Goal: Task Accomplishment & Management: Complete application form

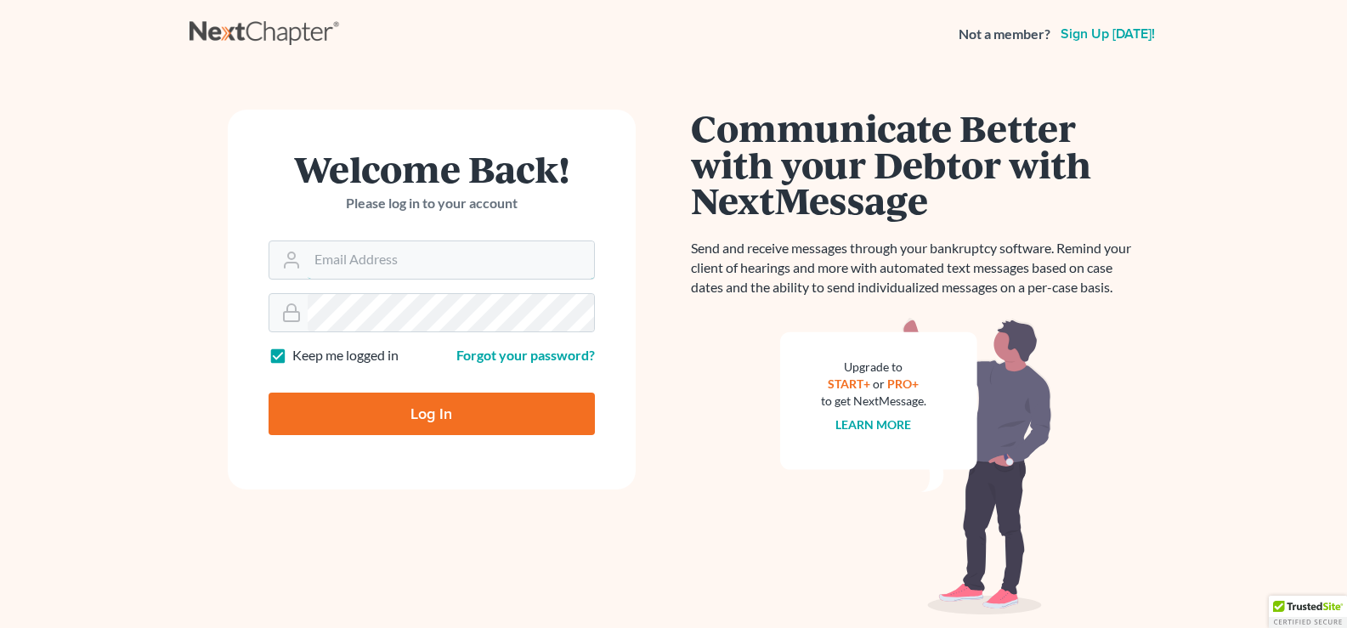
type input "[EMAIL_ADDRESS][DOMAIN_NAME]"
click at [430, 420] on input "Log In" at bounding box center [432, 414] width 326 height 42
type input "Thinking..."
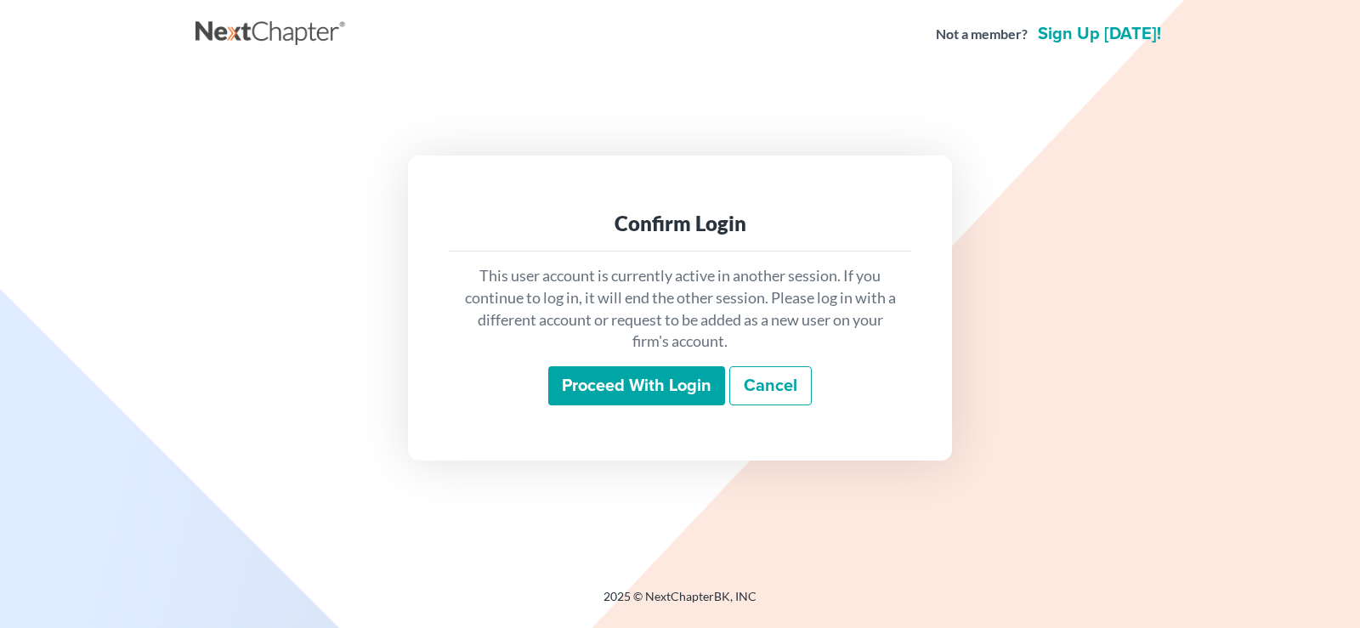
click at [664, 378] on input "Proceed with login" at bounding box center [636, 385] width 177 height 39
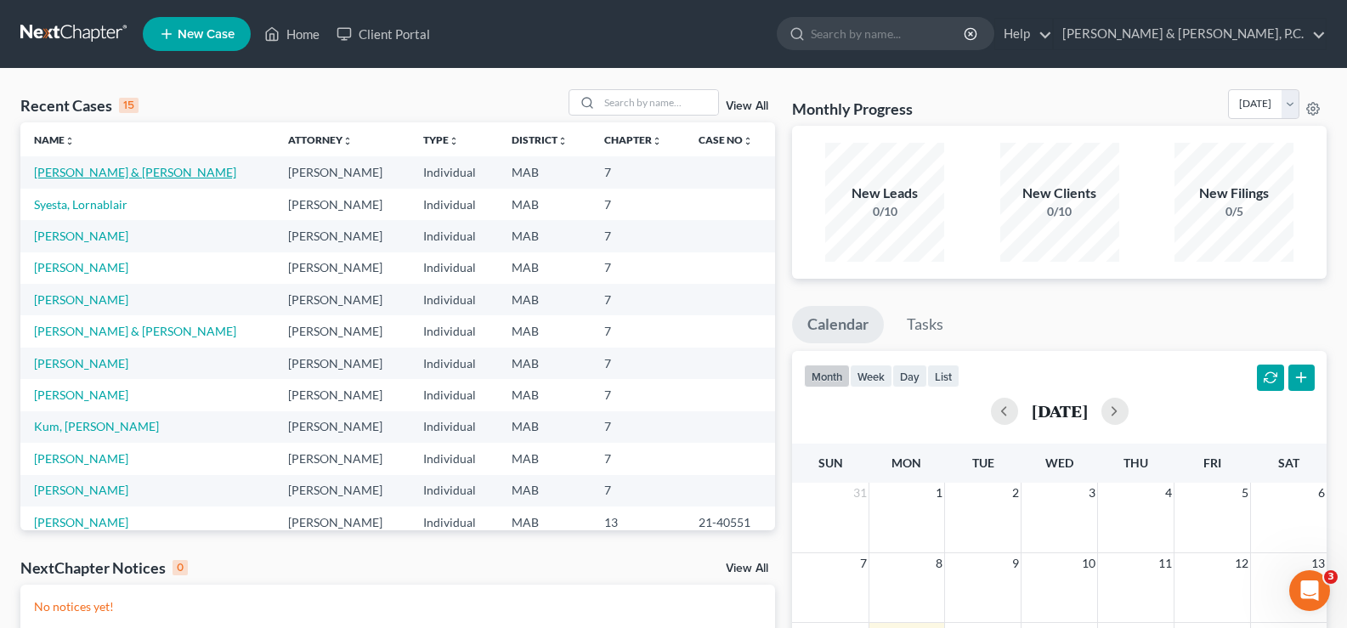
click at [78, 171] on link "[PERSON_NAME] & [PERSON_NAME]" at bounding box center [135, 172] width 202 height 14
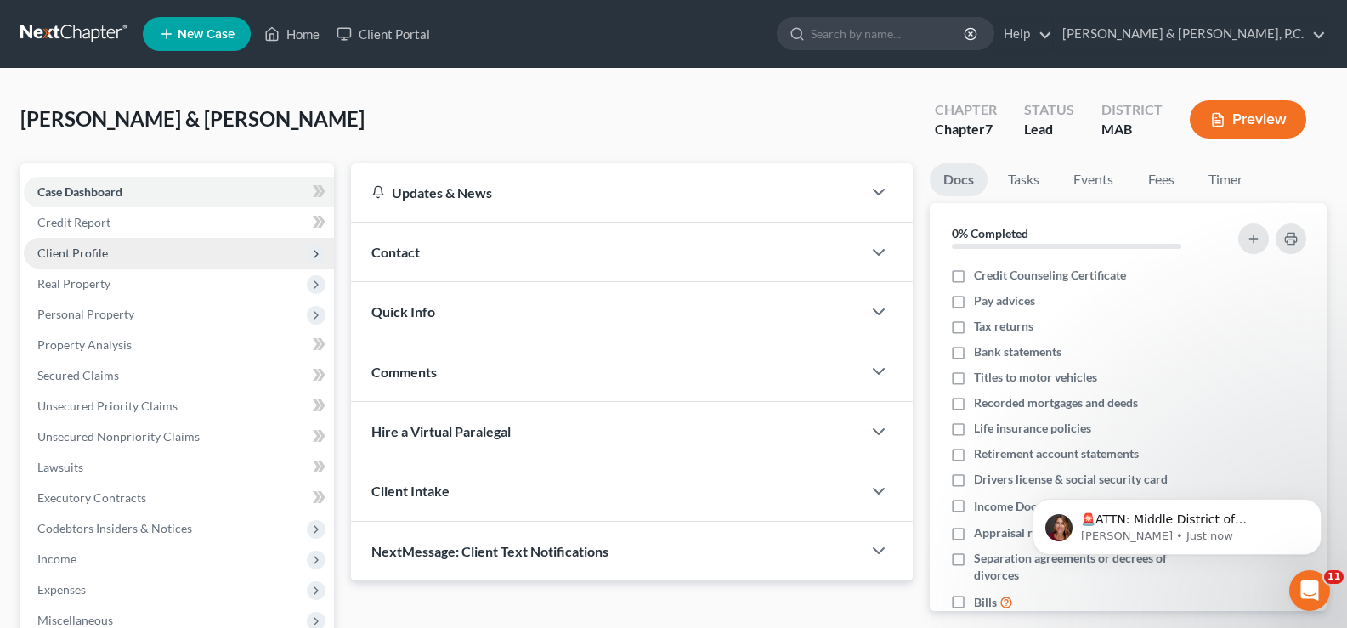
click at [103, 258] on span "Client Profile" at bounding box center [72, 253] width 71 height 14
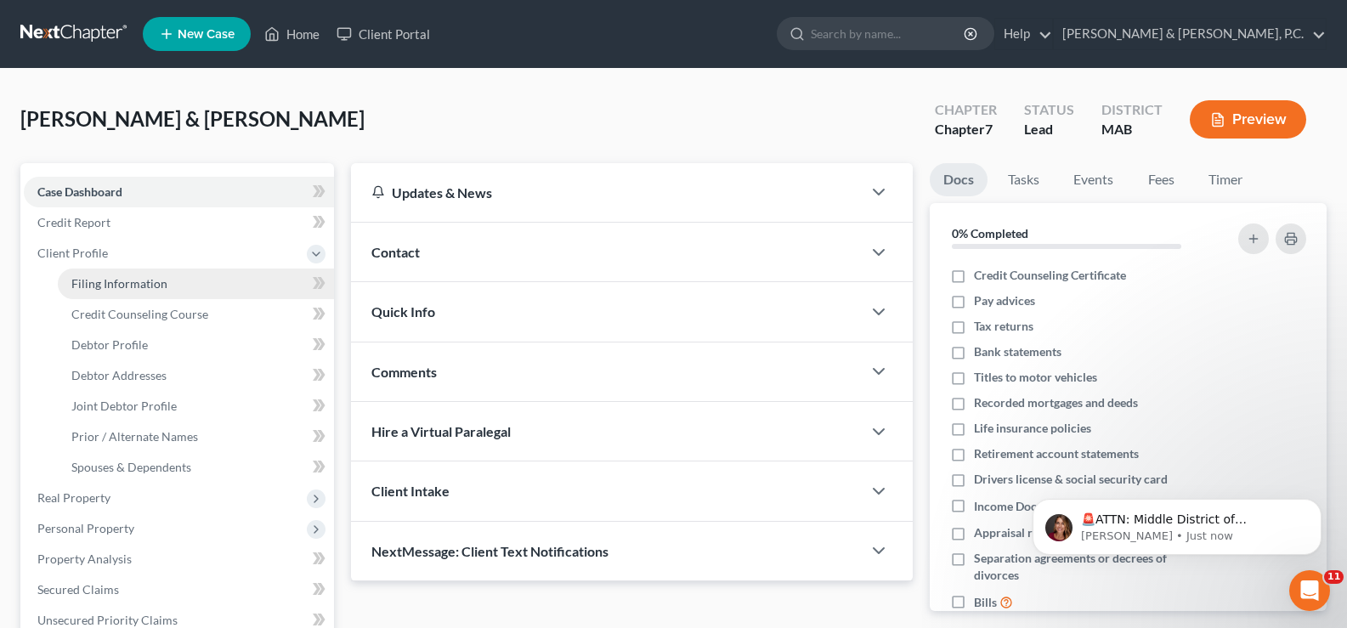
click at [116, 289] on span "Filing Information" at bounding box center [119, 283] width 96 height 14
select select "1"
select select "0"
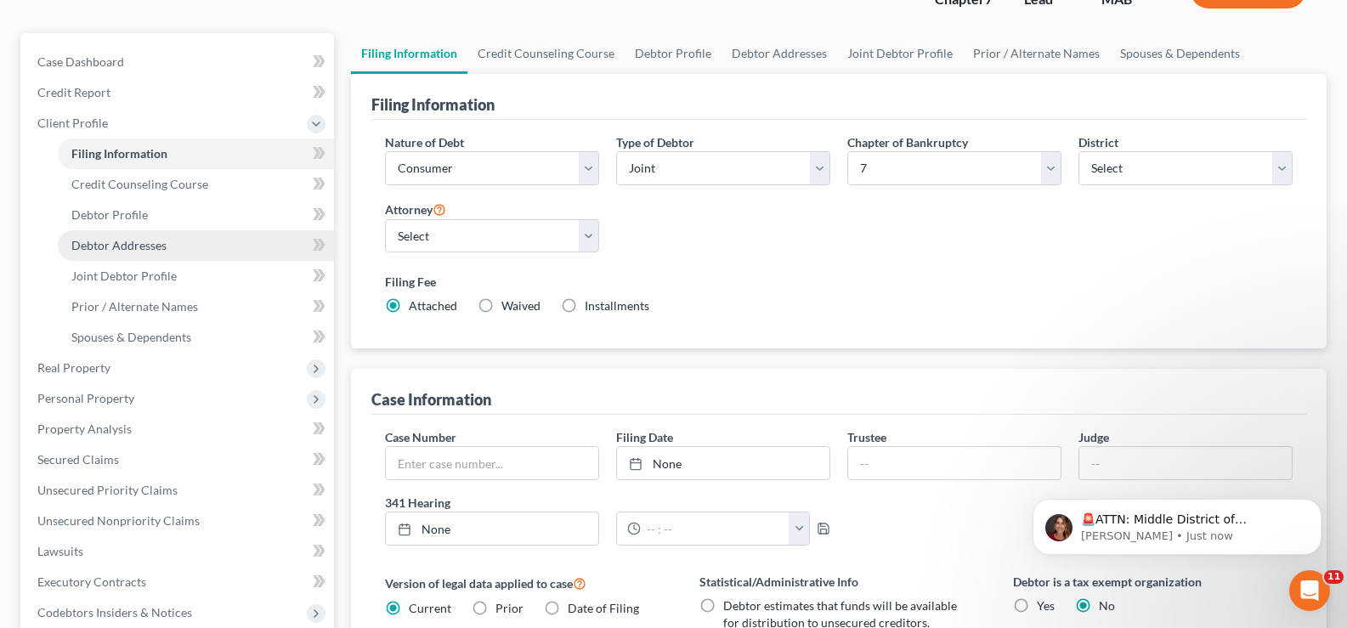
scroll to position [127, 0]
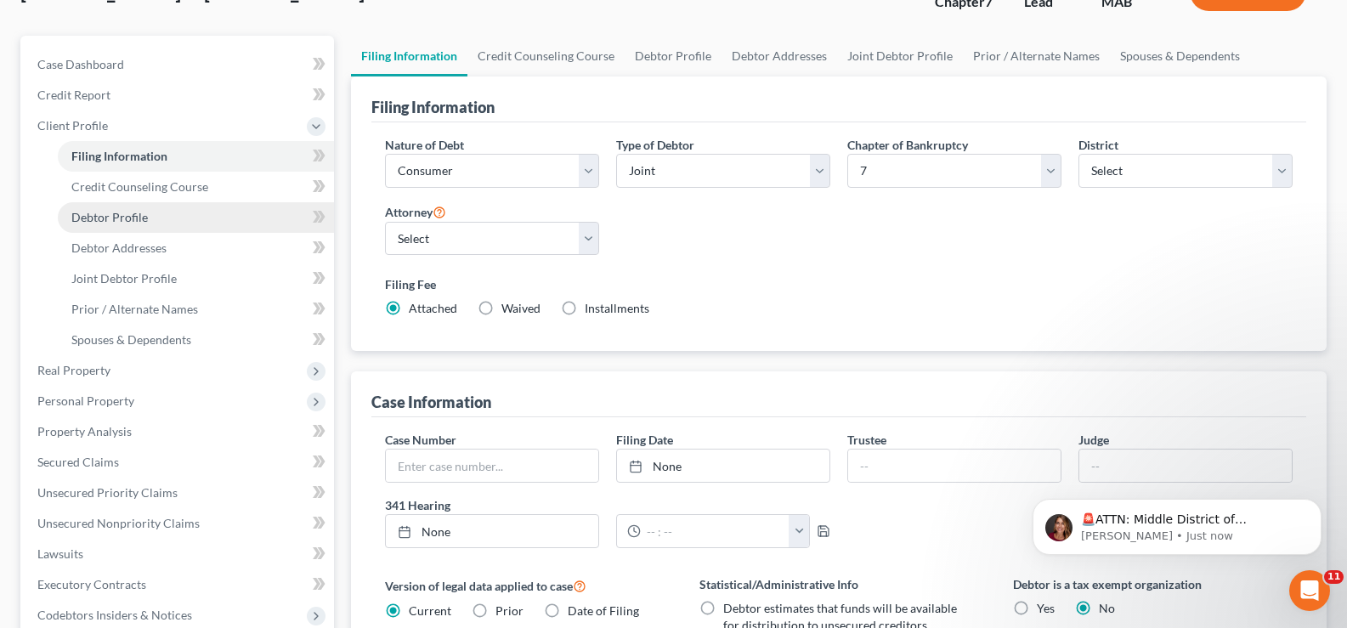
click at [146, 217] on link "Debtor Profile" at bounding box center [196, 217] width 276 height 31
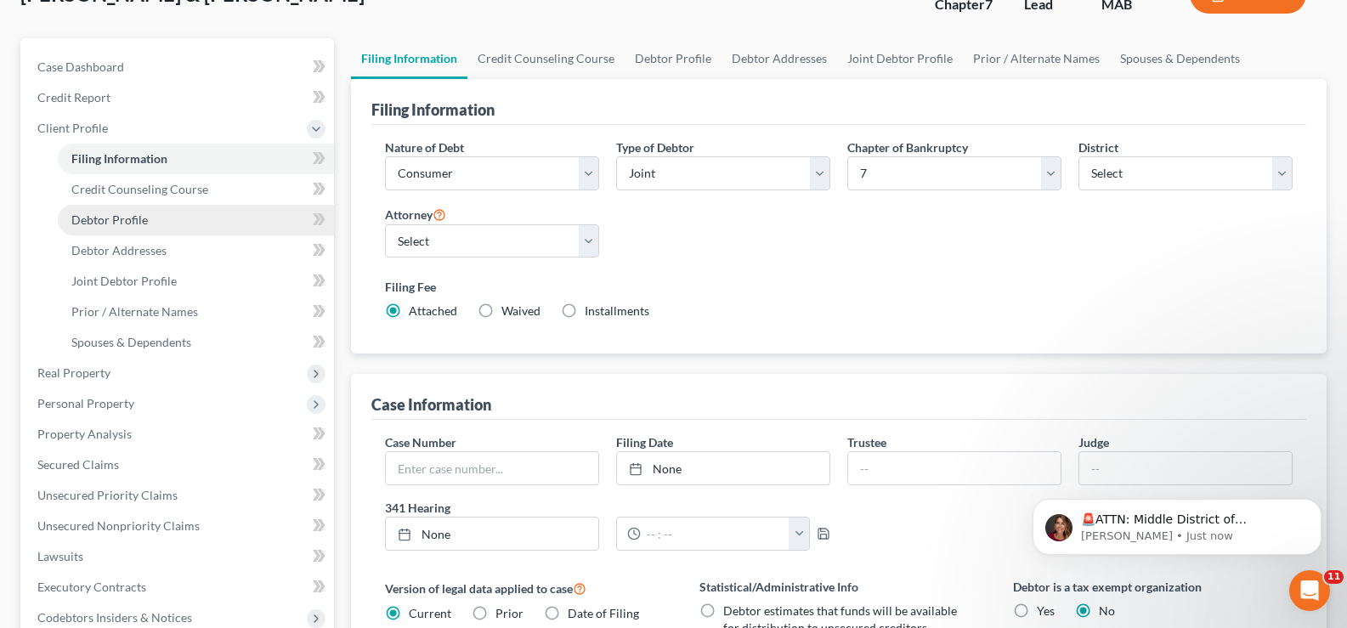
select select "1"
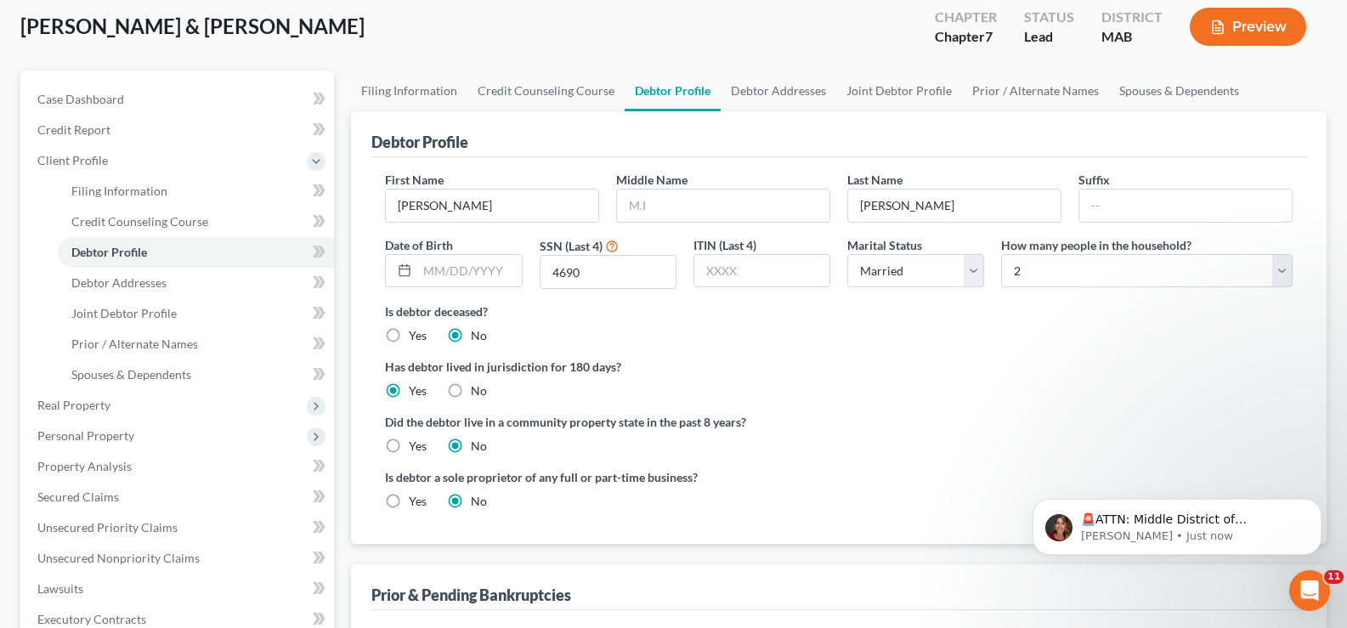
scroll to position [106, 0]
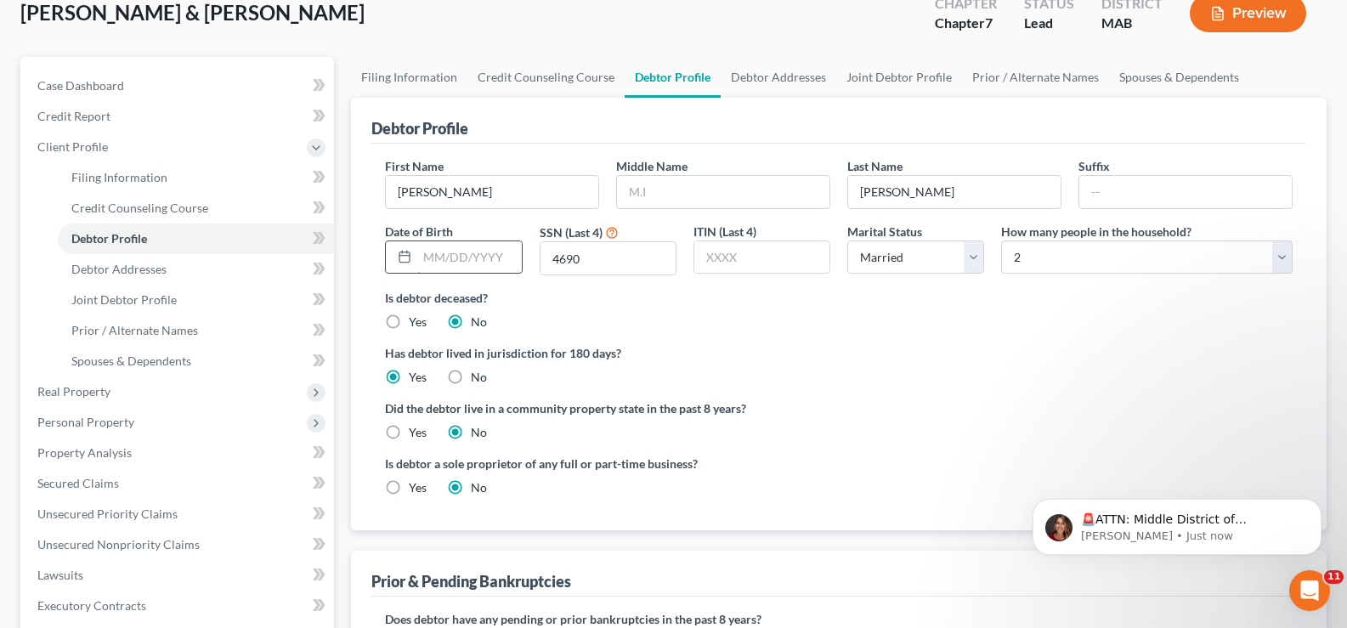
drag, startPoint x: 438, startPoint y: 275, endPoint x: 436, endPoint y: 264, distance: 11.2
click at [437, 270] on div "Date of Birth" at bounding box center [453, 250] width 154 height 54
click at [436, 264] on input "text" at bounding box center [469, 257] width 104 height 32
type input "[DATE]"
click at [160, 266] on span "Debtor Addresses" at bounding box center [118, 269] width 95 height 14
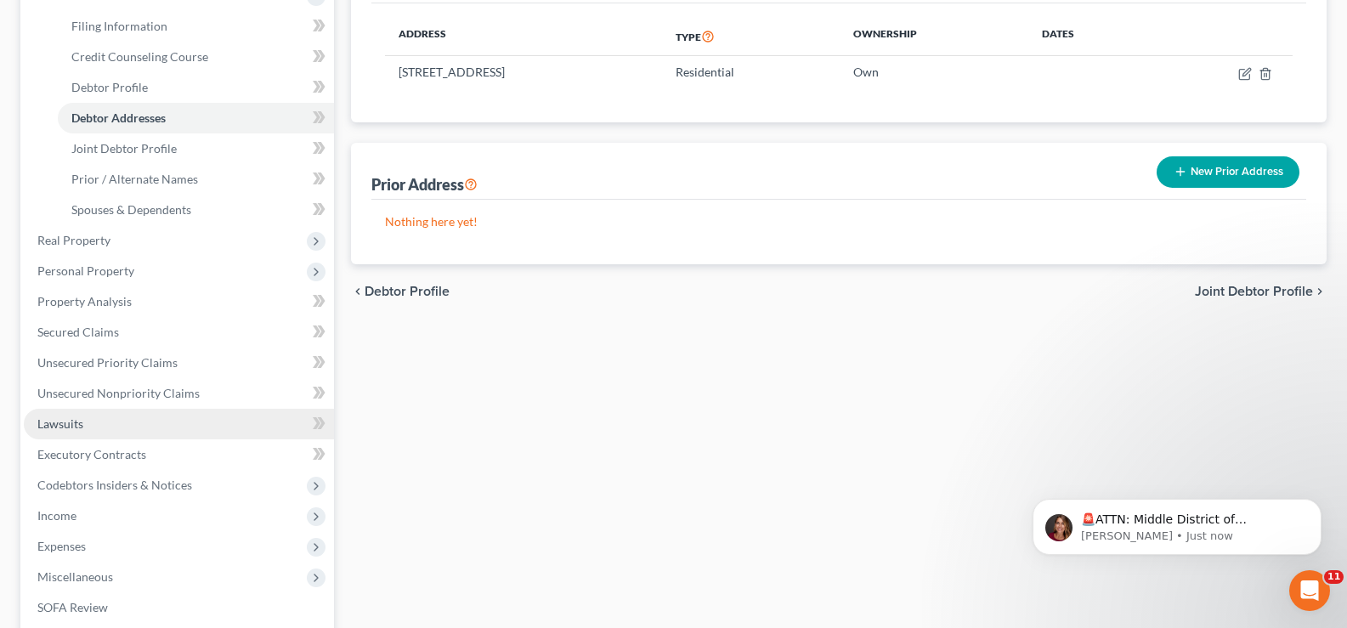
scroll to position [234, 0]
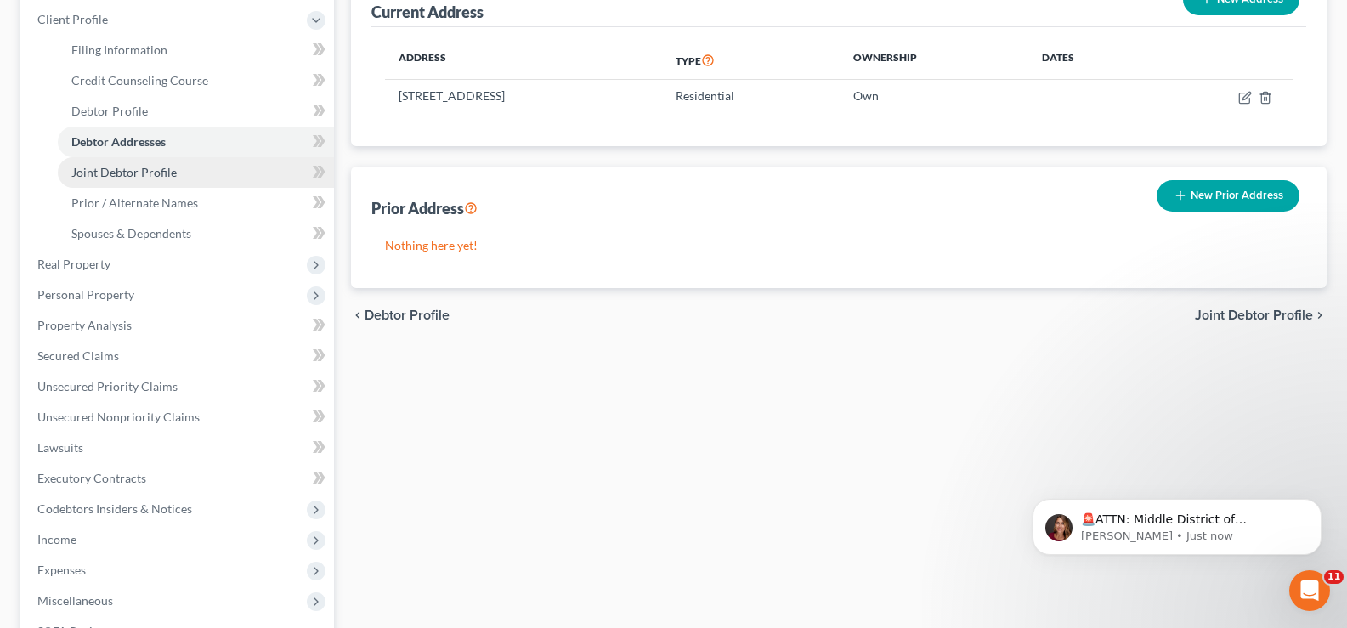
click at [155, 168] on span "Joint Debtor Profile" at bounding box center [123, 172] width 105 height 14
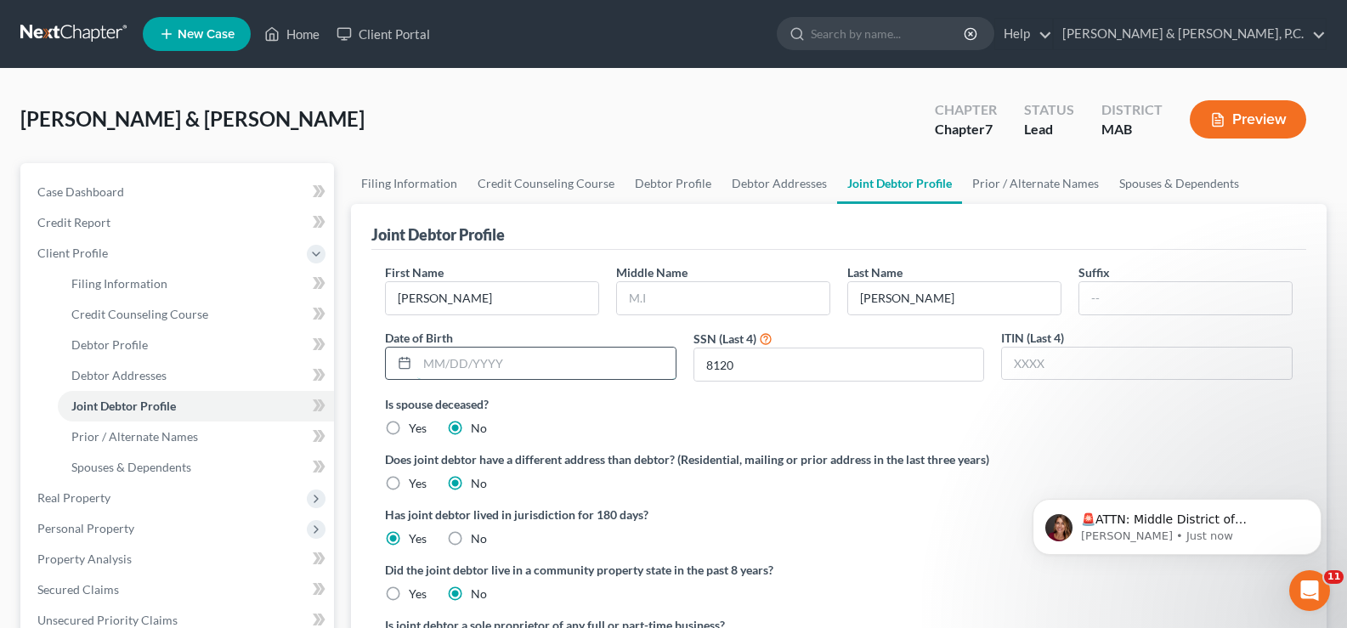
click at [519, 362] on input "text" at bounding box center [546, 364] width 258 height 32
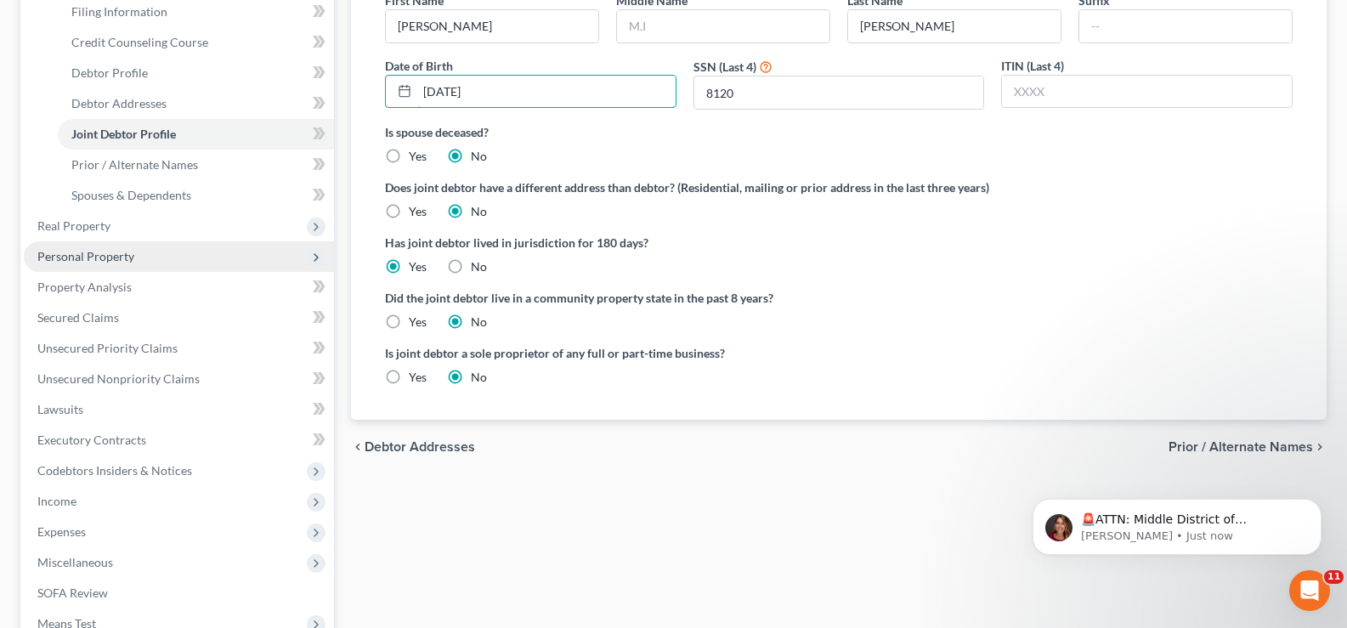
scroll to position [276, 0]
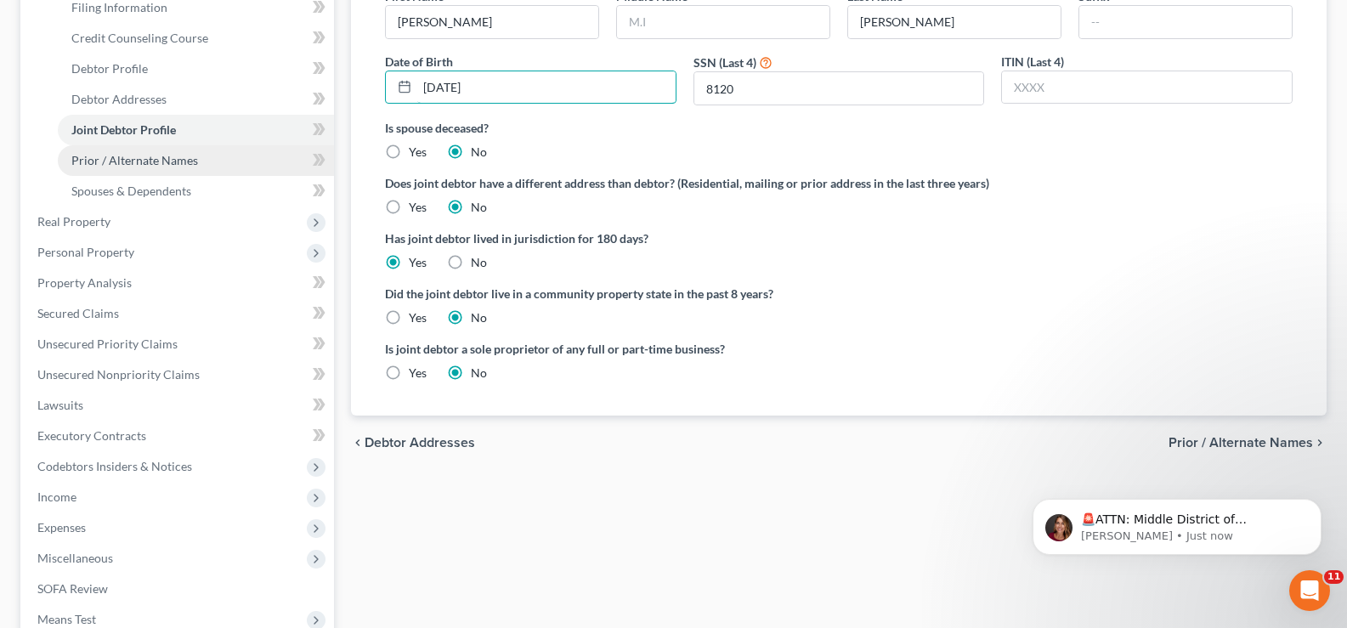
type input "[DATE]"
click at [139, 164] on span "Prior / Alternate Names" at bounding box center [134, 160] width 127 height 14
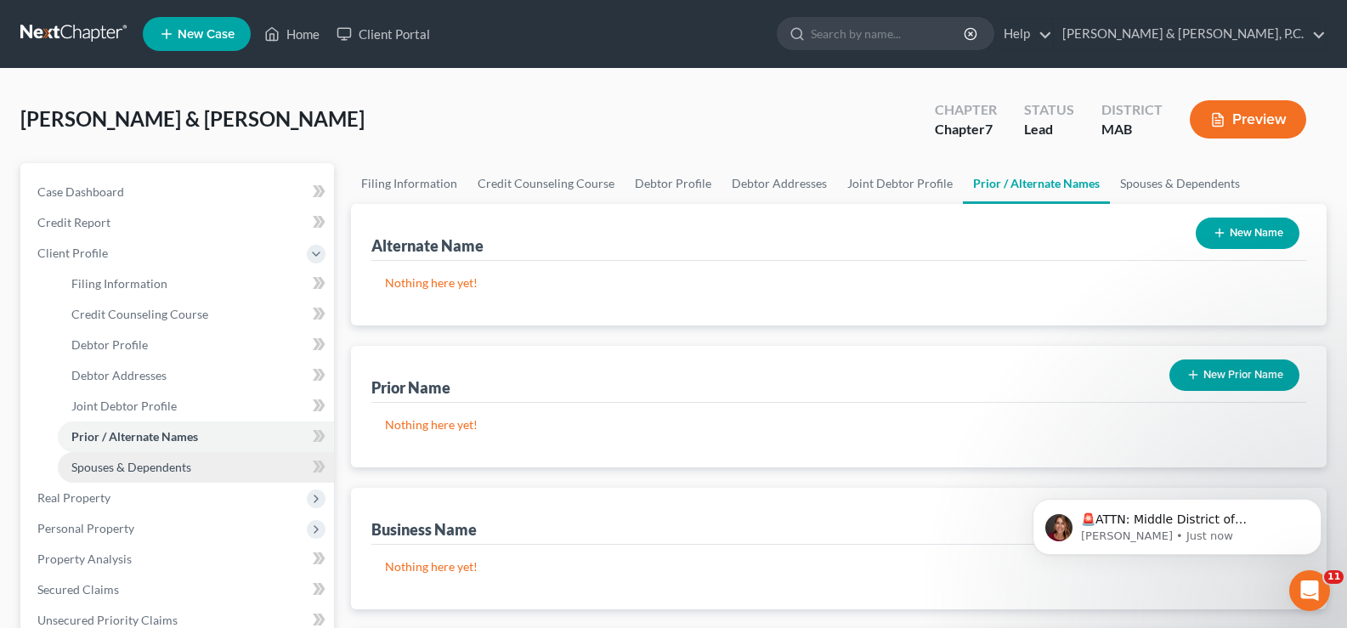
click at [205, 466] on link "Spouses & Dependents" at bounding box center [196, 467] width 276 height 31
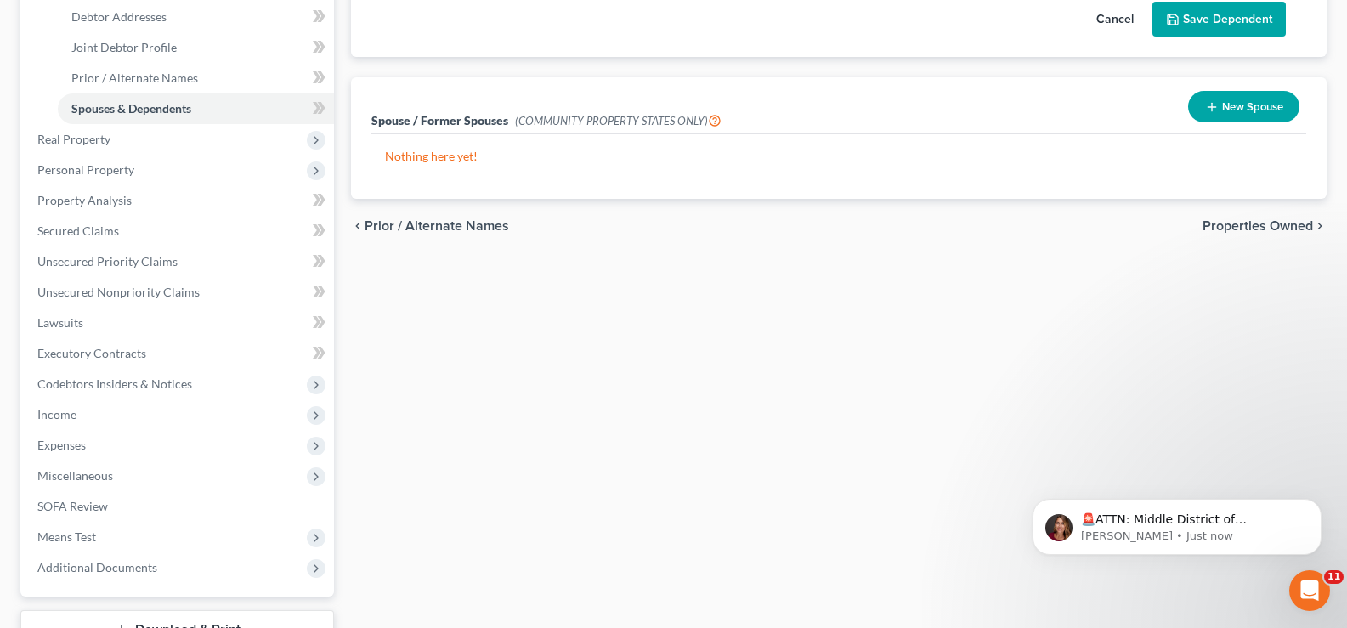
scroll to position [361, 0]
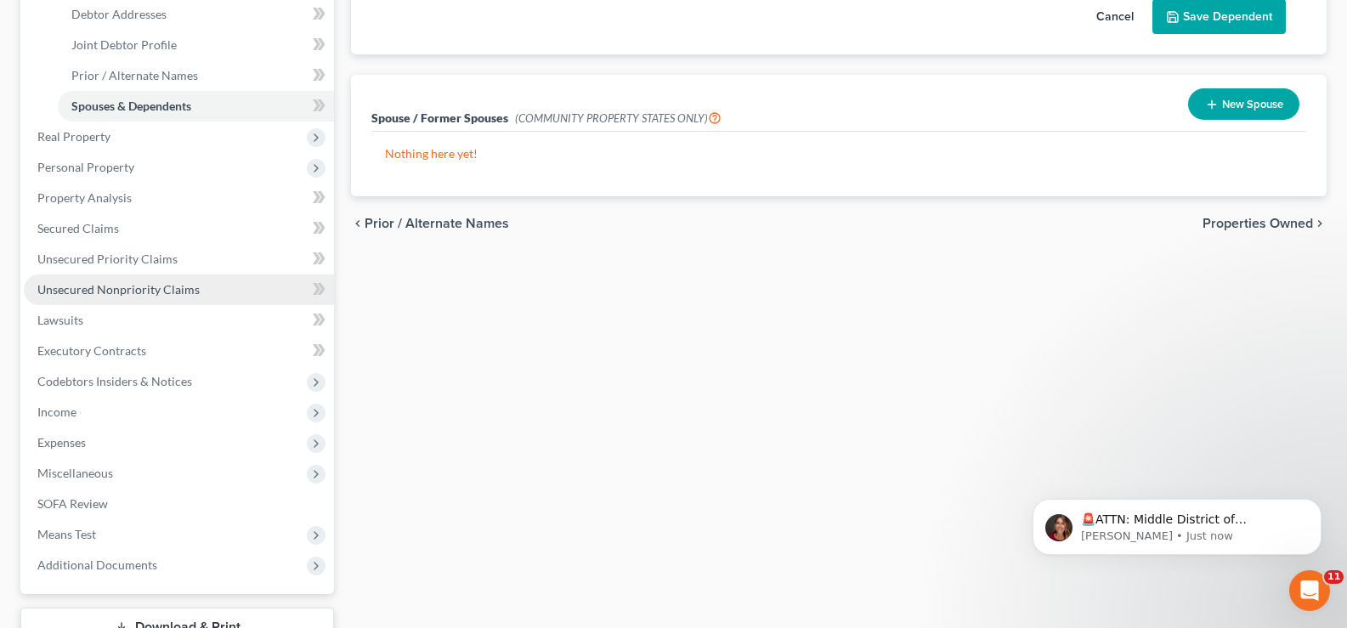
click at [93, 289] on span "Unsecured Nonpriority Claims" at bounding box center [118, 289] width 162 height 14
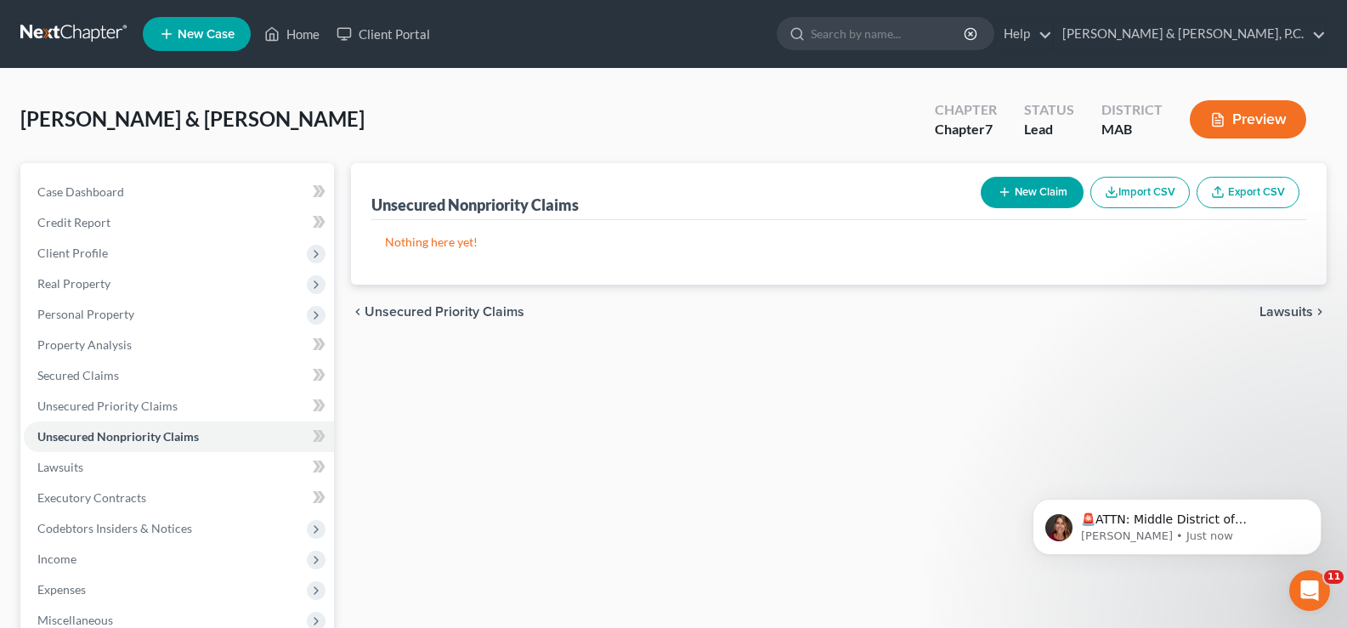
click at [1036, 205] on button "New Claim" at bounding box center [1032, 192] width 103 height 31
select select "2"
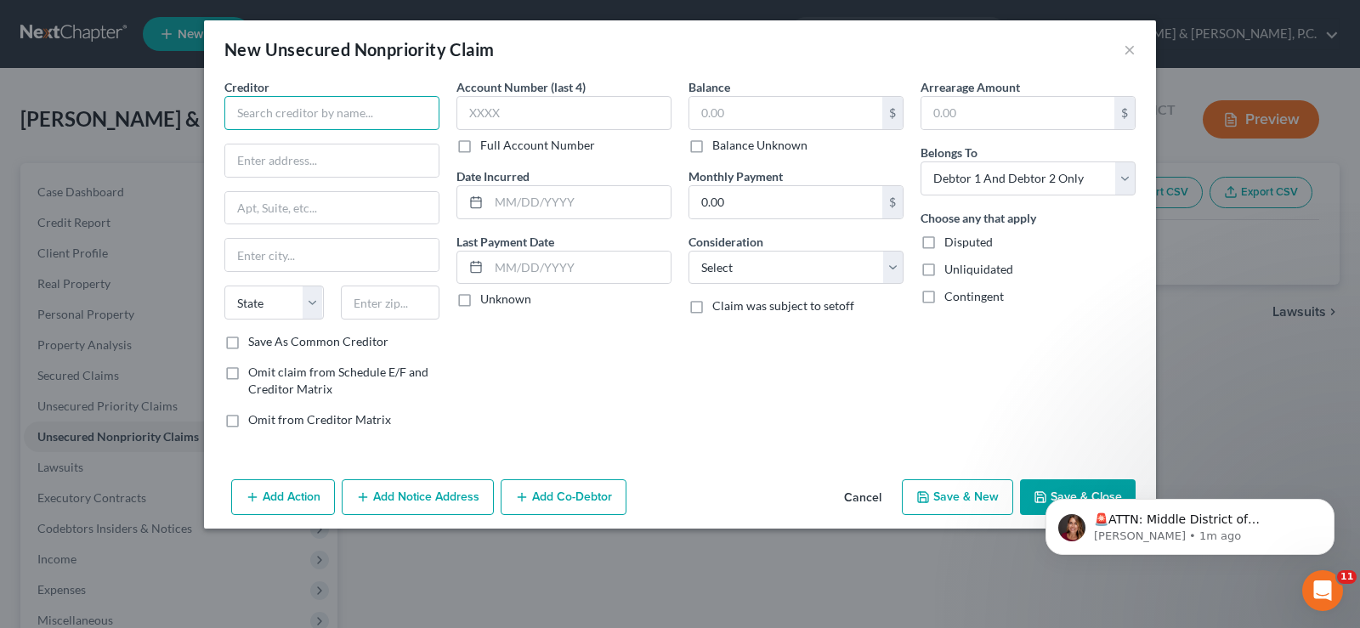
click at [250, 115] on input "text" at bounding box center [331, 113] width 215 height 34
type input "Greensky"
type input "D"
type input "P.O. Box 70877"
type input "?"
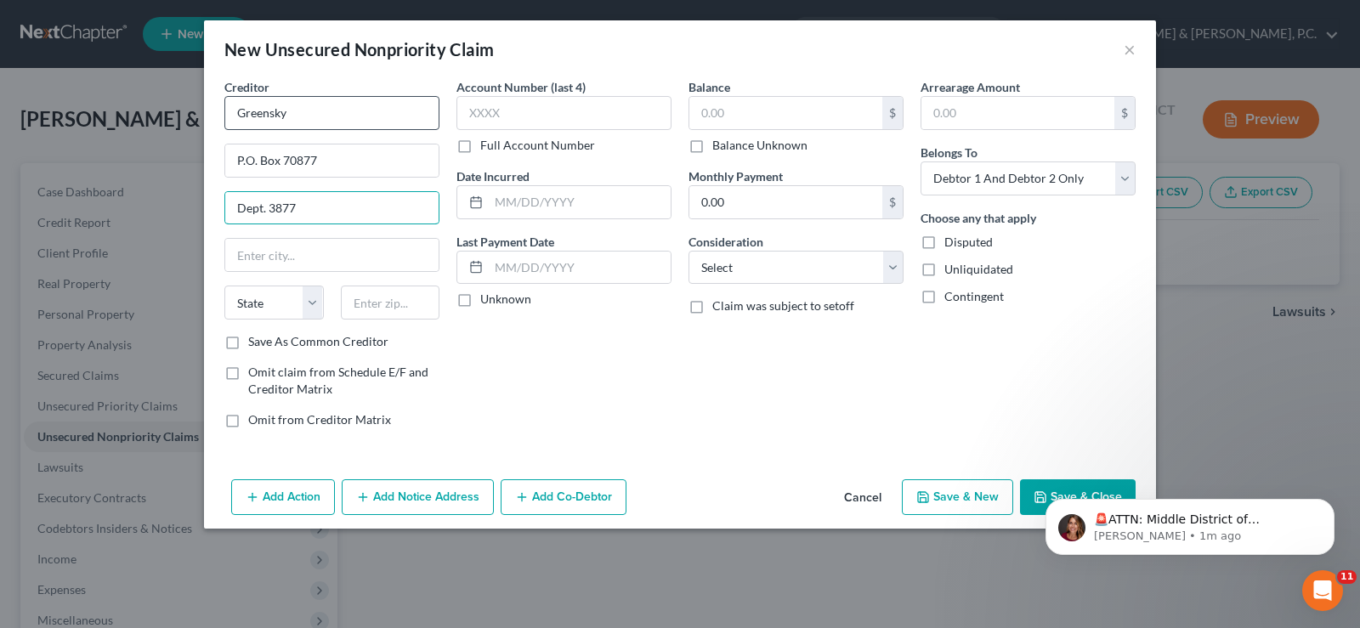
type input "Dept. 3877"
type input "Charlotte"
select select "28"
drag, startPoint x: 424, startPoint y: 298, endPoint x: 416, endPoint y: 304, distance: 10.4
click at [424, 299] on input "28272-087" at bounding box center [390, 302] width 99 height 34
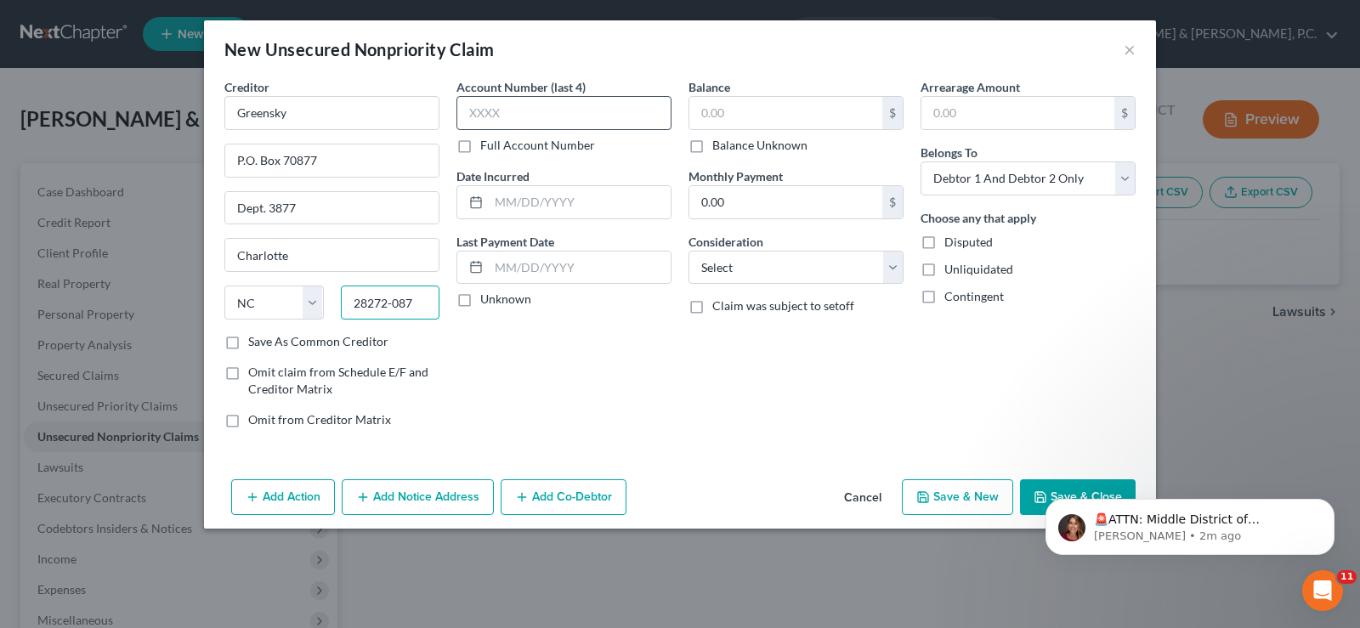
type input "28272-087"
click at [546, 117] on input "text" at bounding box center [563, 113] width 215 height 34
click at [601, 209] on input "text" at bounding box center [580, 202] width 182 height 32
click at [840, 116] on input "text" at bounding box center [785, 113] width 193 height 32
type input "7,149.83"
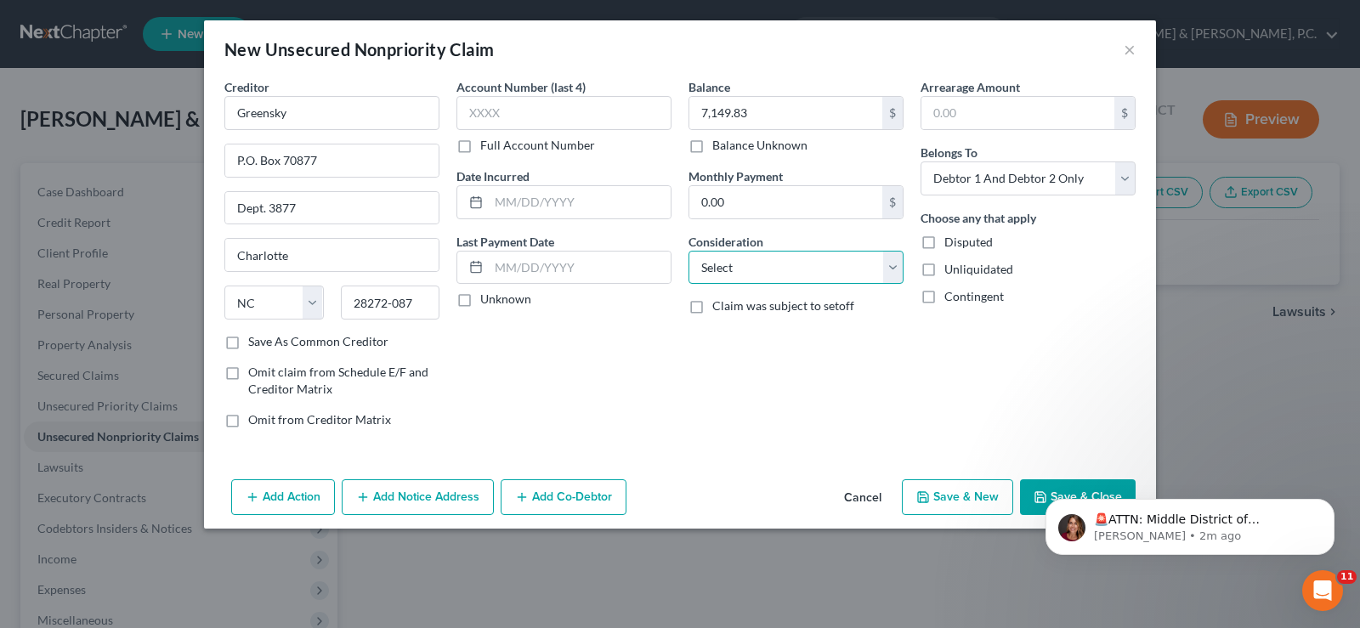
click at [895, 268] on select "Select Cable / Satellite Services Collection Agency Credit Card Debt Debt Couns…" at bounding box center [795, 268] width 215 height 34
select select "2"
click at [688, 251] on select "Select Cable / Satellite Services Collection Agency Credit Card Debt Debt Couns…" at bounding box center [795, 268] width 215 height 34
click at [947, 500] on button "Save & New" at bounding box center [957, 497] width 111 height 36
select select "2"
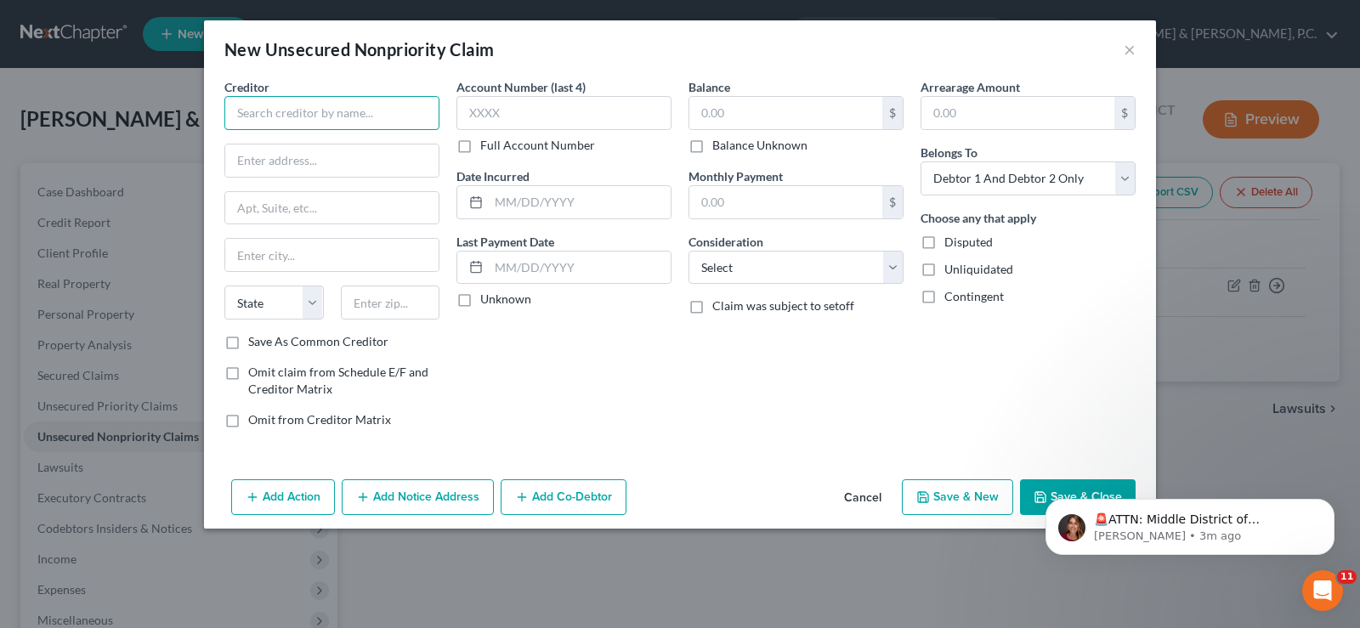
click at [314, 112] on input "text" at bounding box center [331, 113] width 215 height 34
type input "Progressive Leasing"
drag, startPoint x: 550, startPoint y: 120, endPoint x: 531, endPoint y: 122, distance: 18.8
click at [546, 123] on input "text" at bounding box center [563, 113] width 215 height 34
type input "7"
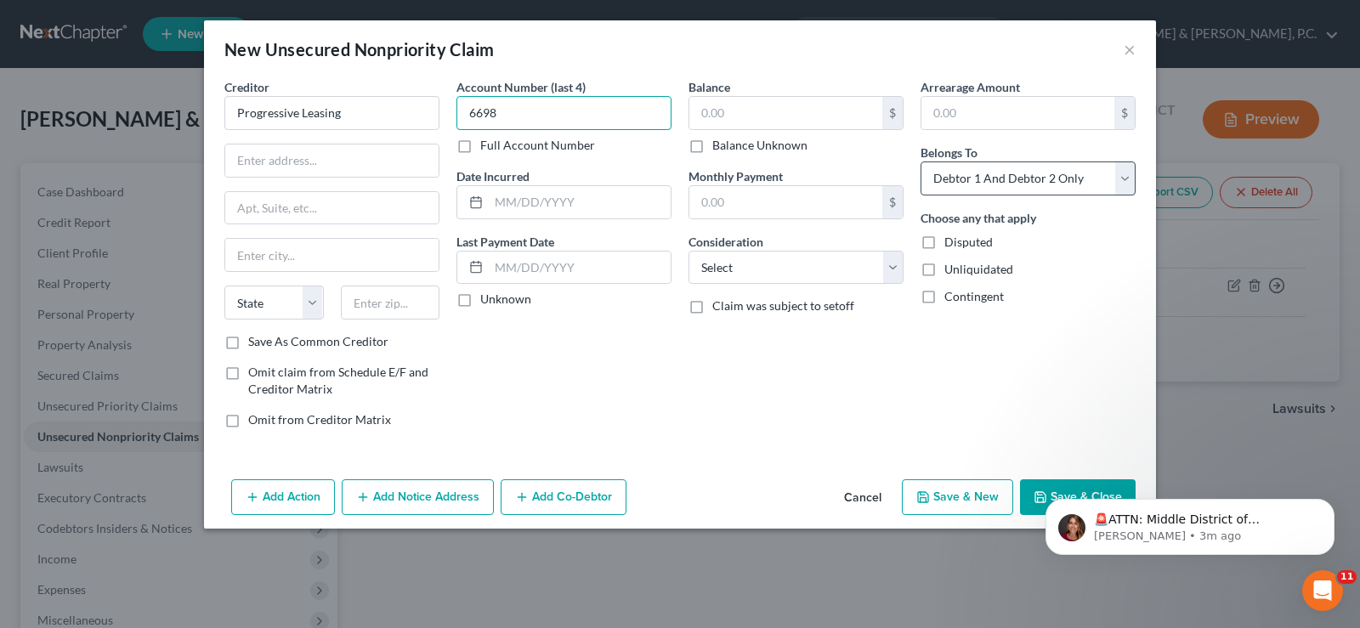
type input "6698"
click at [1121, 180] on select "Select Debtor 1 Only Debtor 2 Only Debtor 1 And Debtor 2 Only At Least One Of T…" at bounding box center [1027, 178] width 215 height 34
select select "0"
click at [920, 161] on select "Select Debtor 1 Only Debtor 2 Only Debtor 1 And Debtor 2 Only At Least One Of T…" at bounding box center [1027, 178] width 215 height 34
drag, startPoint x: 771, startPoint y: 116, endPoint x: 747, endPoint y: 123, distance: 24.7
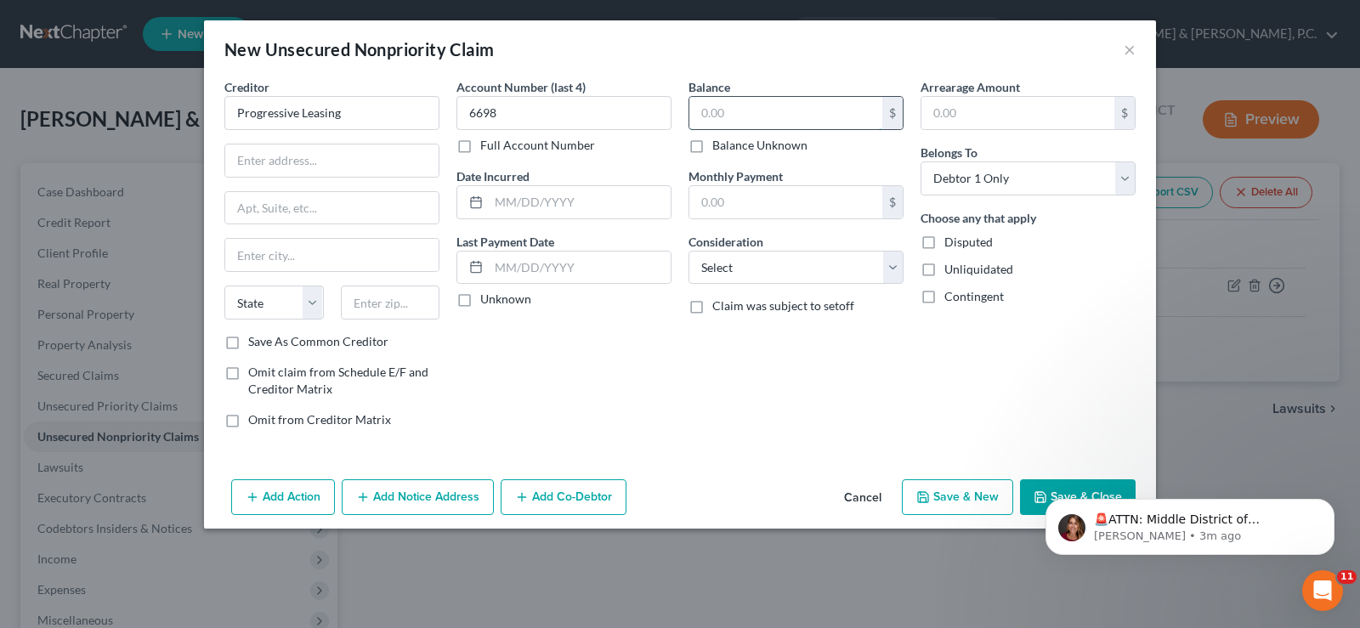
click at [769, 116] on input "text" at bounding box center [785, 113] width 193 height 32
type input "2"
type input "356.56"
click at [974, 488] on button "Save & New" at bounding box center [957, 497] width 111 height 36
type input "0.00"
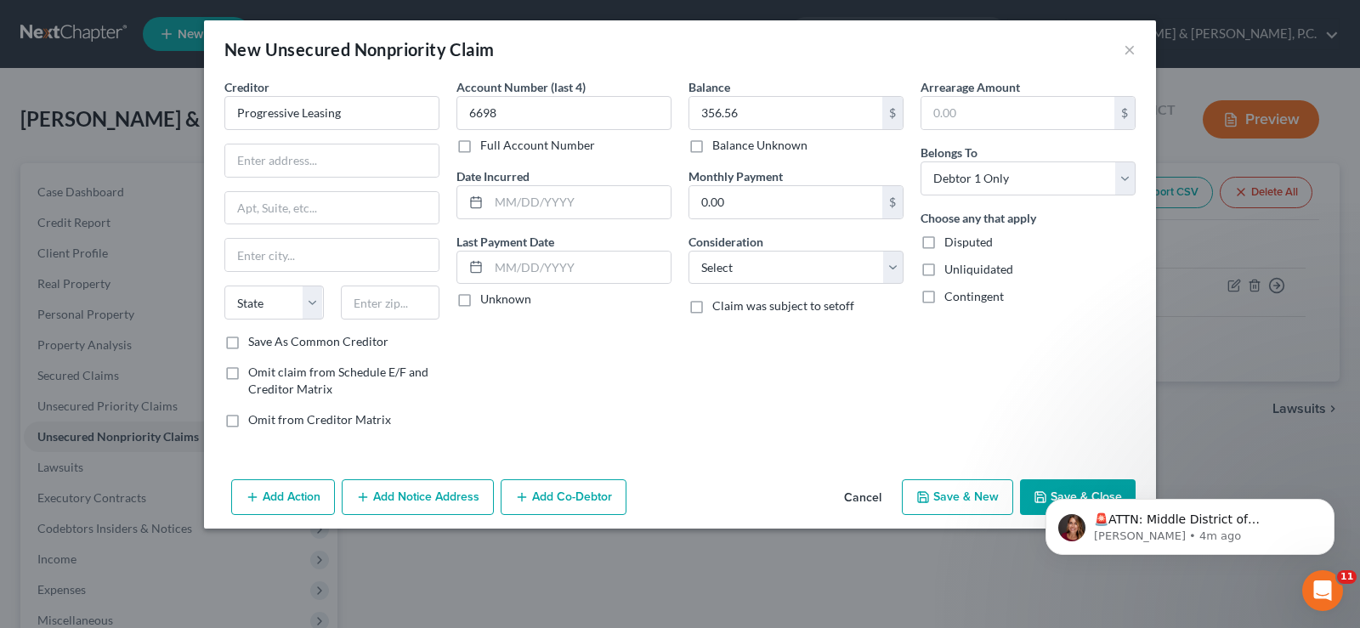
select select "2"
click at [411, 119] on input "text" at bounding box center [331, 113] width 215 height 34
type input "Progressive Leasing/Best Buy"
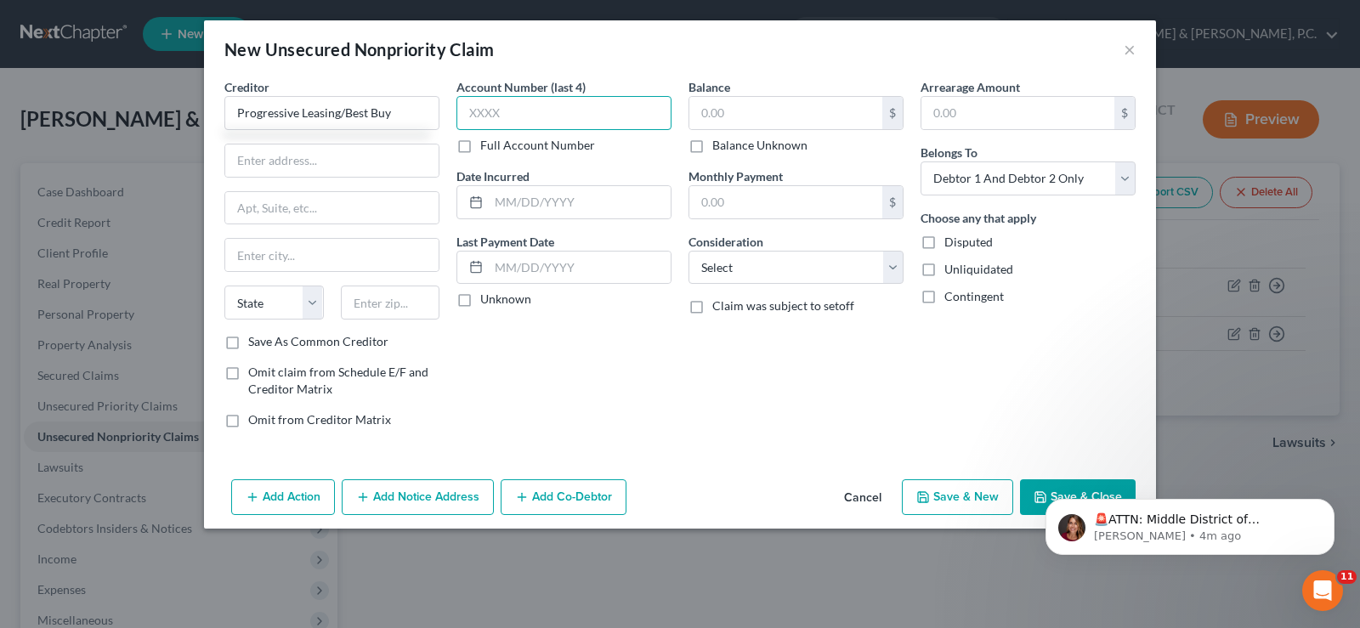
drag, startPoint x: 512, startPoint y: 104, endPoint x: 443, endPoint y: 110, distance: 69.2
click at [440, 110] on div "Creditor * Progressive Leasing/Best Buy State [US_STATE] AK AR AZ CA CO [GEOGRA…" at bounding box center [680, 260] width 928 height 364
type input "1218"
click at [799, 116] on input "text" at bounding box center [785, 113] width 193 height 32
type input "678.66"
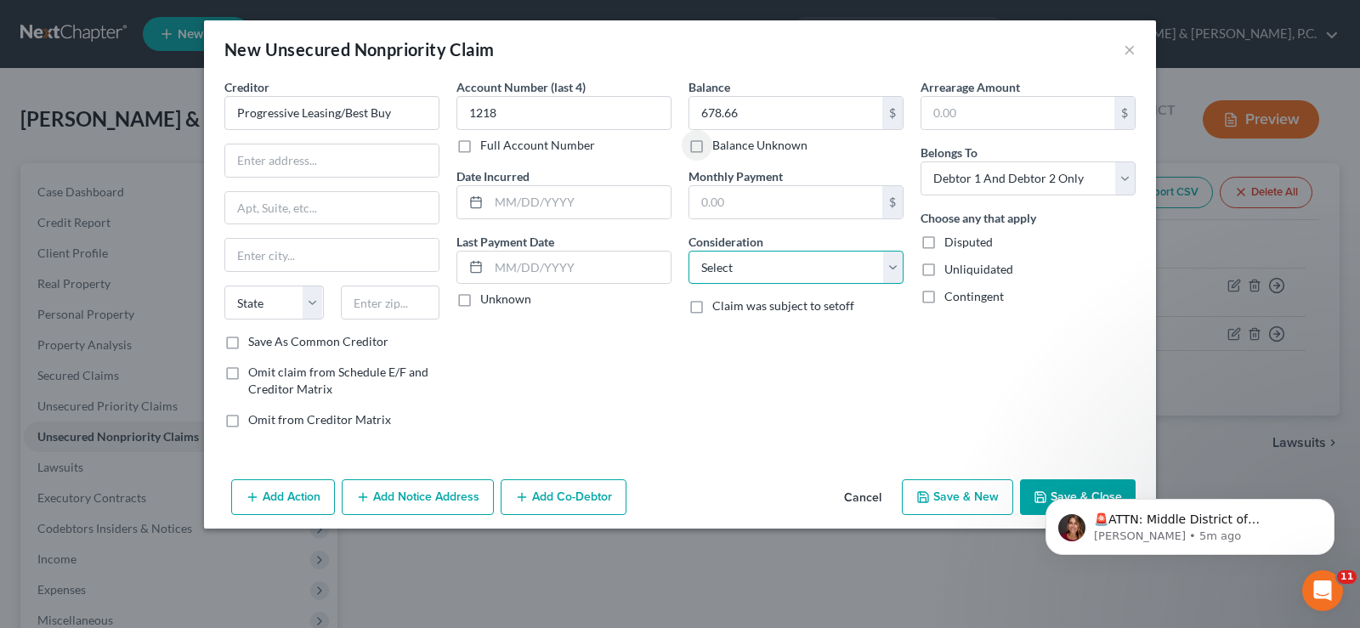
click at [890, 273] on select "Select Cable / Satellite Services Collection Agency Credit Card Debt Debt Couns…" at bounding box center [795, 268] width 215 height 34
select select "2"
click at [688, 251] on select "Select Cable / Satellite Services Collection Agency Credit Card Debt Debt Couns…" at bounding box center [795, 268] width 215 height 34
click at [1131, 180] on select "Select Debtor 1 Only Debtor 2 Only Debtor 1 And Debtor 2 Only At Least One Of T…" at bounding box center [1027, 178] width 215 height 34
select select "0"
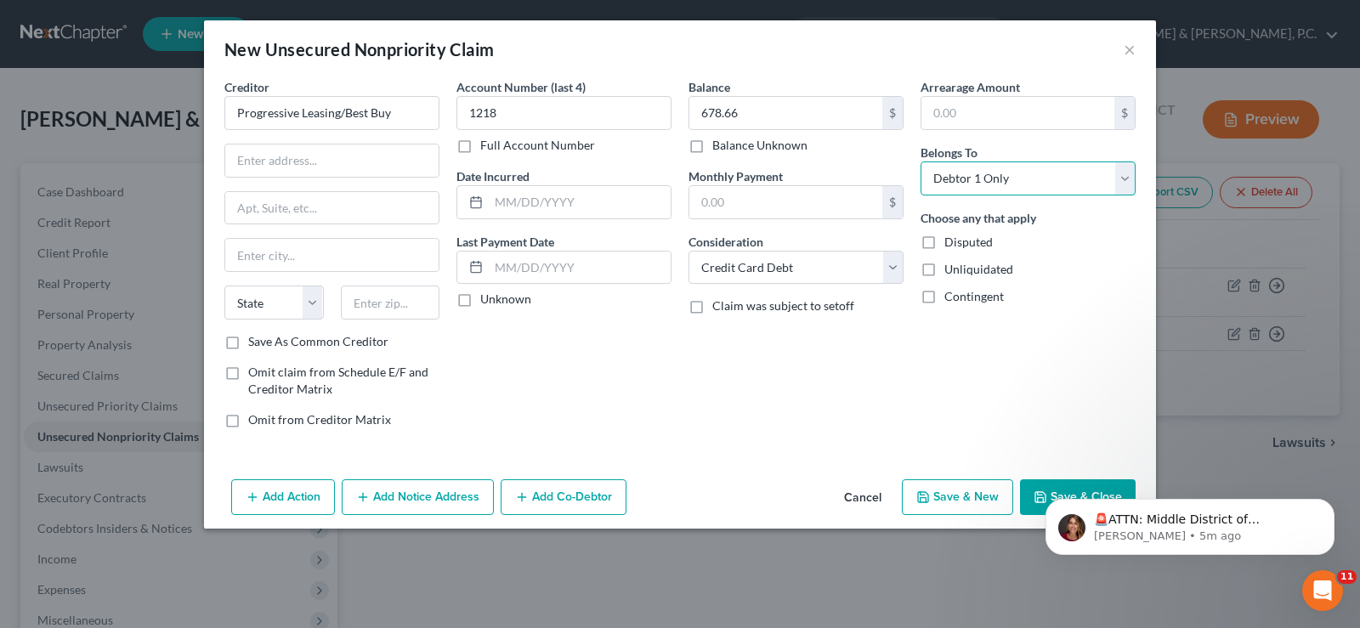
click at [920, 161] on select "Select Debtor 1 Only Debtor 2 Only Debtor 1 And Debtor 2 Only At Least One Of T…" at bounding box center [1027, 178] width 215 height 34
click at [962, 489] on button "Save & New" at bounding box center [957, 497] width 111 height 36
select select "2"
type input "0.00"
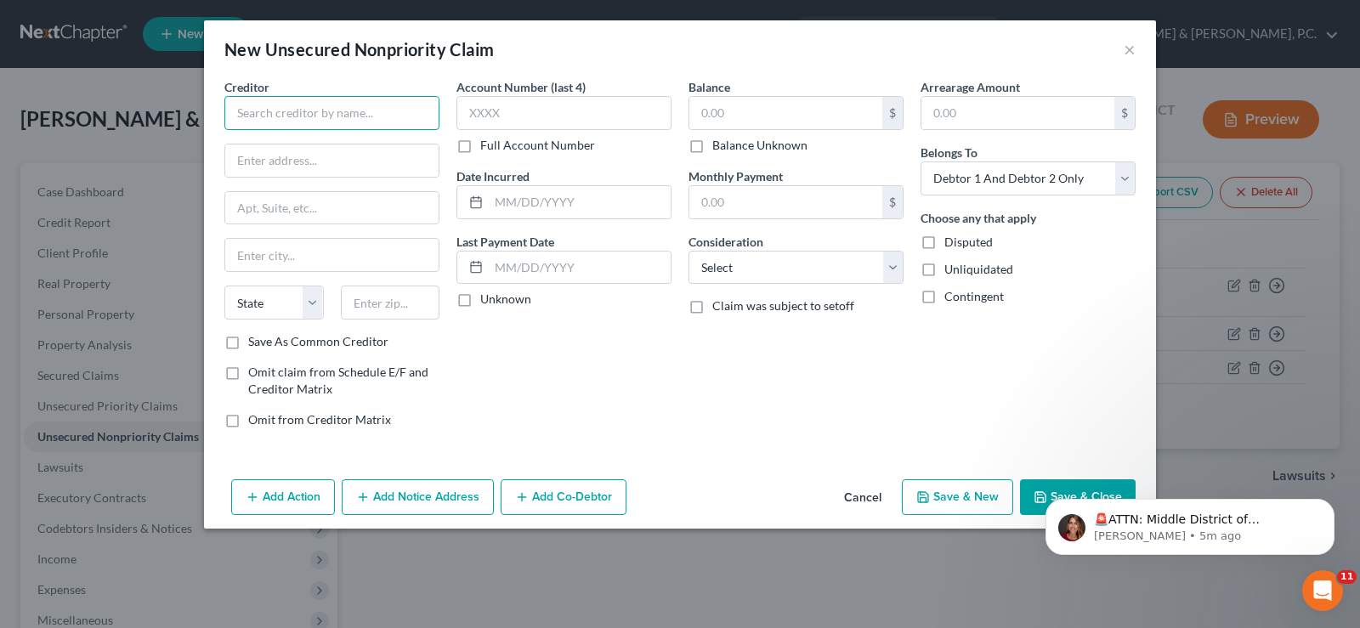
click at [326, 121] on input "text" at bounding box center [331, 113] width 215 height 34
type input "[PERSON_NAME]"
type input "P.O. Box 13377"
type input "[GEOGRAPHIC_DATA]"
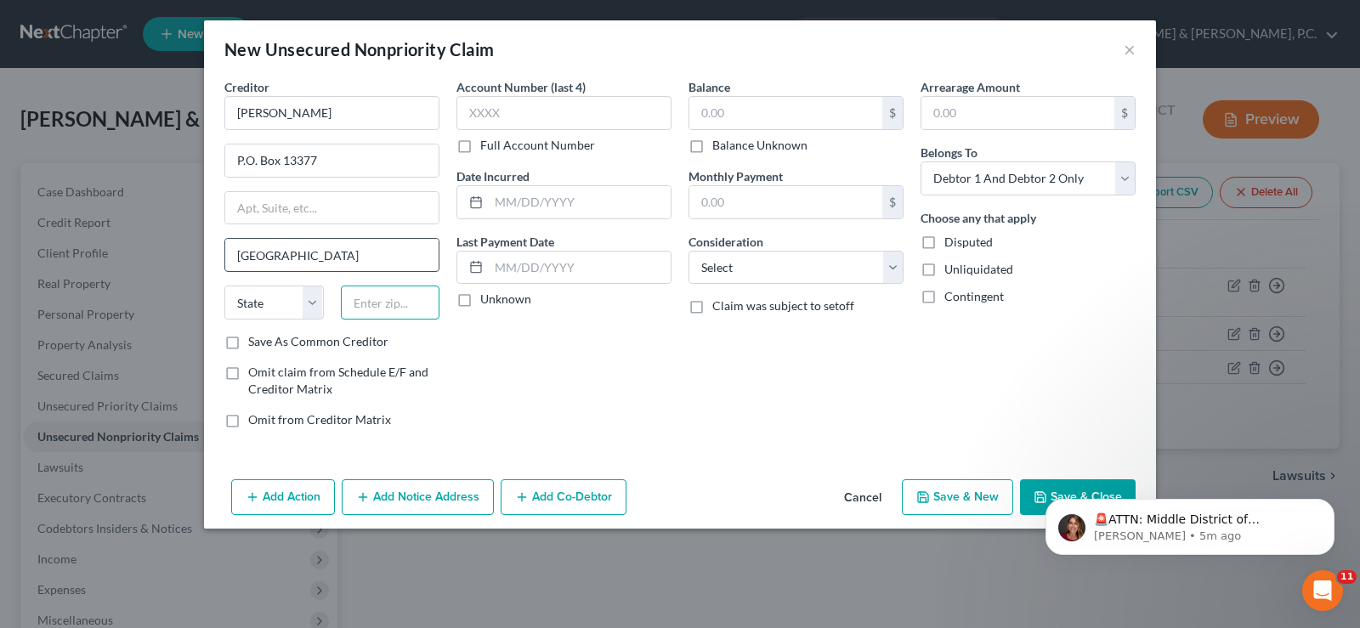
type input "19101"
select select "39"
click at [560, 131] on div "Account Number (last 4) Full Account Number" at bounding box center [563, 116] width 215 height 76
drag, startPoint x: 550, startPoint y: 122, endPoint x: 517, endPoint y: 104, distance: 38.0
click at [541, 120] on input "text" at bounding box center [563, 113] width 215 height 34
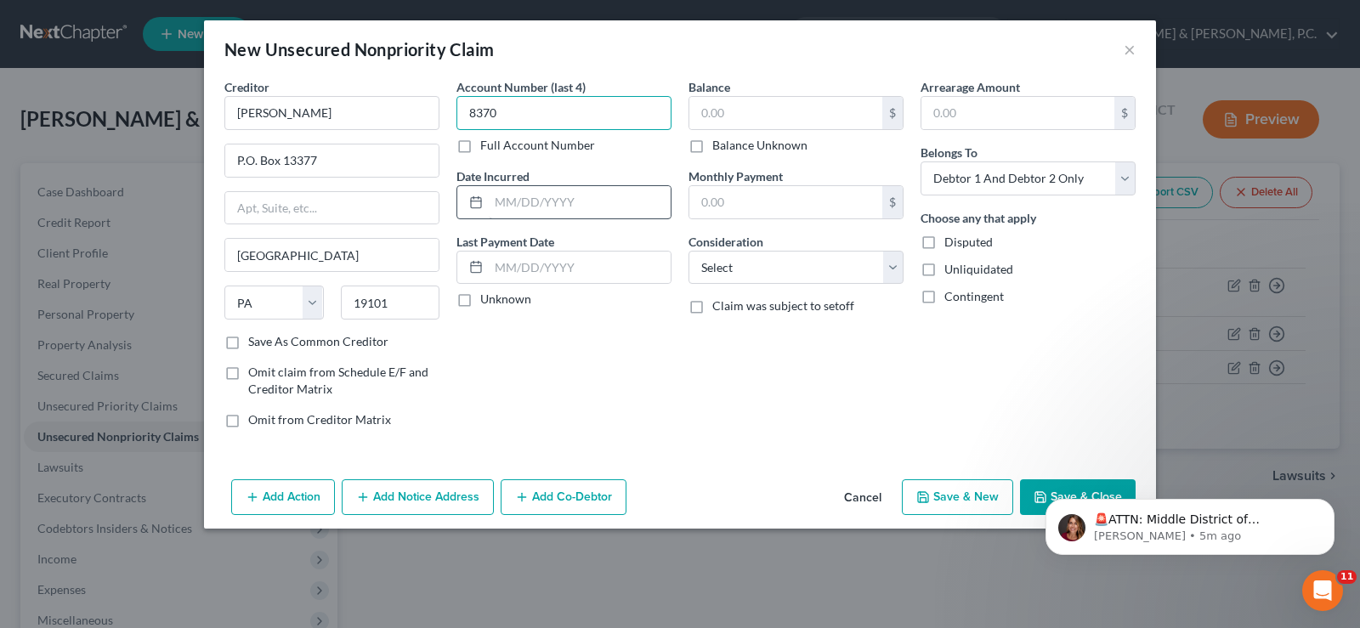
type input "8370"
drag, startPoint x: 572, startPoint y: 208, endPoint x: 591, endPoint y: 207, distance: 18.7
click at [563, 195] on input "text" at bounding box center [580, 202] width 182 height 32
type input "[DATE]"
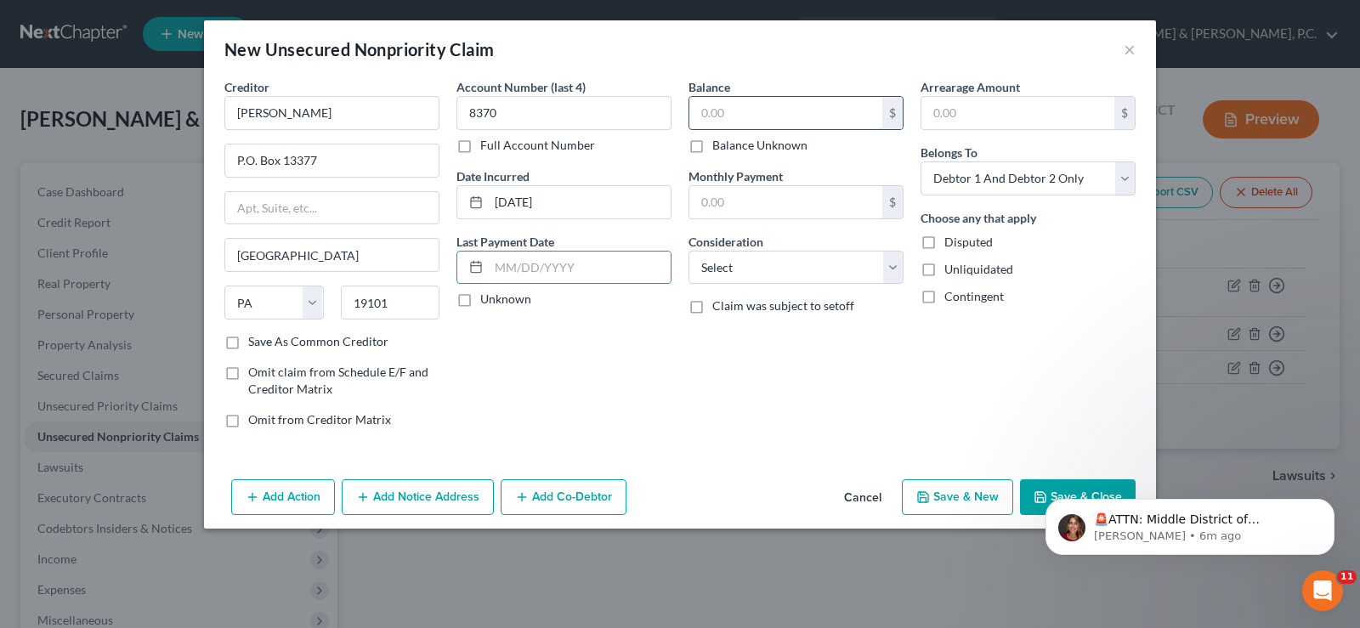
drag, startPoint x: 727, startPoint y: 105, endPoint x: 713, endPoint y: 106, distance: 14.5
click at [725, 105] on input "text" at bounding box center [785, 113] width 193 height 32
type input "5,237.14"
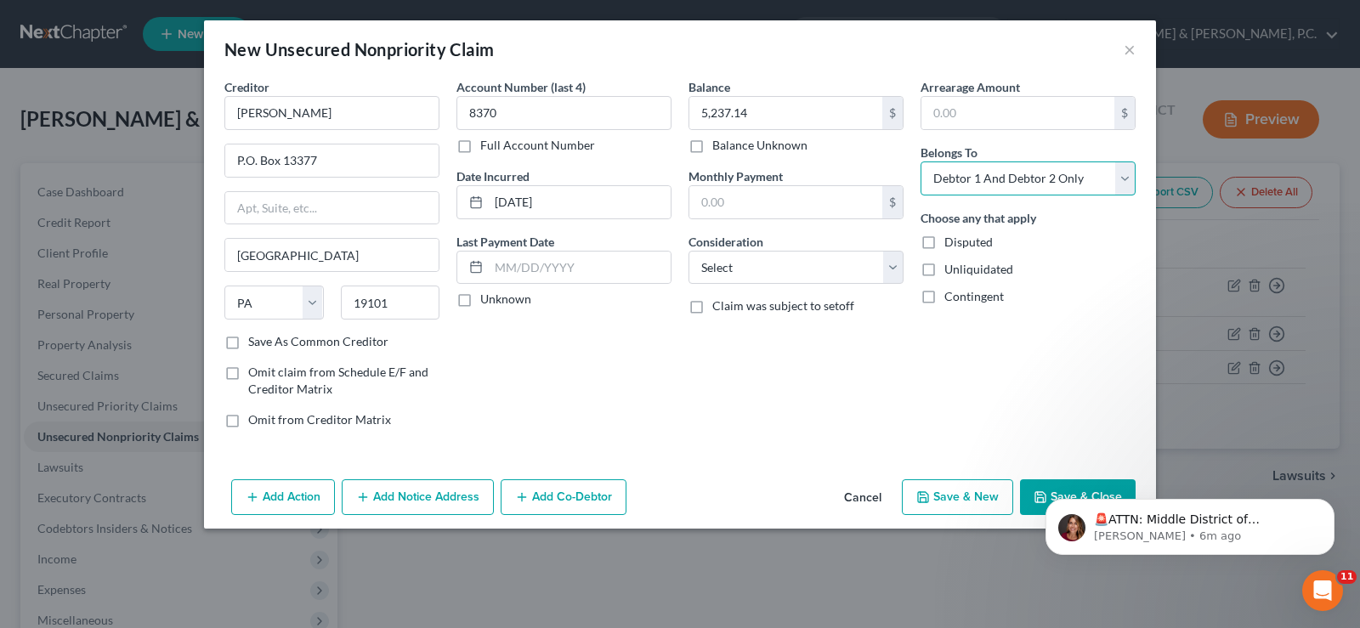
click at [1125, 162] on select "Select Debtor 1 Only Debtor 2 Only Debtor 1 And Debtor 2 Only At Least One Of T…" at bounding box center [1027, 178] width 215 height 34
select select "1"
click at [920, 161] on select "Select Debtor 1 Only Debtor 2 Only Debtor 1 And Debtor 2 Only At Least One Of T…" at bounding box center [1027, 178] width 215 height 34
click at [955, 500] on button "Save & New" at bounding box center [957, 497] width 111 height 36
select select "2"
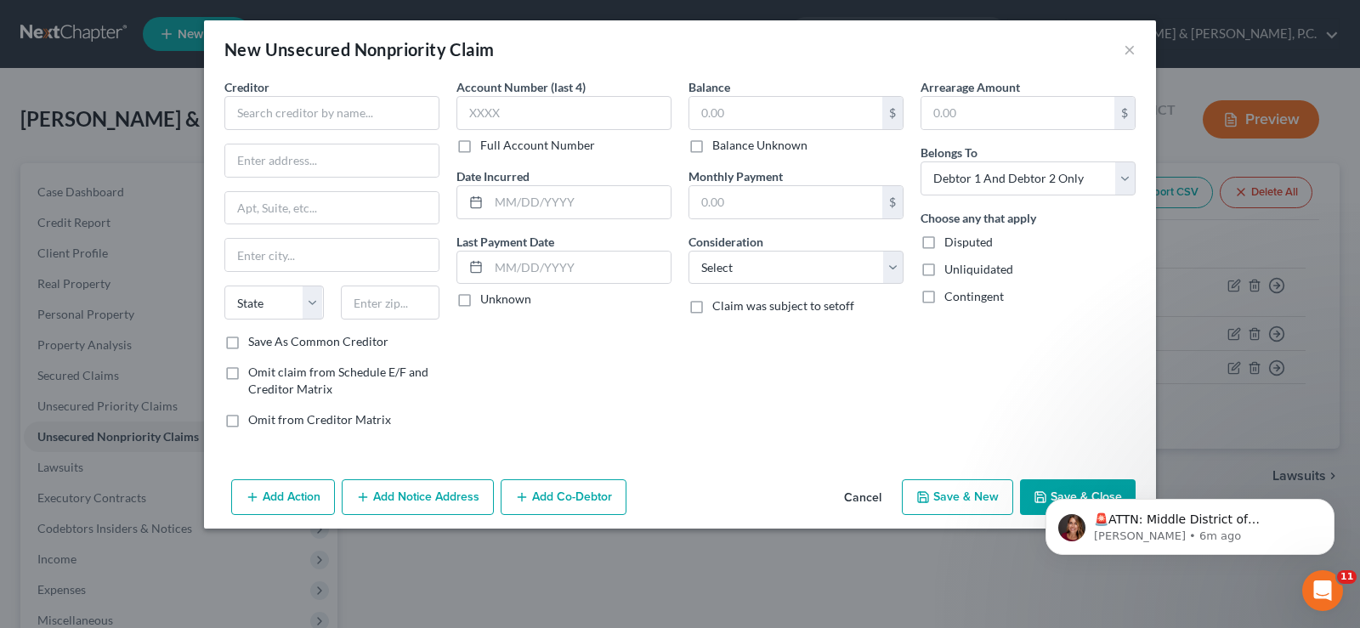
type input "0.00"
click at [342, 116] on input "text" at bounding box center [331, 113] width 215 height 34
type input "CItizens"
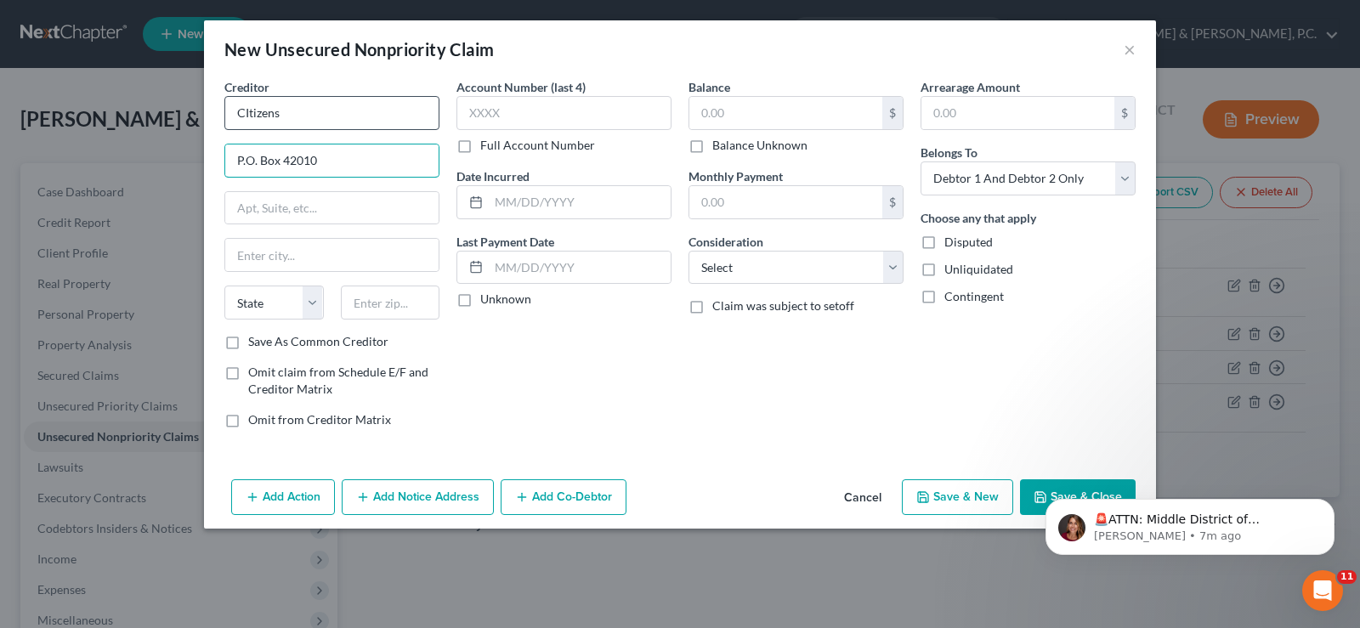
type input "P.O. Box 42010"
type input "[GEOGRAPHIC_DATA]"
select select "41"
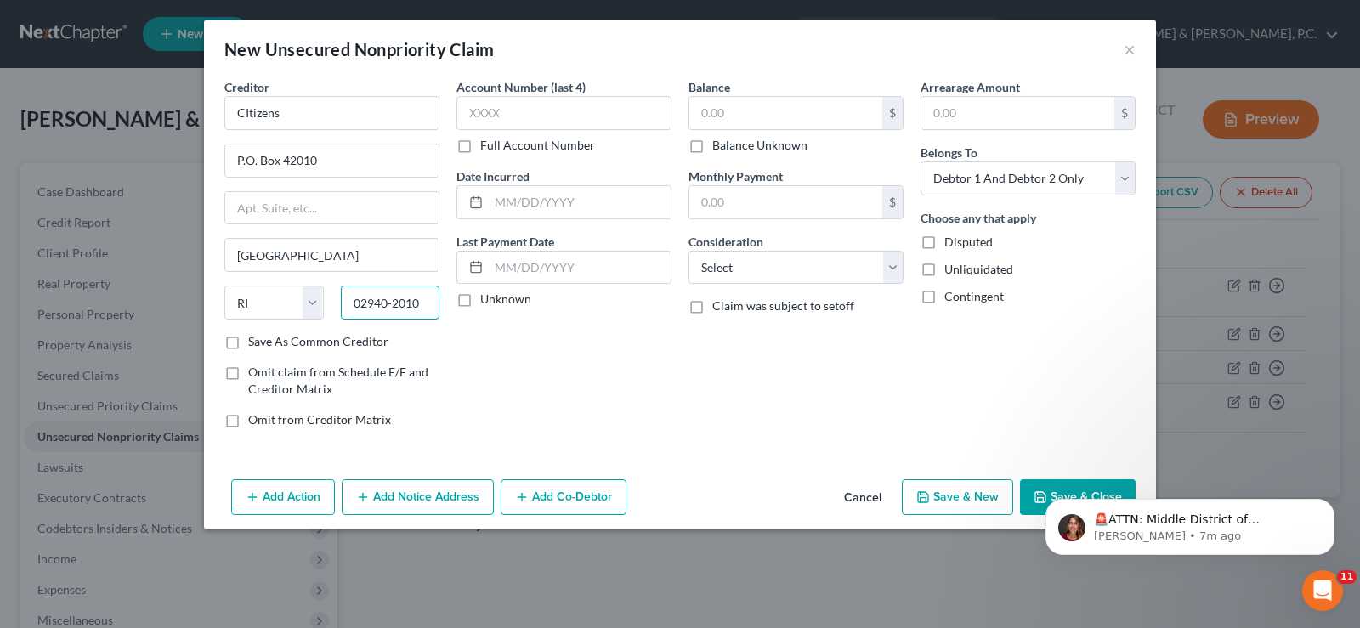
type input "02940-2010"
click at [582, 190] on div "Date Incurred" at bounding box center [563, 193] width 215 height 52
click at [585, 194] on input "text" at bounding box center [580, 202] width 182 height 32
type input "2017"
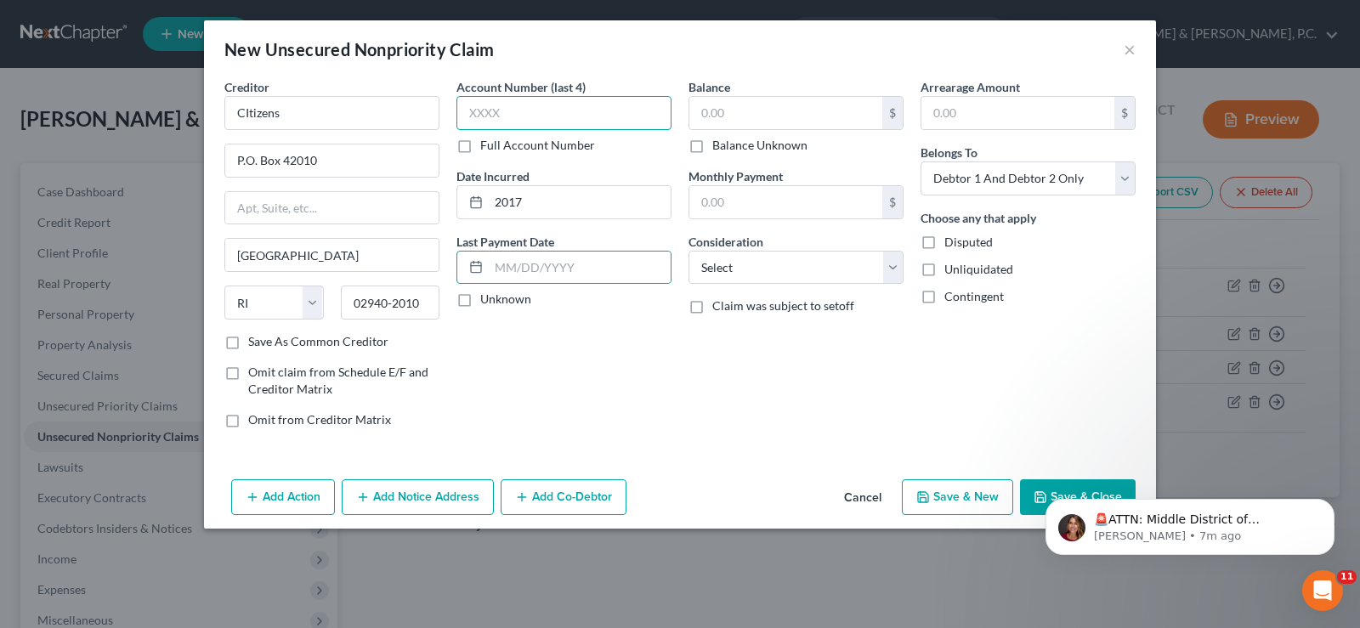
drag, startPoint x: 522, startPoint y: 105, endPoint x: 514, endPoint y: 93, distance: 13.4
click at [521, 107] on input "text" at bounding box center [563, 113] width 215 height 34
type input "1167"
click at [735, 118] on input "text" at bounding box center [785, 113] width 193 height 32
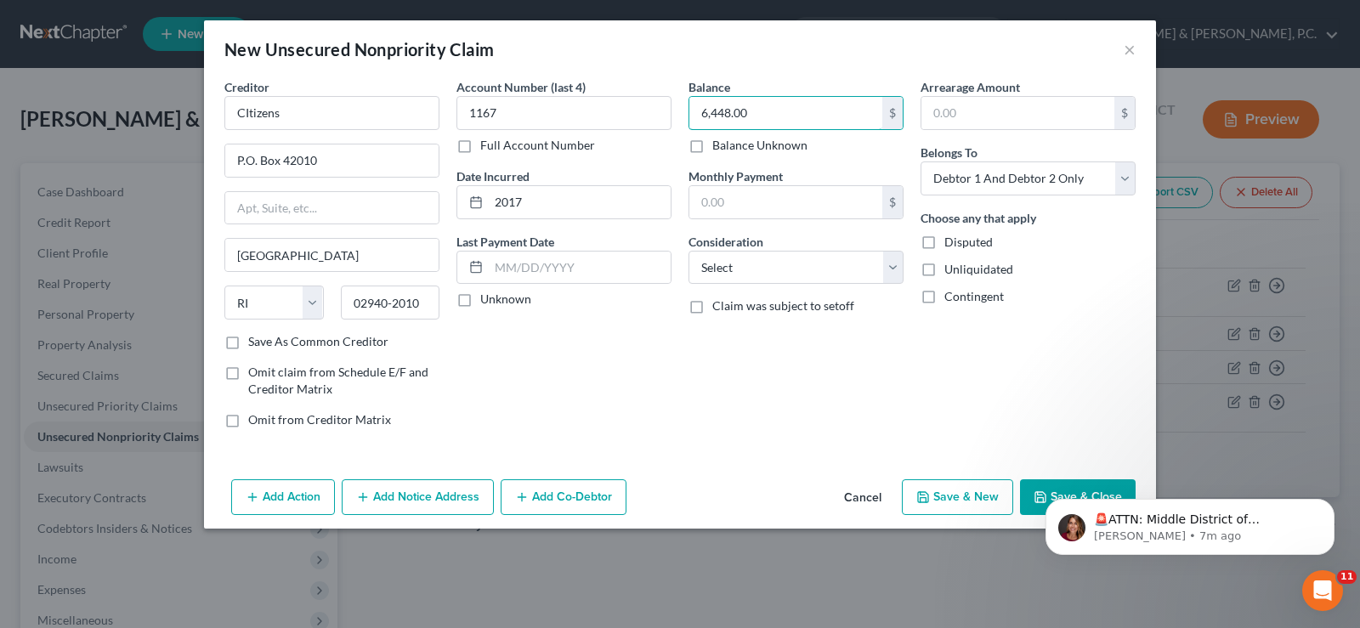
type input "6,448.00"
click at [1128, 187] on select "Select Debtor 1 Only Debtor 2 Only Debtor 1 And Debtor 2 Only At Least One Of T…" at bounding box center [1027, 178] width 215 height 34
select select "1"
click at [920, 161] on select "Select Debtor 1 Only Debtor 2 Only Debtor 1 And Debtor 2 Only At Least One Of T…" at bounding box center [1027, 178] width 215 height 34
click at [896, 263] on select "Select Cable / Satellite Services Collection Agency Credit Card Debt Debt Couns…" at bounding box center [795, 268] width 215 height 34
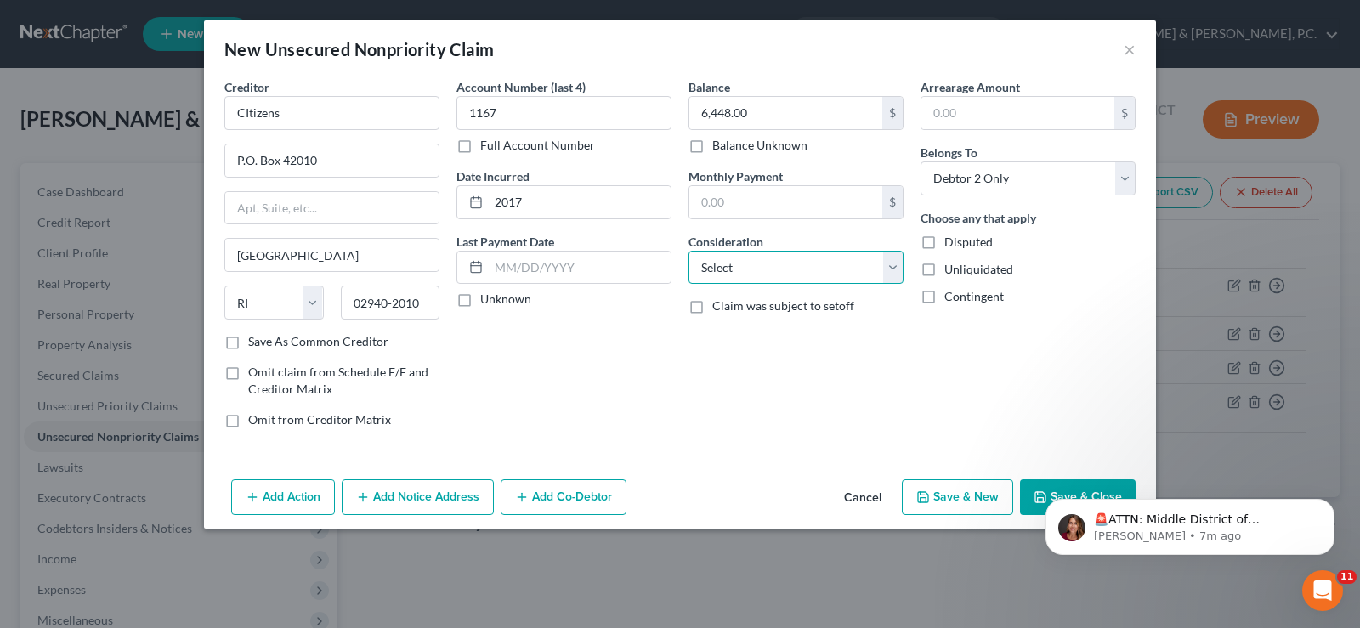
select select "2"
click at [688, 251] on select "Select Cable / Satellite Services Collection Agency Credit Card Debt Debt Couns…" at bounding box center [795, 268] width 215 height 34
click at [978, 498] on button "Save & New" at bounding box center [957, 497] width 111 height 36
select select "2"
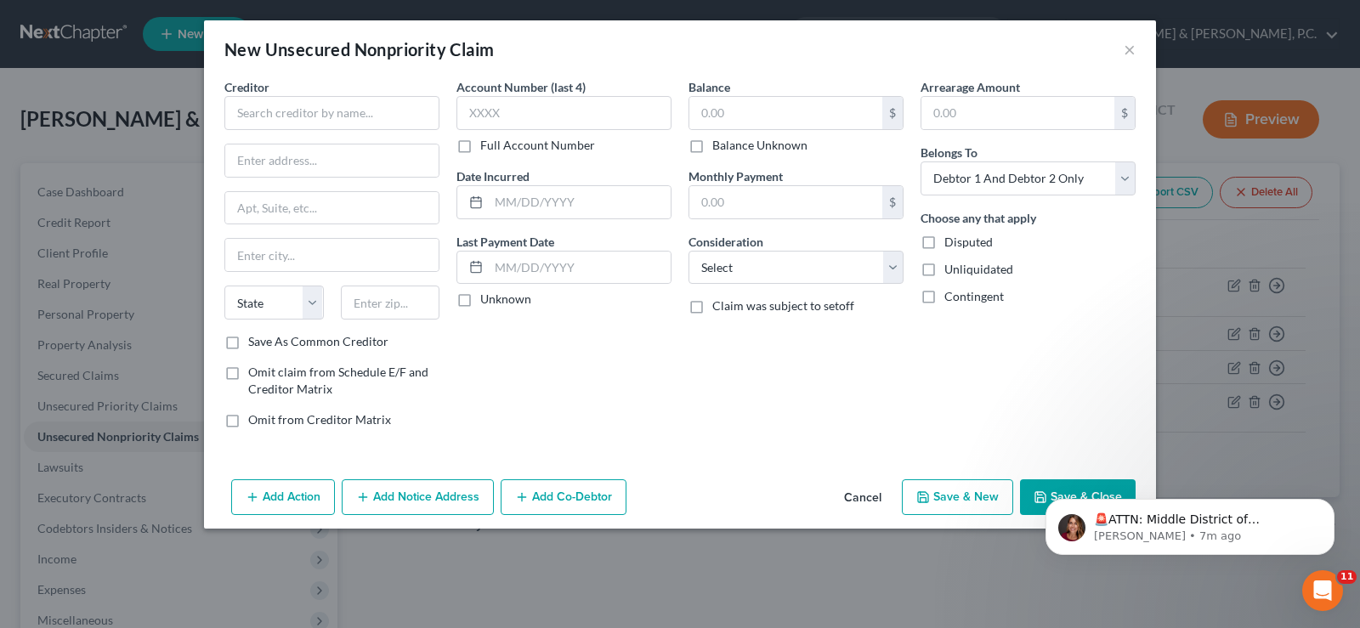
type input "0.00"
click at [277, 126] on input "text" at bounding box center [331, 113] width 215 height 34
type input "[PERSON_NAME]/Athleta"
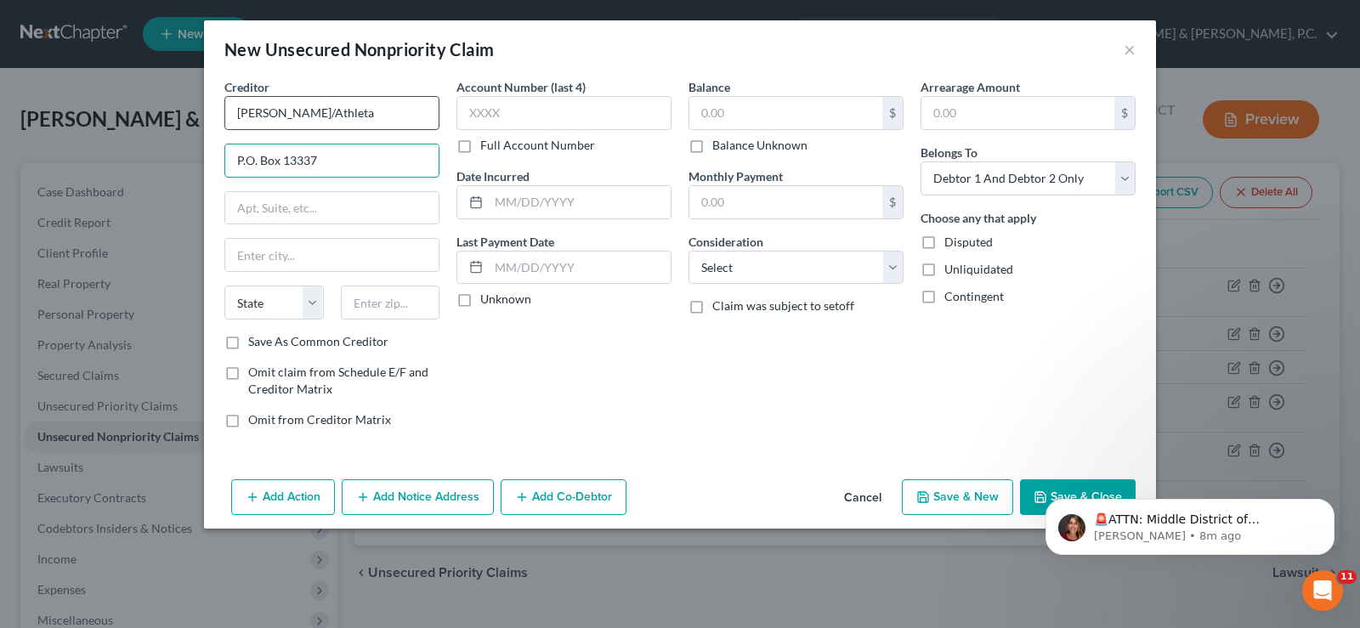
type input "P.O. Box 13337"
type input "[GEOGRAPHIC_DATA]"
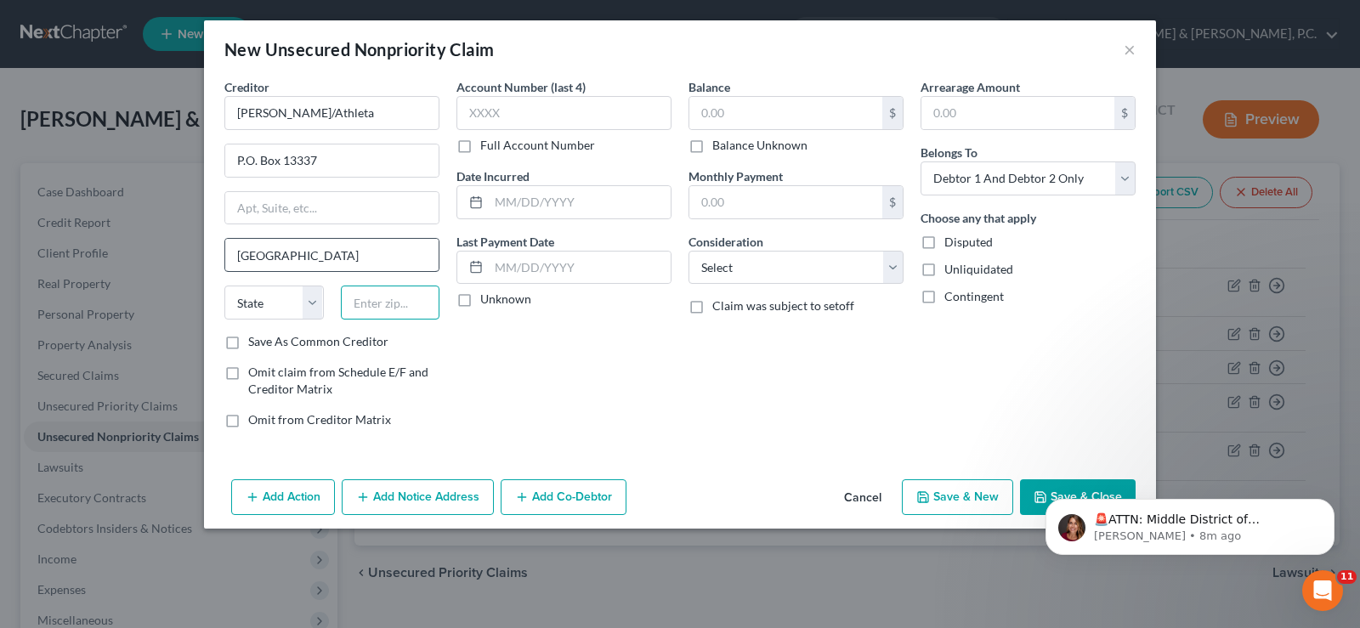
type input "19101"
select select "39"
click at [512, 120] on input "text" at bounding box center [563, 113] width 215 height 34
type input "2975"
drag, startPoint x: 596, startPoint y: 197, endPoint x: 596, endPoint y: 210, distance: 12.7
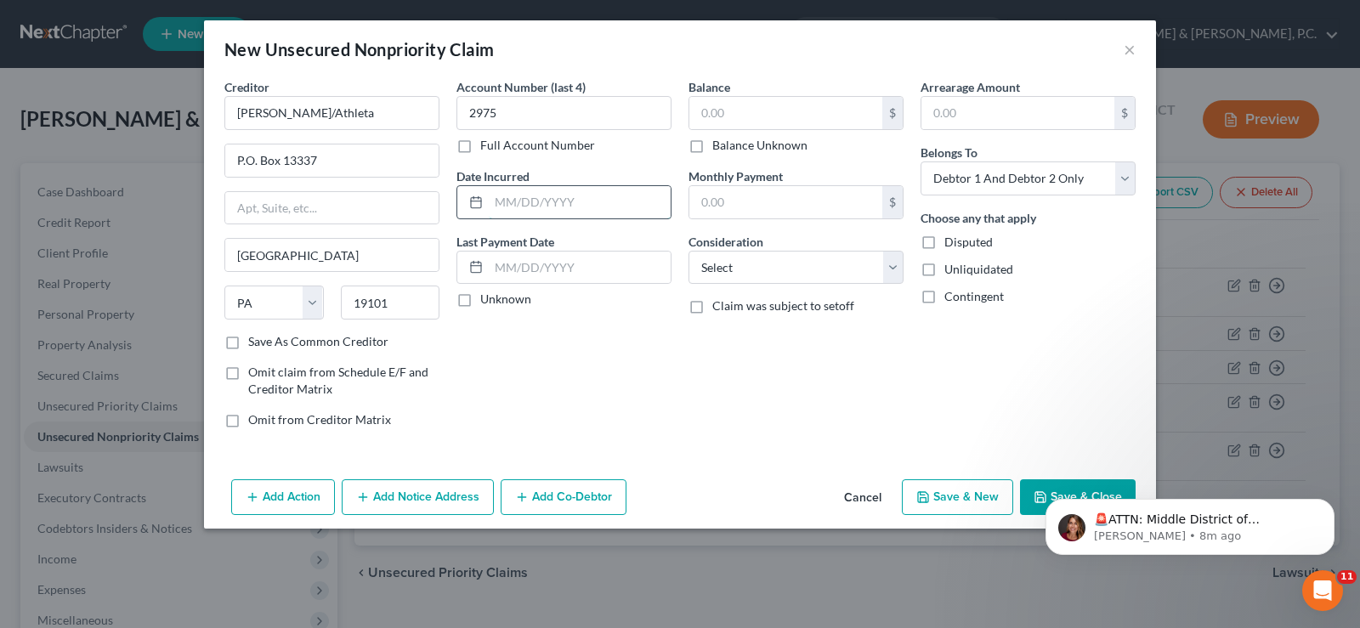
click at [596, 210] on input "text" at bounding box center [580, 202] width 182 height 32
type input "2024"
drag, startPoint x: 823, startPoint y: 129, endPoint x: 810, endPoint y: 129, distance: 12.7
click at [811, 126] on div "$" at bounding box center [795, 113] width 215 height 34
click at [1131, 172] on select "Select Debtor 1 Only Debtor 2 Only Debtor 1 And Debtor 2 Only At Least One Of T…" at bounding box center [1027, 178] width 215 height 34
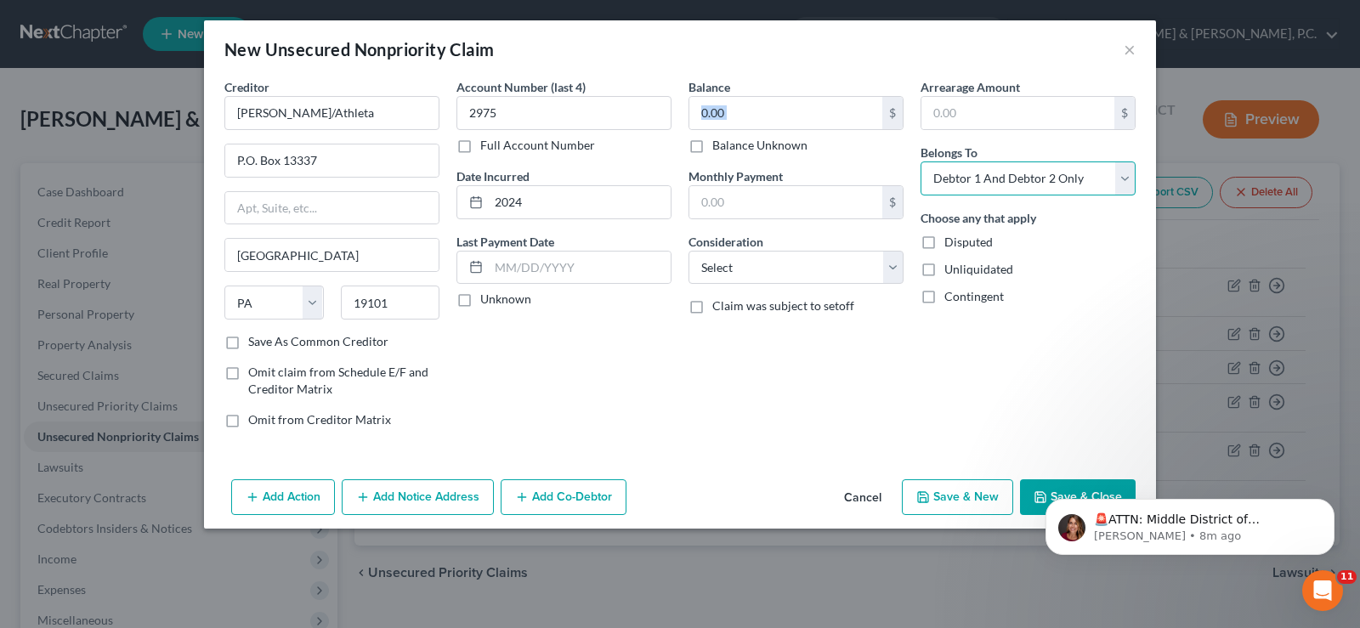
select select "1"
click at [920, 161] on select "Select Debtor 1 Only Debtor 2 Only Debtor 1 And Debtor 2 Only At Least One Of T…" at bounding box center [1027, 178] width 215 height 34
click at [935, 495] on button "Save & New" at bounding box center [957, 497] width 111 height 36
select select "2"
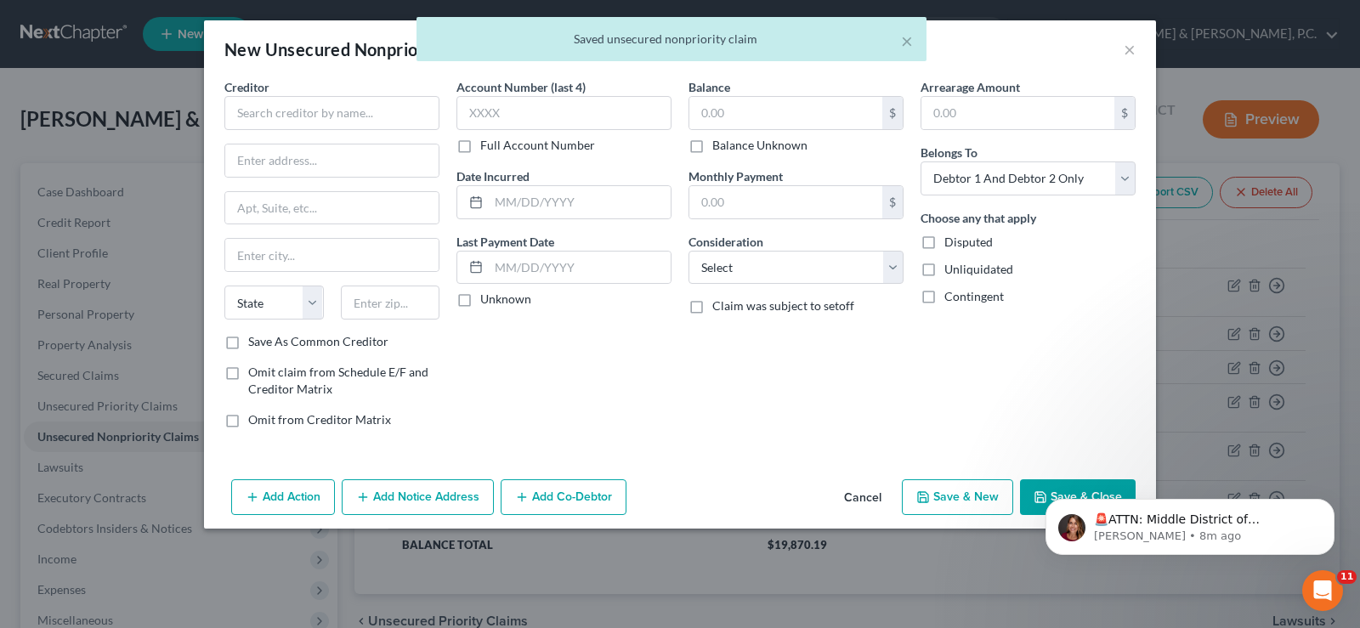
click at [1031, 495] on body "🚨ATTN: Middle District of [US_STATE] The court has added a new Credit Counselin…" at bounding box center [1189, 522] width 326 height 105
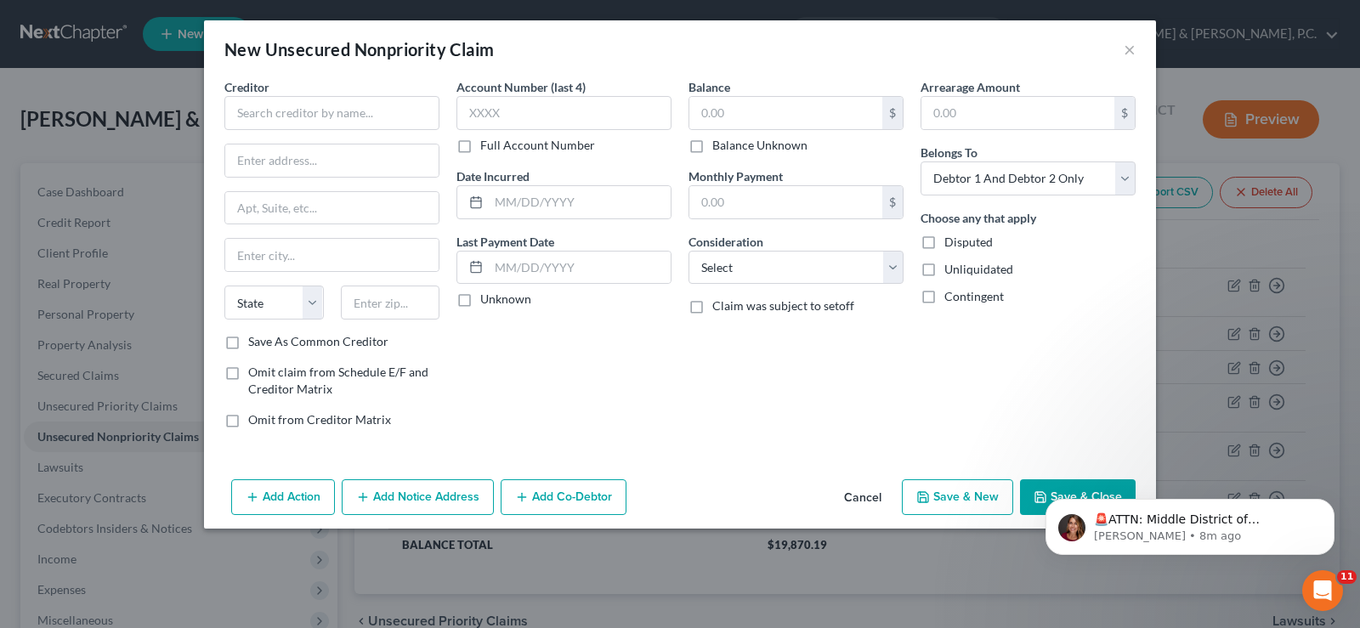
drag, startPoint x: 867, startPoint y: 485, endPoint x: 869, endPoint y: 496, distance: 11.3
click at [867, 491] on button "Cancel" at bounding box center [862, 498] width 65 height 34
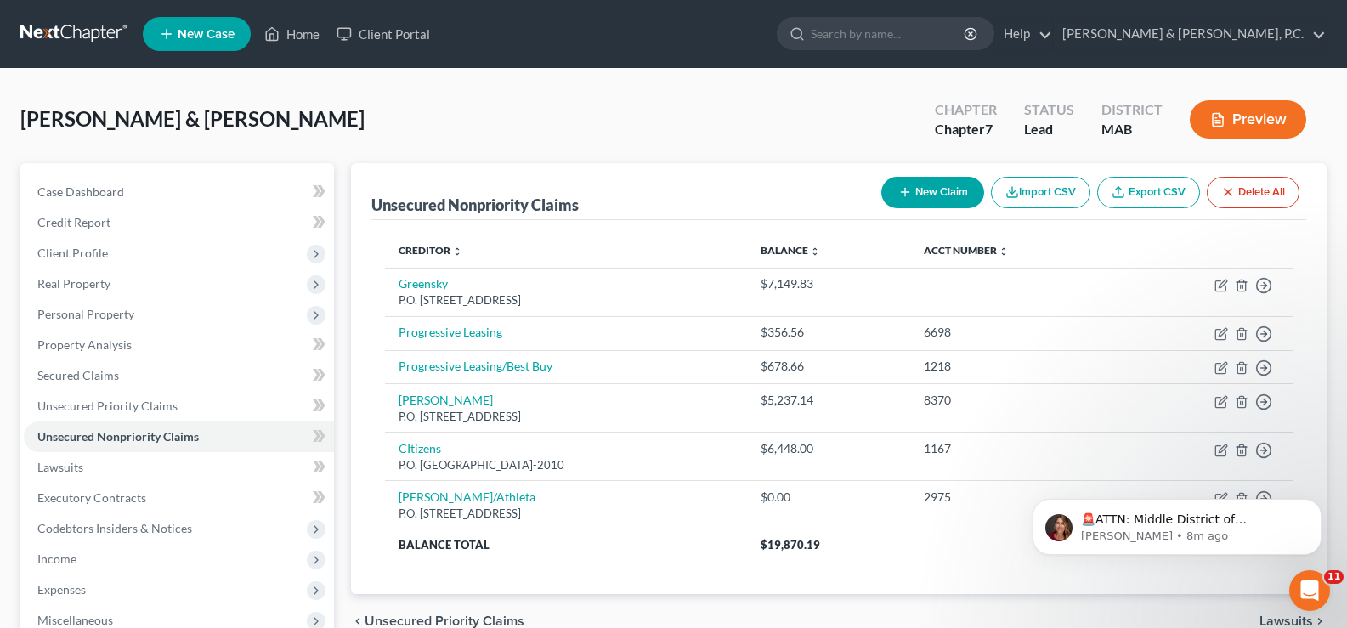
click at [1209, 402] on div "🚨ATTN: Middle District of [US_STATE] The court has added a new Credit Counselin…" at bounding box center [1176, 448] width 313 height 212
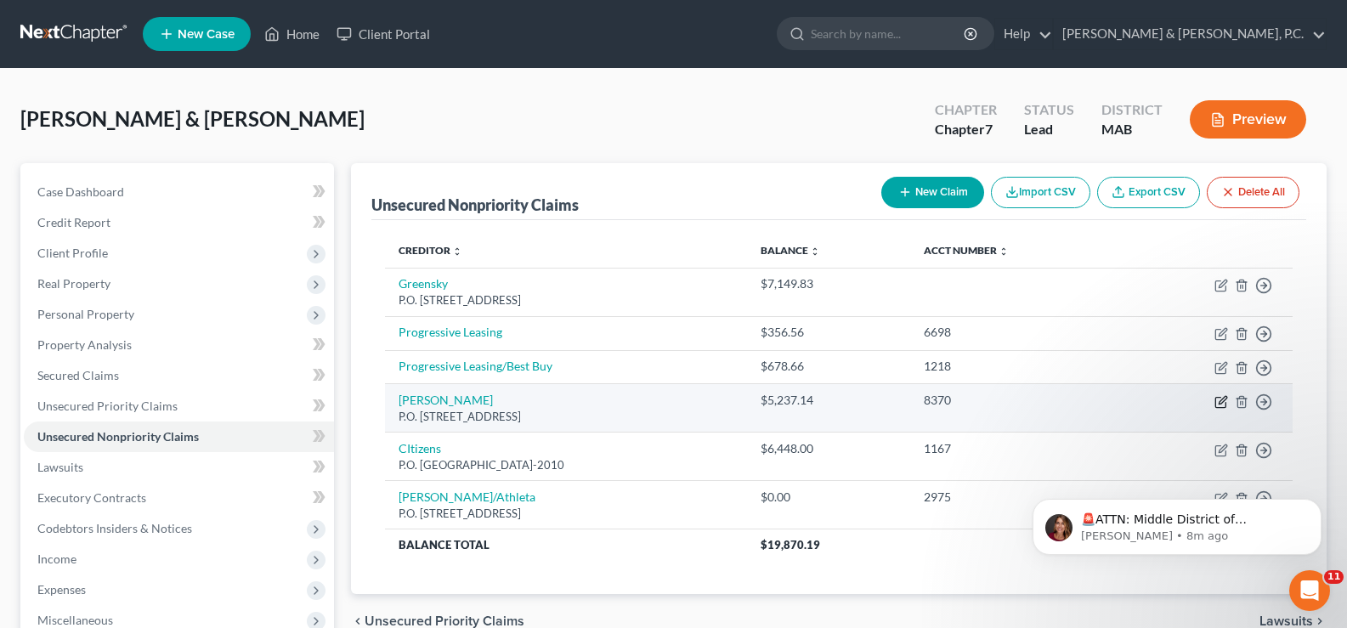
click at [1224, 401] on icon "button" at bounding box center [1221, 402] width 14 height 14
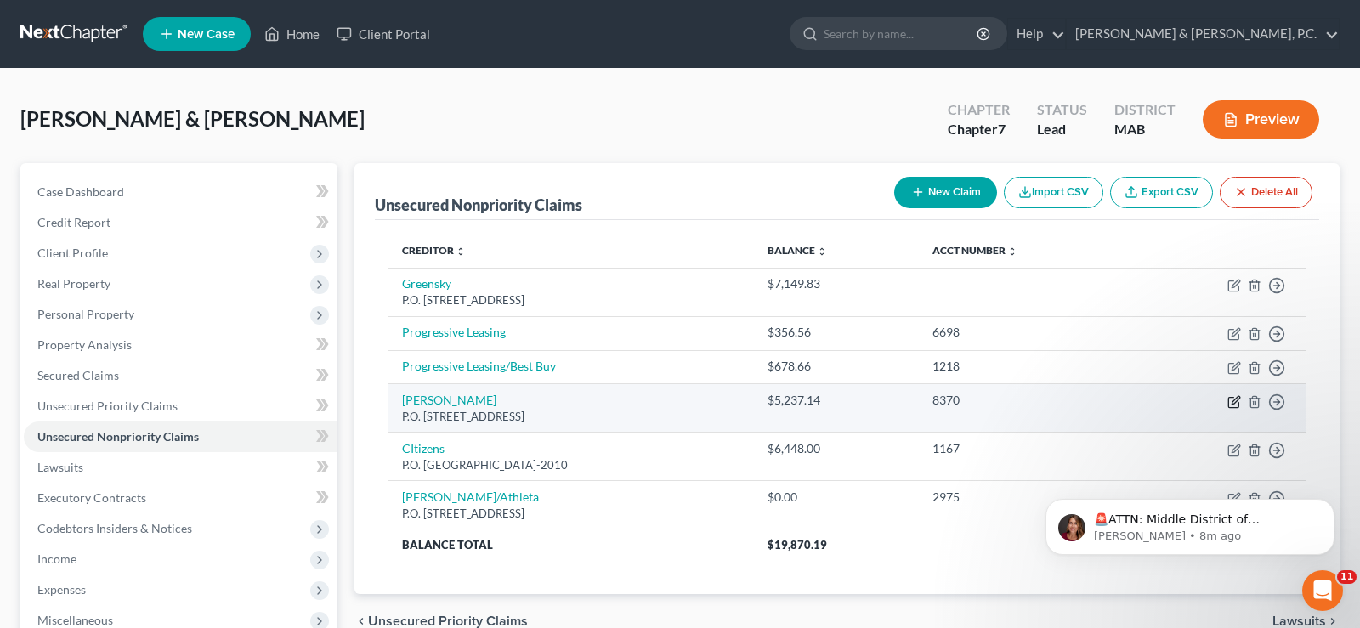
select select "39"
select select "1"
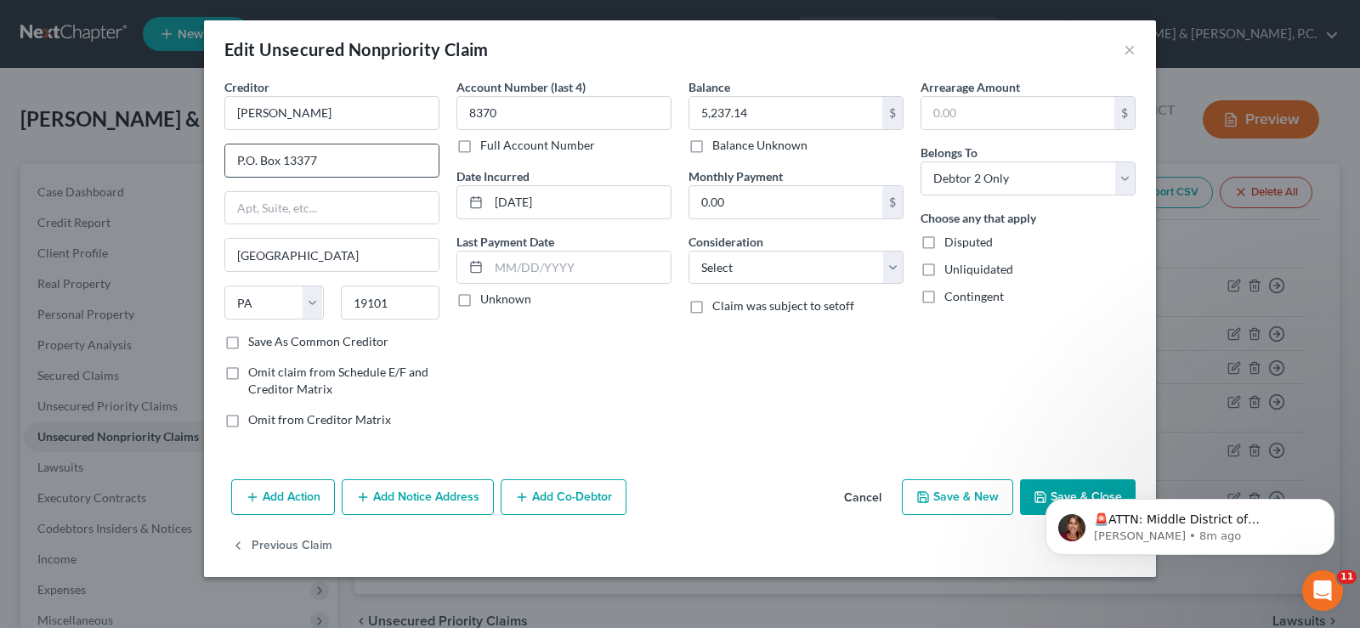
click at [314, 150] on input "P.O. Box 13377" at bounding box center [331, 160] width 213 height 32
click at [303, 159] on input "P.O. Box 13377" at bounding box center [331, 160] width 213 height 32
type input "P.O. Box 13337"
click at [1022, 495] on html "🚨ATTN: Middle District of [US_STATE] The court has added a new Credit Counselin…" at bounding box center [1190, 522] width 340 height 119
click at [922, 493] on icon "button" at bounding box center [923, 497] width 14 height 14
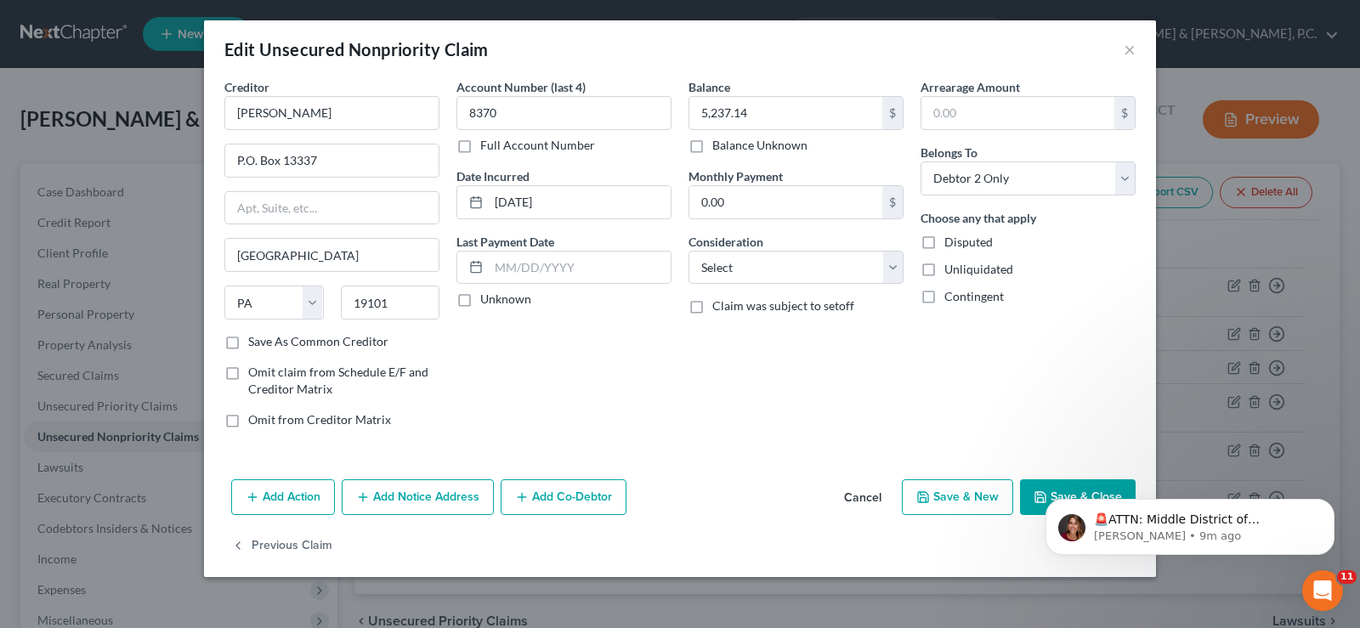
select select "2"
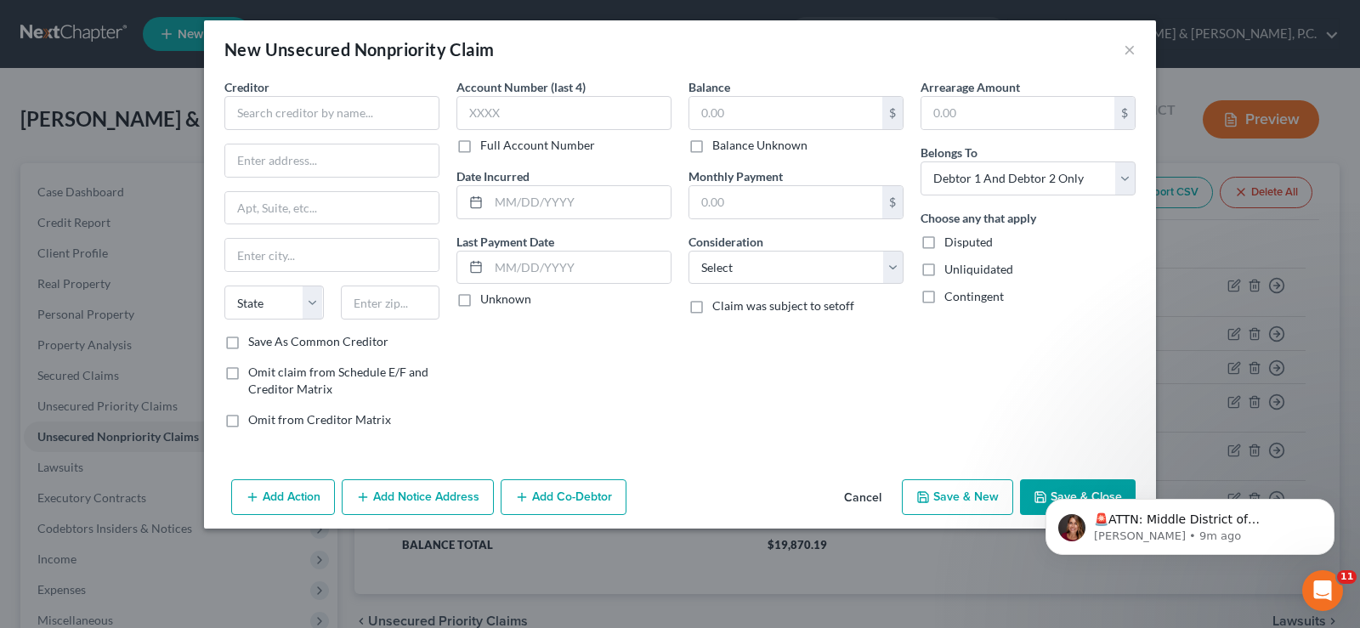
type input "0"
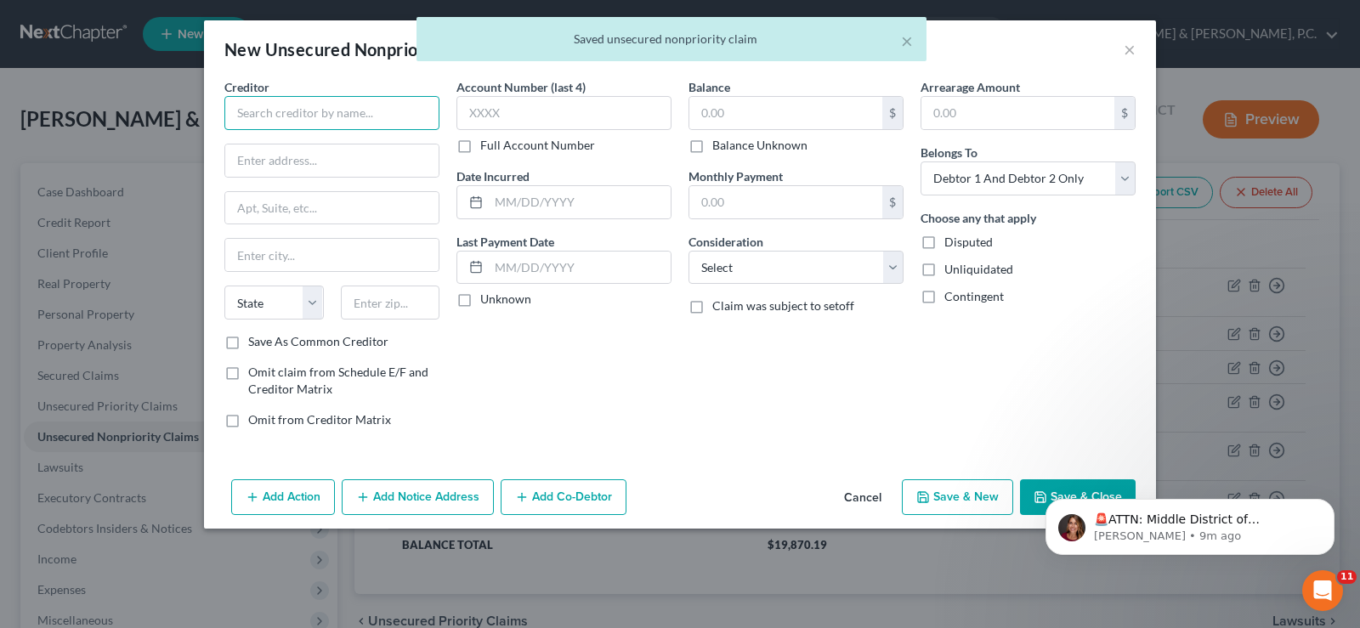
click at [295, 126] on input "text" at bounding box center [331, 113] width 215 height 34
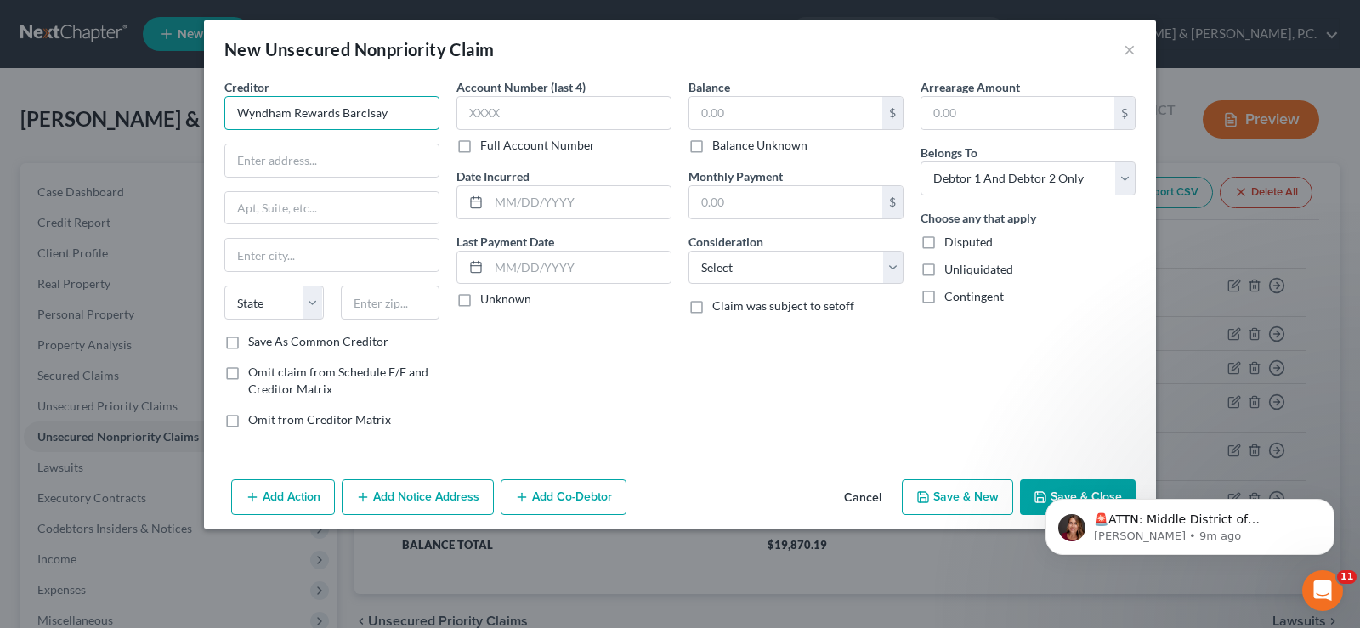
click at [370, 112] on input "Wyndham Rewards Barclsay" at bounding box center [331, 113] width 215 height 34
type input "Wyndham Rewards [PERSON_NAME]"
drag, startPoint x: 279, startPoint y: 167, endPoint x: 238, endPoint y: 166, distance: 40.8
click at [272, 168] on input "text" at bounding box center [331, 160] width 213 height 32
type input "P.O. Box 13337"
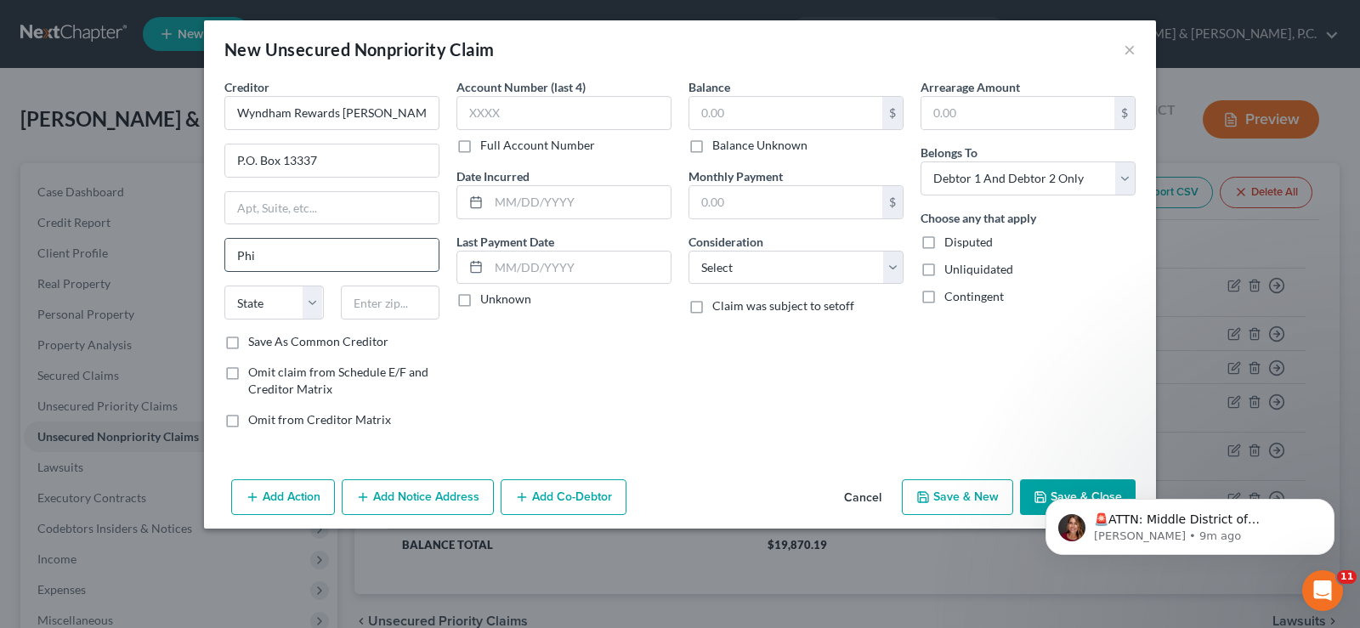
type input "[GEOGRAPHIC_DATA]"
type input "19101"
select select "39"
drag, startPoint x: 530, startPoint y: 92, endPoint x: 528, endPoint y: 77, distance: 14.7
click at [528, 77] on div "New Unsecured Nonpriority Claim × Creditor * Wyndham Rewards [PERSON_NAME] P.O.…" at bounding box center [680, 274] width 952 height 508
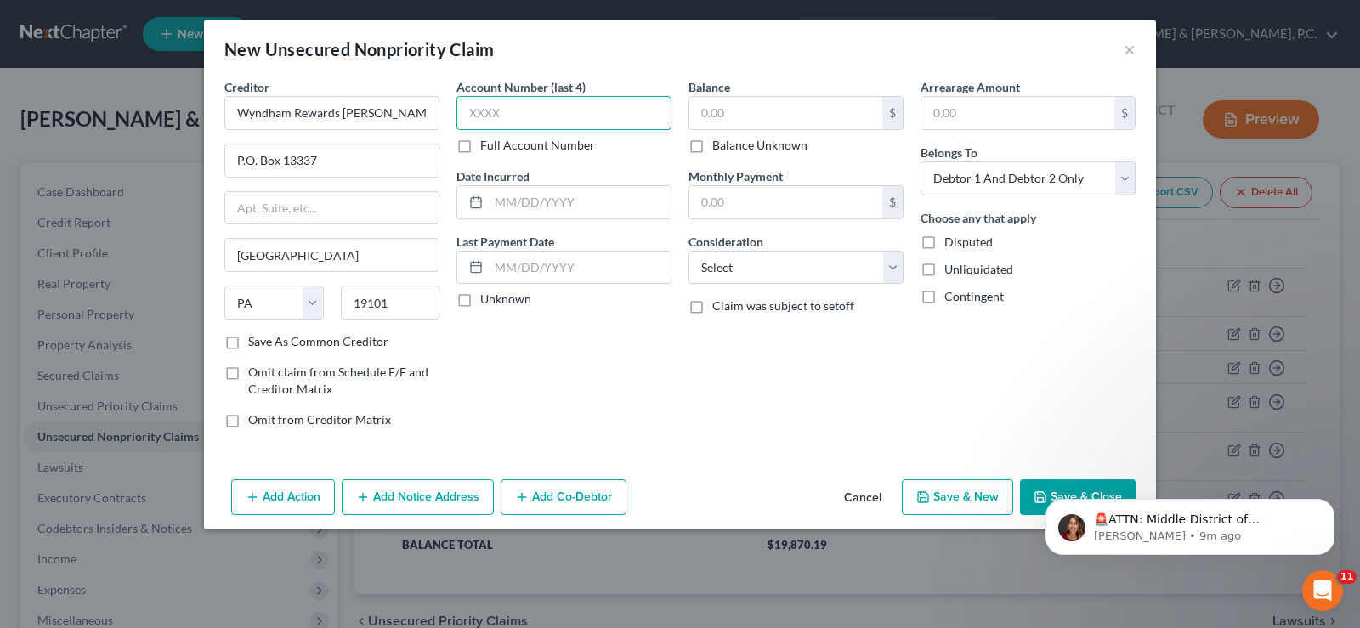
click at [558, 115] on input "text" at bounding box center [563, 113] width 215 height 34
type input "7"
type input "8370"
type input "[DATE]"
type input "5,189.07"
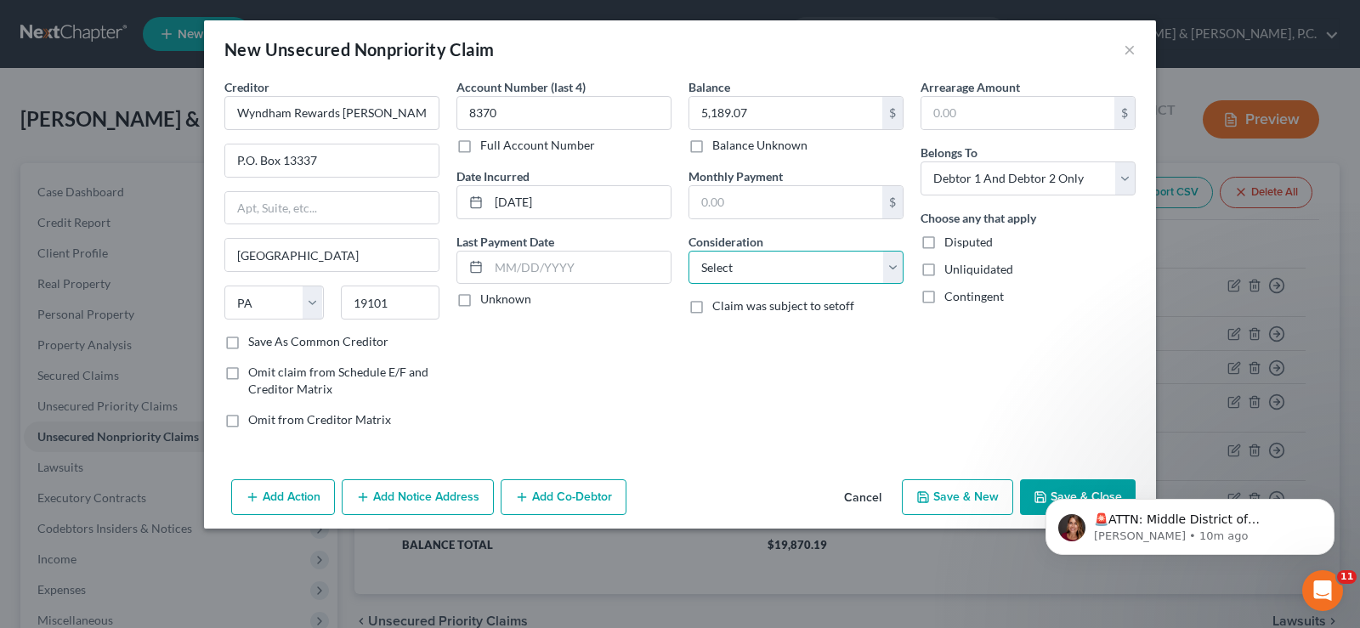
click at [893, 275] on select "Select Cable / Satellite Services Collection Agency Credit Card Debt Debt Couns…" at bounding box center [795, 268] width 215 height 34
select select "2"
click at [688, 251] on select "Select Cable / Satellite Services Collection Agency Credit Card Debt Debt Couns…" at bounding box center [795, 268] width 215 height 34
click at [1124, 171] on select "Select Debtor 1 Only Debtor 2 Only Debtor 1 And Debtor 2 Only At Least One Of T…" at bounding box center [1027, 178] width 215 height 34
select select "1"
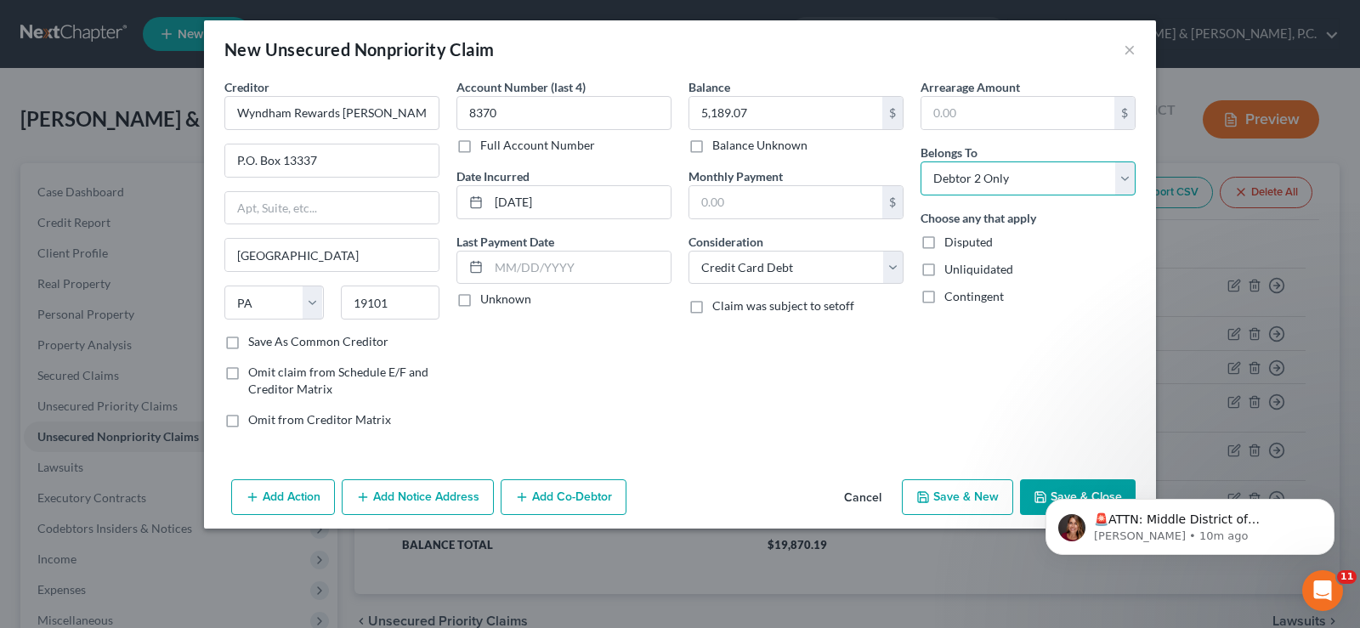
click at [920, 161] on select "Select Debtor 1 Only Debtor 2 Only Debtor 1 And Debtor 2 Only At Least One Of T…" at bounding box center [1027, 178] width 215 height 34
click at [978, 504] on button "Save & New" at bounding box center [957, 497] width 111 height 36
select select "2"
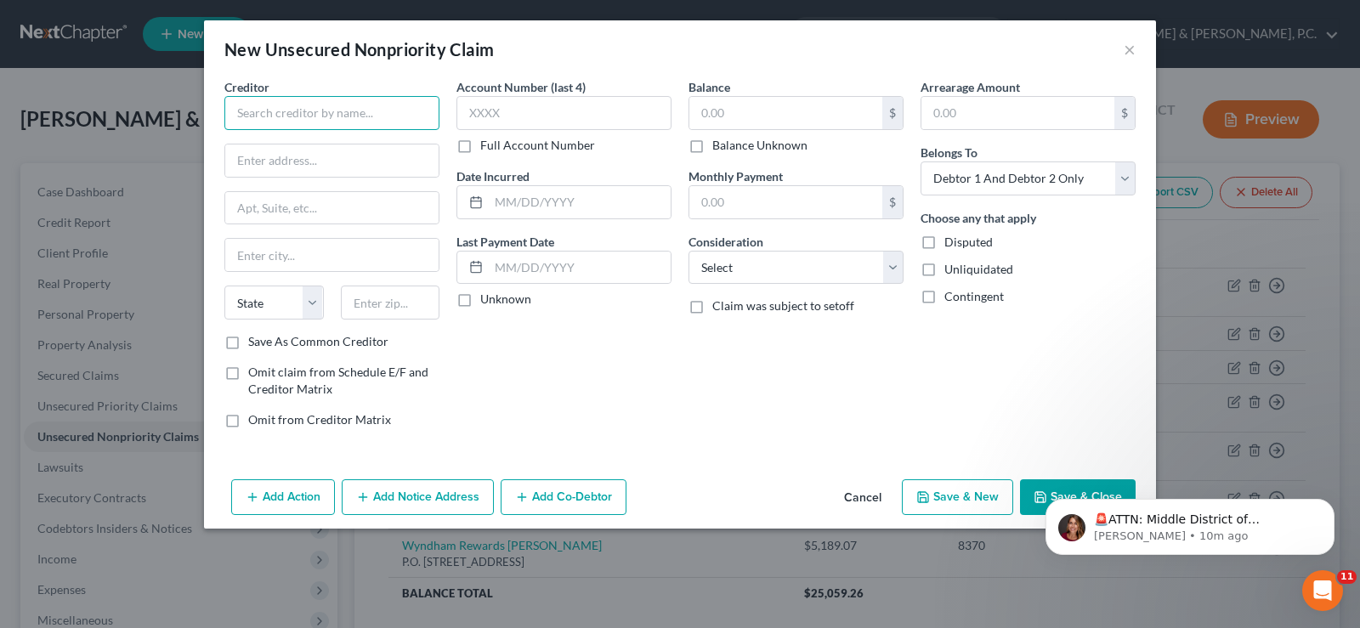
drag, startPoint x: 310, startPoint y: 114, endPoint x: 323, endPoint y: 127, distance: 18.0
click at [312, 118] on input "text" at bounding box center [331, 113] width 215 height 34
type input "[PERSON_NAME]"
type input "P.O. Box 13337"
type input "p"
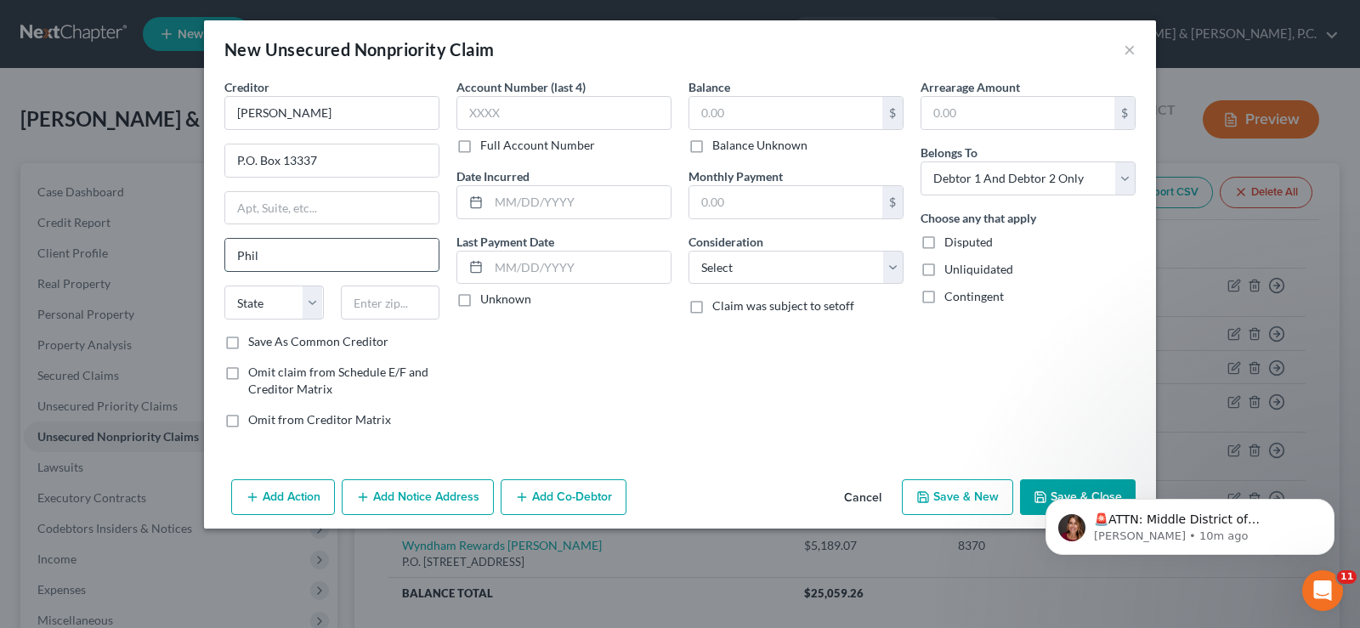
type input "[GEOGRAPHIC_DATA]"
type input "19101"
select select "39"
click at [498, 115] on input "text" at bounding box center [563, 113] width 215 height 34
type input "7372"
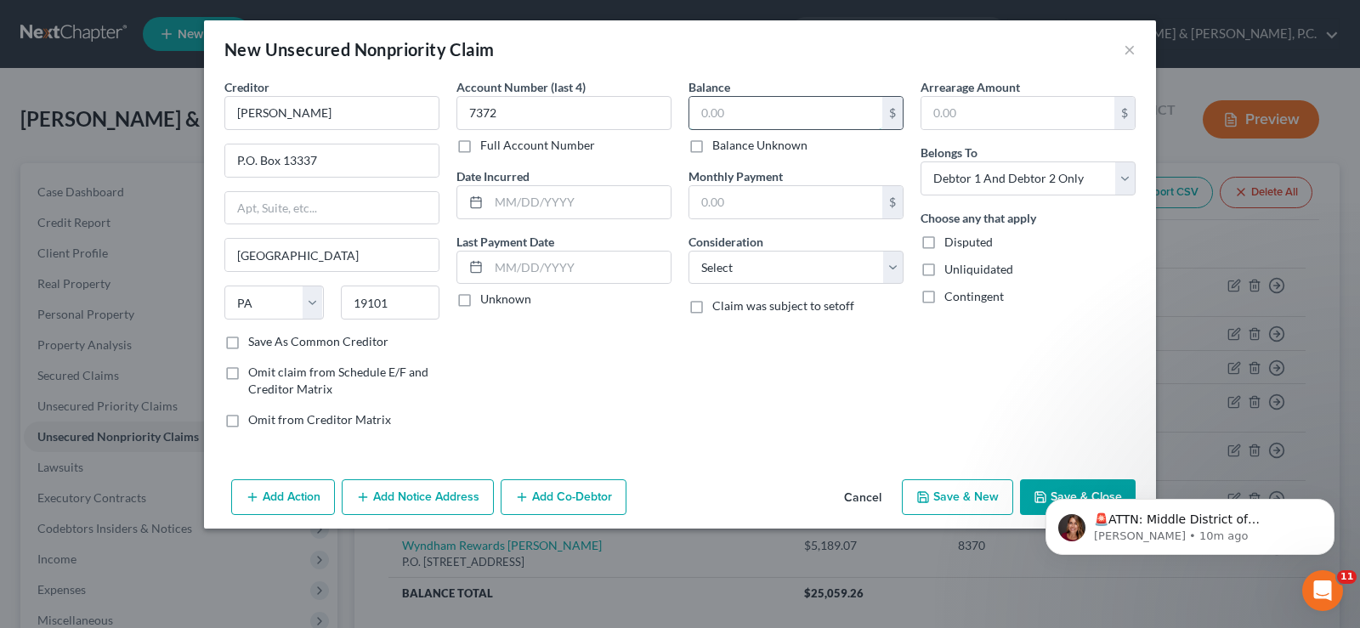
click at [762, 102] on input "text" at bounding box center [785, 113] width 193 height 32
type input "7,755.21"
drag, startPoint x: 894, startPoint y: 265, endPoint x: 882, endPoint y: 256, distance: 15.1
click at [892, 263] on select "Select Cable / Satellite Services Collection Agency Credit Card Debt Debt Couns…" at bounding box center [795, 268] width 215 height 34
select select "2"
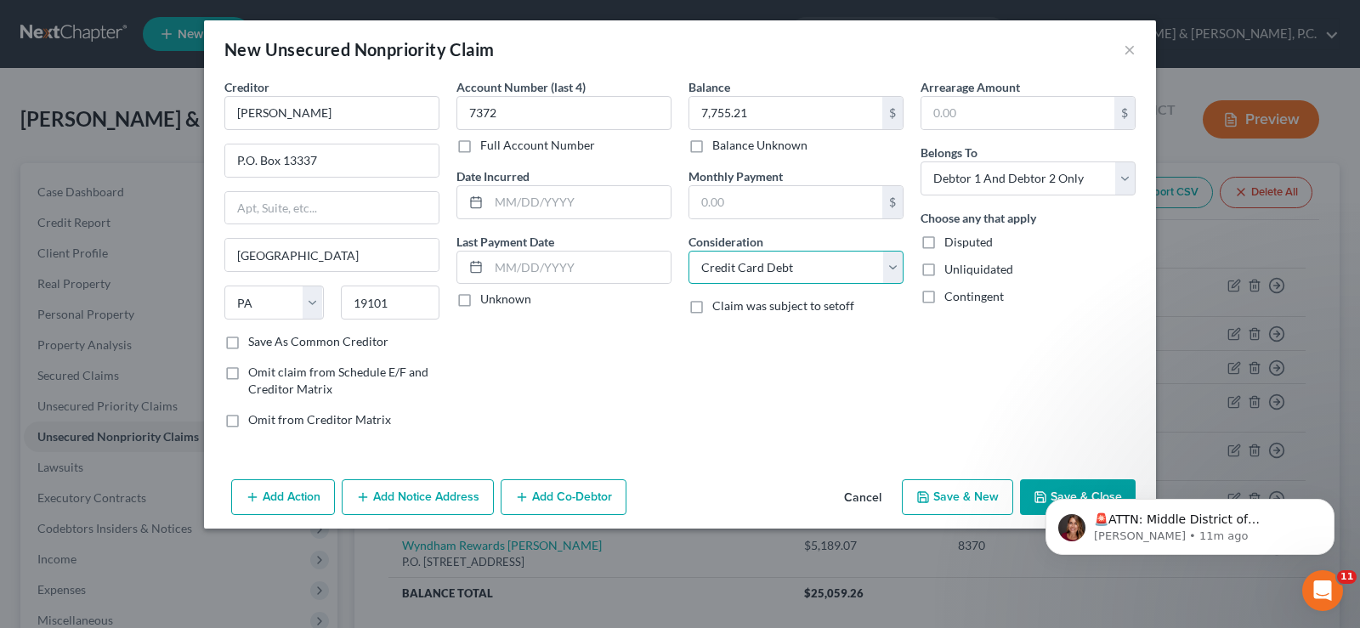
click at [688, 251] on select "Select Cable / Satellite Services Collection Agency Credit Card Debt Debt Couns…" at bounding box center [795, 268] width 215 height 34
click at [1114, 174] on select "Select Debtor 1 Only Debtor 2 Only Debtor 1 And Debtor 2 Only At Least One Of T…" at bounding box center [1027, 178] width 215 height 34
select select "1"
click at [920, 161] on select "Select Debtor 1 Only Debtor 2 Only Debtor 1 And Debtor 2 Only At Least One Of T…" at bounding box center [1027, 178] width 215 height 34
click at [939, 501] on button "Save & New" at bounding box center [957, 497] width 111 height 36
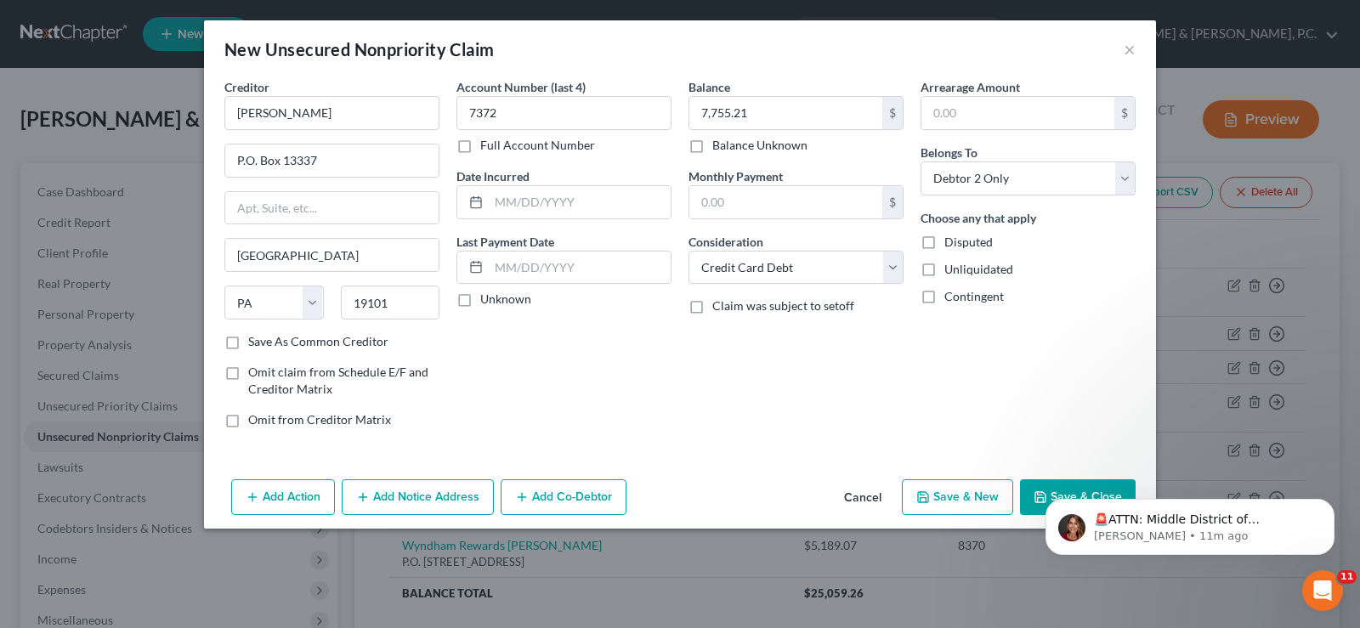
select select "2"
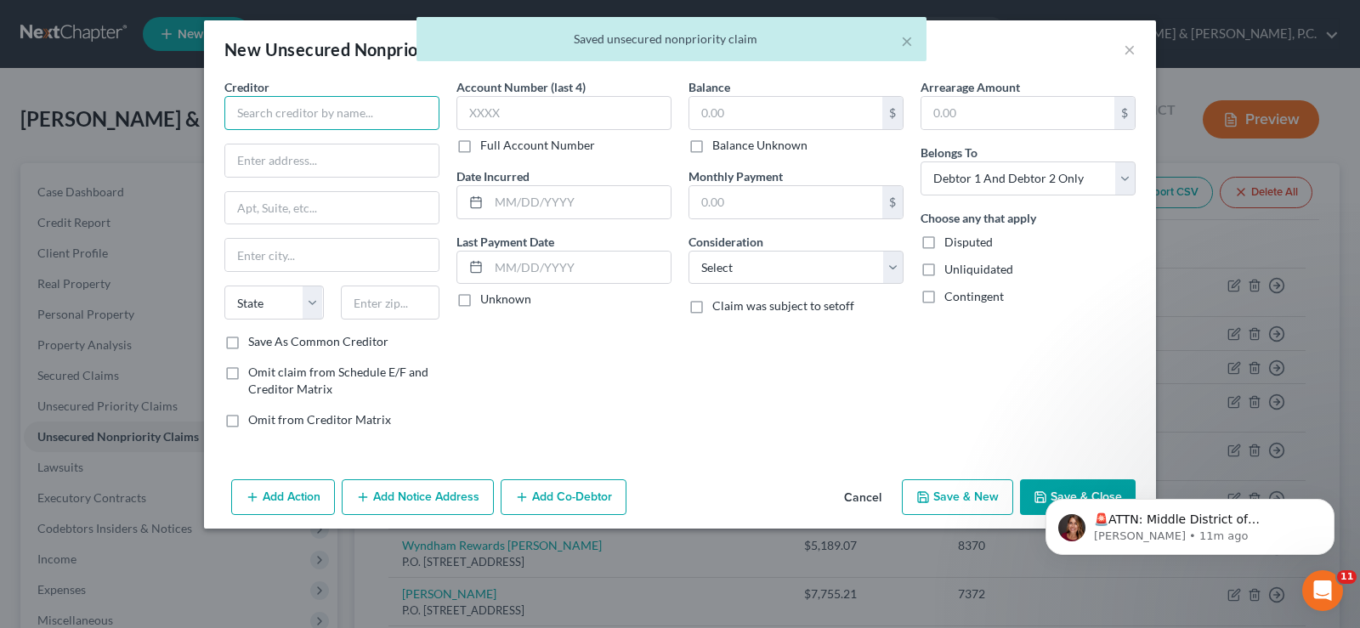
click at [336, 98] on input "text" at bounding box center [331, 113] width 215 height 34
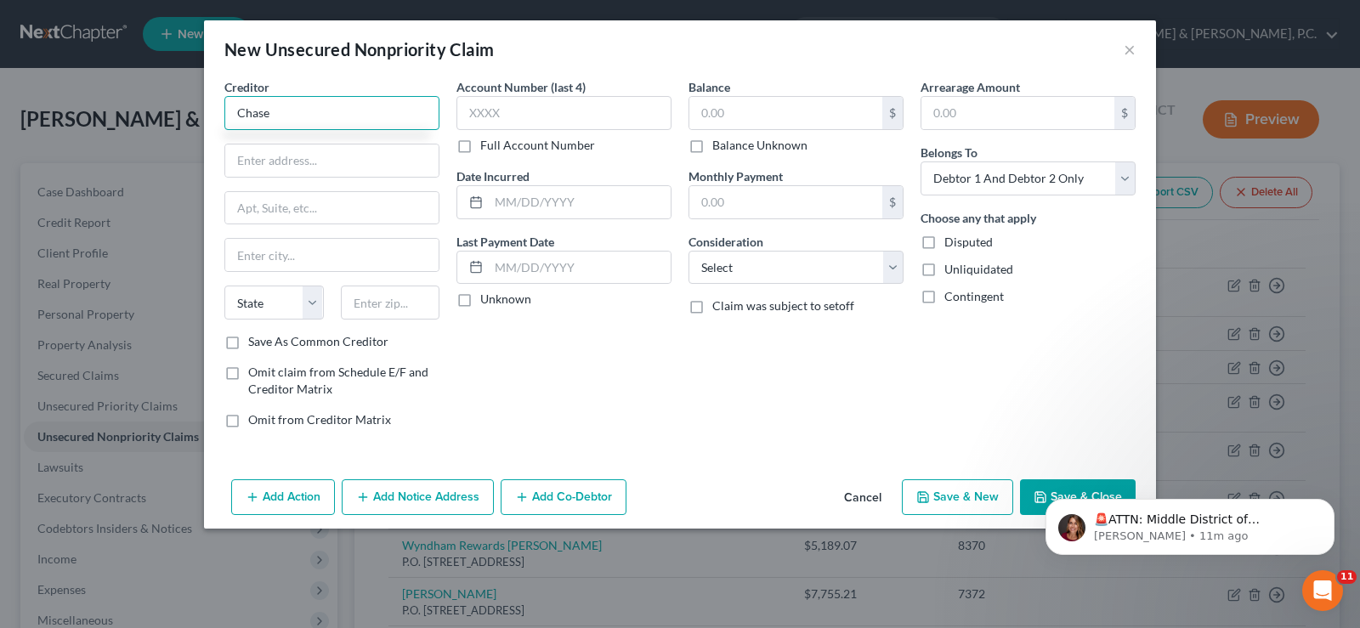
type input "Chase"
drag, startPoint x: 336, startPoint y: 98, endPoint x: 295, endPoint y: 156, distance: 71.9
click at [295, 156] on input "P.O" at bounding box center [331, 160] width 213 height 32
type input "P.O. Box 15153"
type input "Wilmington"
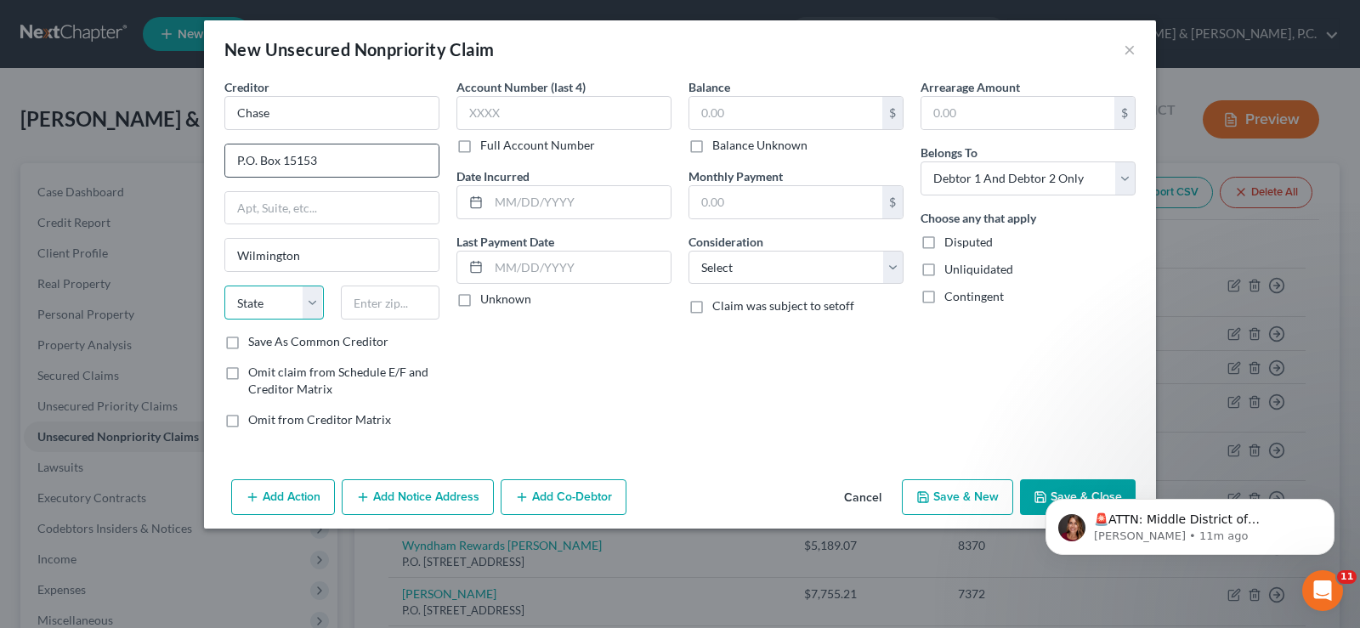
select select "7"
type input "19886-5153"
type input "0973"
click at [800, 115] on input "text" at bounding box center [785, 113] width 193 height 32
type input "7,439.77"
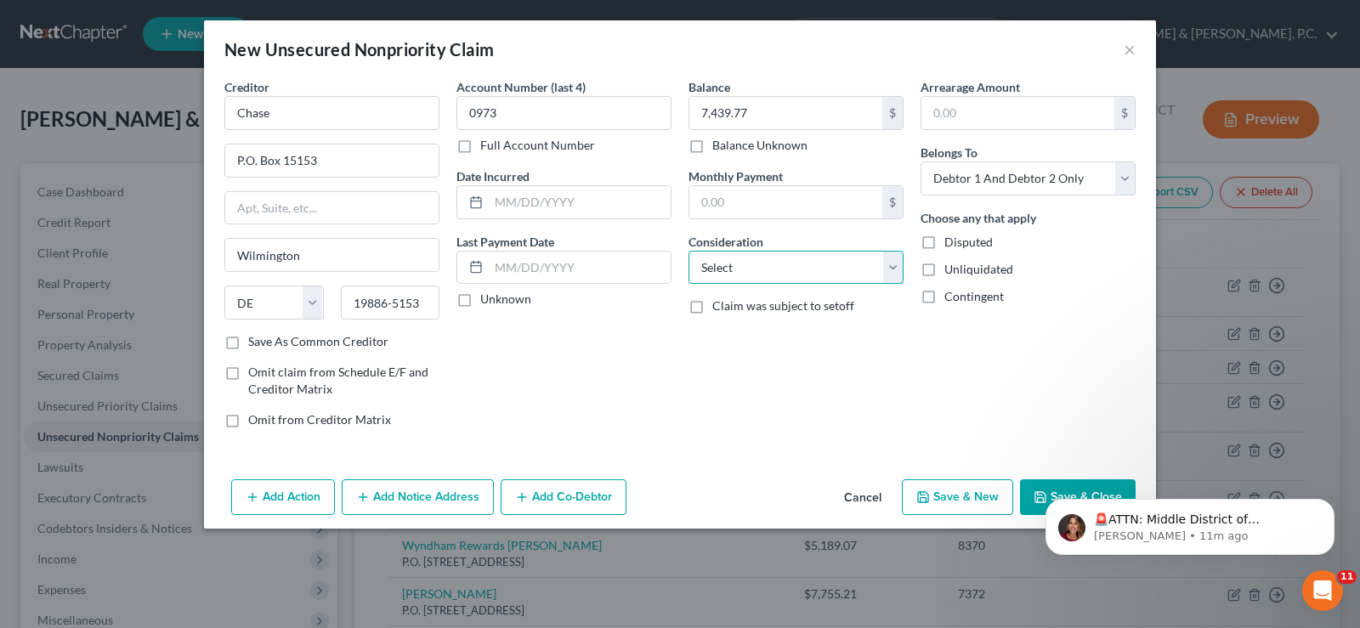
click at [891, 258] on select "Select Cable / Satellite Services Collection Agency Credit Card Debt Debt Couns…" at bounding box center [795, 268] width 215 height 34
select select "2"
click at [688, 251] on select "Select Cable / Satellite Services Collection Agency Credit Card Debt Debt Couns…" at bounding box center [795, 268] width 215 height 34
drag, startPoint x: 1114, startPoint y: 177, endPoint x: 1114, endPoint y: 189, distance: 12.7
click at [1114, 179] on select "Select Debtor 1 Only Debtor 2 Only Debtor 1 And Debtor 2 Only At Least One Of T…" at bounding box center [1027, 178] width 215 height 34
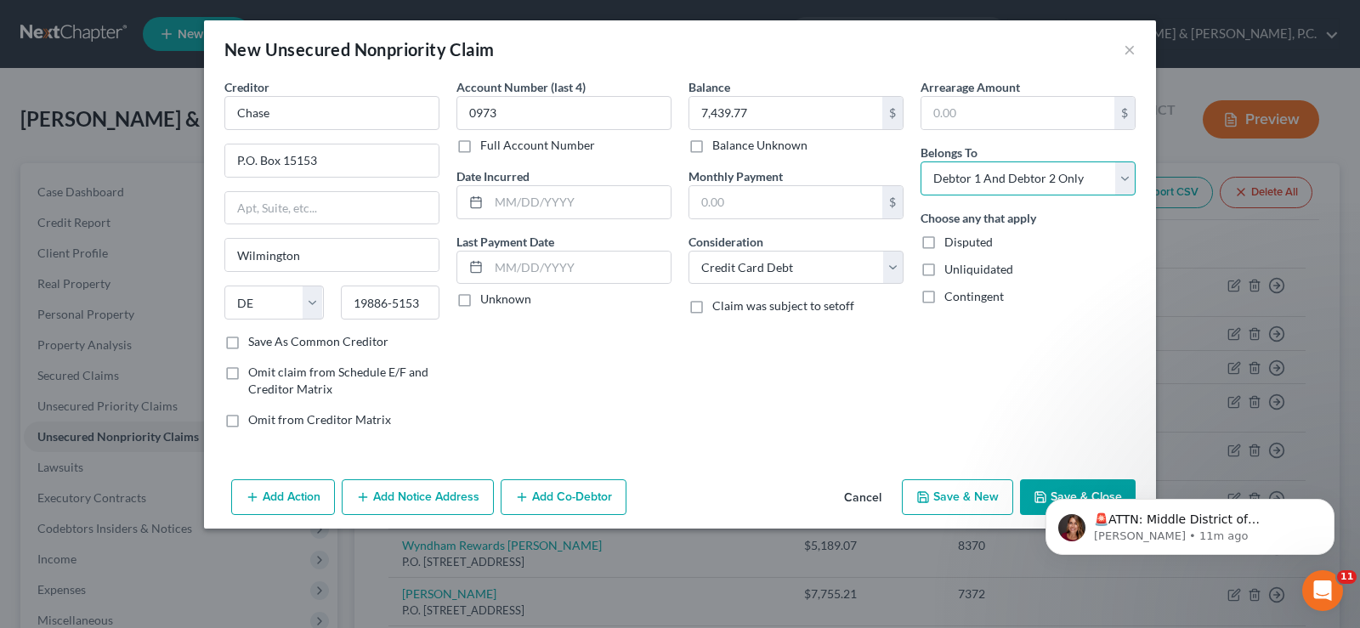
select select "1"
click at [920, 161] on select "Select Debtor 1 Only Debtor 2 Only Debtor 1 And Debtor 2 Only At Least One Of T…" at bounding box center [1027, 178] width 215 height 34
click at [960, 498] on button "Save & New" at bounding box center [957, 497] width 111 height 36
select select "2"
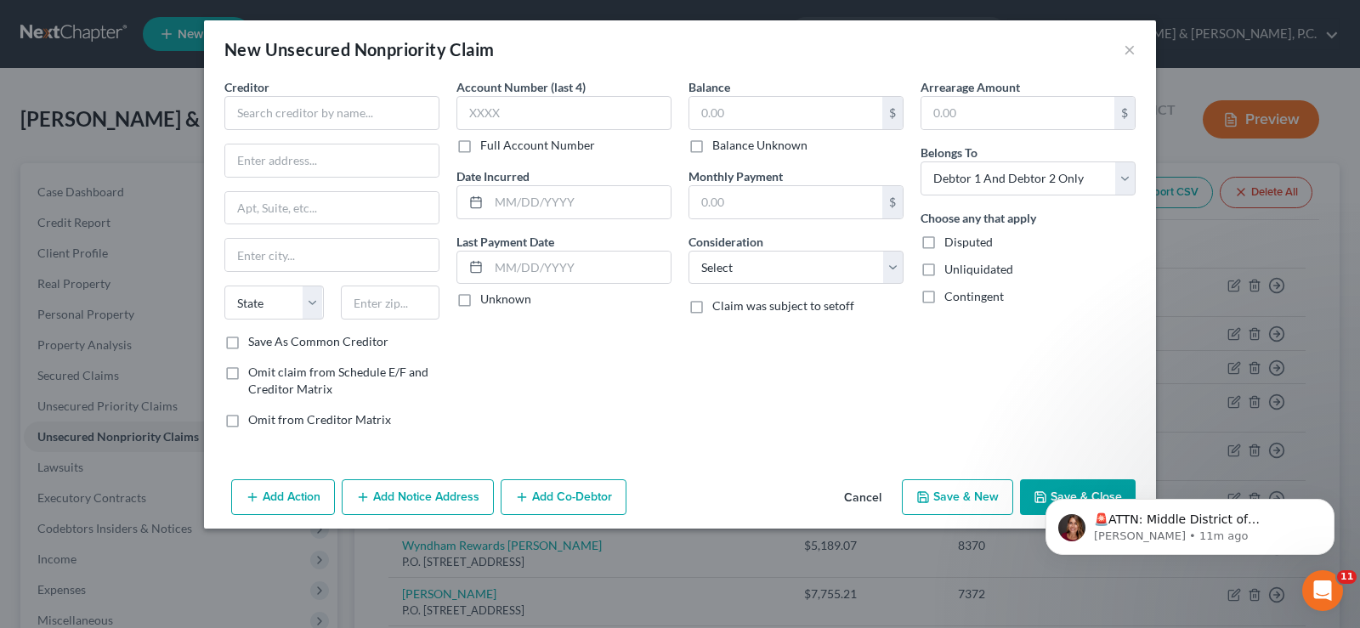
type input "0.00"
click at [284, 120] on input "text" at bounding box center [331, 113] width 215 height 34
type input "Commenity/[PERSON_NAME]"
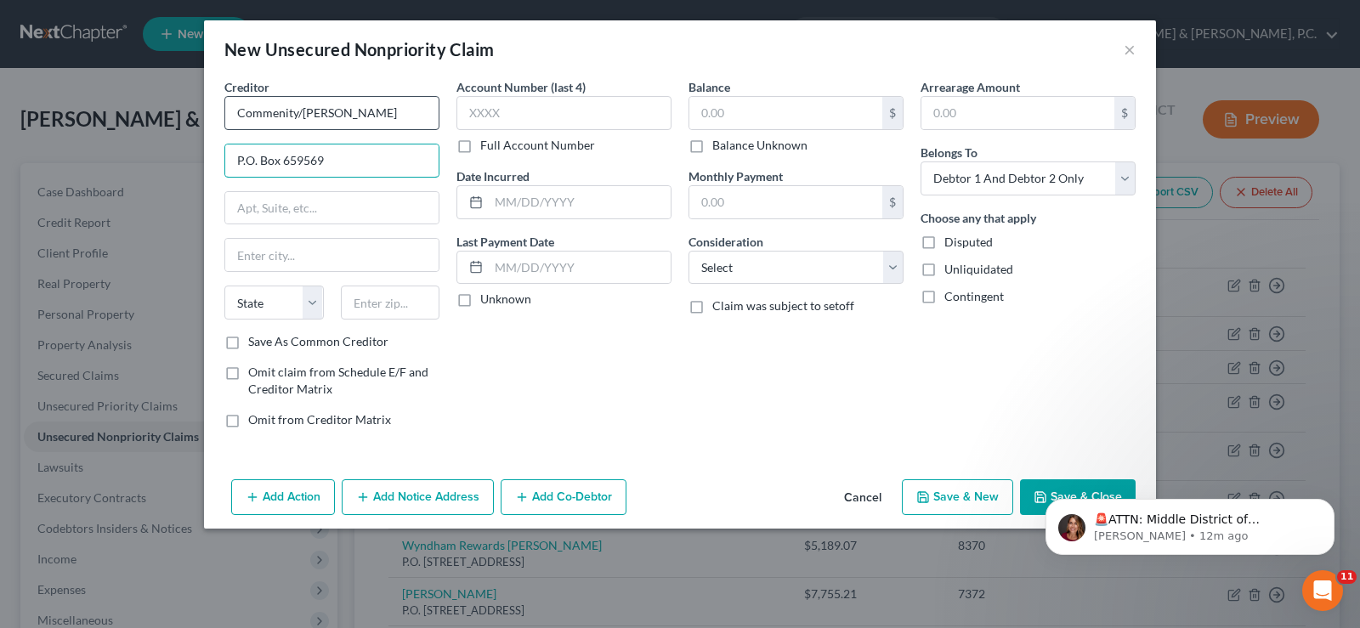
type input "P.O. Box 659569"
type input "San Antonio"
select select "45"
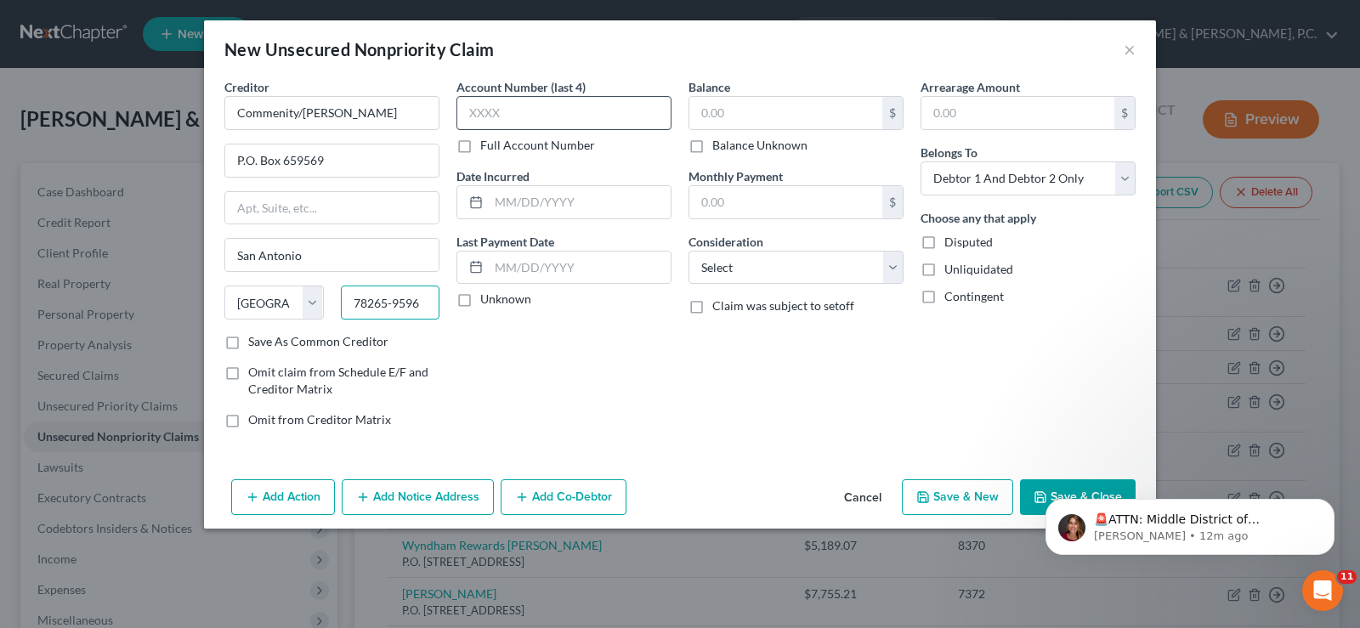
type input "78265-9596"
click at [578, 98] on input "text" at bounding box center [563, 113] width 215 height 34
type input "3639"
click at [833, 105] on input "text" at bounding box center [785, 113] width 193 height 32
type input "75.59"
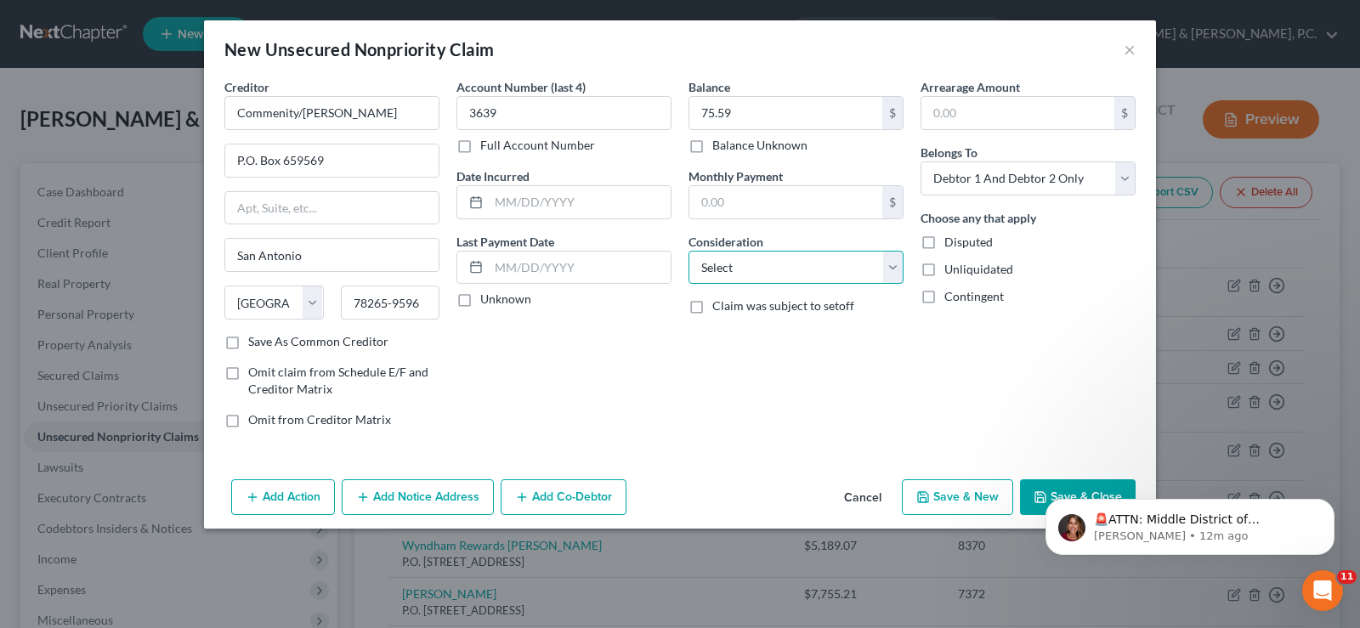
click at [887, 266] on select "Select Cable / Satellite Services Collection Agency Credit Card Debt Debt Couns…" at bounding box center [795, 268] width 215 height 34
select select "2"
click at [688, 251] on select "Select Cable / Satellite Services Collection Agency Credit Card Debt Debt Couns…" at bounding box center [795, 268] width 215 height 34
click at [1122, 172] on select "Select Debtor 1 Only Debtor 2 Only Debtor 1 And Debtor 2 Only At Least One Of T…" at bounding box center [1027, 178] width 215 height 34
select select "1"
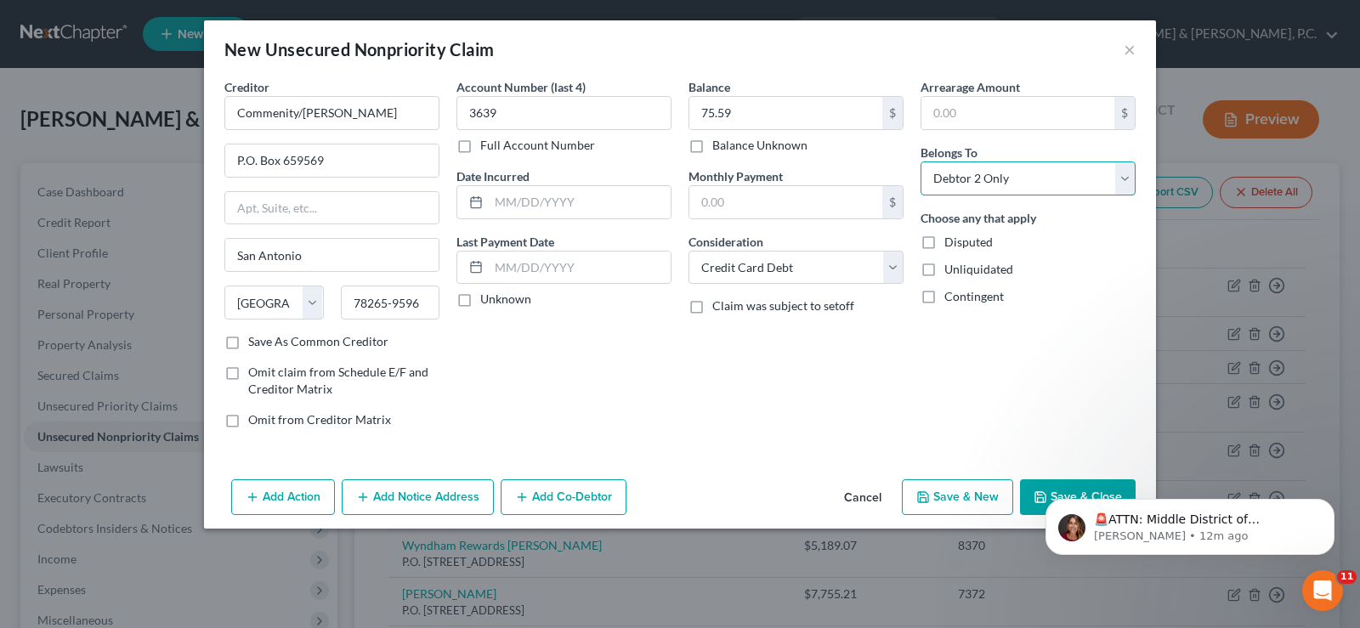
click at [920, 161] on select "Select Debtor 1 Only Debtor 2 Only Debtor 1 And Debtor 2 Only At Least One Of T…" at bounding box center [1027, 178] width 215 height 34
click at [963, 503] on button "Save & New" at bounding box center [957, 497] width 111 height 36
select select "2"
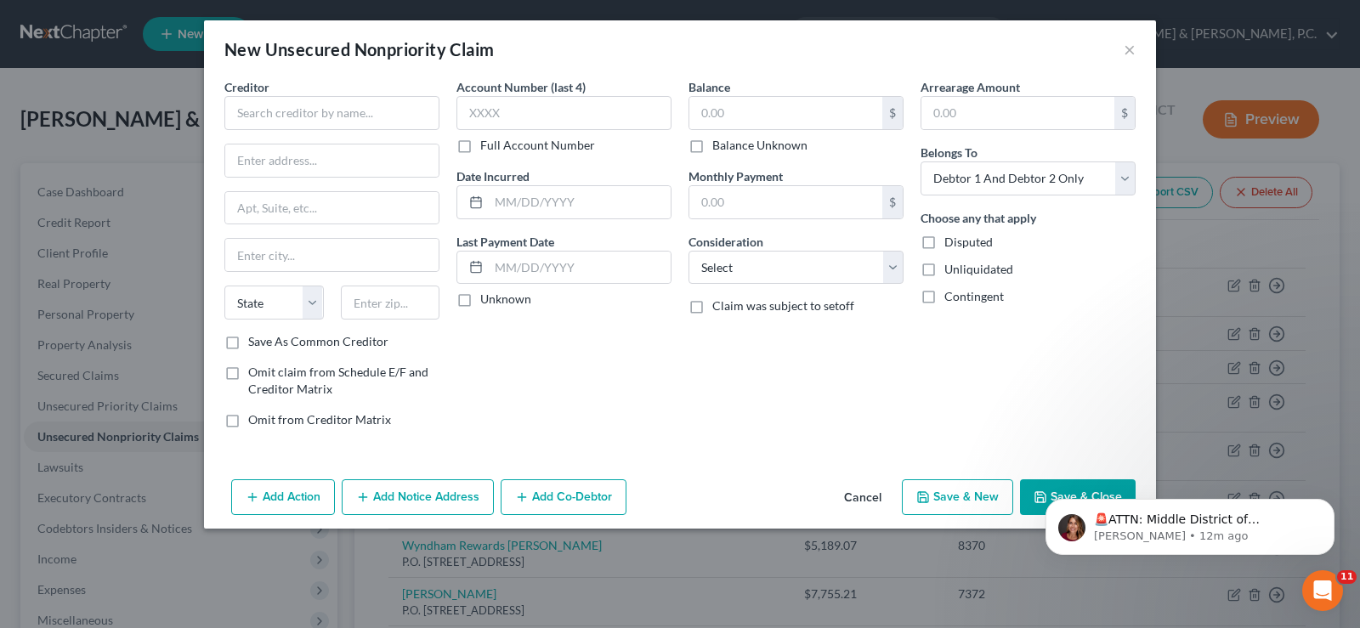
type input "0.00"
click at [287, 126] on input "text" at bounding box center [331, 113] width 215 height 34
type input "Synchrony/[PERSON_NAME]"
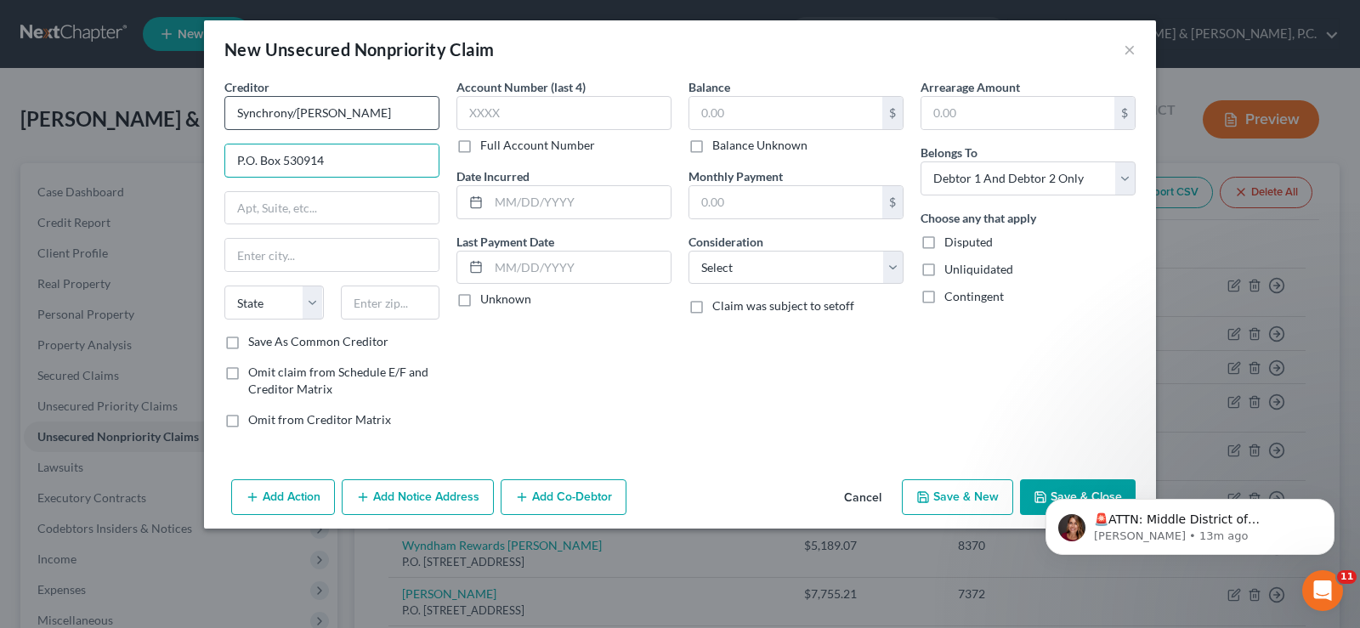
type input "P.O. Box 530914"
type input "[GEOGRAPHIC_DATA]"
select select "10"
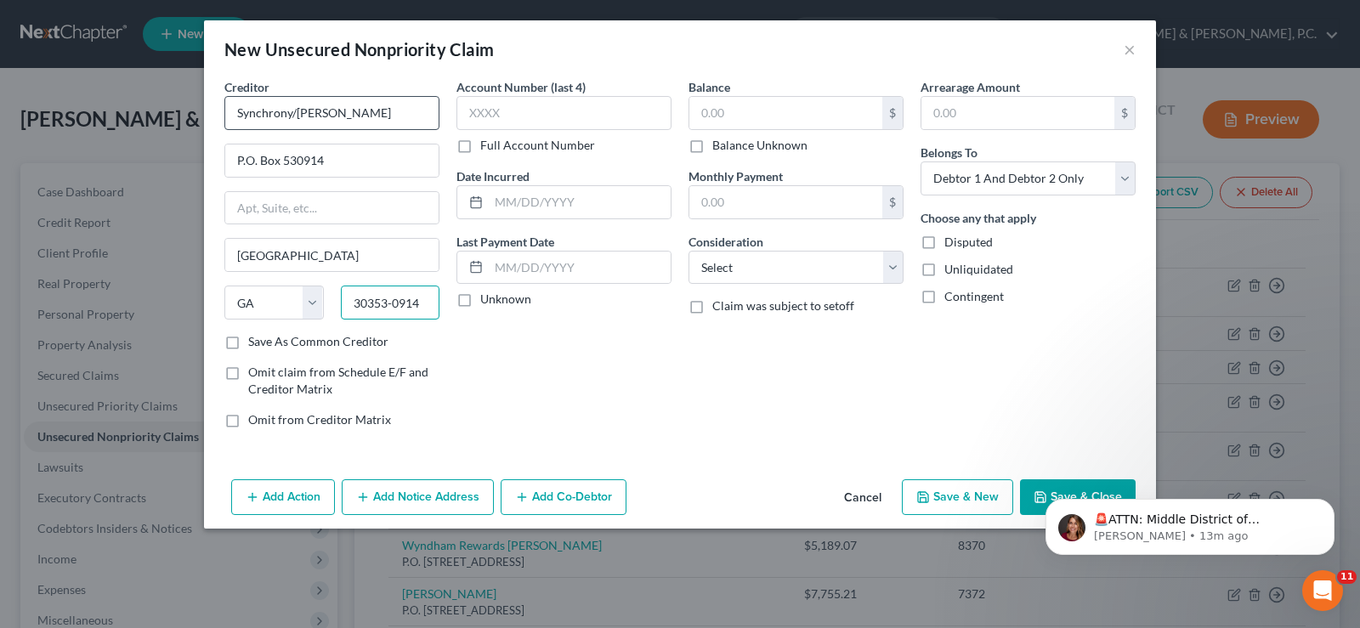
type input "30353-0914"
type input "5545"
type input "[DATE]"
type input "336.00"
drag, startPoint x: 896, startPoint y: 274, endPoint x: 877, endPoint y: 266, distance: 20.2
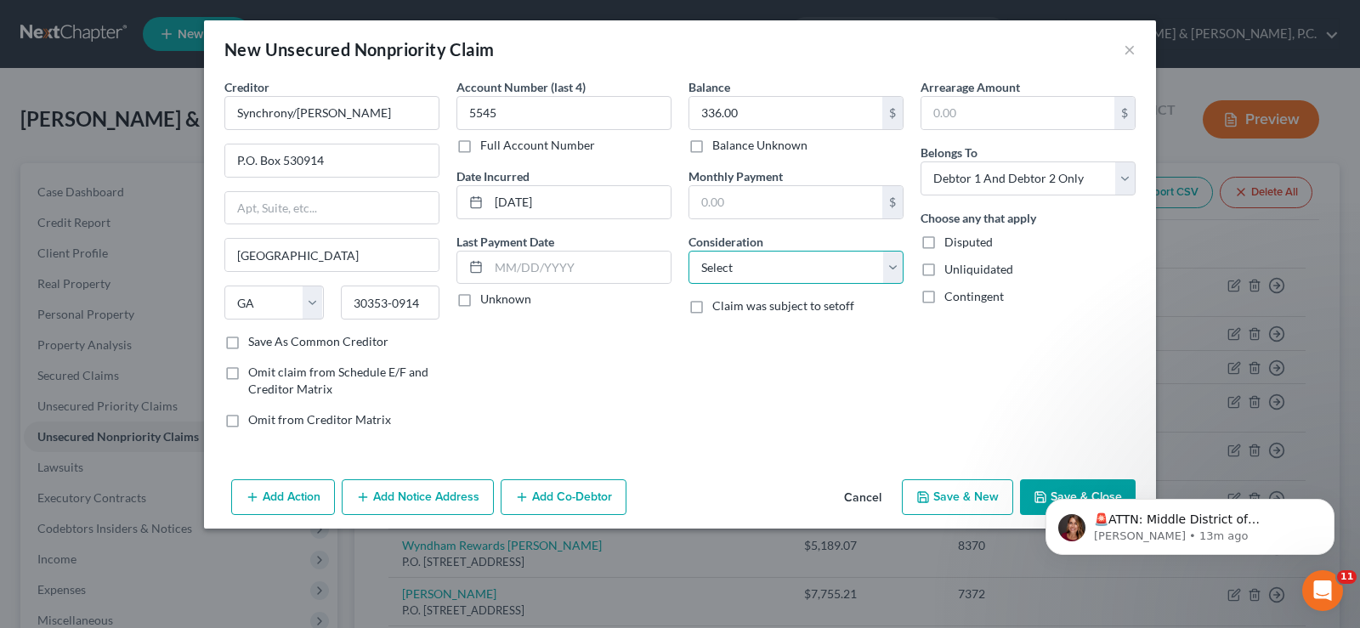
click at [891, 274] on select "Select Cable / Satellite Services Collection Agency Credit Card Debt Debt Couns…" at bounding box center [795, 268] width 215 height 34
select select "2"
click at [688, 251] on select "Select Cable / Satellite Services Collection Agency Credit Card Debt Debt Couns…" at bounding box center [795, 268] width 215 height 34
click at [1134, 170] on select "Select Debtor 1 Only Debtor 2 Only Debtor 1 And Debtor 2 Only At Least One Of T…" at bounding box center [1027, 178] width 215 height 34
select select "1"
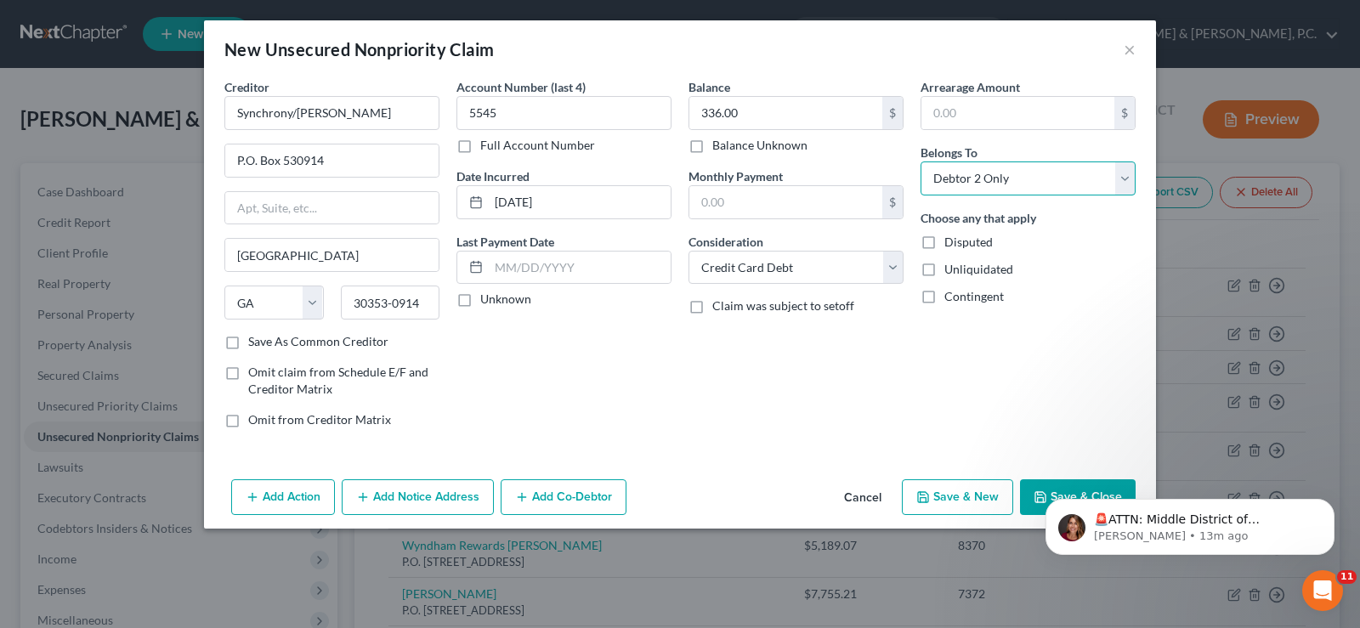
click at [920, 161] on select "Select Debtor 1 Only Debtor 2 Only Debtor 1 And Debtor 2 Only At Least One Of T…" at bounding box center [1027, 178] width 215 height 34
click at [1043, 499] on div "🚨ATTN: Middle District of [US_STATE] The court has added a new Credit Counselin…" at bounding box center [1189, 448] width 313 height 212
click at [962, 499] on button "Save & New" at bounding box center [957, 497] width 111 height 36
select select "2"
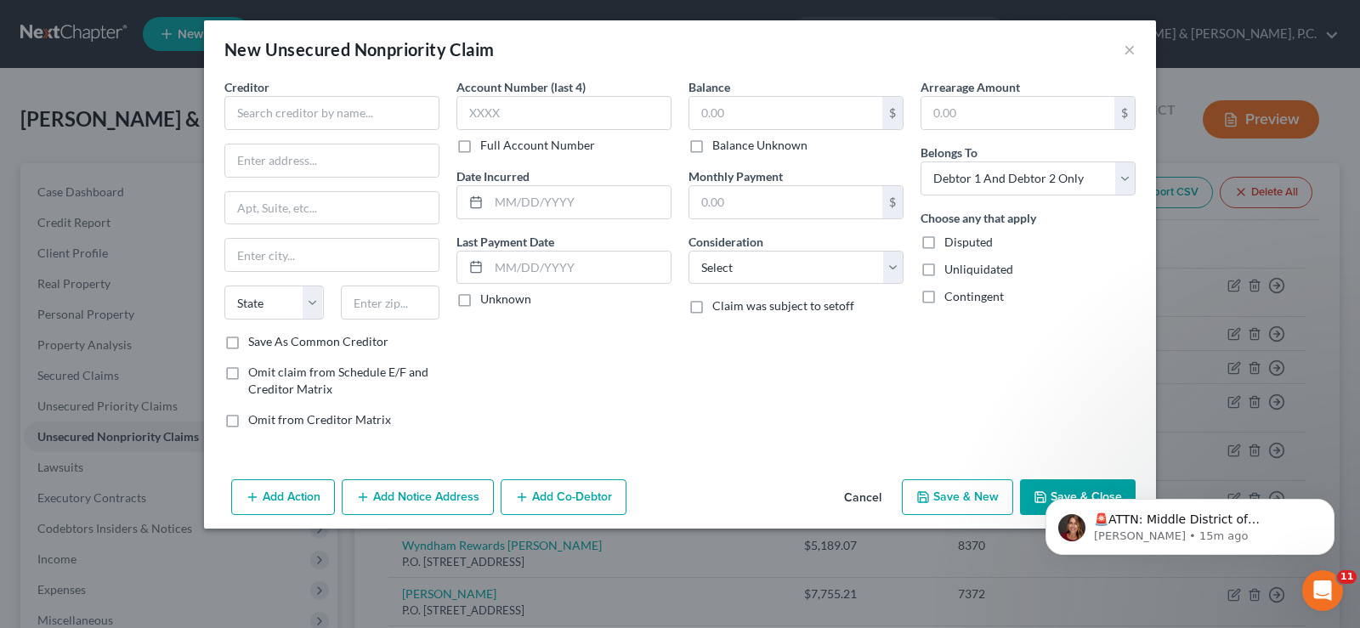
type input "0.00"
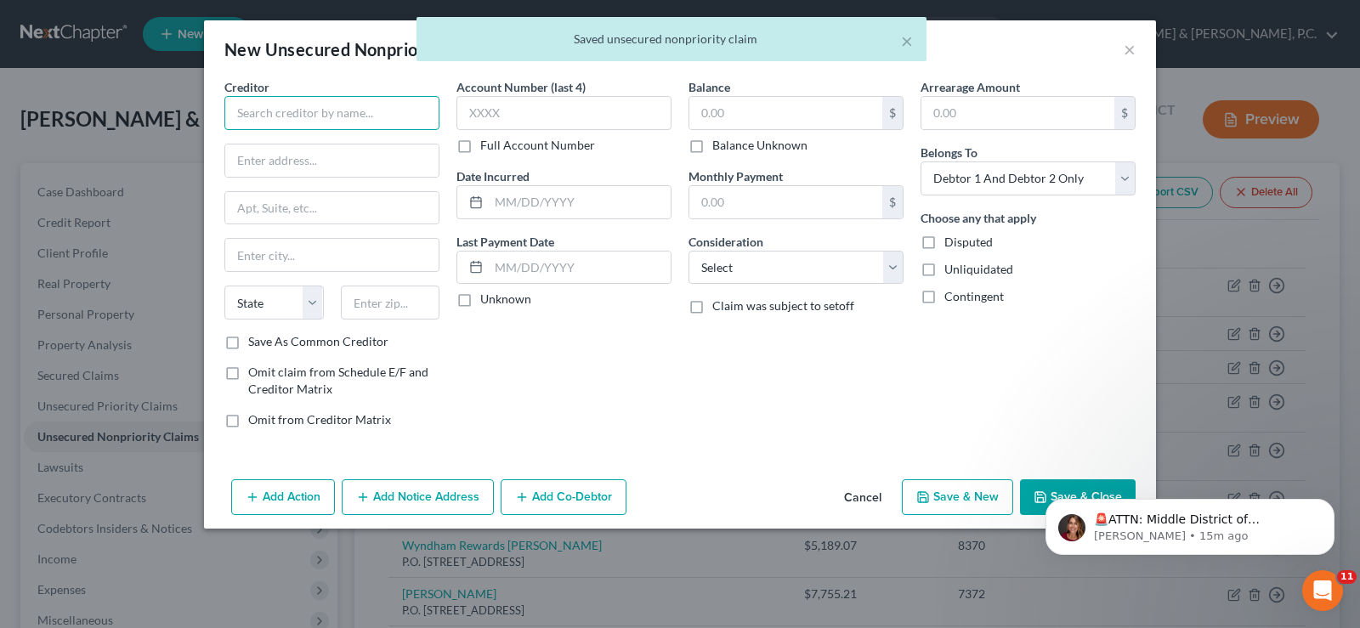
click at [263, 121] on input "text" at bounding box center [331, 113] width 215 height 34
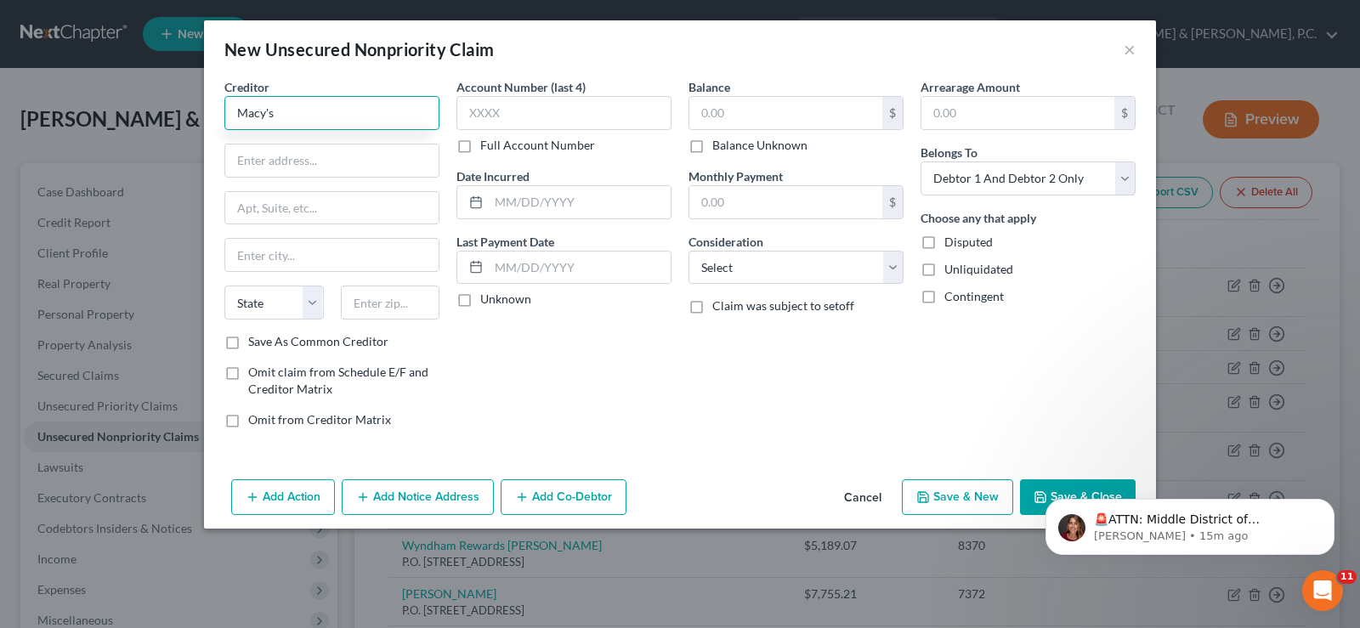
type input "Macy's"
click at [250, 161] on input "P.O" at bounding box center [331, 160] width 213 height 32
type input "P.O. Box 4580"
type input "[PERSON_NAME] Stream"
select select "14"
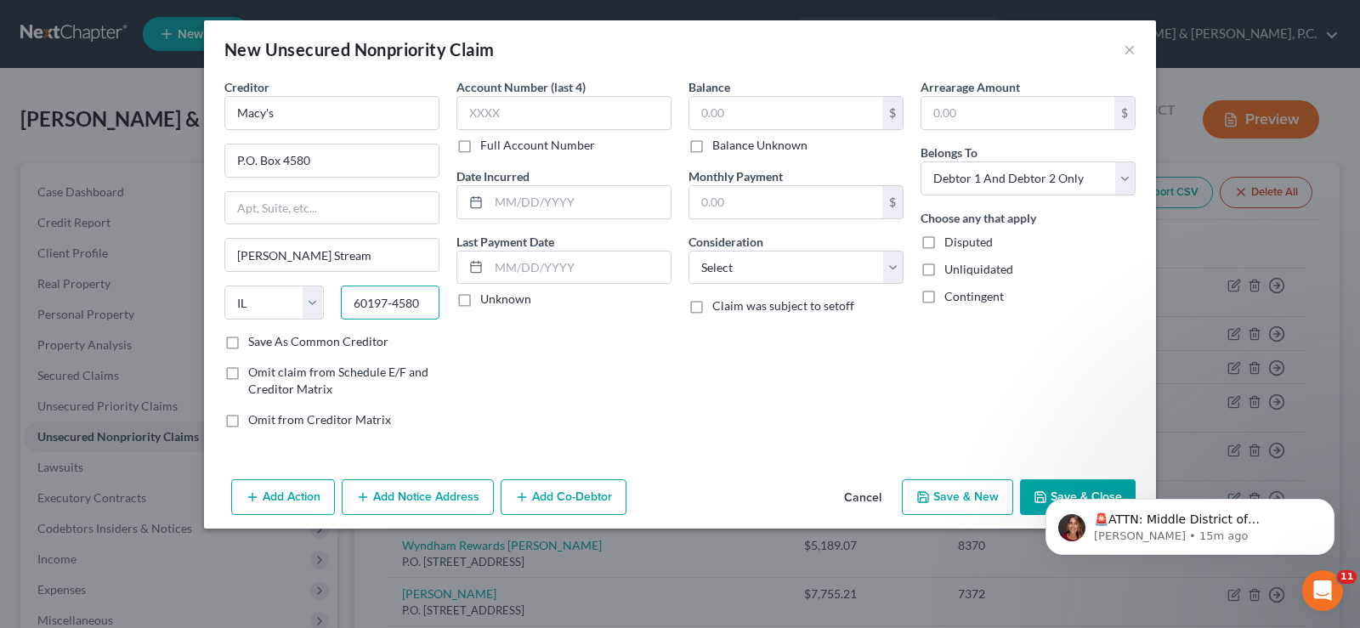
type input "60197-4580"
type input "4115"
type input "2001"
type input "232.85"
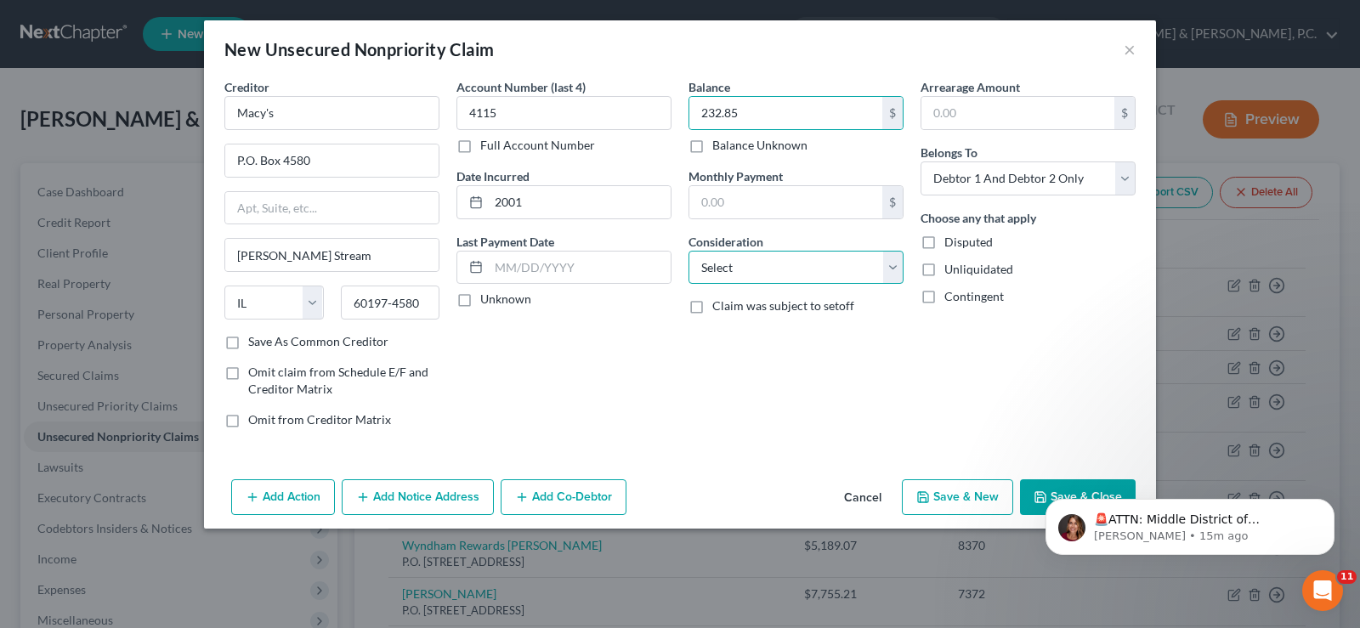
click at [882, 273] on select "Select Cable / Satellite Services Collection Agency Credit Card Debt Debt Couns…" at bounding box center [795, 268] width 215 height 34
select select "2"
click at [688, 251] on select "Select Cable / Satellite Services Collection Agency Credit Card Debt Debt Couns…" at bounding box center [795, 268] width 215 height 34
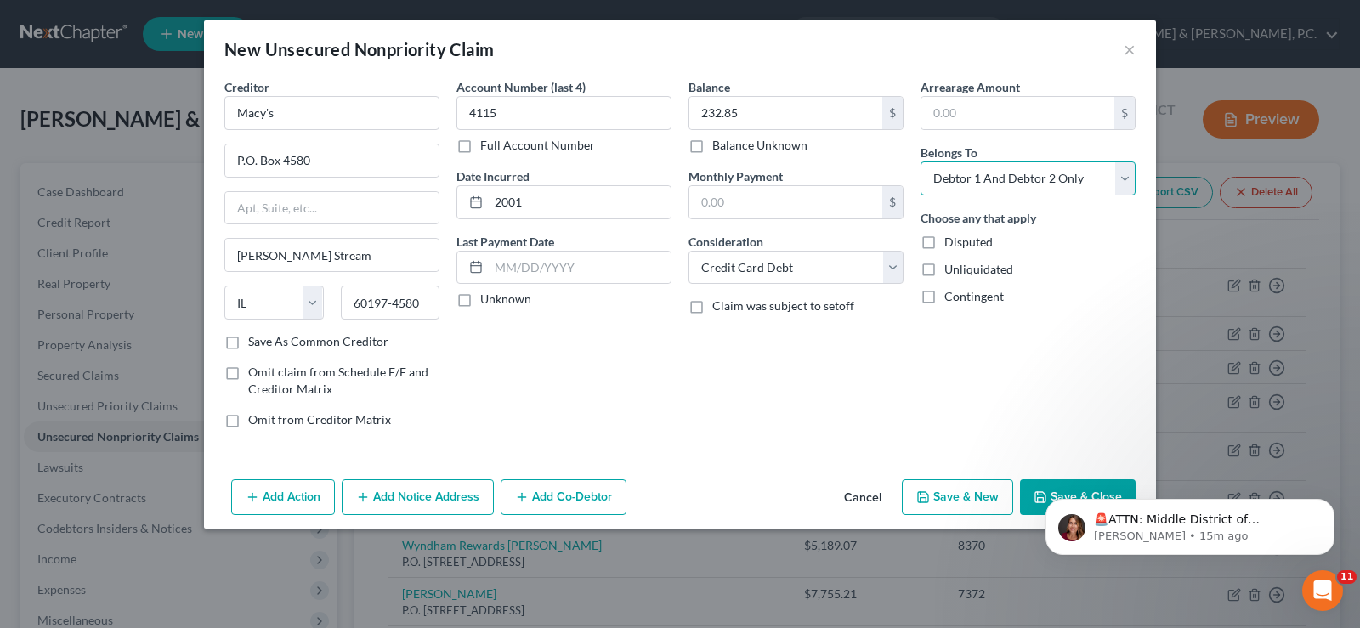
drag, startPoint x: 1128, startPoint y: 174, endPoint x: 1126, endPoint y: 183, distance: 8.7
click at [1127, 178] on select "Select Debtor 1 Only Debtor 2 Only Debtor 1 And Debtor 2 Only At Least One Of T…" at bounding box center [1027, 178] width 215 height 34
select select "1"
click at [920, 161] on select "Select Debtor 1 Only Debtor 2 Only Debtor 1 And Debtor 2 Only At Least One Of T…" at bounding box center [1027, 178] width 215 height 34
click at [963, 494] on button "Save & New" at bounding box center [957, 497] width 111 height 36
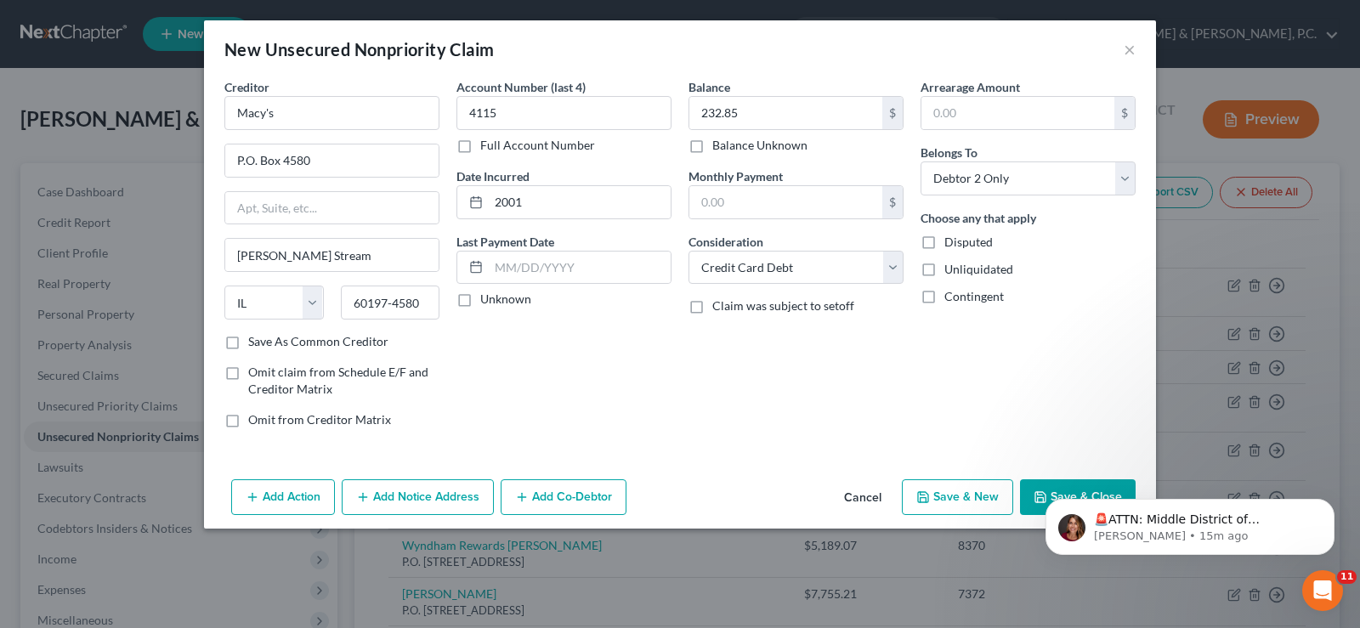
select select "2"
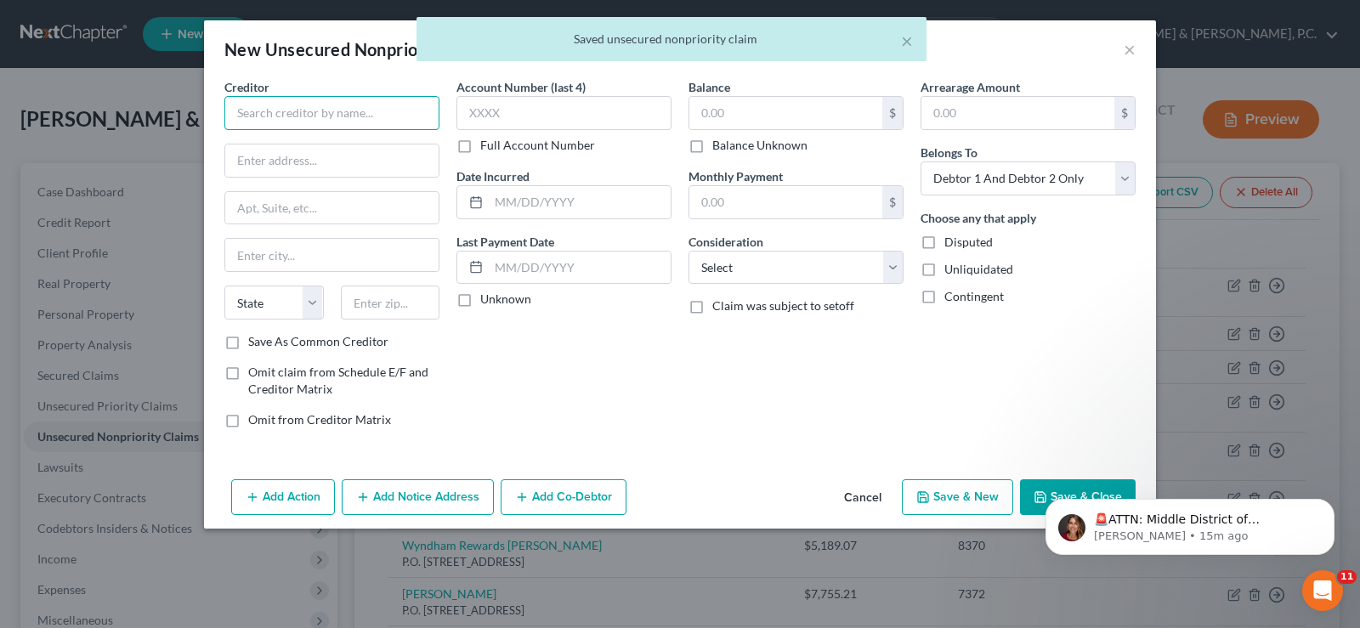
click at [263, 118] on input "text" at bounding box center [331, 113] width 215 height 34
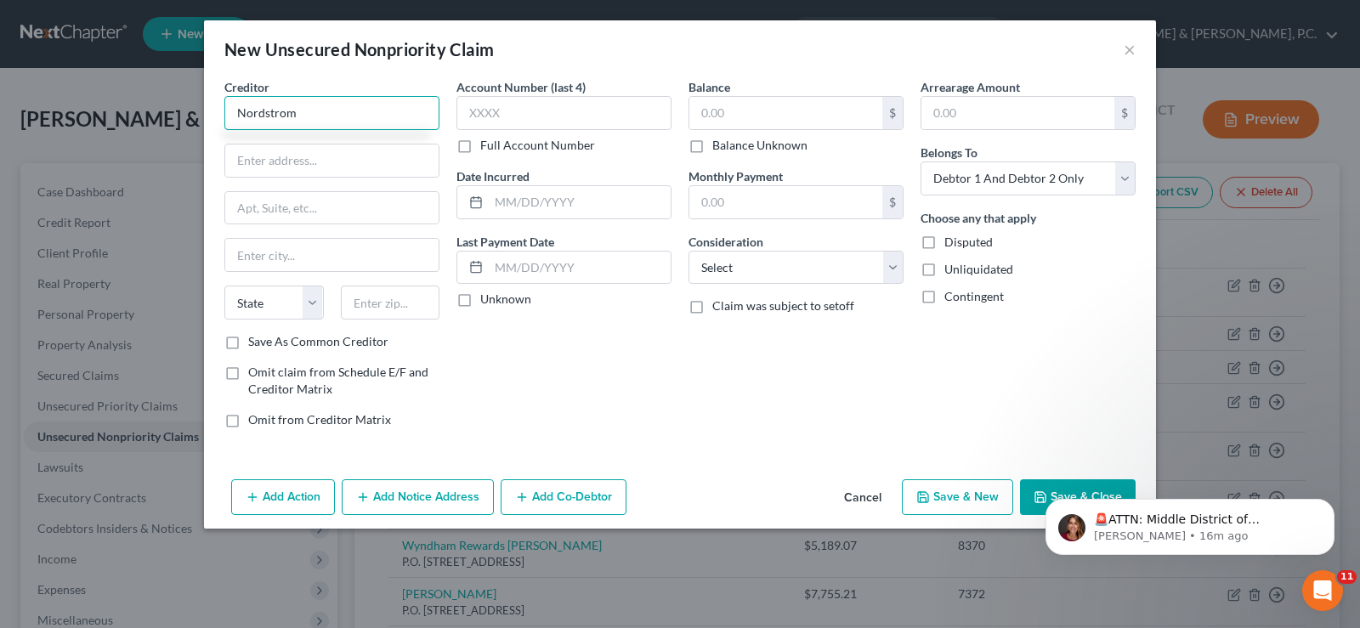
type input "Nordstrom"
type input "P.O. Box 79137"
drag, startPoint x: 290, startPoint y: 265, endPoint x: 302, endPoint y: 239, distance: 28.9
click at [290, 265] on input "text" at bounding box center [331, 255] width 213 height 32
type input "Phoenix"
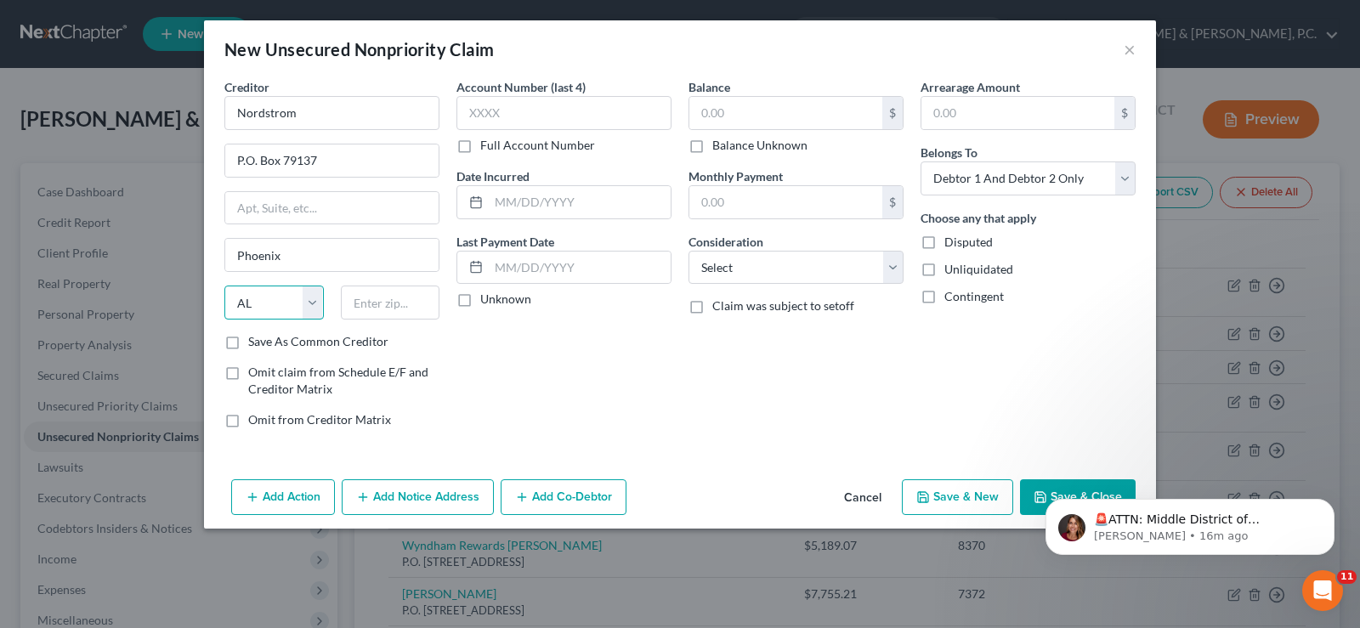
select select "3"
type input "85062-9137"
type input "1716"
type input "2018"
type input "743.00"
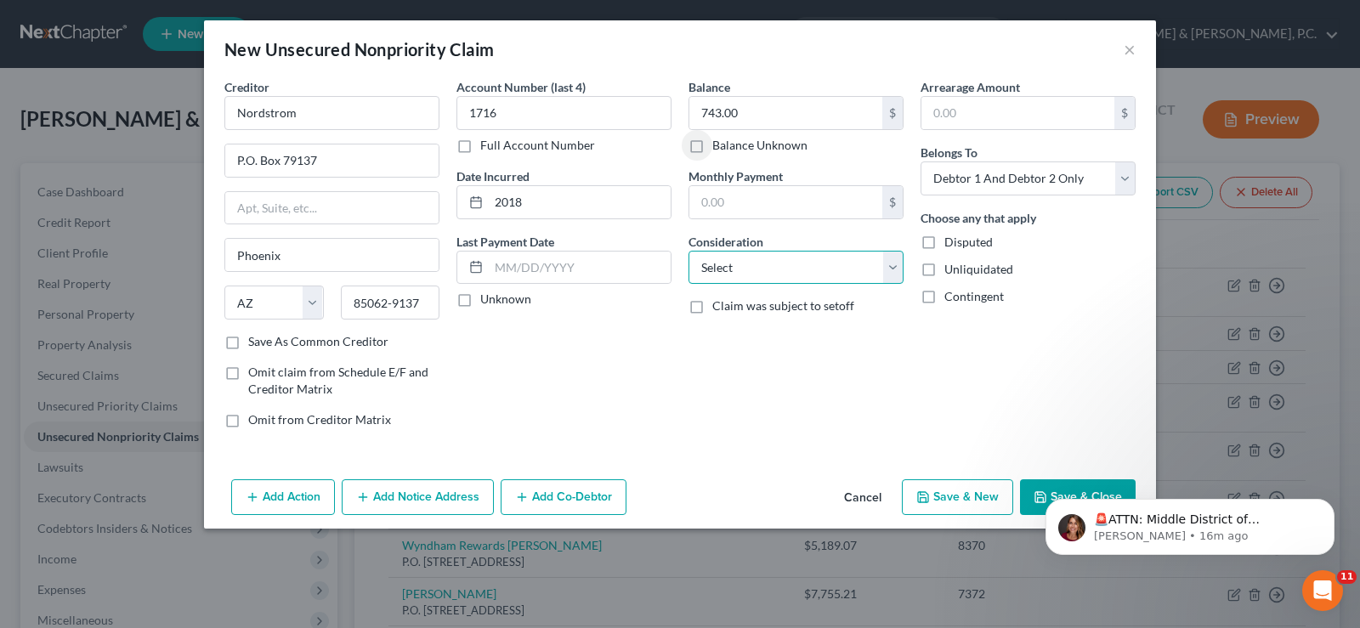
click at [893, 263] on select "Select Cable / Satellite Services Collection Agency Credit Card Debt Debt Couns…" at bounding box center [795, 268] width 215 height 34
select select "2"
click at [688, 251] on select "Select Cable / Satellite Services Collection Agency Credit Card Debt Debt Couns…" at bounding box center [795, 268] width 215 height 34
click at [1128, 187] on select "Select Debtor 1 Only Debtor 2 Only Debtor 1 And Debtor 2 Only At Least One Of T…" at bounding box center [1027, 178] width 215 height 34
select select "1"
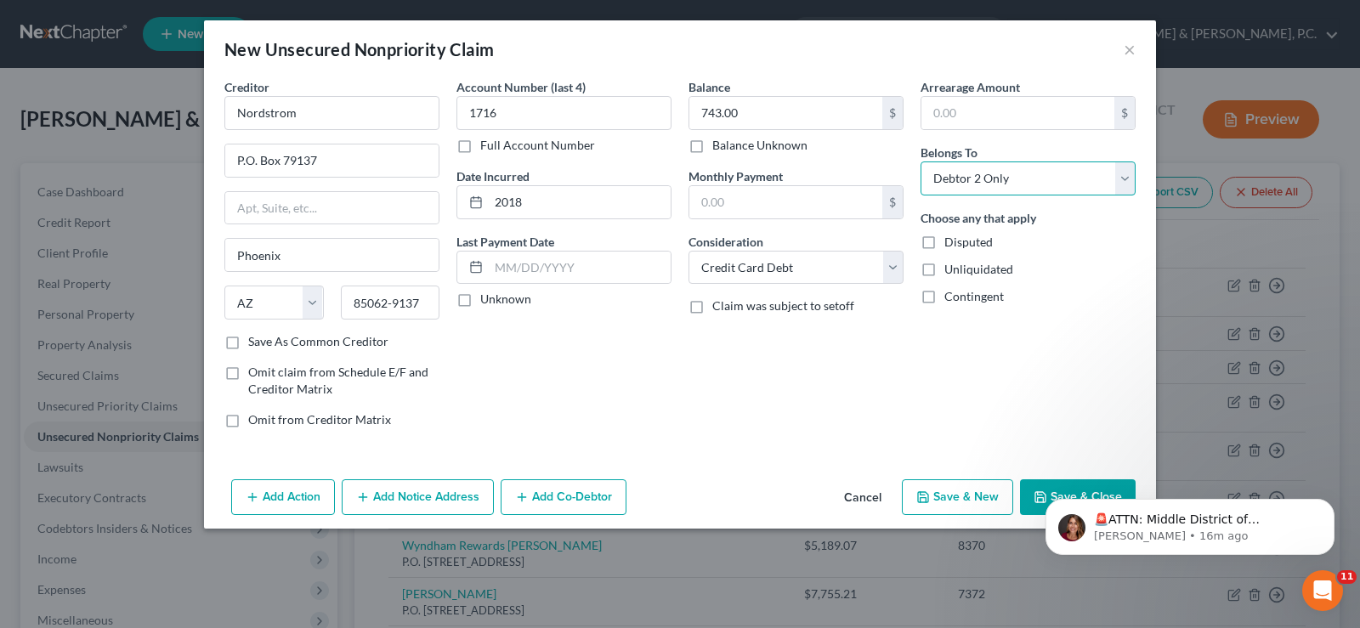
click at [920, 161] on select "Select Debtor 1 Only Debtor 2 Only Debtor 1 And Debtor 2 Only At Least One Of T…" at bounding box center [1027, 178] width 215 height 34
click at [974, 488] on button "Save & New" at bounding box center [957, 497] width 111 height 36
select select "2"
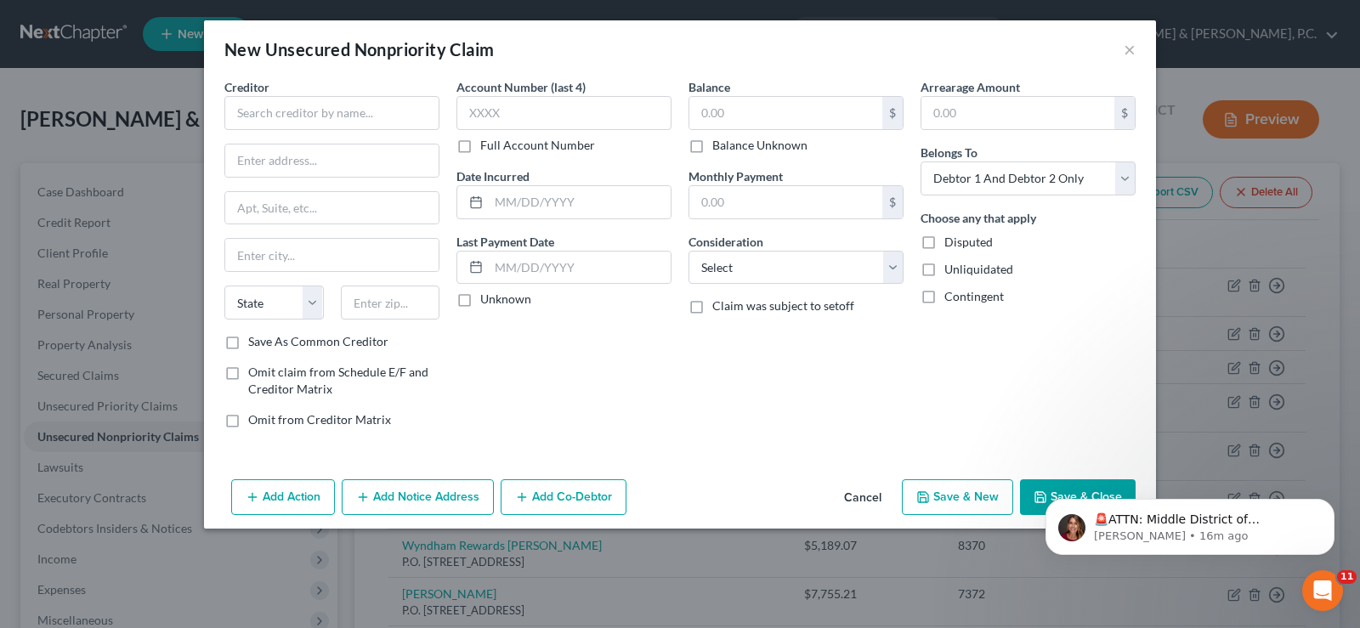
type input "0.00"
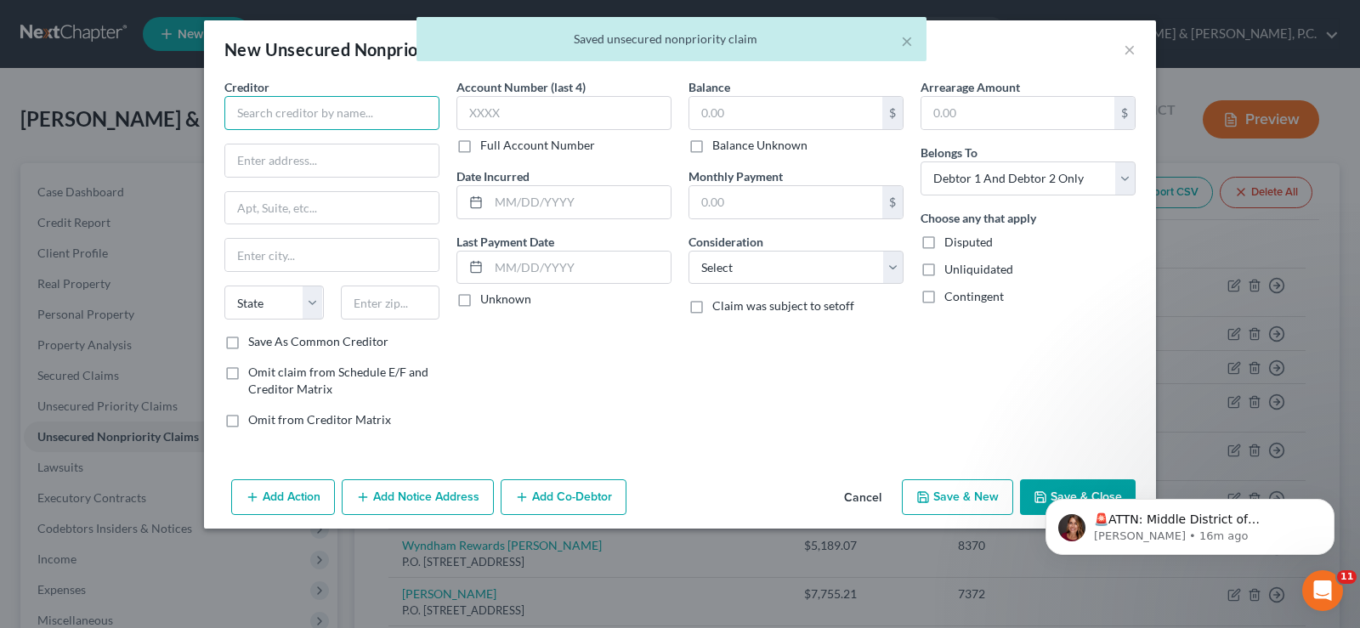
click at [279, 127] on input "text" at bounding box center [331, 113] width 215 height 34
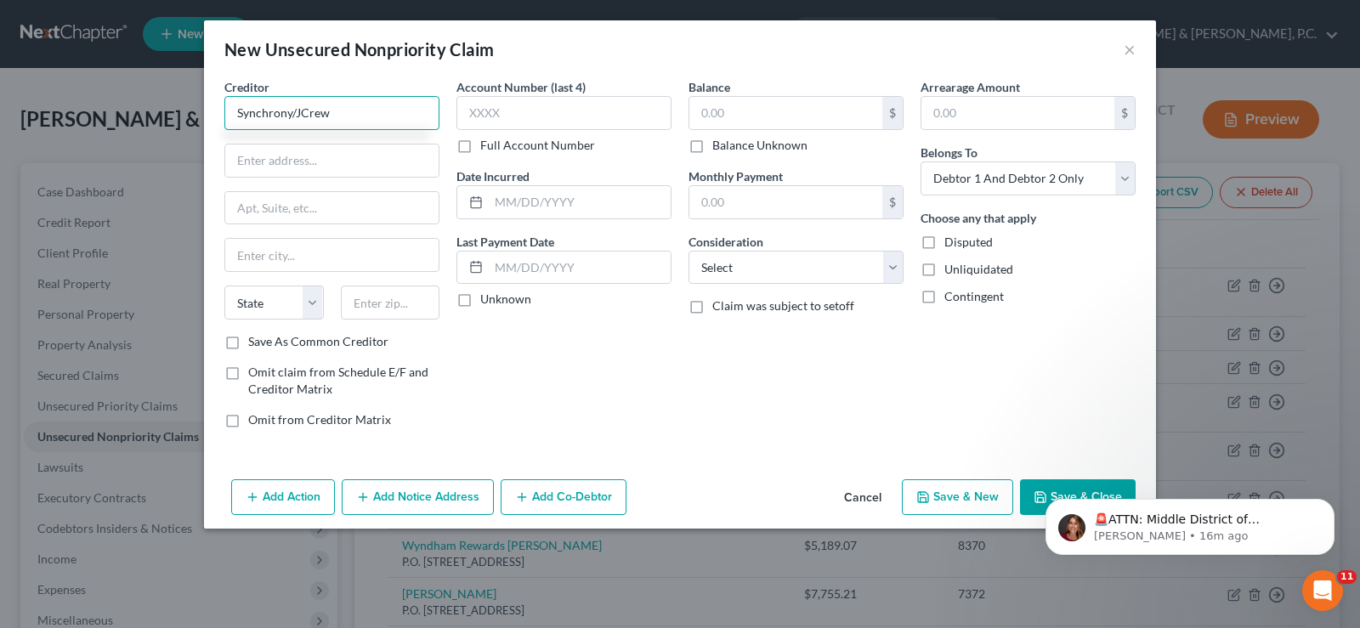
type input "Synchrony/JCrew"
type input "P.O. Box 669820"
type input "[GEOGRAPHIC_DATA]"
select select "45"
type input "75266"
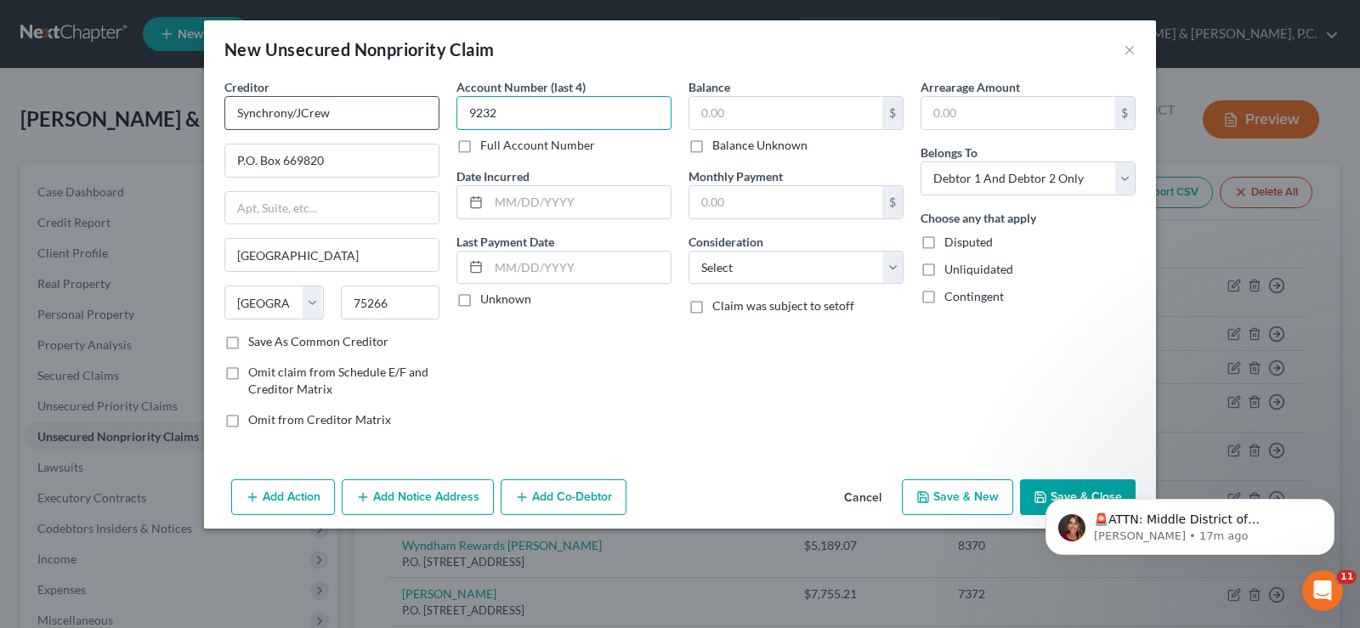
type input "9232"
type input "499.34"
click at [897, 265] on select "Select Cable / Satellite Services Collection Agency Credit Card Debt Debt Couns…" at bounding box center [795, 268] width 215 height 34
select select "2"
click at [688, 251] on select "Select Cable / Satellite Services Collection Agency Credit Card Debt Debt Couns…" at bounding box center [795, 268] width 215 height 34
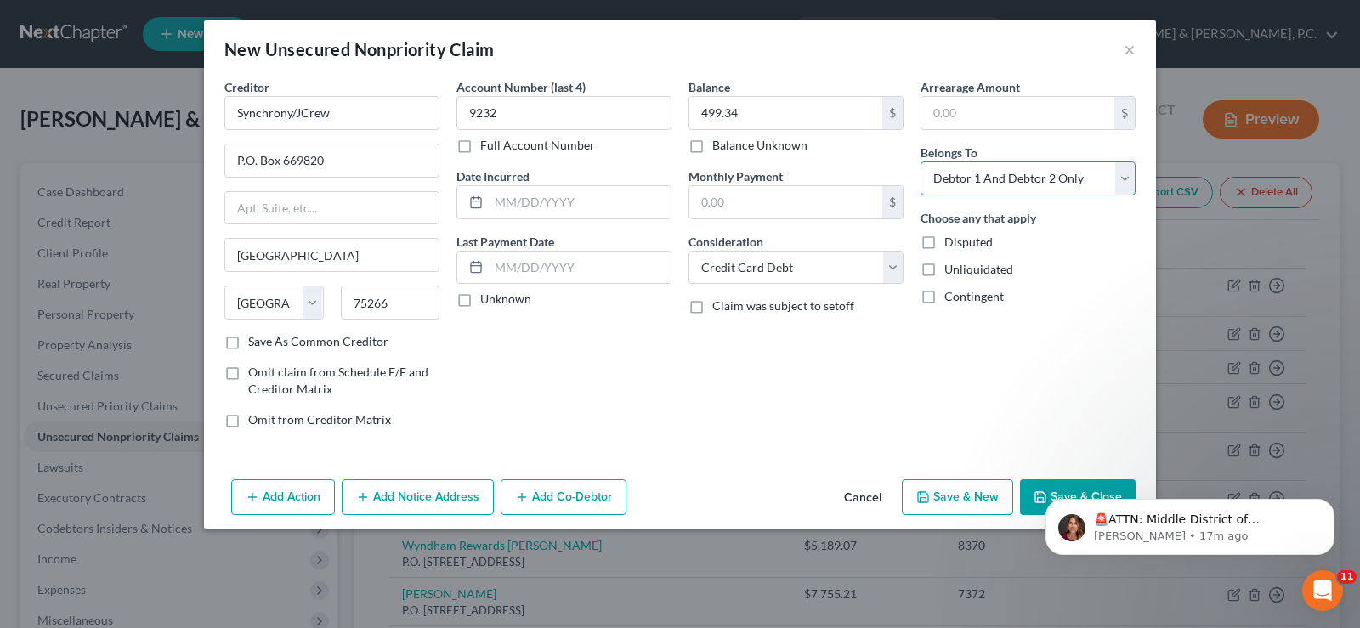
click at [1122, 172] on select "Select Debtor 1 Only Debtor 2 Only Debtor 1 And Debtor 2 Only At Least One Of T…" at bounding box center [1027, 178] width 215 height 34
select select "1"
click at [920, 161] on select "Select Debtor 1 Only Debtor 2 Only Debtor 1 And Debtor 2 Only At Least One Of T…" at bounding box center [1027, 178] width 215 height 34
click at [954, 492] on button "Save & New" at bounding box center [957, 497] width 111 height 36
type input "0.00"
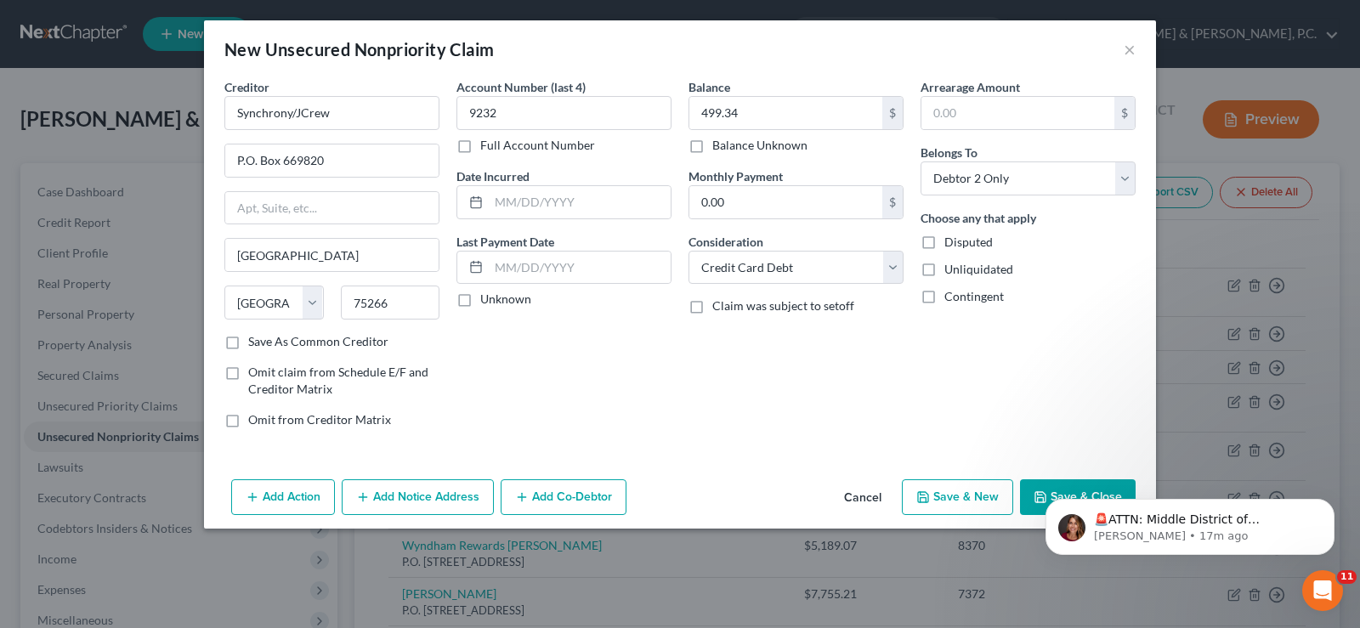
select select "2"
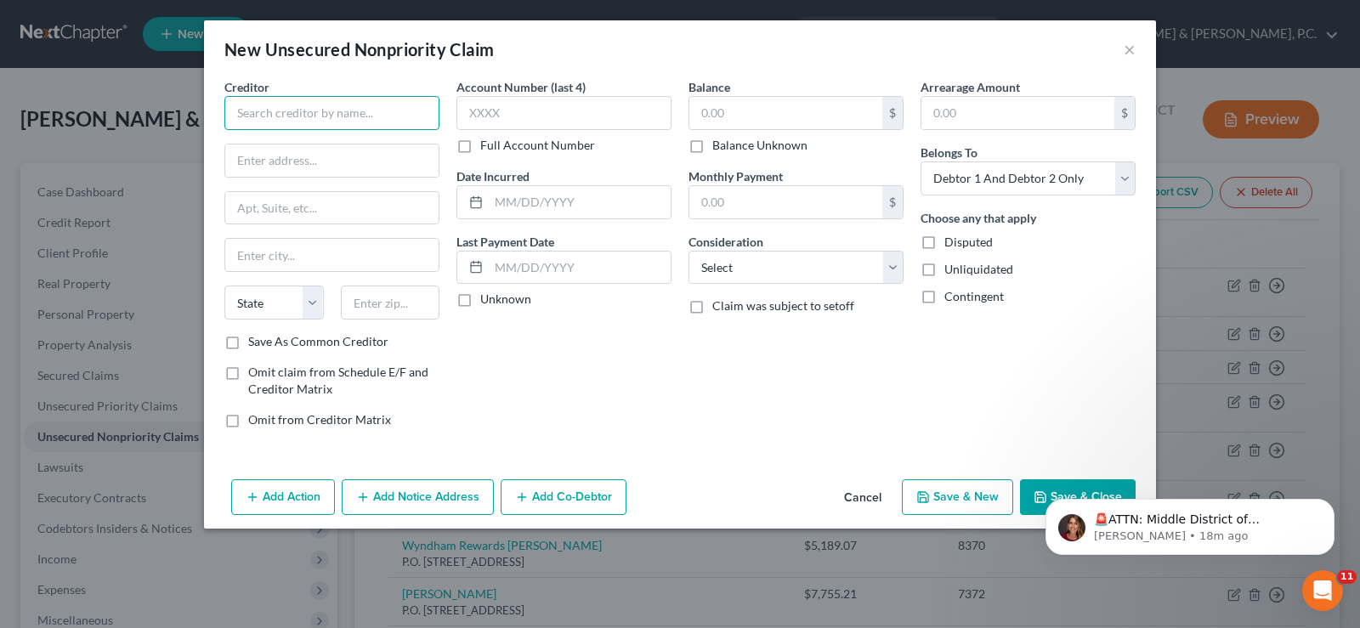
drag, startPoint x: 251, startPoint y: 110, endPoint x: 252, endPoint y: 122, distance: 12.8
click at [257, 122] on input "text" at bounding box center [331, 113] width 215 height 34
type input "Wyndham/Barclays"
type input "P.O. Box 13337"
type input "[GEOGRAPHIC_DATA]"
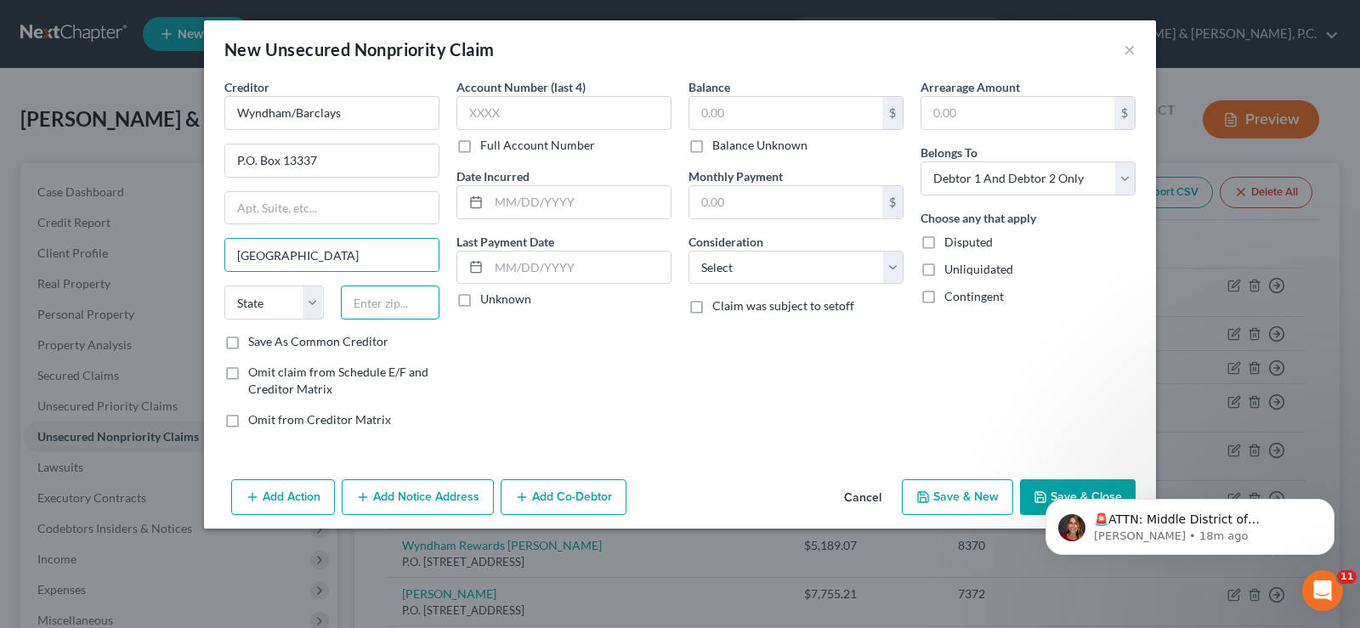
type input "19101"
select select "39"
click at [541, 120] on input "text" at bounding box center [563, 113] width 215 height 34
type input "7236"
click at [770, 116] on input "text" at bounding box center [785, 113] width 193 height 32
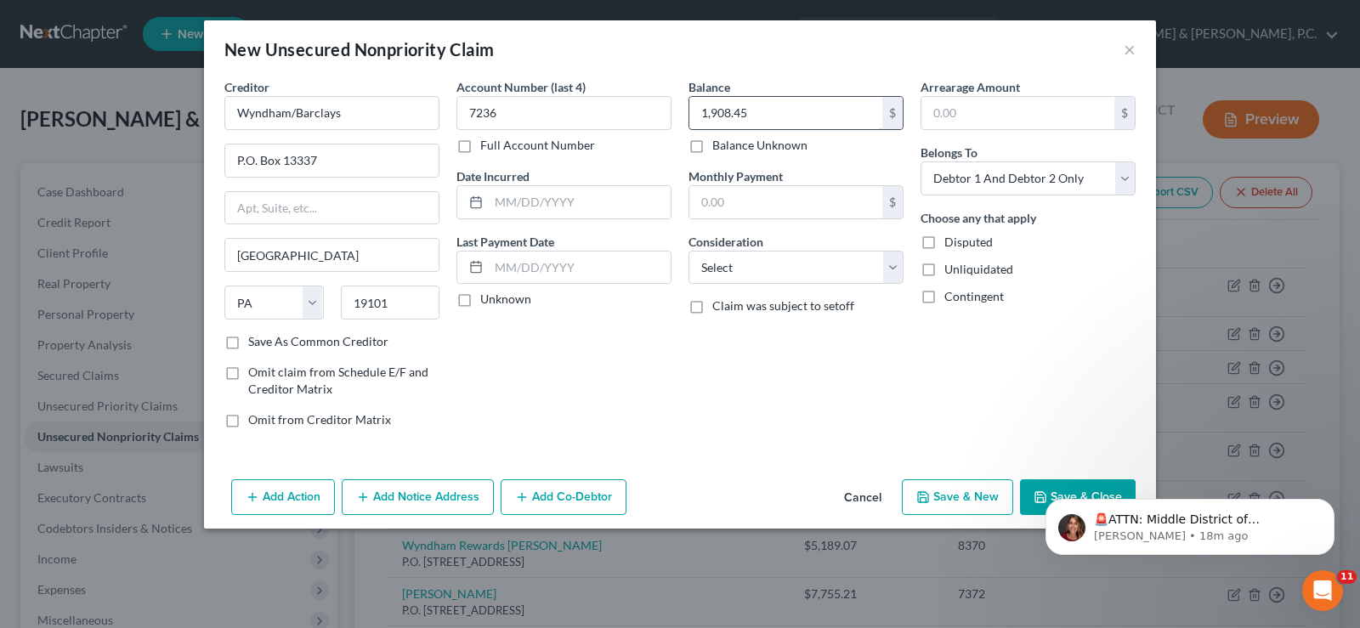
type input "1,908.45"
click at [902, 261] on select "Select Cable / Satellite Services Collection Agency Credit Card Debt Debt Couns…" at bounding box center [795, 268] width 215 height 34
select select "2"
click at [688, 251] on select "Select Cable / Satellite Services Collection Agency Credit Card Debt Debt Couns…" at bounding box center [795, 268] width 215 height 34
click at [1130, 178] on select "Select Debtor 1 Only Debtor 2 Only Debtor 1 And Debtor 2 Only At Least One Of T…" at bounding box center [1027, 178] width 215 height 34
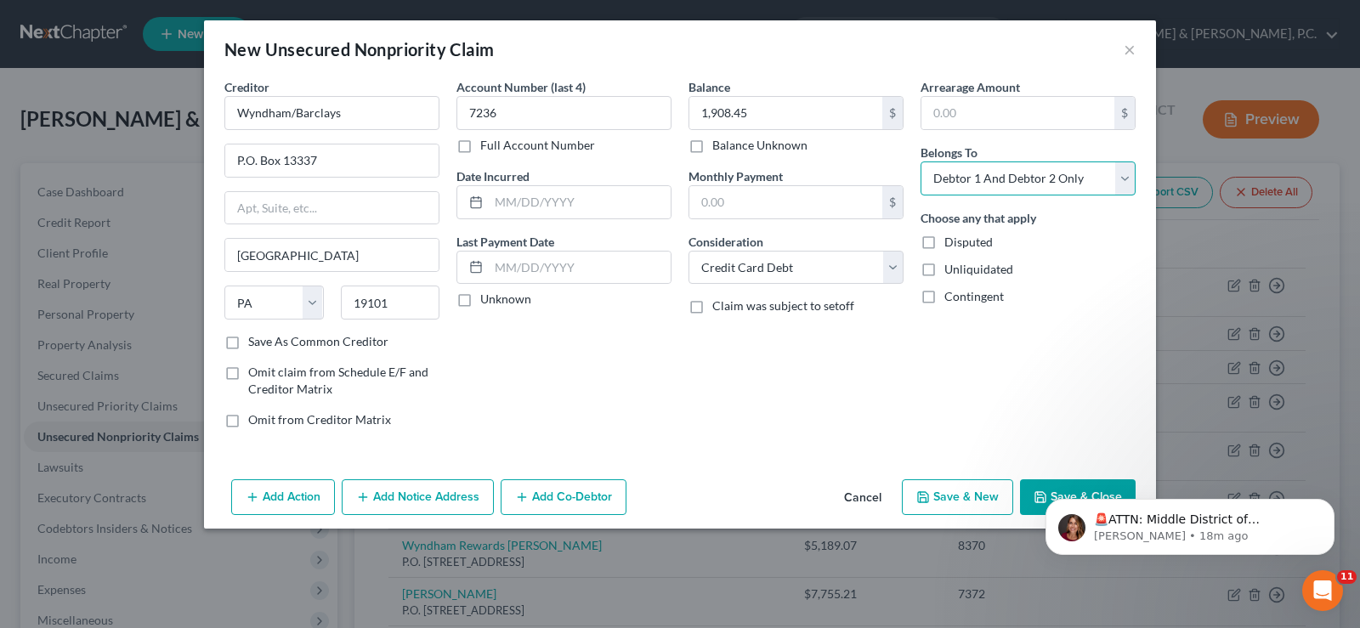
select select "1"
click at [920, 161] on select "Select Debtor 1 Only Debtor 2 Only Debtor 1 And Debtor 2 Only At Least One Of T…" at bounding box center [1027, 178] width 215 height 34
click at [974, 496] on button "Save & New" at bounding box center [957, 497] width 111 height 36
type input "0.00"
select select "2"
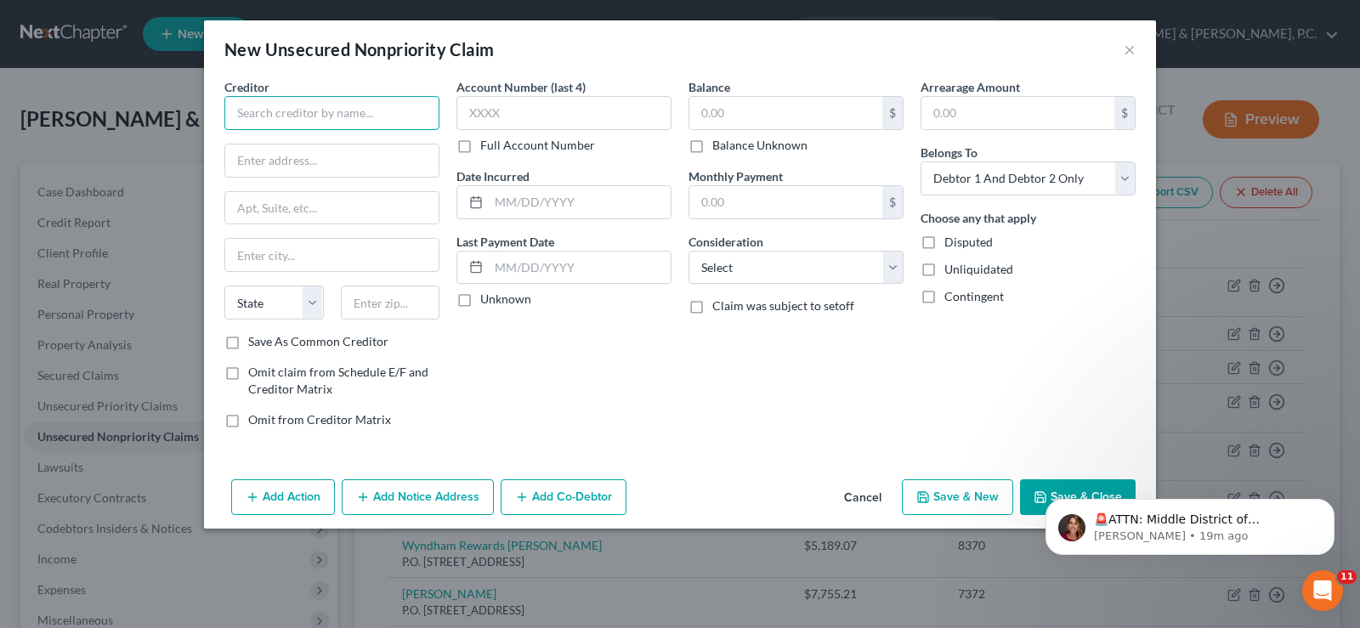
click at [280, 96] on input "text" at bounding box center [331, 113] width 215 height 34
type input "Greensky"
type input "P.O. Box 2153"
type input "Dept. 3025"
type input "[GEOGRAPHIC_DATA]"
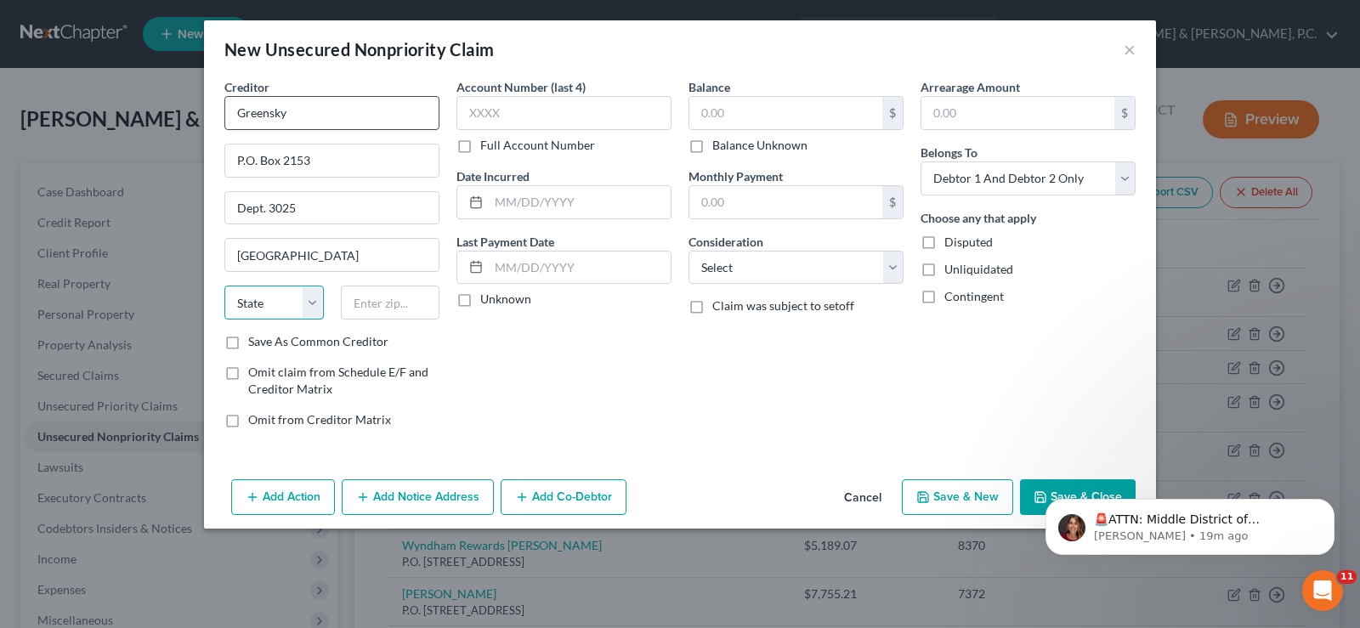
select select "0"
type input "25287"
type input "[GEOGRAPHIC_DATA]"
select select "51"
click at [359, 298] on input "25287" at bounding box center [390, 302] width 99 height 34
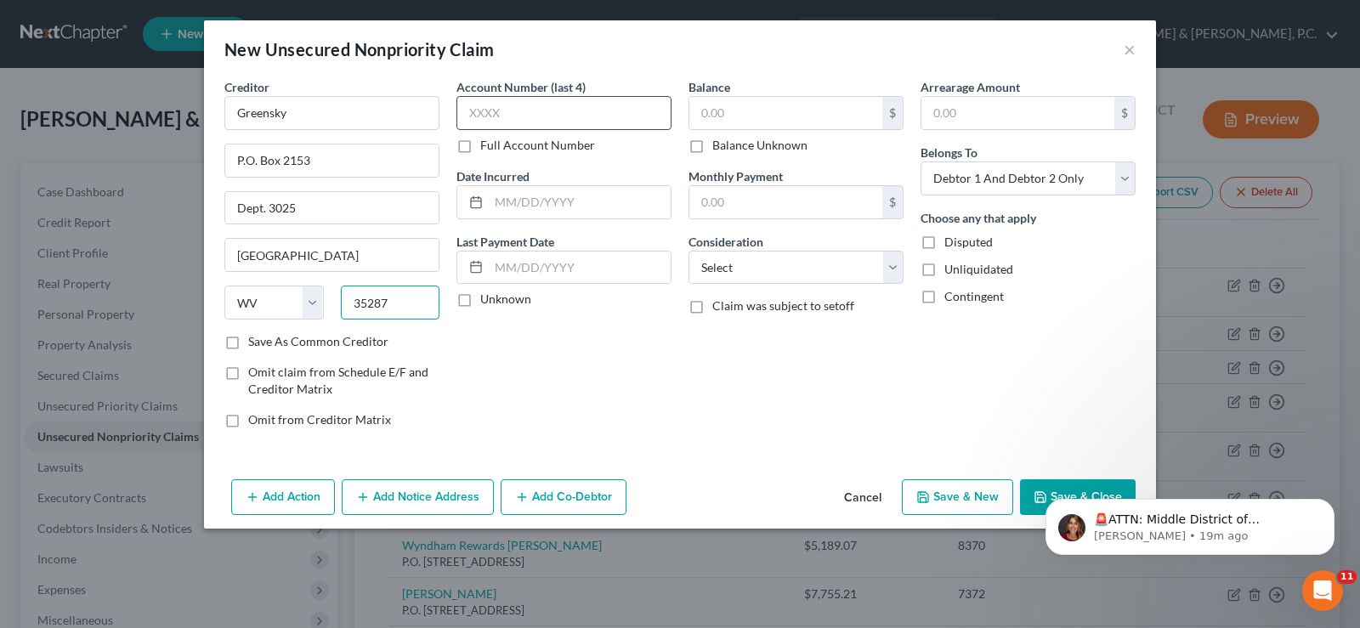
type input "35287"
type input "[GEOGRAPHIC_DATA]"
select select "0"
drag, startPoint x: 529, startPoint y: 109, endPoint x: 520, endPoint y: 110, distance: 8.7
click at [529, 110] on input "text" at bounding box center [563, 113] width 215 height 34
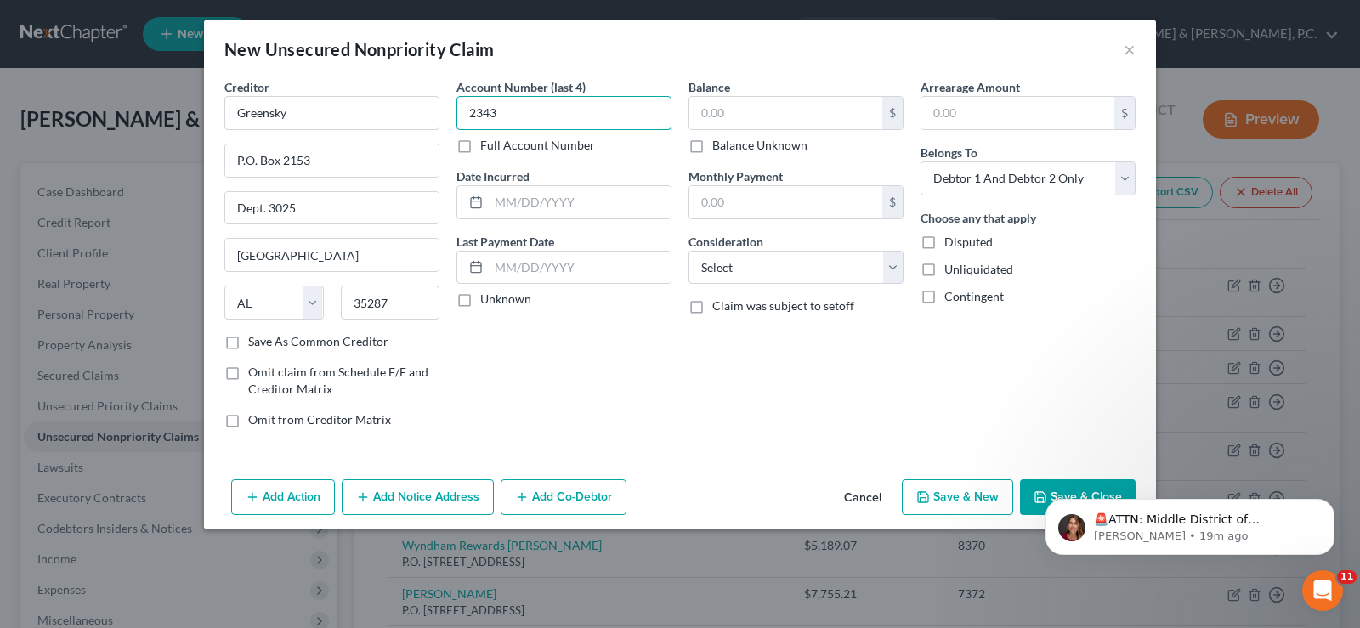
type input "2343"
type input "7,533.00"
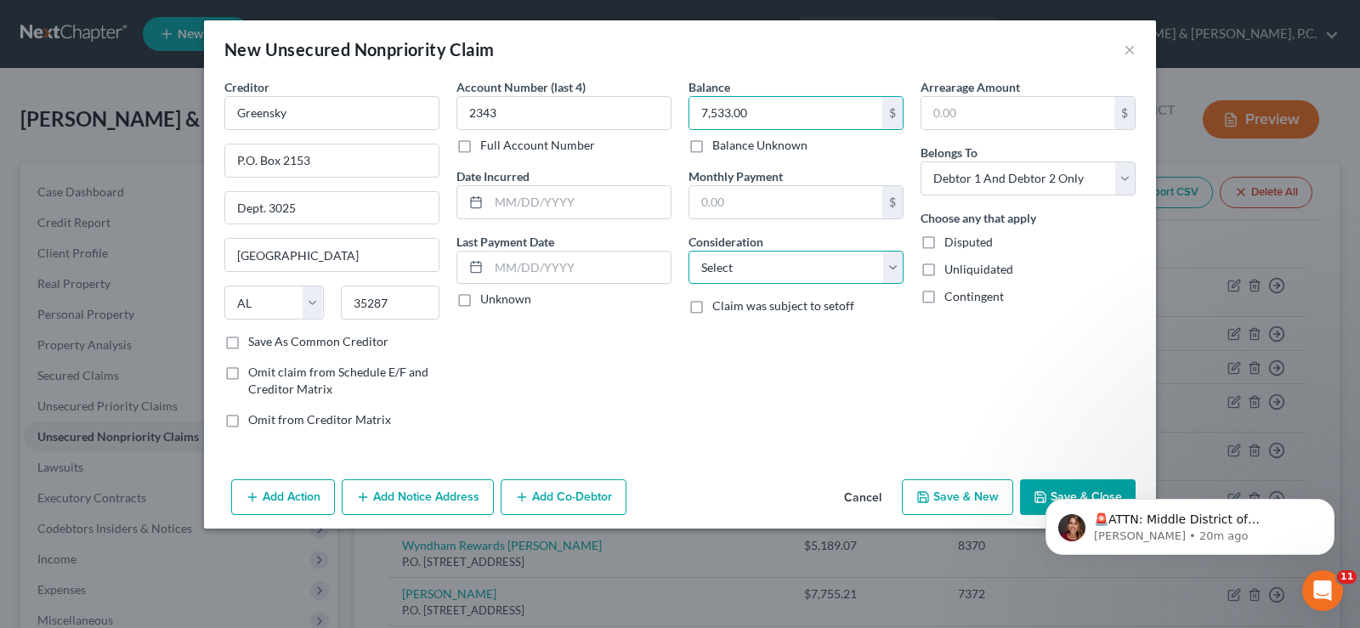
click at [893, 267] on select "Select Cable / Satellite Services Collection Agency Credit Card Debt Debt Couns…" at bounding box center [795, 268] width 215 height 34
select select "2"
click at [688, 251] on select "Select Cable / Satellite Services Collection Agency Credit Card Debt Debt Couns…" at bounding box center [795, 268] width 215 height 34
click at [995, 491] on button "Save & New" at bounding box center [957, 497] width 111 height 36
select select "2"
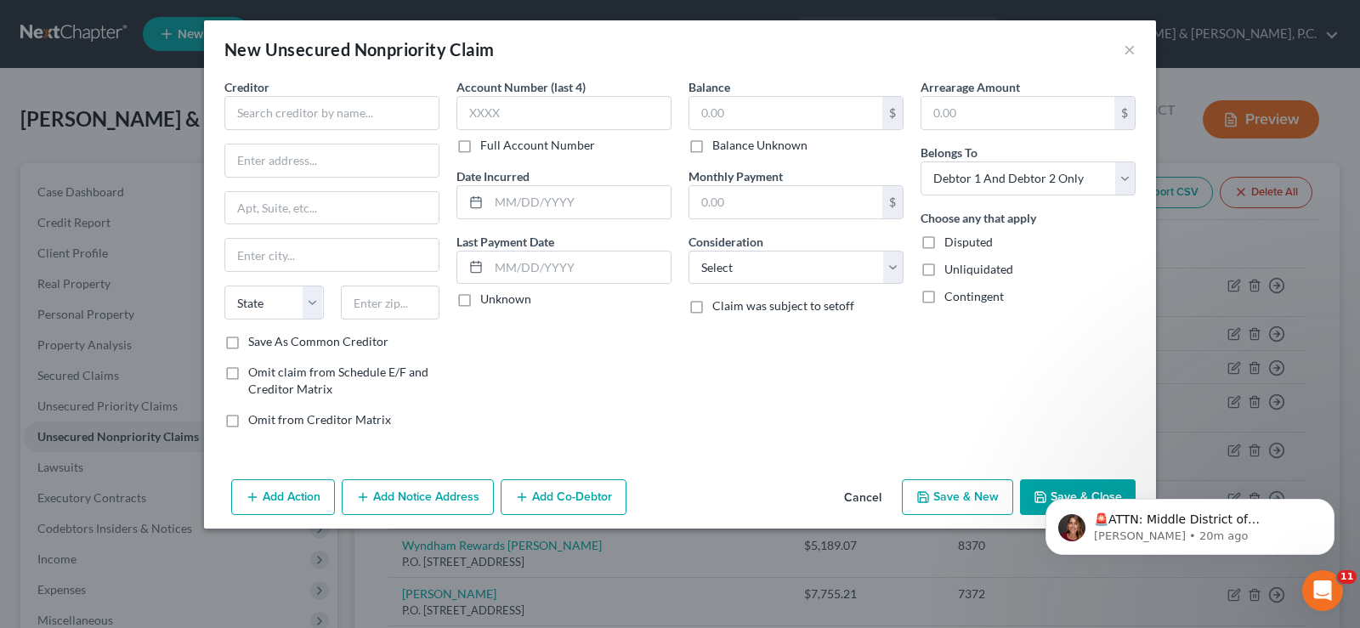
type input "0.00"
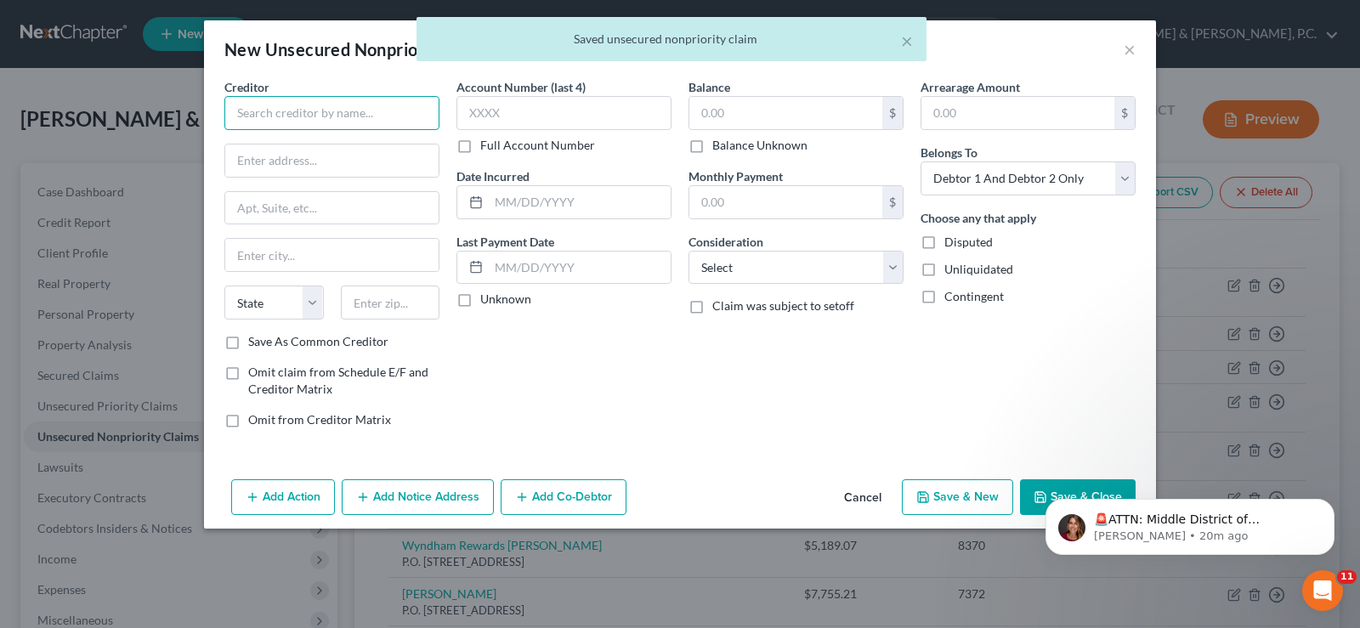
click at [278, 118] on input "text" at bounding box center [331, 113] width 215 height 34
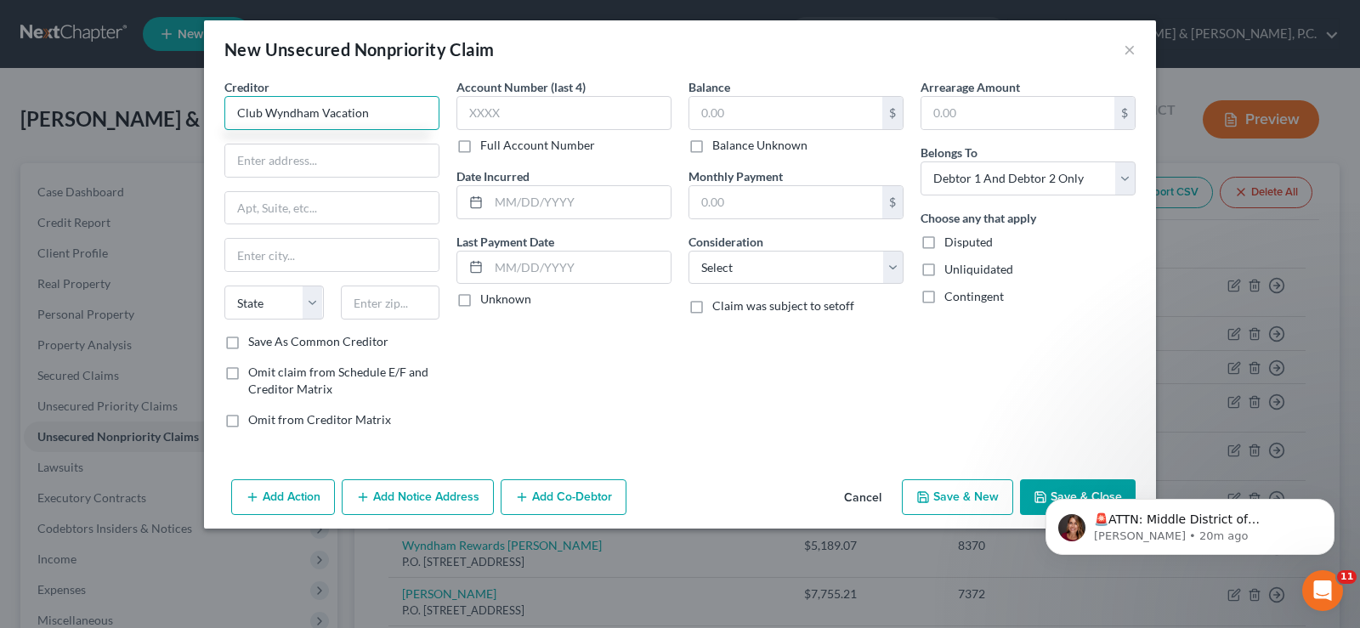
type input "Club Wyndham Vacation"
type input "[STREET_ADDRESS]"
type input "Orlando"
select select "9"
type input "32821"
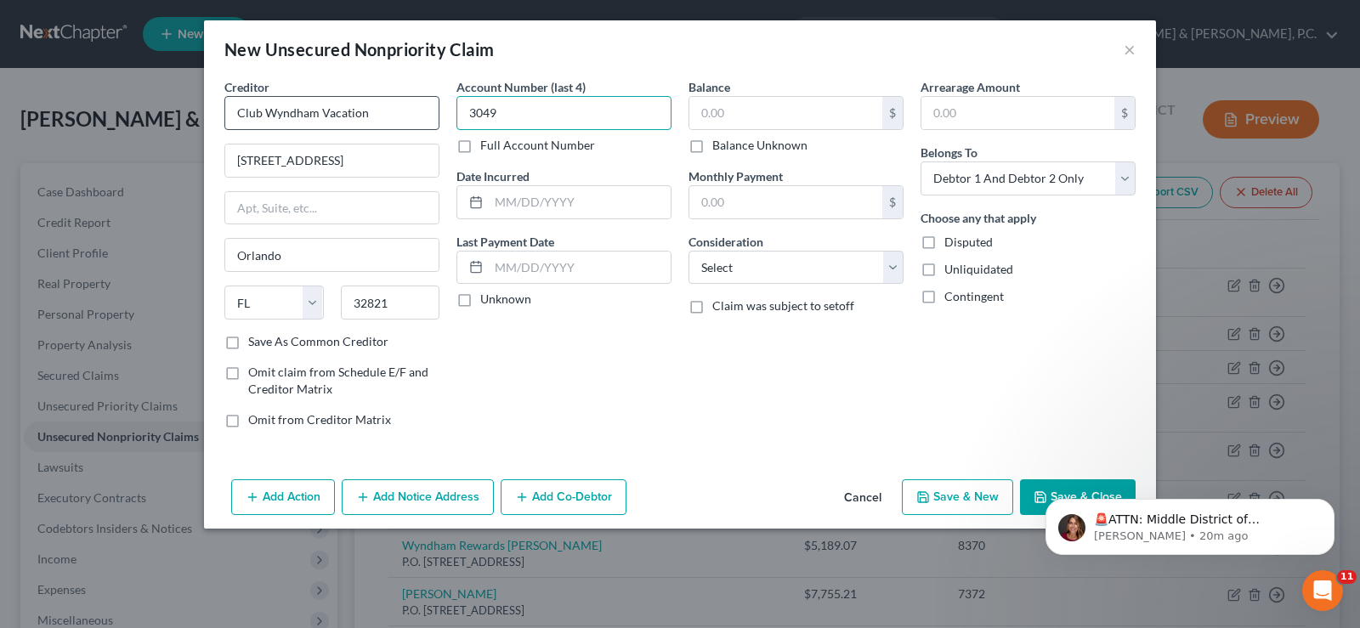
type input "3049"
type input "[DATE]"
type input "21,371.03"
click at [901, 263] on select "Select Cable / Satellite Services Collection Agency Credit Card Debt Debt Couns…" at bounding box center [795, 268] width 215 height 34
select select "14"
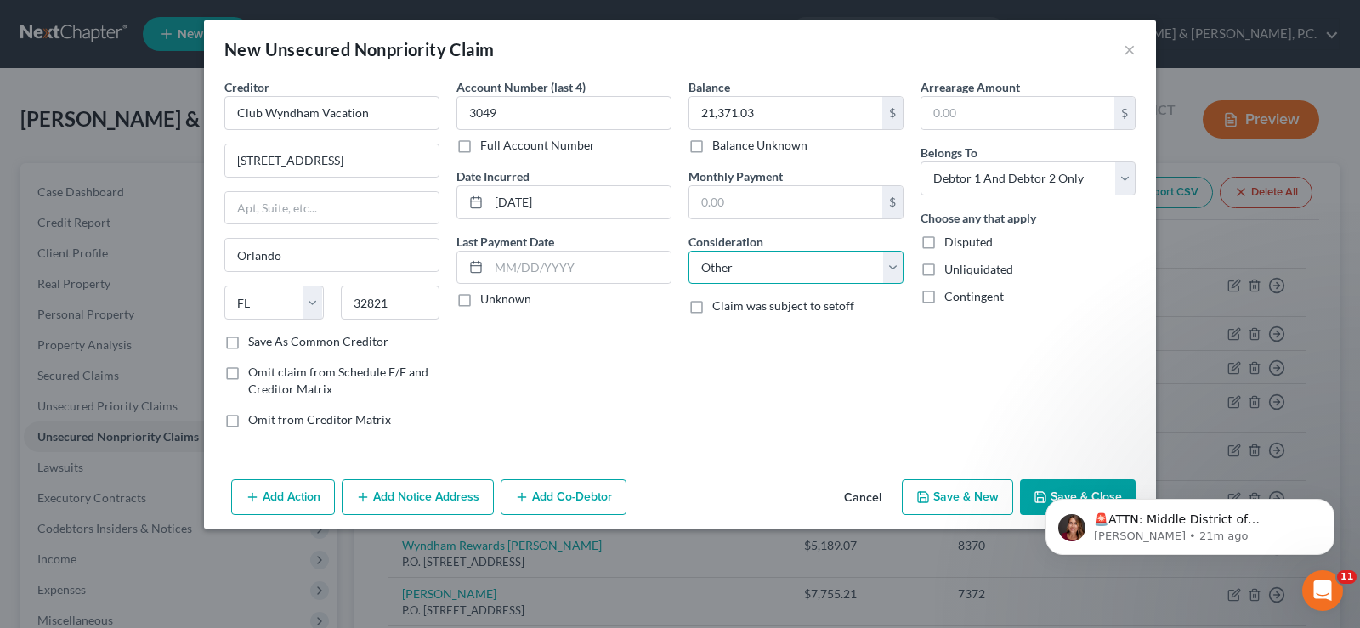
click at [688, 251] on select "Select Cable / Satellite Services Collection Agency Credit Card Debt Debt Couns…" at bounding box center [795, 268] width 215 height 34
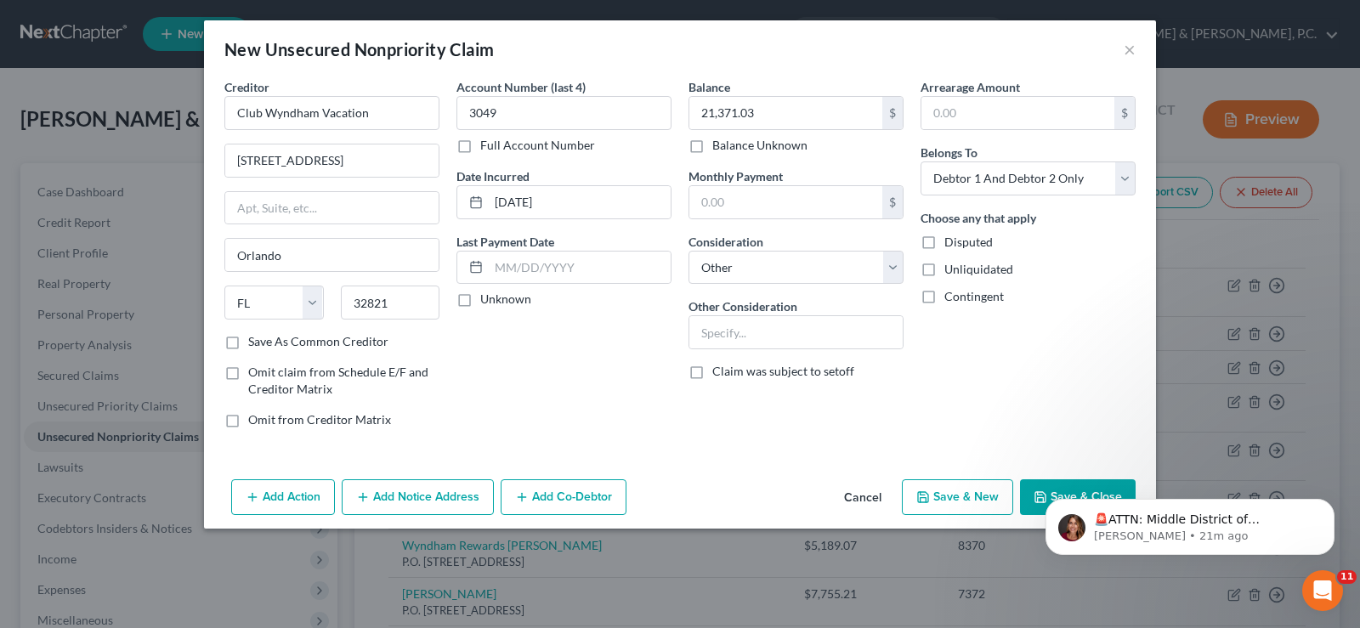
click at [295, 489] on button "Add Action" at bounding box center [283, 497] width 104 height 36
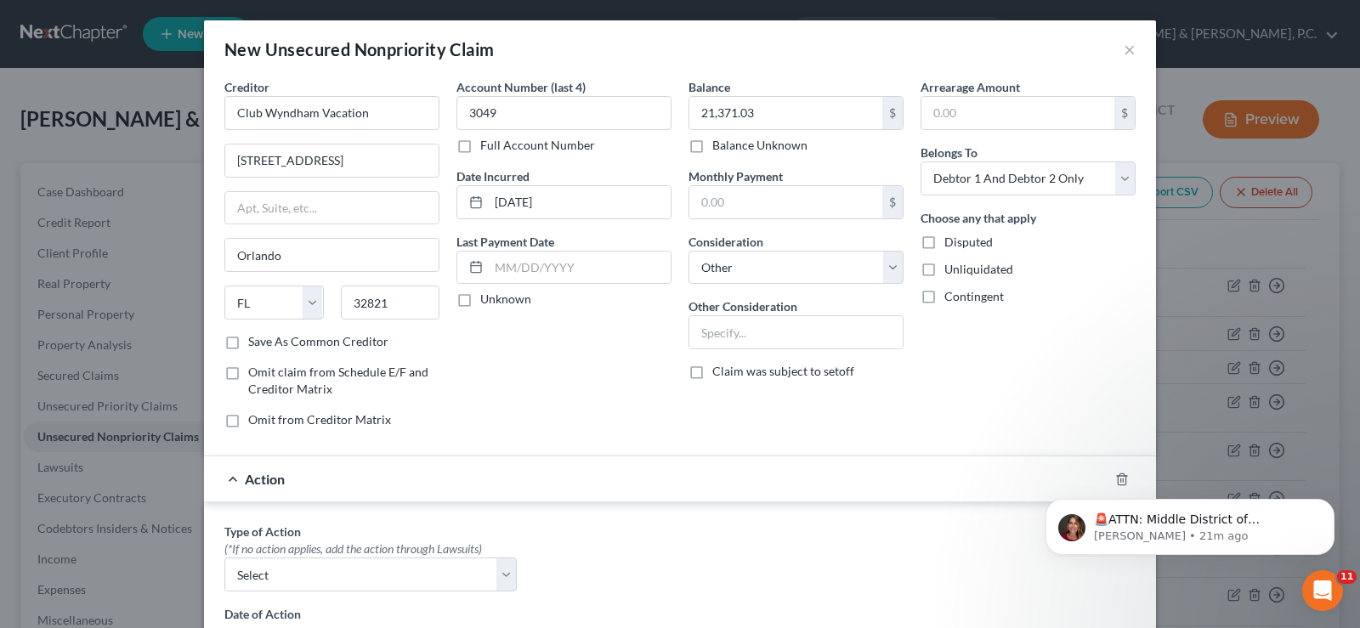
click at [1110, 478] on body "🚨ATTN: Middle District of [US_STATE] The court has added a new Credit Counselin…" at bounding box center [1189, 522] width 326 height 105
click at [1106, 475] on div "🚨ATTN: Middle District of [US_STATE] The court has added a new Credit Counselin…" at bounding box center [1189, 448] width 313 height 212
click at [1104, 475] on div "🚨ATTN: Middle District of [US_STATE] The court has added a new Credit Counselin…" at bounding box center [1189, 448] width 313 height 212
click at [262, 478] on span "Action" at bounding box center [265, 479] width 40 height 16
click at [225, 475] on div "Action" at bounding box center [656, 478] width 904 height 45
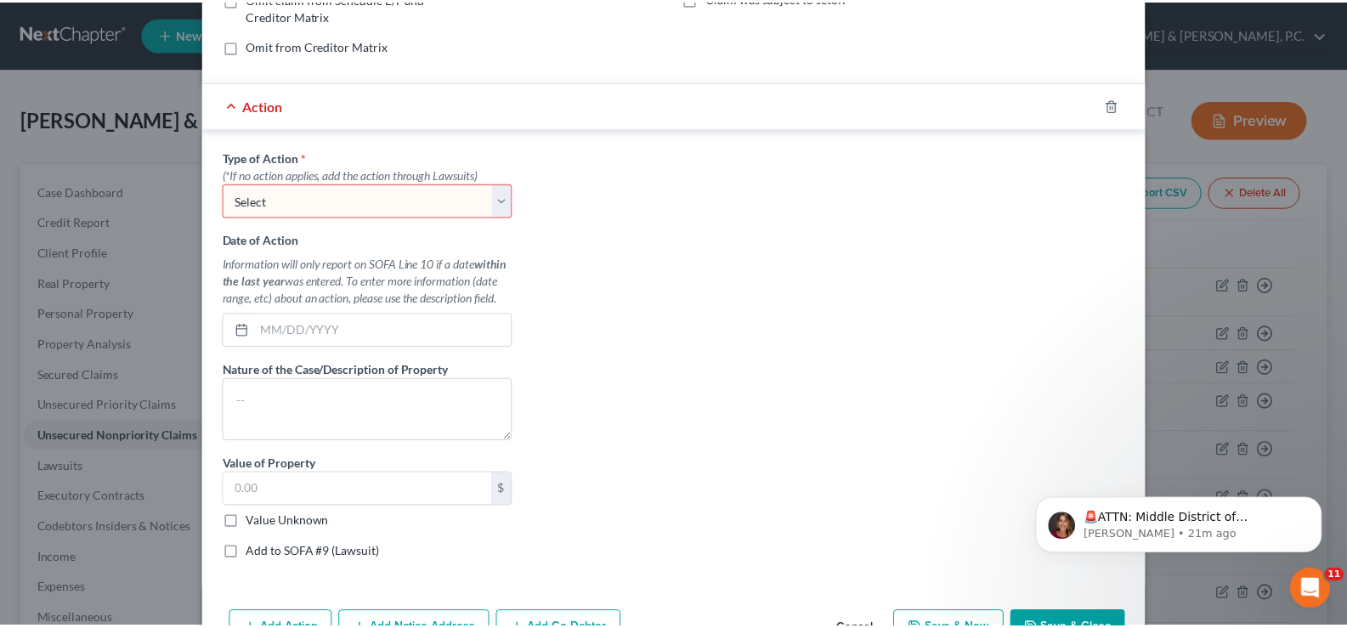
scroll to position [427, 0]
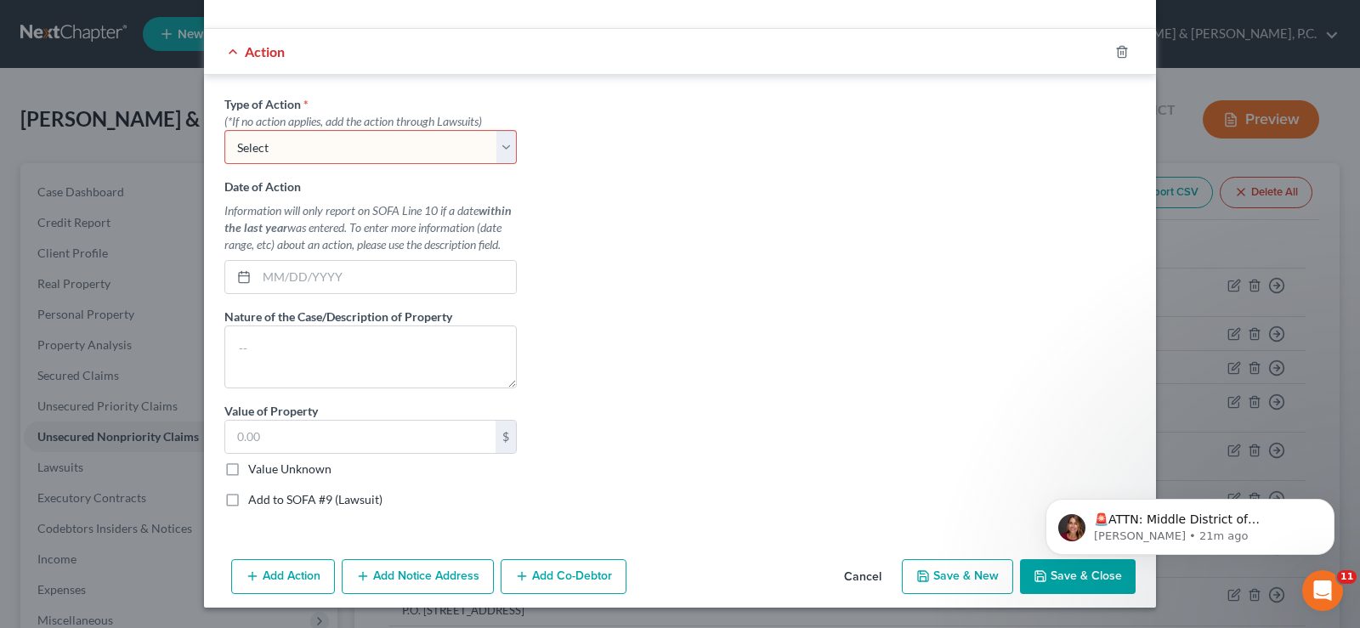
click at [853, 576] on button "Cancel" at bounding box center [862, 578] width 65 height 34
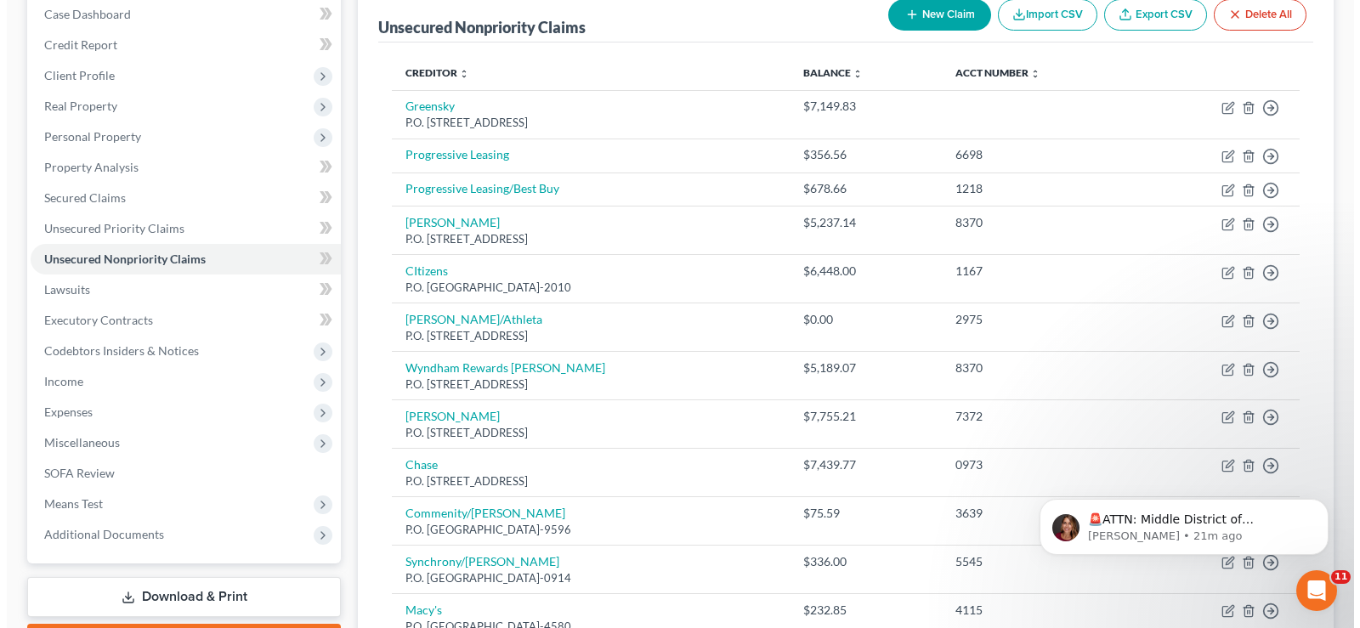
scroll to position [42, 0]
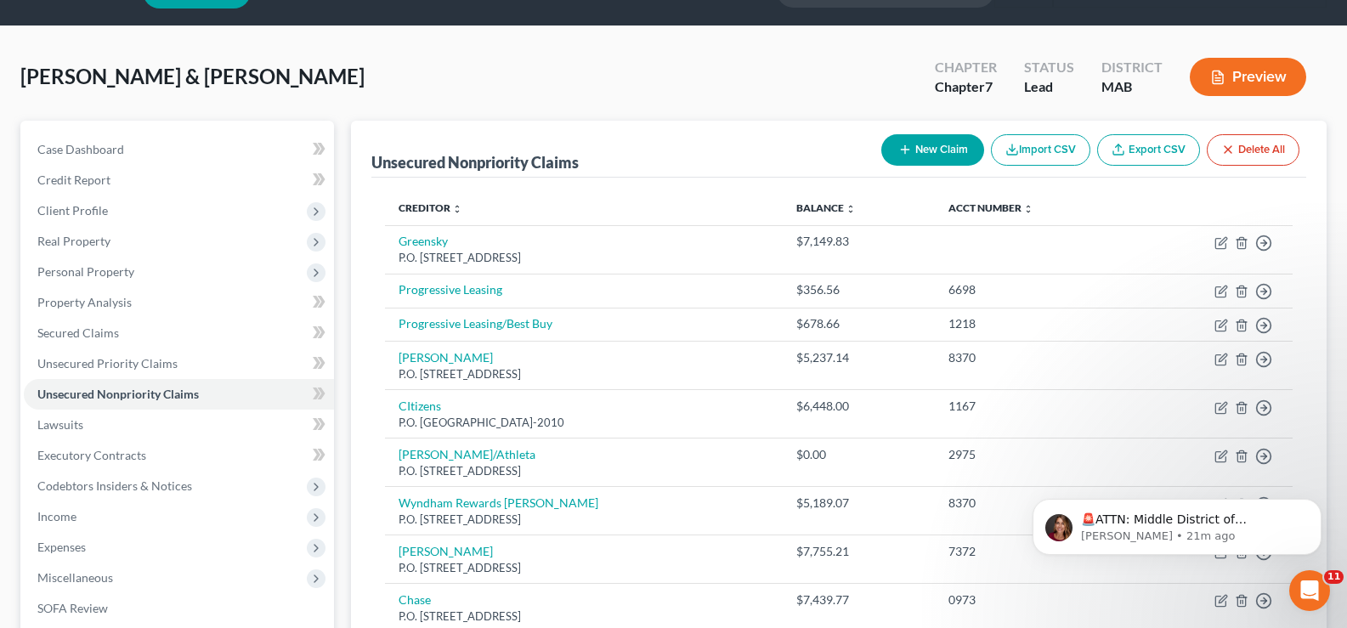
click at [927, 145] on button "New Claim" at bounding box center [932, 149] width 103 height 31
select select "2"
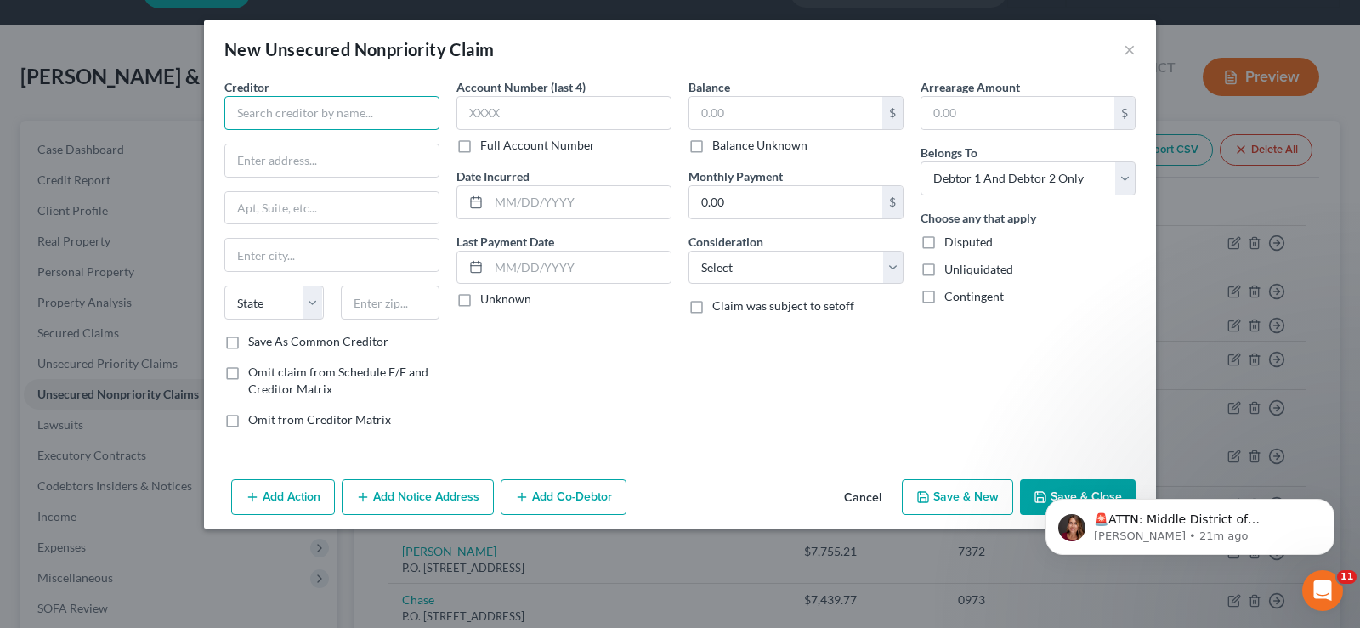
click at [363, 116] on input "text" at bounding box center [331, 113] width 215 height 34
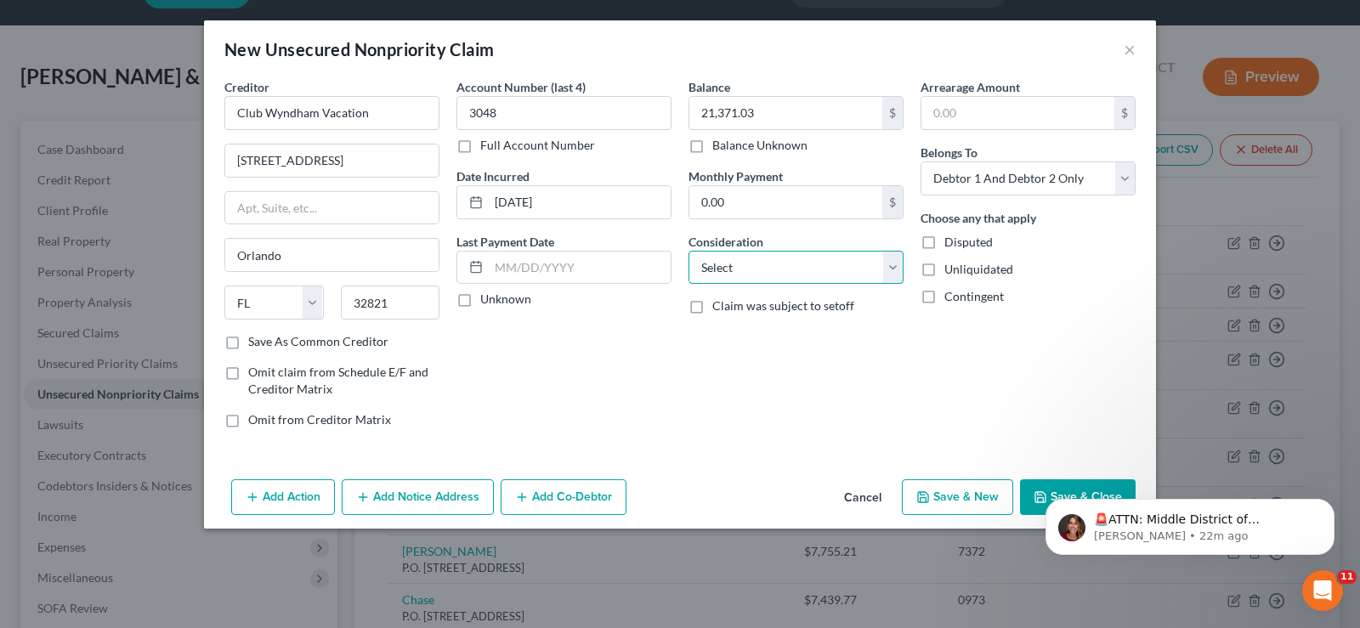
click at [892, 273] on select "Select Cable / Satellite Services Collection Agency Credit Card Debt Debt Couns…" at bounding box center [795, 268] width 215 height 34
click at [688, 251] on select "Select Cable / Satellite Services Collection Agency Credit Card Debt Debt Couns…" at bounding box center [795, 268] width 215 height 34
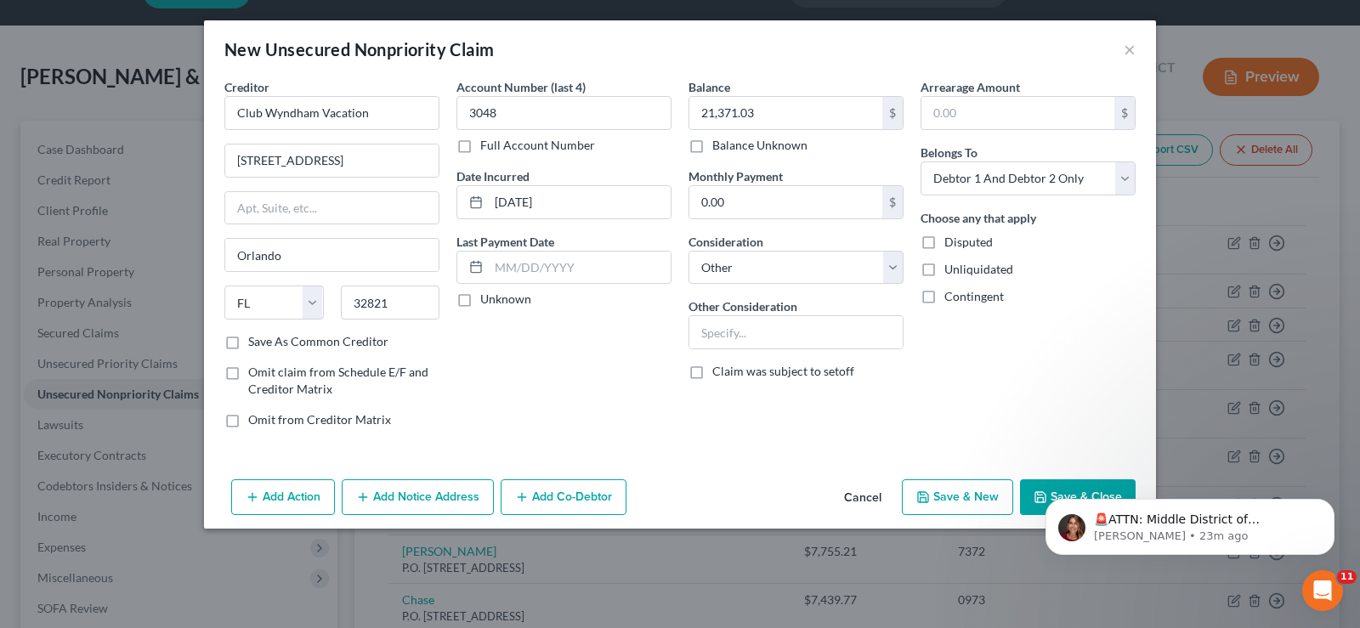
click at [427, 498] on button "Add Notice Address" at bounding box center [418, 497] width 152 height 36
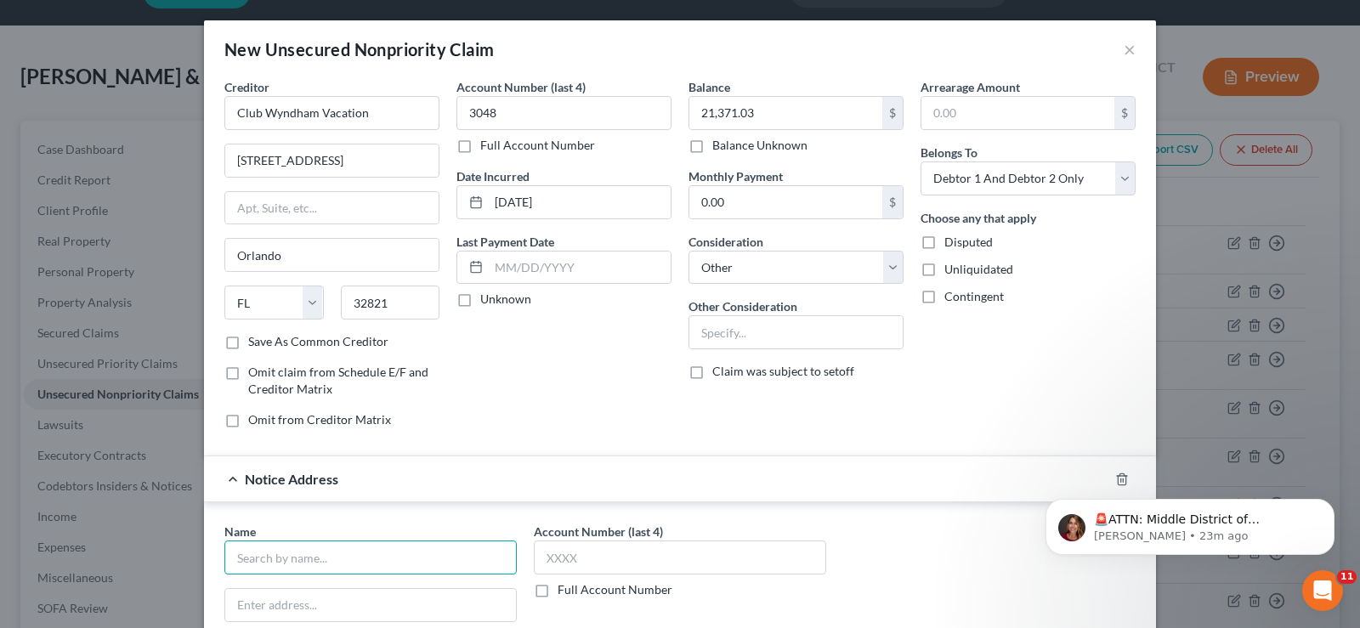
click at [430, 559] on input "text" at bounding box center [370, 557] width 292 height 34
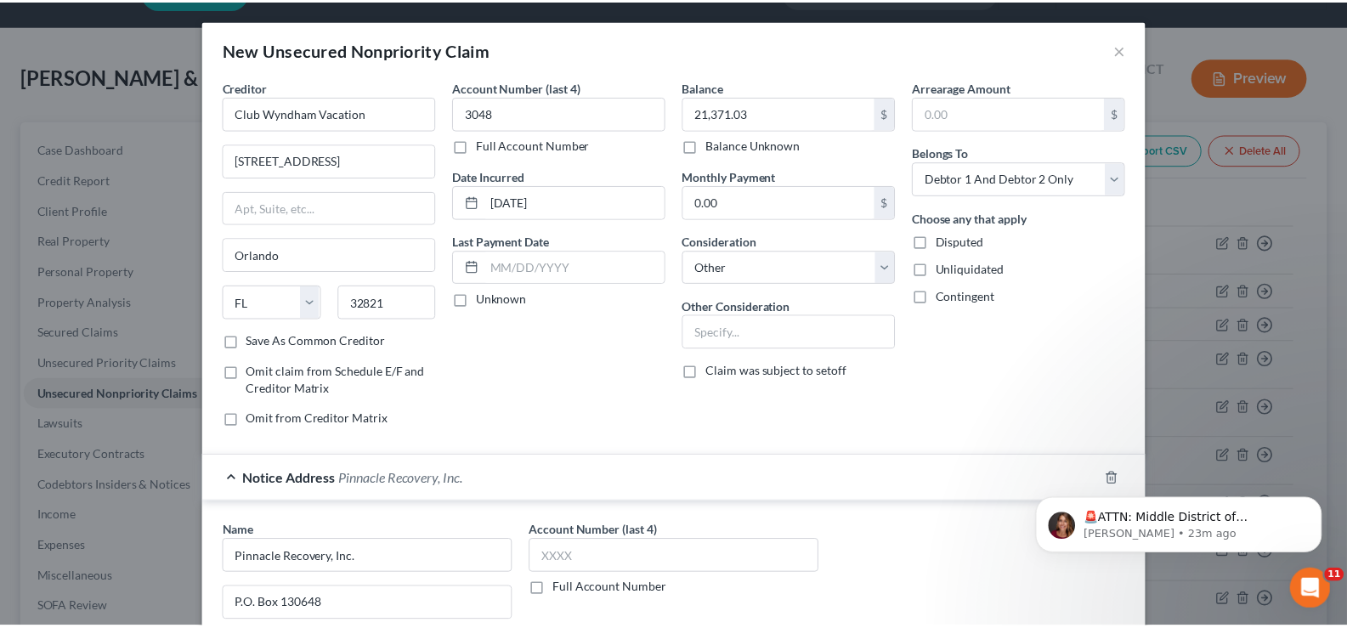
scroll to position [287, 0]
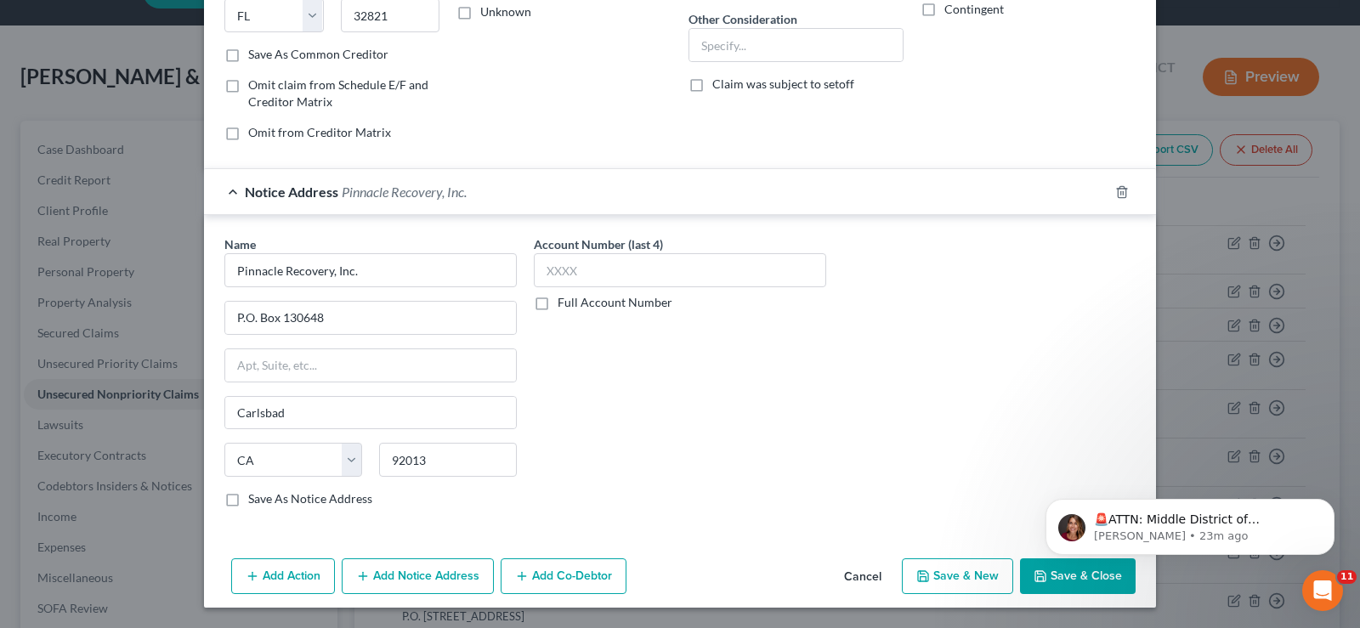
click at [964, 588] on button "Save & New" at bounding box center [957, 576] width 111 height 36
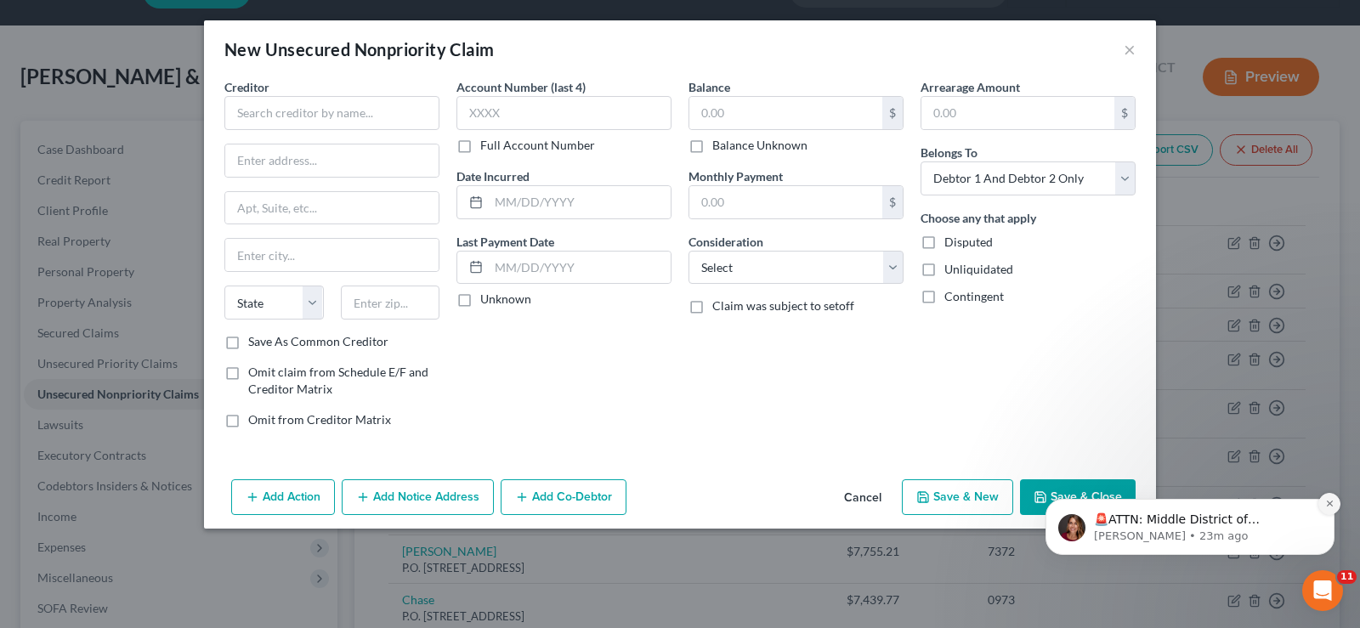
click at [1330, 503] on icon "Dismiss notification" at bounding box center [1329, 503] width 6 height 6
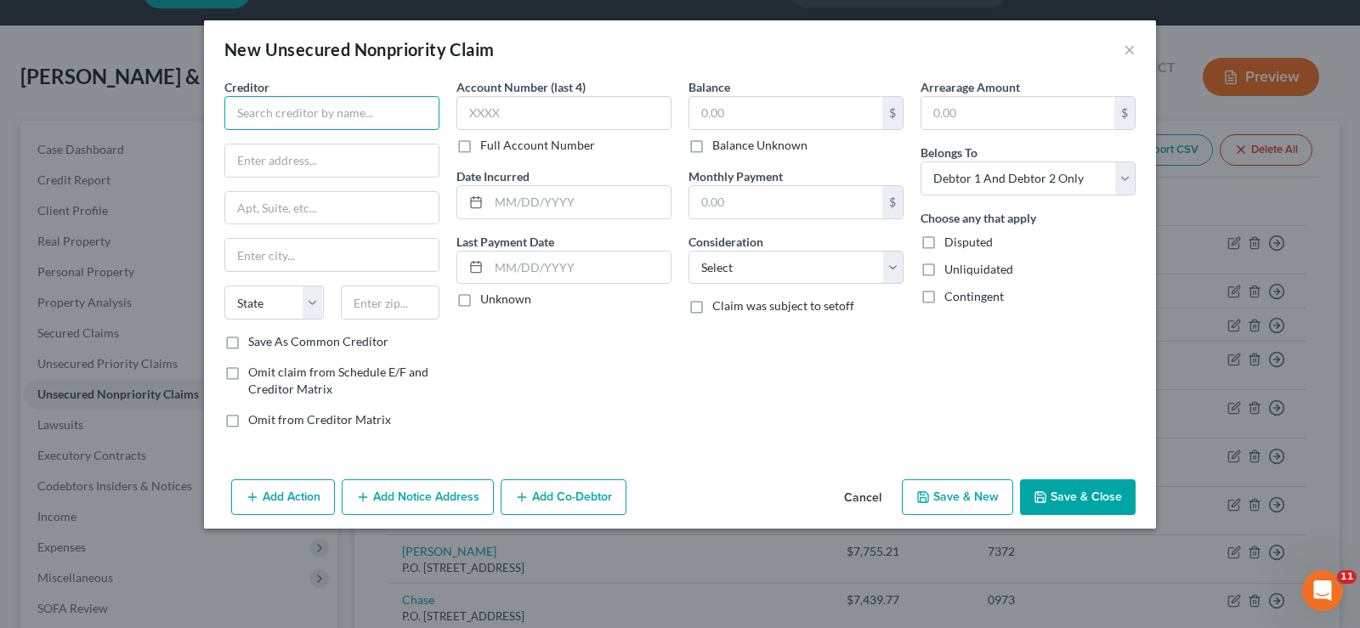
click at [271, 102] on input "text" at bounding box center [331, 113] width 215 height 34
drag, startPoint x: 743, startPoint y: 103, endPoint x: 716, endPoint y: 91, distance: 28.9
click at [743, 105] on input "text" at bounding box center [785, 113] width 193 height 32
click at [1128, 172] on select "Select Debtor 1 Only Debtor 2 Only Debtor 1 And Debtor 2 Only At Least One Of T…" at bounding box center [1027, 178] width 215 height 34
click at [920, 161] on select "Select Debtor 1 Only Debtor 2 Only Debtor 1 And Debtor 2 Only At Least One Of T…" at bounding box center [1027, 178] width 215 height 34
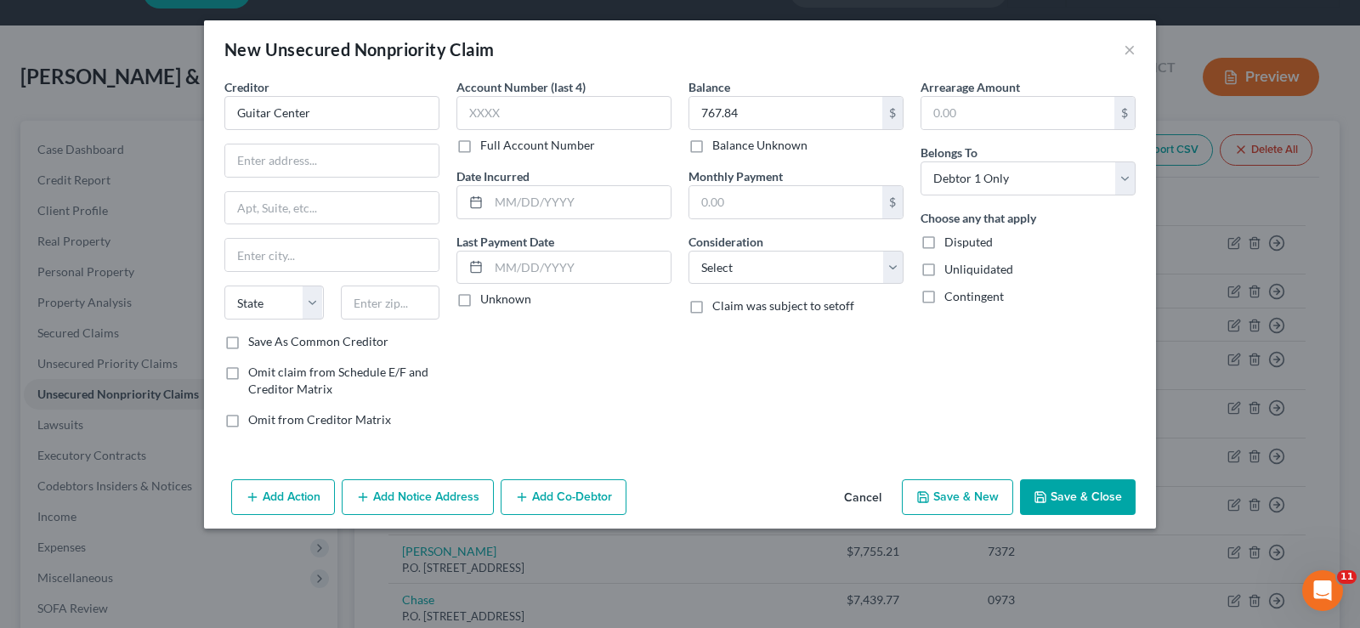
click at [945, 505] on button "Save & New" at bounding box center [957, 497] width 111 height 36
click at [378, 132] on div "Creditor * State [US_STATE] AK AR AZ CA CO [GEOGRAPHIC_DATA] DE DC [GEOGRAPHIC_…" at bounding box center [331, 205] width 215 height 255
drag, startPoint x: 275, startPoint y: 285, endPoint x: 199, endPoint y: 302, distance: 78.5
click at [199, 302] on div "New Unsecured Nonpriority Claim × Creditor * TBOM/Milestone P.O. [GEOGRAPHIC_DA…" at bounding box center [680, 314] width 1360 height 628
drag, startPoint x: 244, startPoint y: 178, endPoint x: 176, endPoint y: 200, distance: 71.2
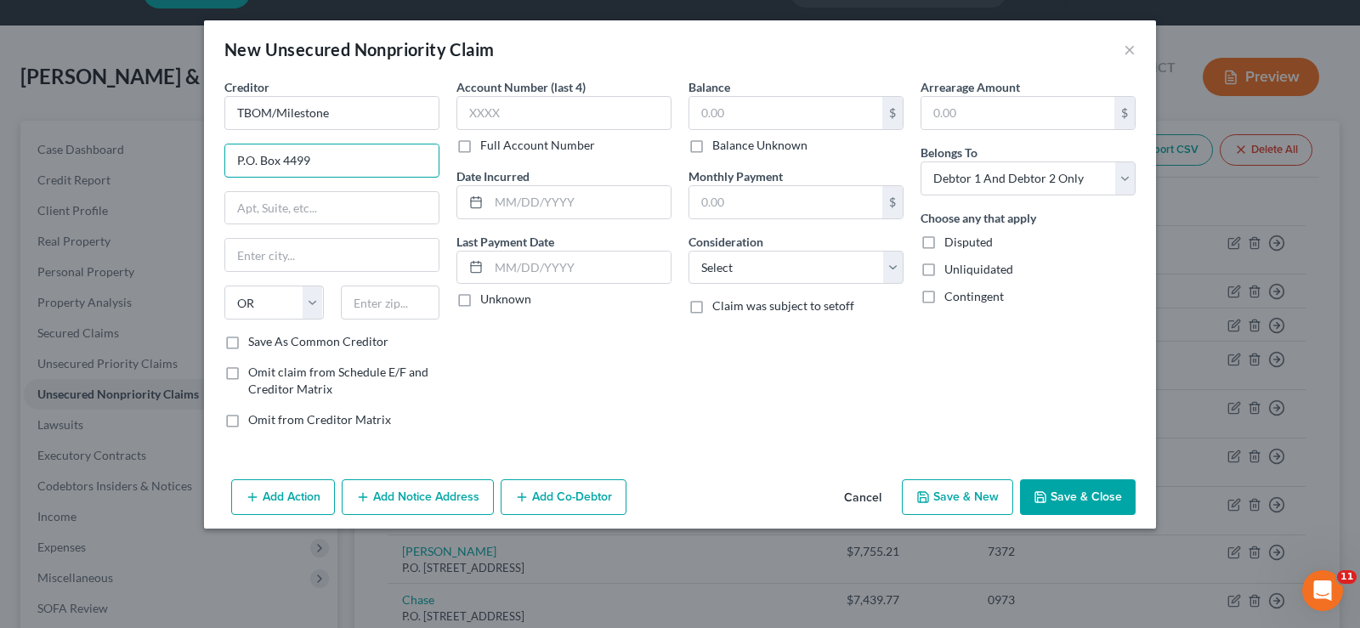
click at [178, 200] on div "New Unsecured Nonpriority Claim × Creditor * TBOM/Milestone P.O. [GEOGRAPHIC_DA…" at bounding box center [680, 314] width 1360 height 628
drag, startPoint x: 341, startPoint y: 117, endPoint x: 198, endPoint y: 151, distance: 146.7
click at [199, 151] on div "New Unsecured Nonpriority Claim × Creditor * TBOM/Milestone State [US_STATE] AK…" at bounding box center [680, 314] width 1360 height 628
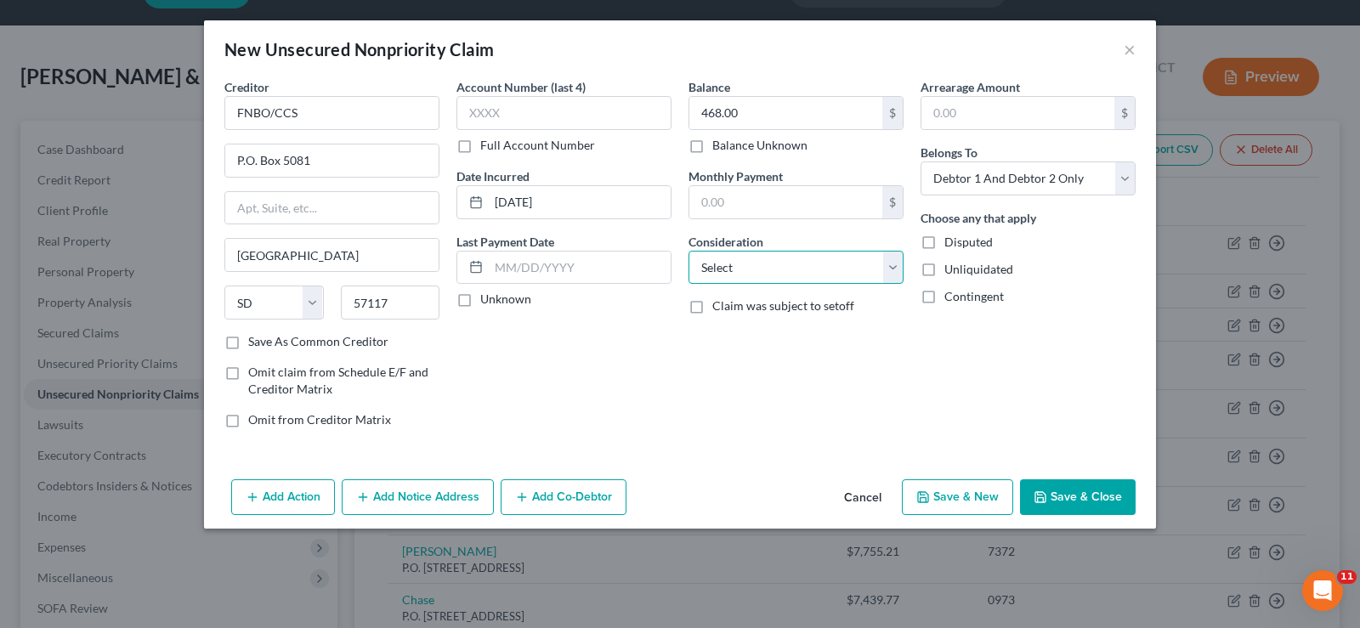
click at [893, 269] on select "Select Cable / Satellite Services Collection Agency Credit Card Debt Debt Couns…" at bounding box center [795, 268] width 215 height 34
click at [688, 251] on select "Select Cable / Satellite Services Collection Agency Credit Card Debt Debt Couns…" at bounding box center [795, 268] width 215 height 34
click at [1124, 172] on select "Select Debtor 1 Only Debtor 2 Only Debtor 1 And Debtor 2 Only At Least One Of T…" at bounding box center [1027, 178] width 215 height 34
click at [920, 161] on select "Select Debtor 1 Only Debtor 2 Only Debtor 1 And Debtor 2 Only At Least One Of T…" at bounding box center [1027, 178] width 215 height 34
click at [942, 496] on button "Save & New" at bounding box center [957, 497] width 111 height 36
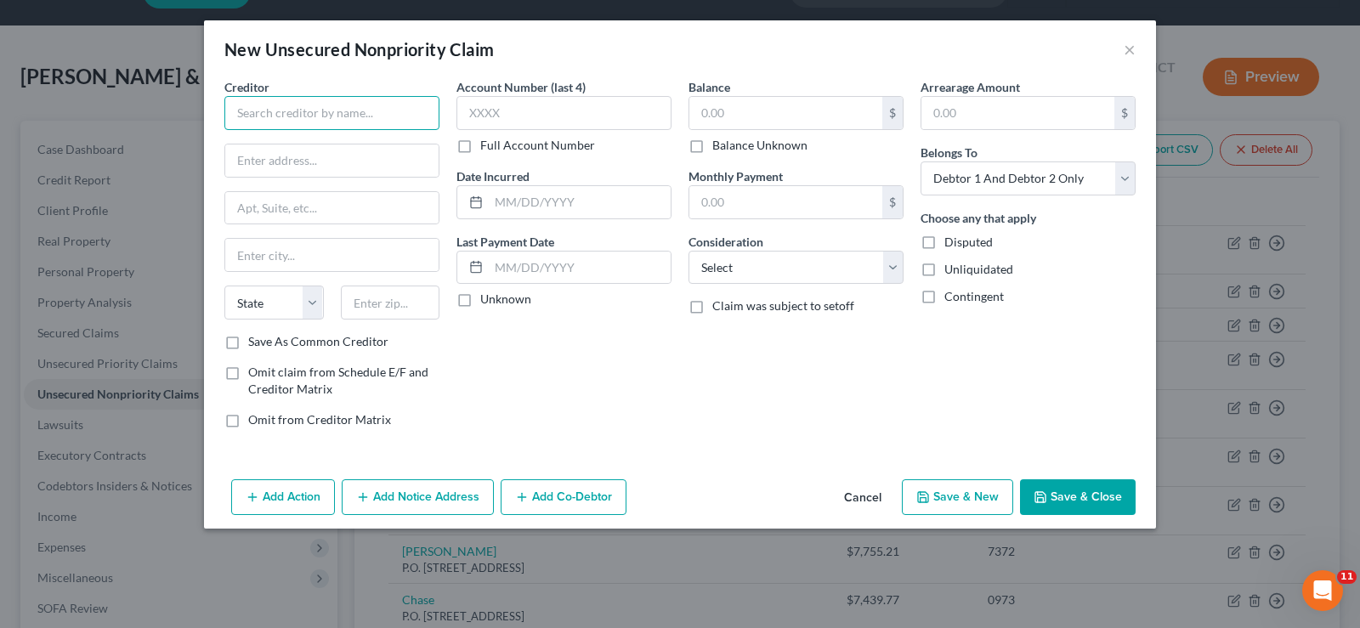
click at [328, 121] on input "text" at bounding box center [331, 113] width 215 height 34
click at [314, 249] on input "Beavorton" at bounding box center [331, 255] width 213 height 32
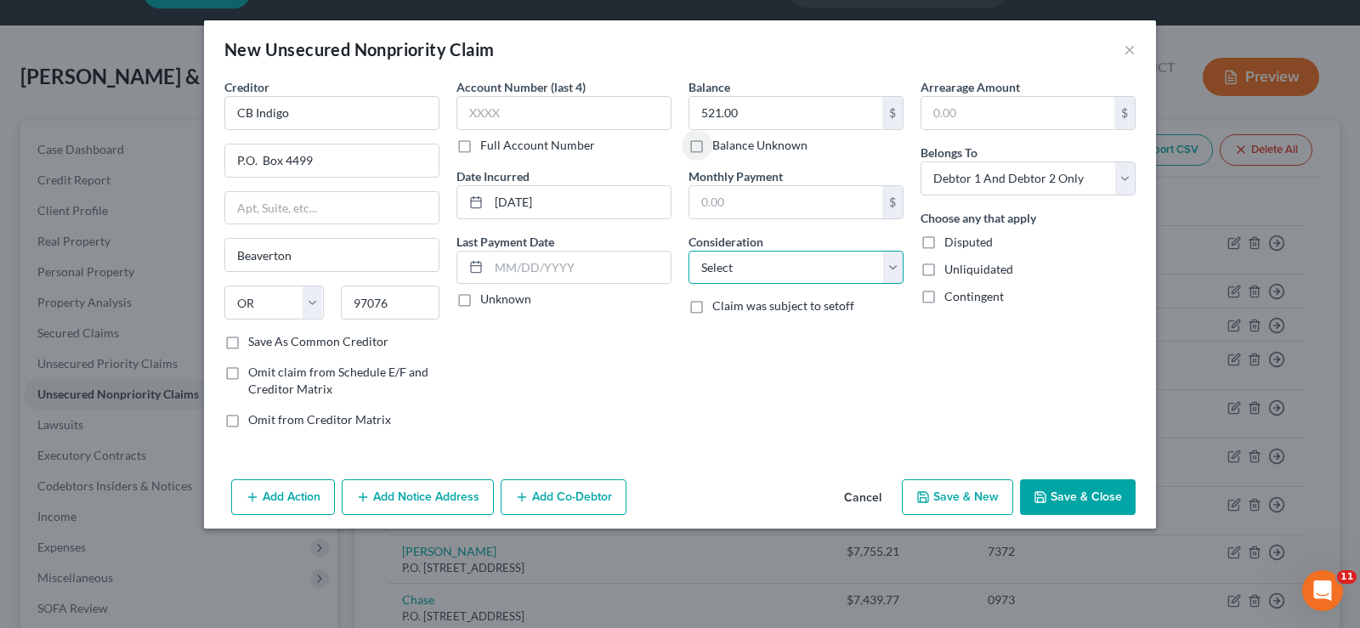
click at [894, 260] on select "Select Cable / Satellite Services Collection Agency Credit Card Debt Debt Couns…" at bounding box center [795, 268] width 215 height 34
click at [688, 251] on select "Select Cable / Satellite Services Collection Agency Credit Card Debt Debt Couns…" at bounding box center [795, 268] width 215 height 34
click at [1134, 171] on select "Select Debtor 1 Only Debtor 2 Only Debtor 1 And Debtor 2 Only At Least One Of T…" at bounding box center [1027, 178] width 215 height 34
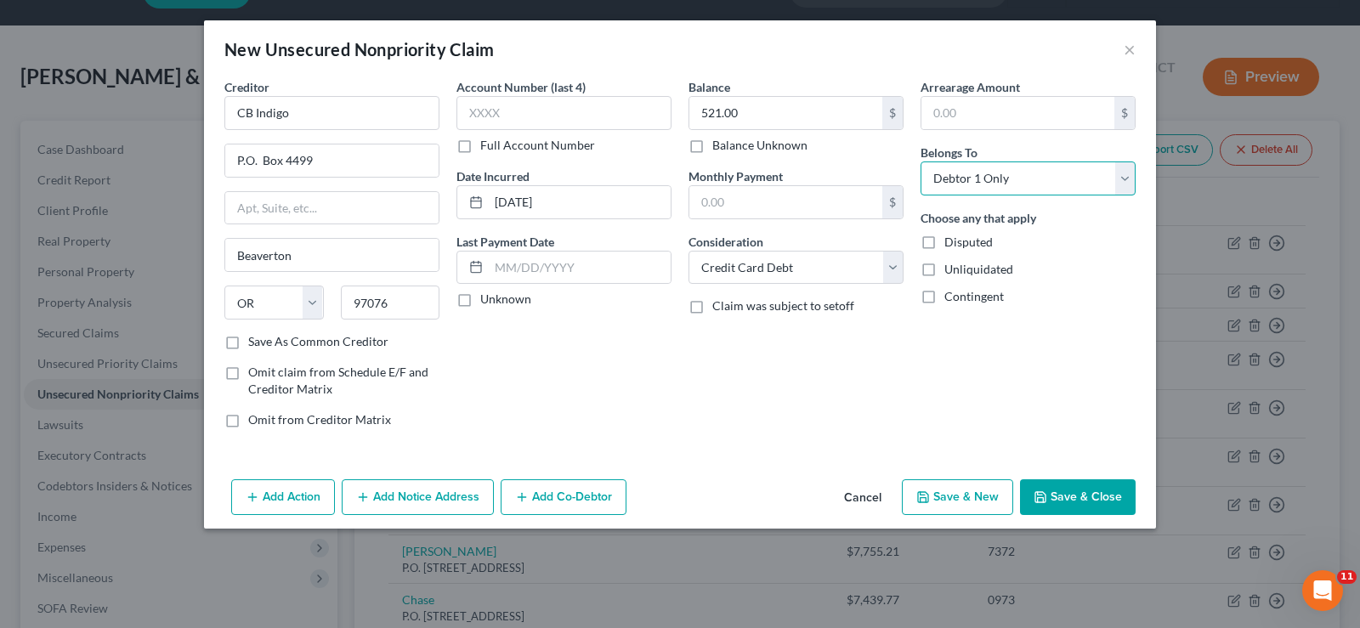
click at [920, 161] on select "Select Debtor 1 Only Debtor 2 Only Debtor 1 And Debtor 2 Only At Least One Of T…" at bounding box center [1027, 178] width 215 height 34
click at [970, 494] on button "Save & New" at bounding box center [957, 497] width 111 height 36
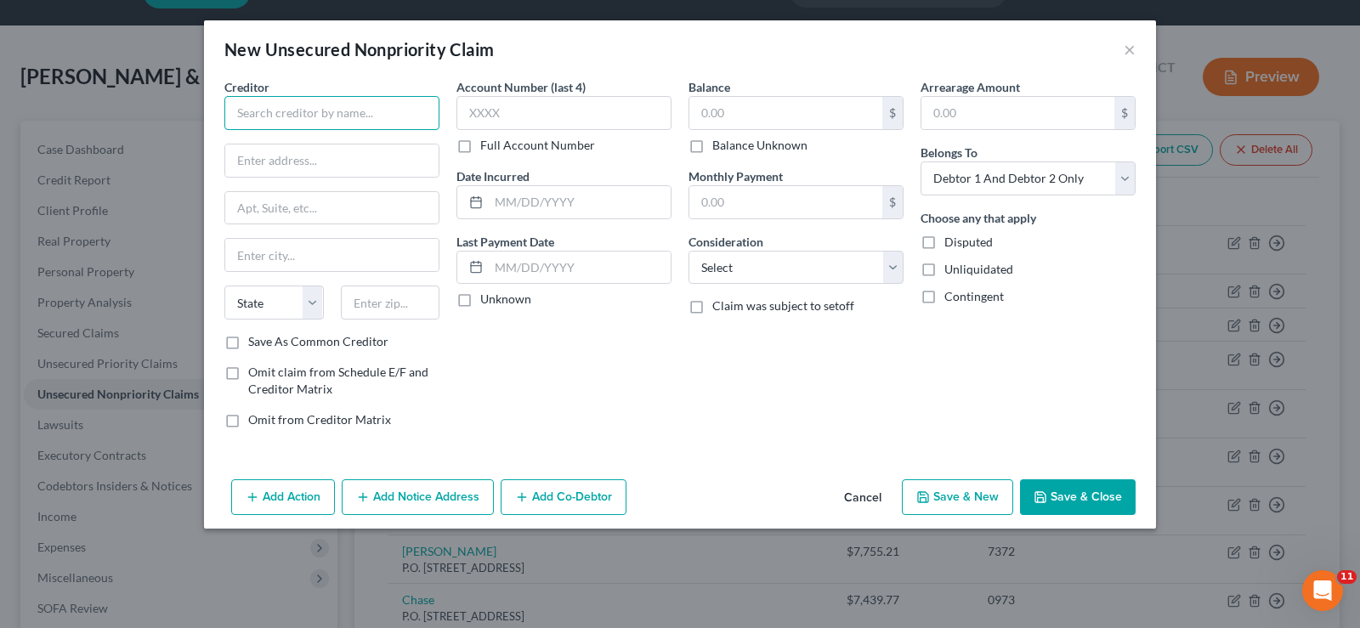
click at [277, 101] on input "text" at bounding box center [331, 113] width 215 height 34
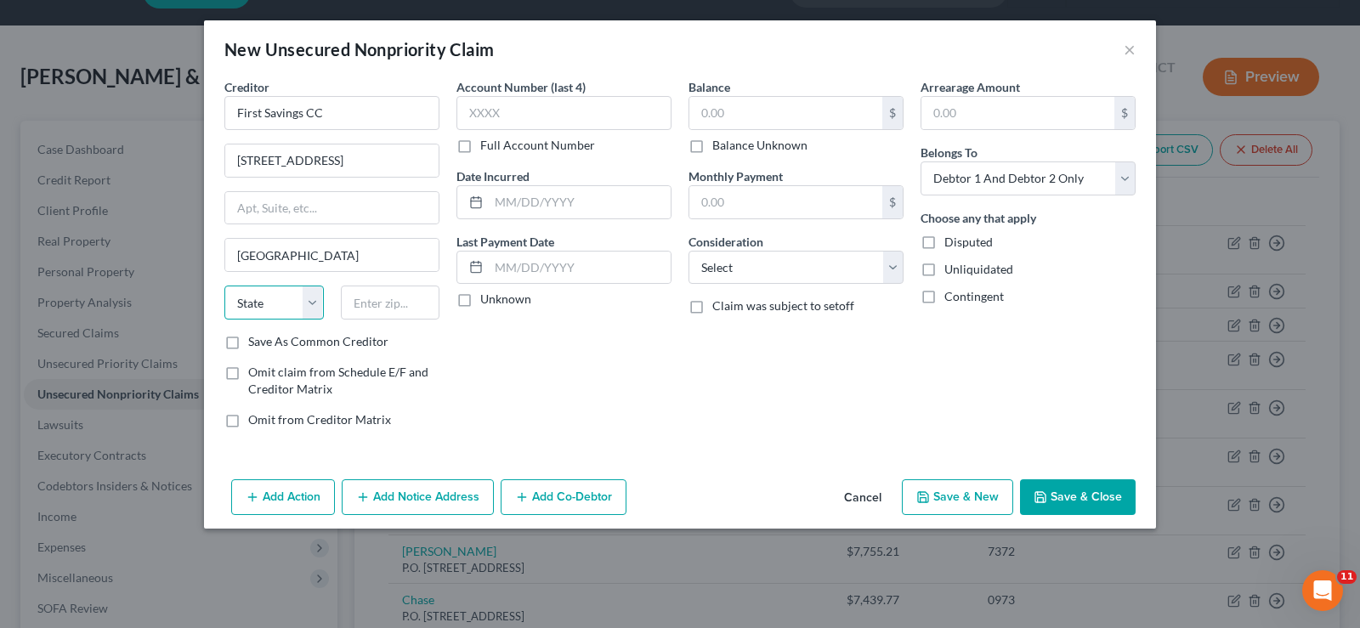
click at [280, 301] on select "State [US_STATE] AK AR AZ CA CO CT DE DC [GEOGRAPHIC_DATA] [GEOGRAPHIC_DATA] GU…" at bounding box center [273, 302] width 99 height 34
click at [224, 285] on select "State [US_STATE] AK AR AZ CA CO CT DE DC [GEOGRAPHIC_DATA] [GEOGRAPHIC_DATA] GU…" at bounding box center [273, 302] width 99 height 34
click at [543, 206] on input "text" at bounding box center [580, 202] width 182 height 32
drag, startPoint x: 894, startPoint y: 263, endPoint x: 885, endPoint y: 252, distance: 14.5
click at [894, 263] on select "Select Cable / Satellite Services Collection Agency Credit Card Debt Debt Couns…" at bounding box center [795, 268] width 215 height 34
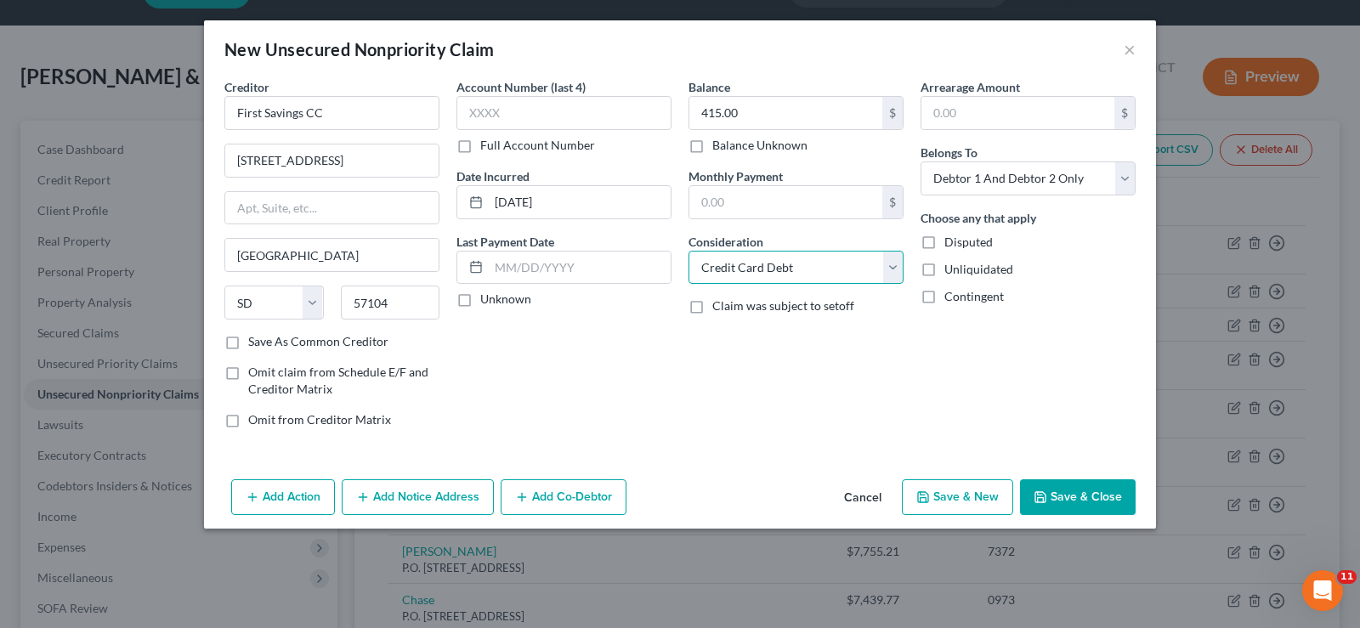
click at [688, 251] on select "Select Cable / Satellite Services Collection Agency Credit Card Debt Debt Couns…" at bounding box center [795, 268] width 215 height 34
click at [1130, 174] on select "Select Debtor 1 Only Debtor 2 Only Debtor 1 And Debtor 2 Only At Least One Of T…" at bounding box center [1027, 178] width 215 height 34
click at [920, 161] on select "Select Debtor 1 Only Debtor 2 Only Debtor 1 And Debtor 2 Only At Least One Of T…" at bounding box center [1027, 178] width 215 height 34
click at [964, 493] on button "Save & New" at bounding box center [957, 497] width 111 height 36
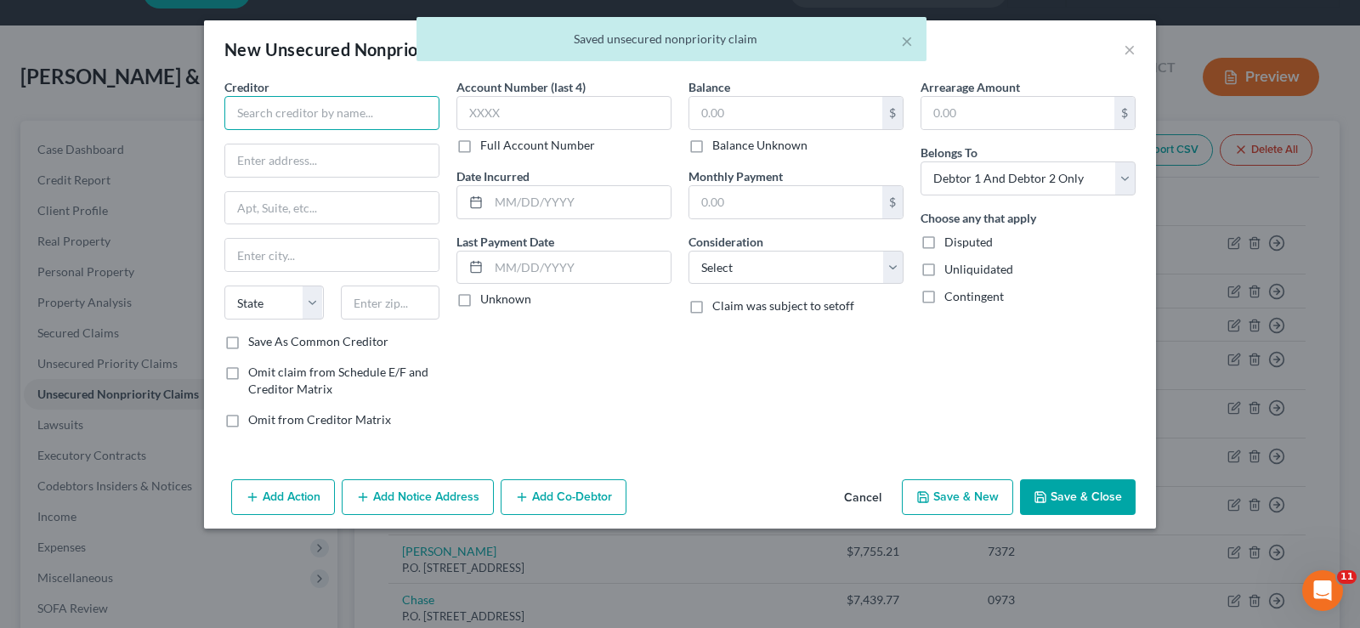
click at [365, 110] on input "text" at bounding box center [331, 113] width 215 height 34
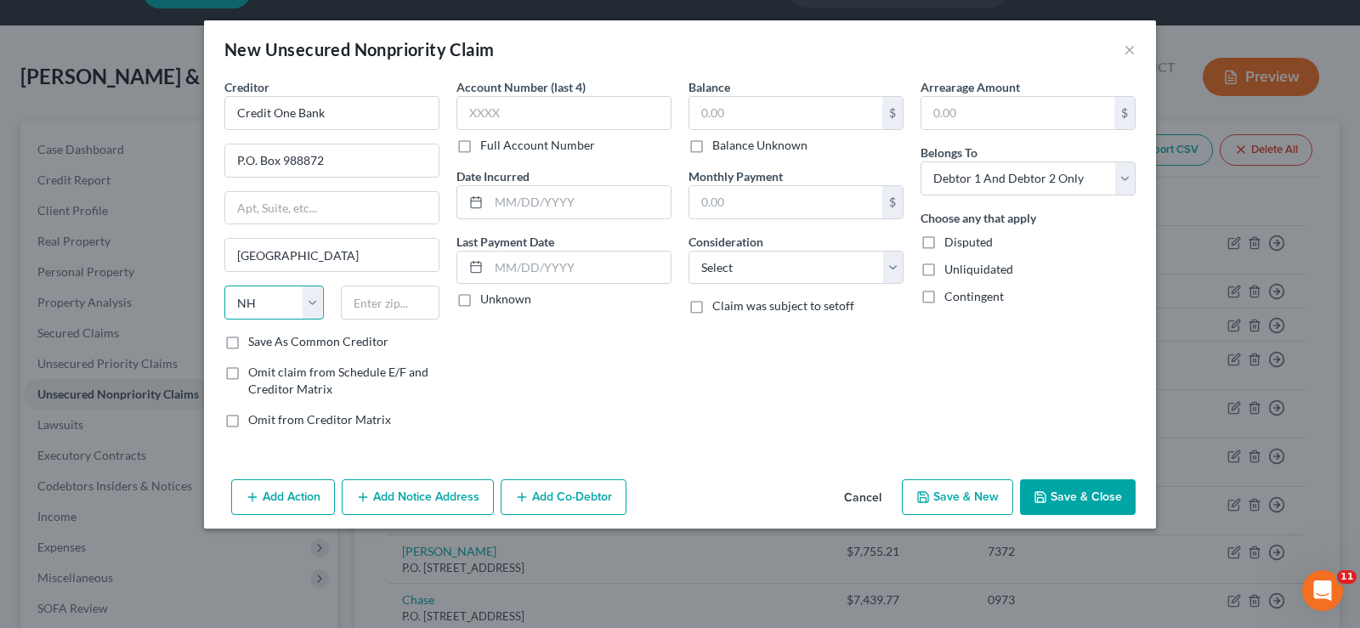
click at [261, 310] on select "State [US_STATE] AK AR AZ CA CO CT DE DC [GEOGRAPHIC_DATA] [GEOGRAPHIC_DATA] GU…" at bounding box center [273, 302] width 99 height 34
click at [224, 285] on select "State [US_STATE] AK AR AZ CA CO CT DE DC [GEOGRAPHIC_DATA] [GEOGRAPHIC_DATA] GU…" at bounding box center [273, 302] width 99 height 34
click at [888, 268] on select "Select Cable / Satellite Services Collection Agency Credit Card Debt Debt Couns…" at bounding box center [795, 268] width 215 height 34
click at [688, 251] on select "Select Cable / Satellite Services Collection Agency Credit Card Debt Debt Couns…" at bounding box center [795, 268] width 215 height 34
click at [1136, 184] on div "Arrearage Amount $ Belongs To * Select Debtor 1 Only Debtor 2 Only Debtor 1 And…" at bounding box center [1028, 260] width 232 height 364
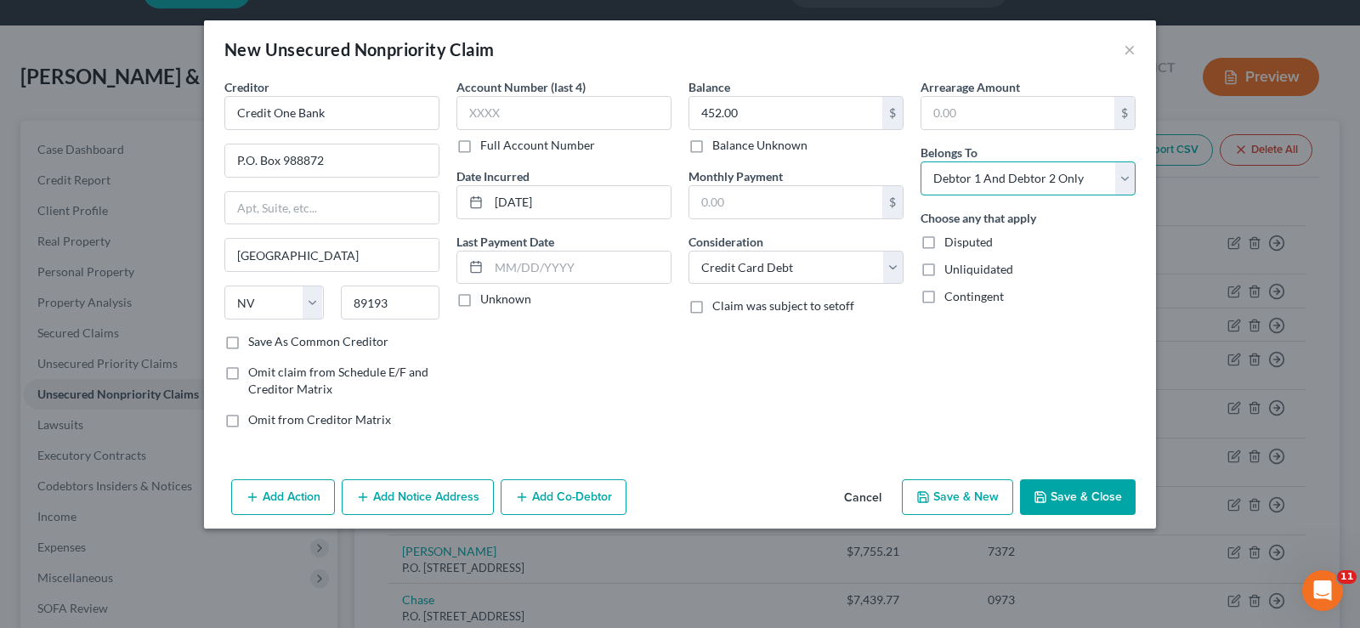
click at [1118, 176] on select "Select Debtor 1 Only Debtor 2 Only Debtor 1 And Debtor 2 Only At Least One Of T…" at bounding box center [1027, 178] width 215 height 34
click at [920, 161] on select "Select Debtor 1 Only Debtor 2 Only Debtor 1 And Debtor 2 Only At Least One Of T…" at bounding box center [1027, 178] width 215 height 34
click at [936, 502] on button "Save & New" at bounding box center [957, 497] width 111 height 36
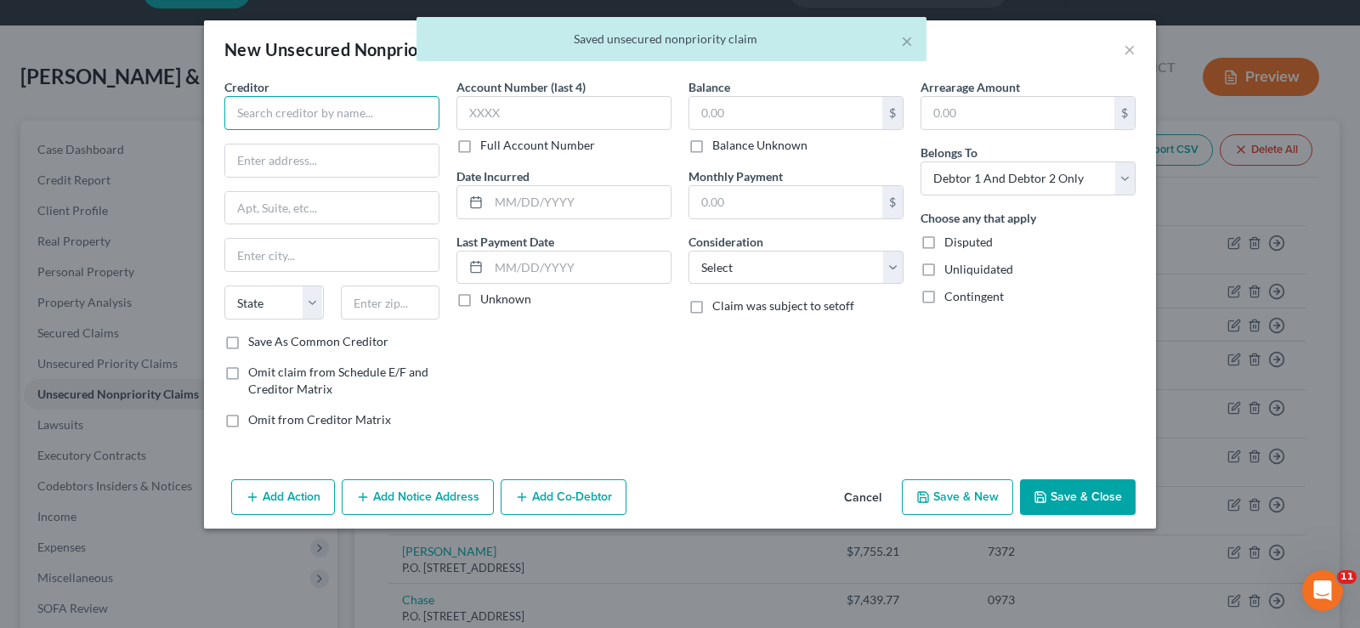
click at [388, 98] on input "text" at bounding box center [331, 113] width 215 height 34
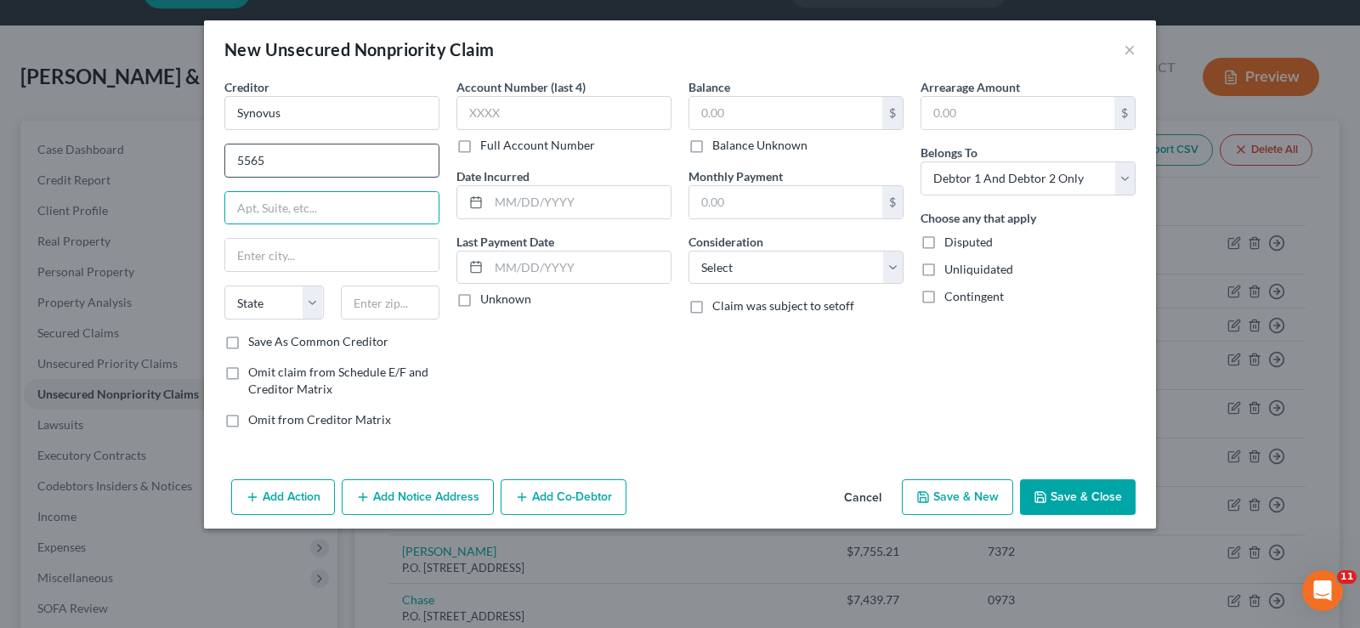
click at [278, 166] on input "5565" at bounding box center [331, 160] width 213 height 32
click at [330, 259] on input "text" at bounding box center [331, 255] width 213 height 32
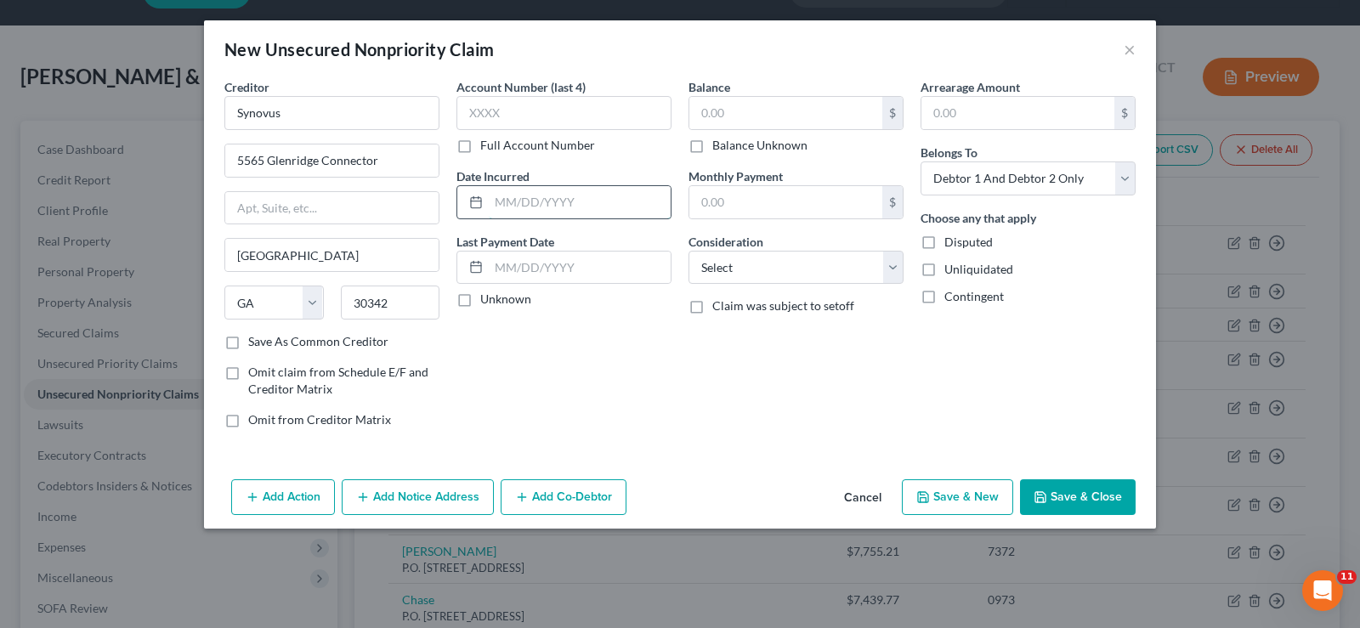
click at [529, 211] on input "text" at bounding box center [580, 202] width 182 height 32
drag, startPoint x: 740, startPoint y: 88, endPoint x: 748, endPoint y: 120, distance: 33.2
click at [742, 133] on div "Balance $ Balance Unknown Balance Undetermined $ Balance Unknown" at bounding box center [795, 116] width 215 height 76
click at [895, 269] on select "Select Cable / Satellite Services Collection Agency Credit Card Debt Debt Couns…" at bounding box center [795, 268] width 215 height 34
click at [760, 114] on input "text" at bounding box center [785, 113] width 193 height 32
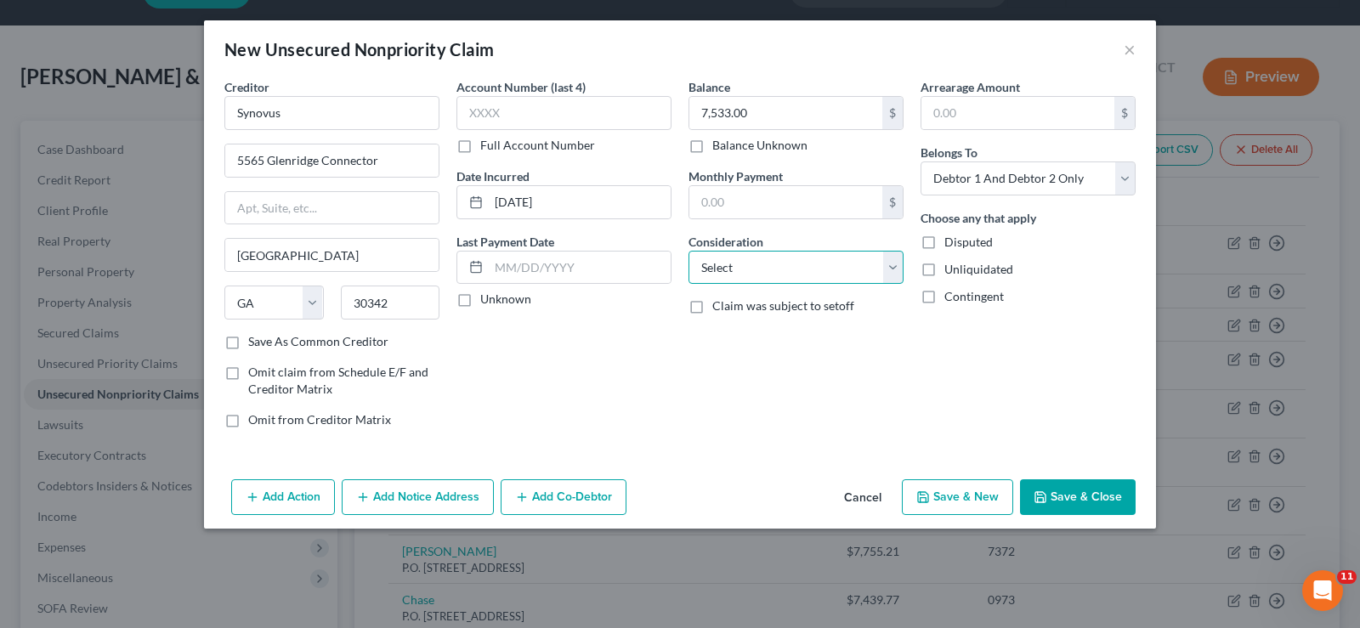
click at [896, 269] on select "Select Cable / Satellite Services Collection Agency Credit Card Debt Debt Couns…" at bounding box center [795, 268] width 215 height 34
click at [688, 251] on select "Select Cable / Satellite Services Collection Agency Credit Card Debt Debt Couns…" at bounding box center [795, 268] width 215 height 34
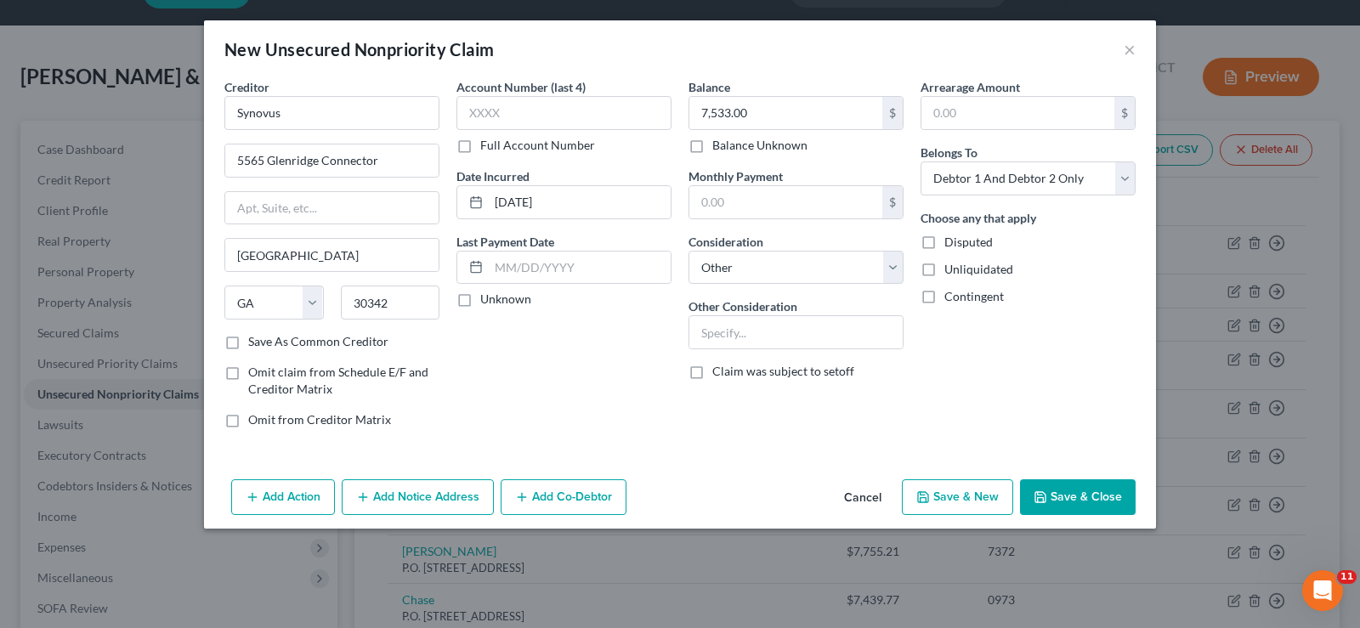
click at [1046, 503] on icon "button" at bounding box center [1040, 497] width 14 height 14
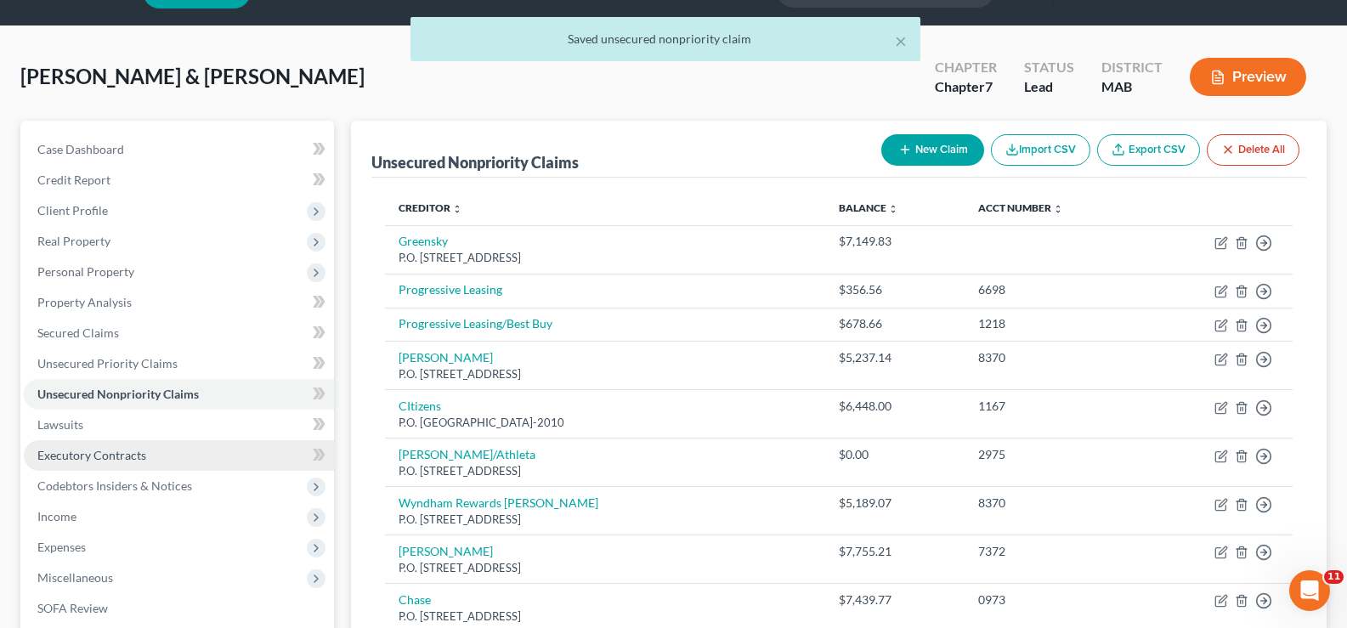
click at [174, 447] on link "Executory Contracts" at bounding box center [179, 455] width 310 height 31
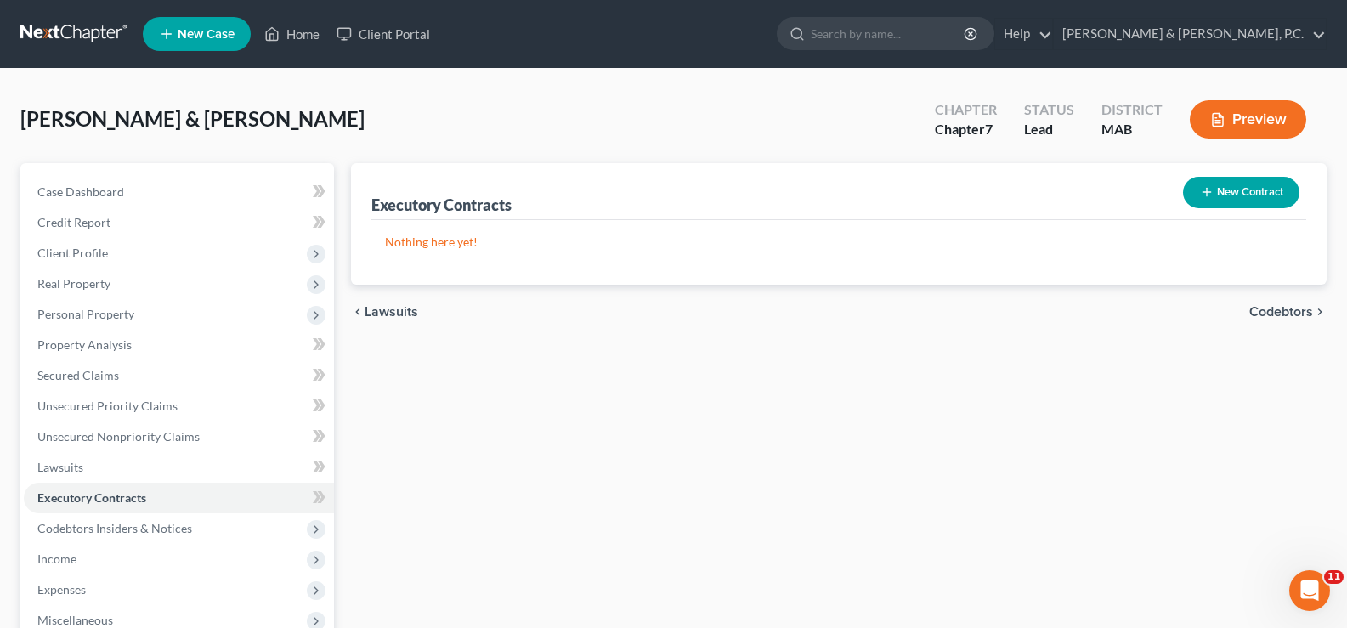
click at [1269, 187] on button "New Contract" at bounding box center [1241, 192] width 116 height 31
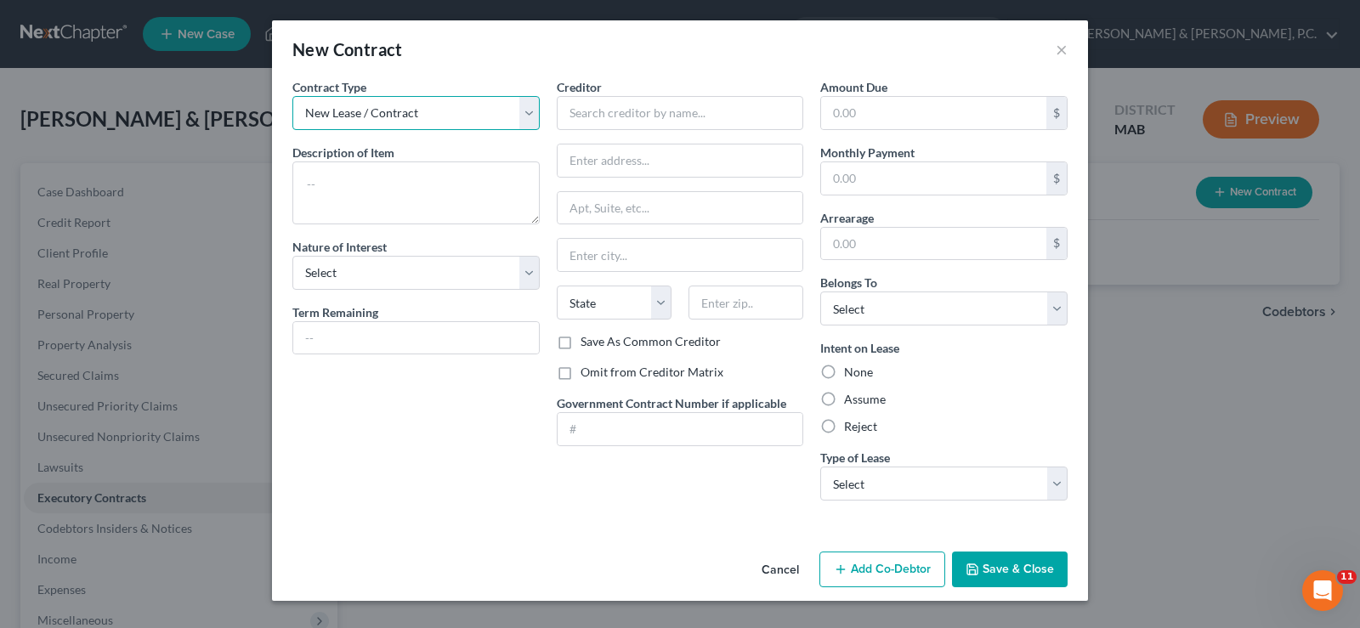
click at [523, 119] on select "New Lease / Contract New Timeshare" at bounding box center [415, 113] width 247 height 34
click at [292, 96] on select "New Lease / Contract New Timeshare" at bounding box center [415, 113] width 247 height 34
click at [475, 185] on textarea at bounding box center [415, 192] width 247 height 63
click at [529, 272] on select "Select Purchaser Agent Lessor Lessee" at bounding box center [415, 273] width 247 height 34
click at [665, 110] on input "text" at bounding box center [680, 113] width 247 height 34
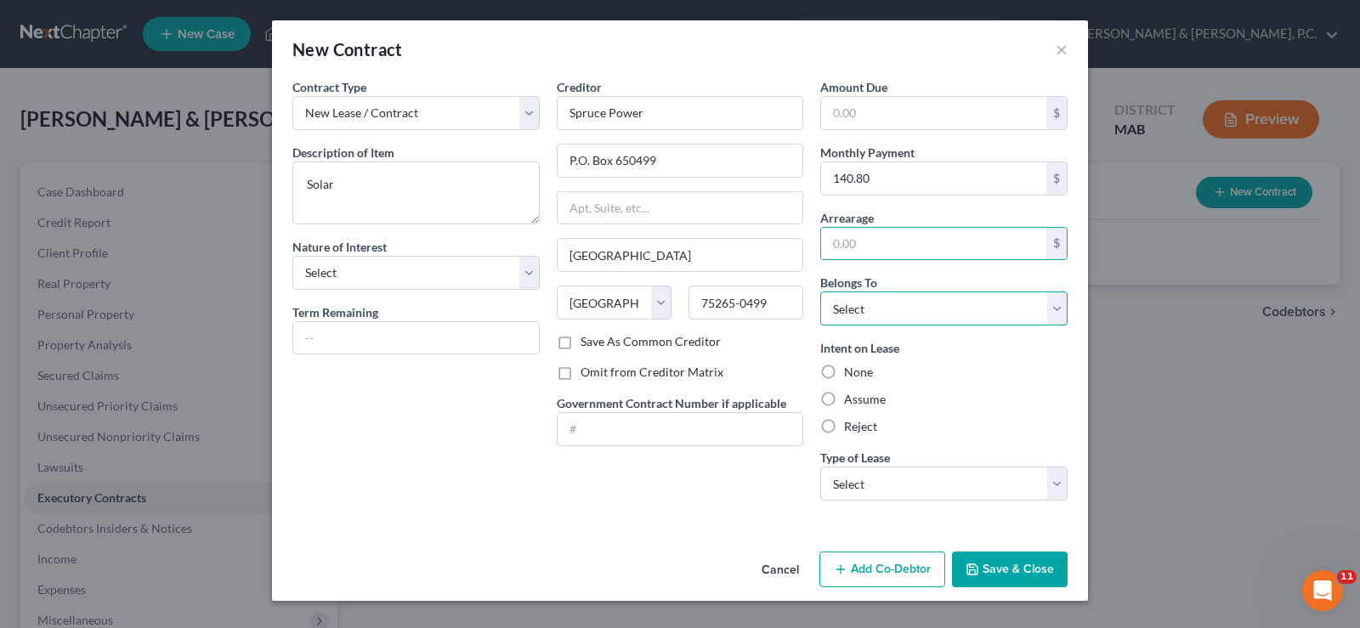
click at [1056, 310] on select "Select Debtor 1 Only Debtor 2 Only Debtor 1 And Debtor 2 Only At Least One Of T…" at bounding box center [943, 308] width 247 height 34
click at [820, 291] on select "Select Debtor 1 Only Debtor 2 Only Debtor 1 And Debtor 2 Only At Least One Of T…" at bounding box center [943, 308] width 247 height 34
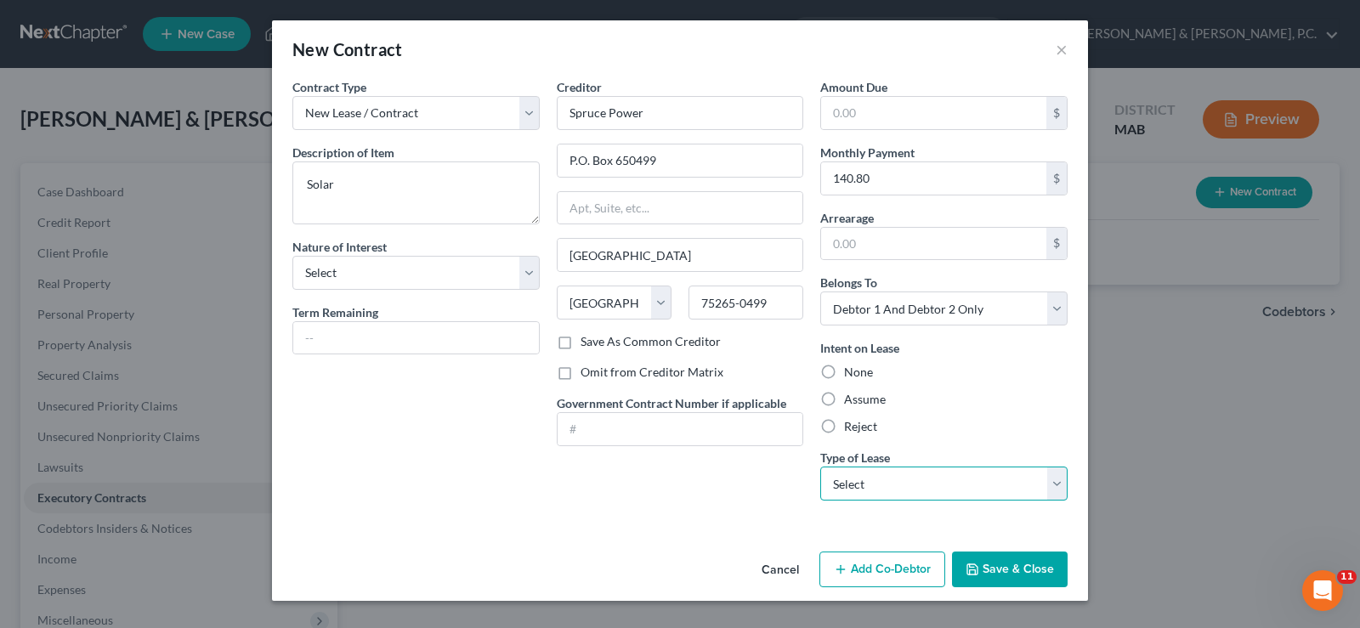
click at [1060, 479] on select "Select Real Estate Car Other" at bounding box center [943, 483] width 247 height 34
click at [820, 466] on select "Select Real Estate Car Other" at bounding box center [943, 483] width 247 height 34
click at [1019, 566] on button "Save & Close" at bounding box center [1010, 569] width 116 height 36
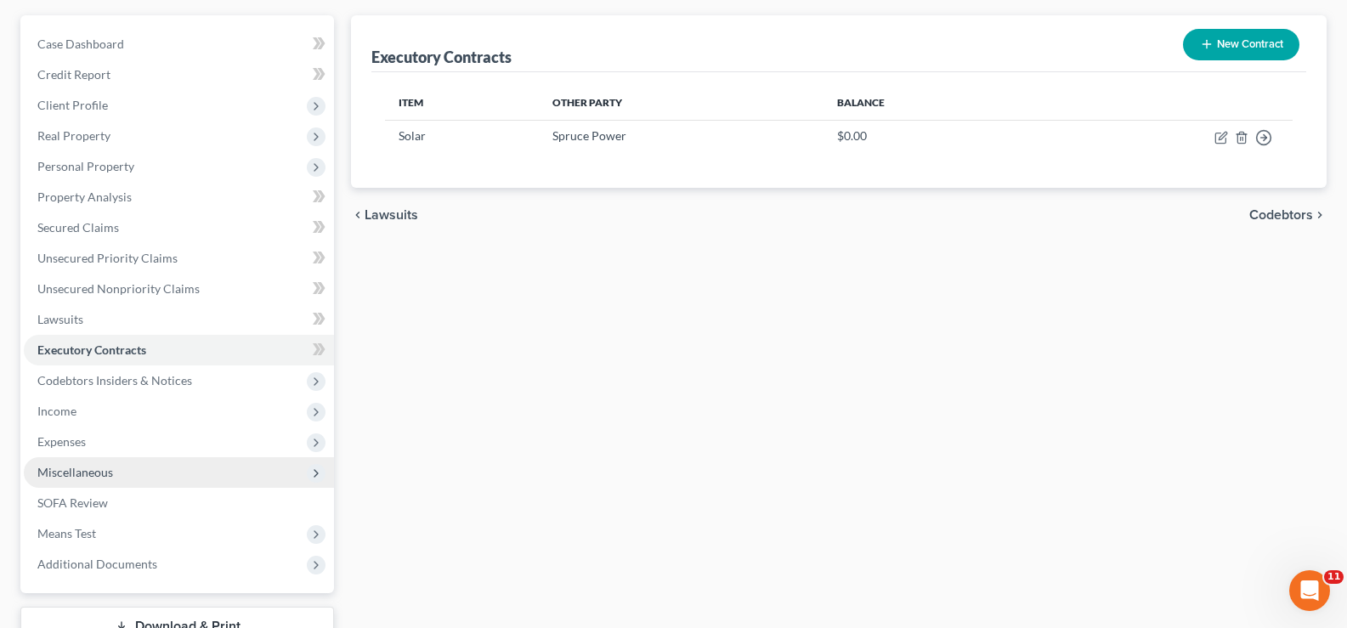
scroll to position [149, 0]
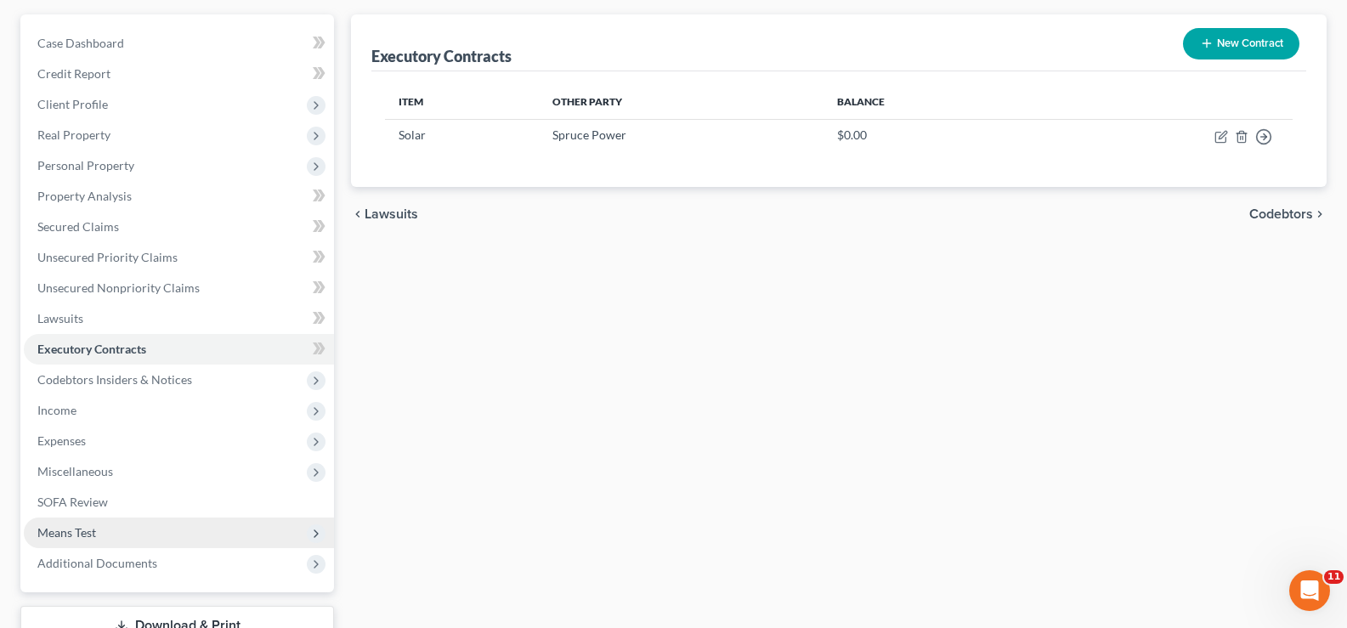
click at [81, 531] on span "Means Test" at bounding box center [66, 532] width 59 height 14
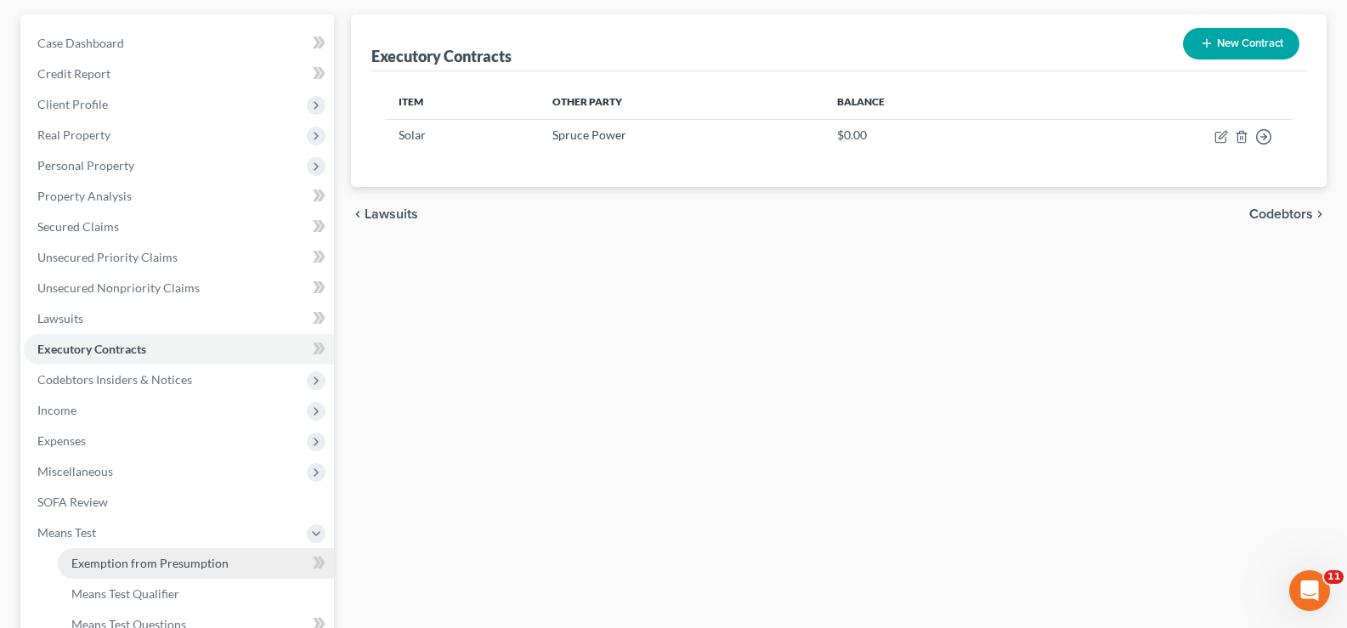
click at [181, 559] on span "Exemption from Presumption" at bounding box center [149, 563] width 157 height 14
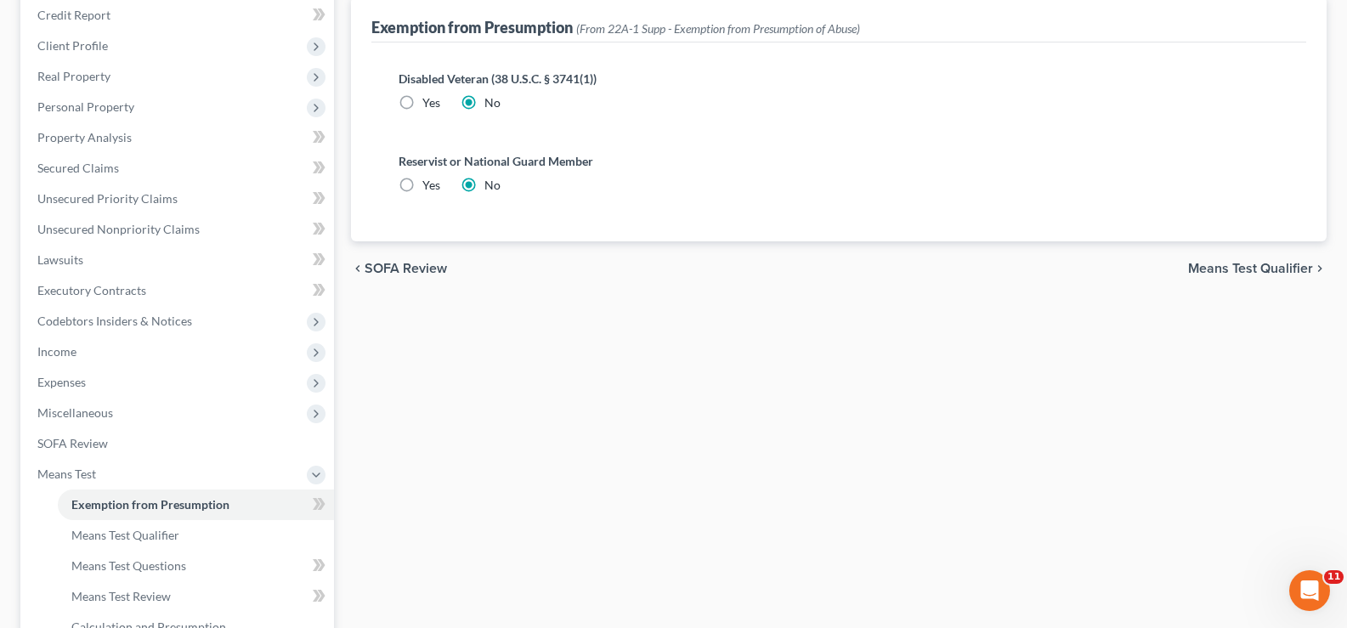
scroll to position [361, 0]
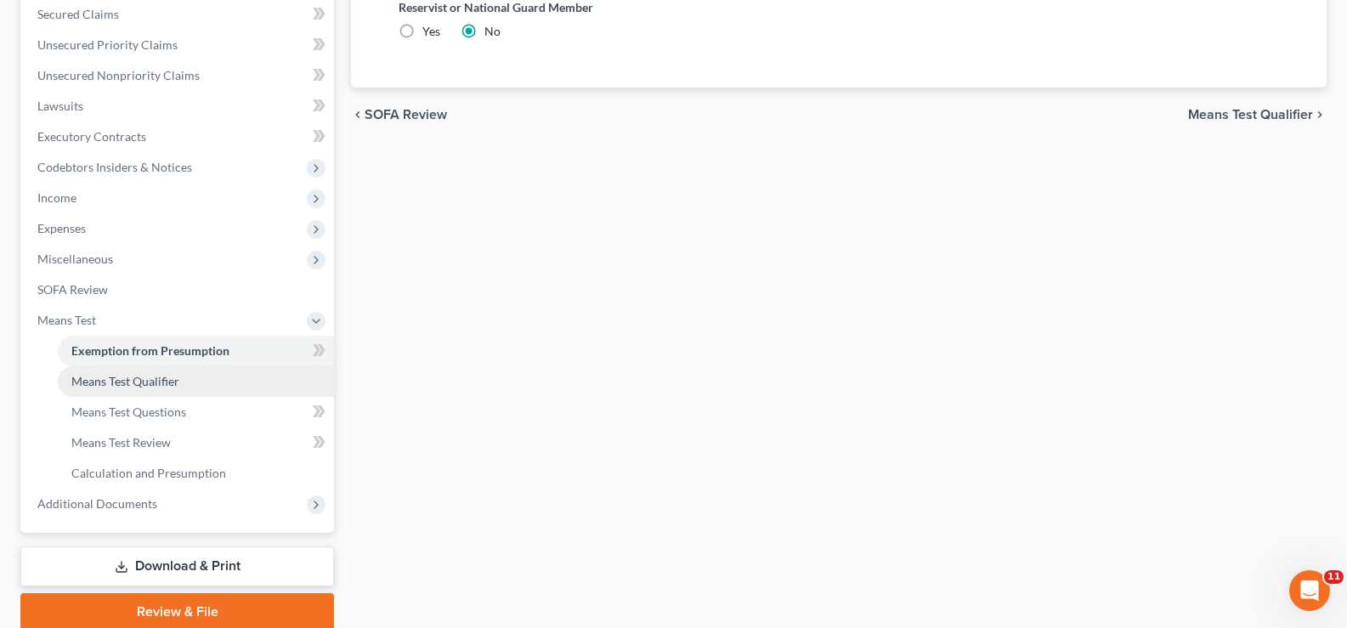
click at [163, 376] on span "Means Test Qualifier" at bounding box center [125, 381] width 108 height 14
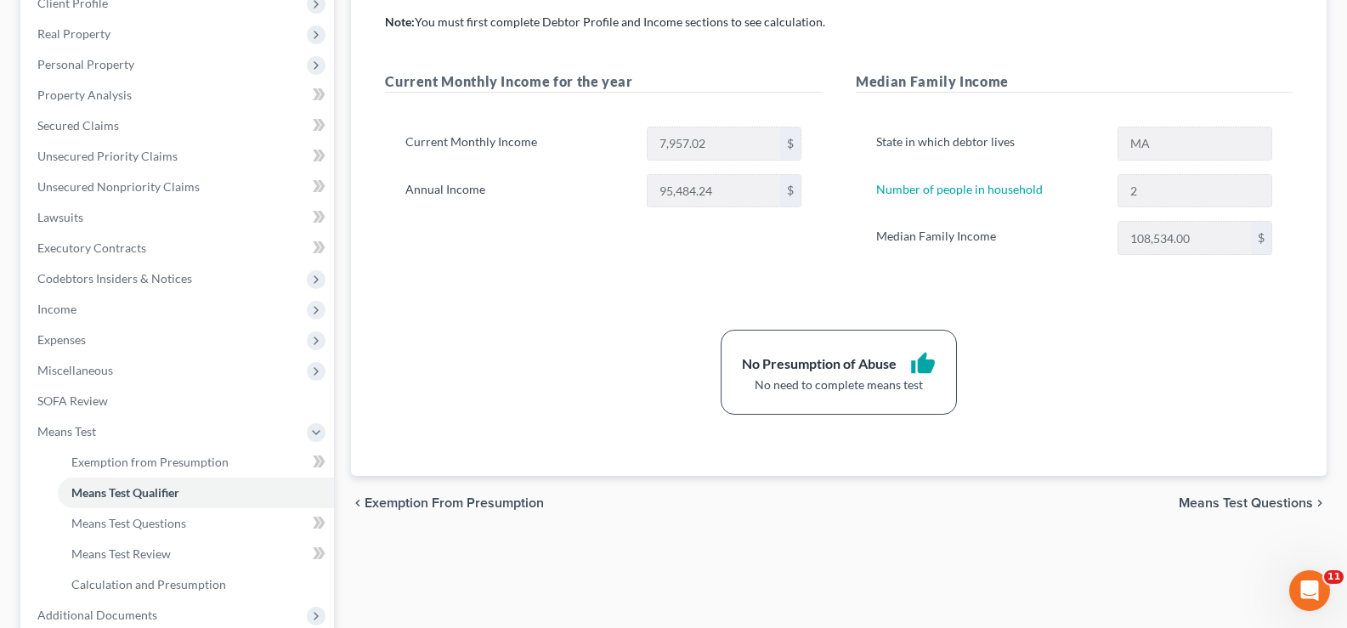
scroll to position [276, 0]
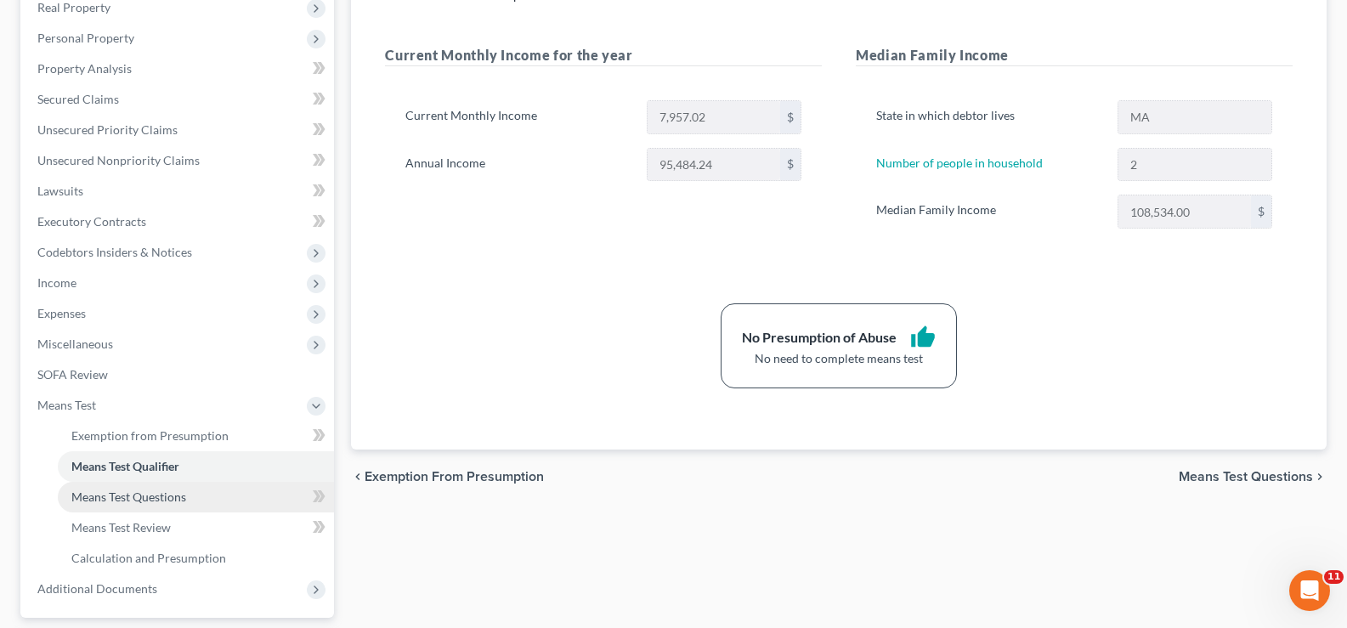
click at [79, 500] on span "Means Test Questions" at bounding box center [128, 496] width 115 height 14
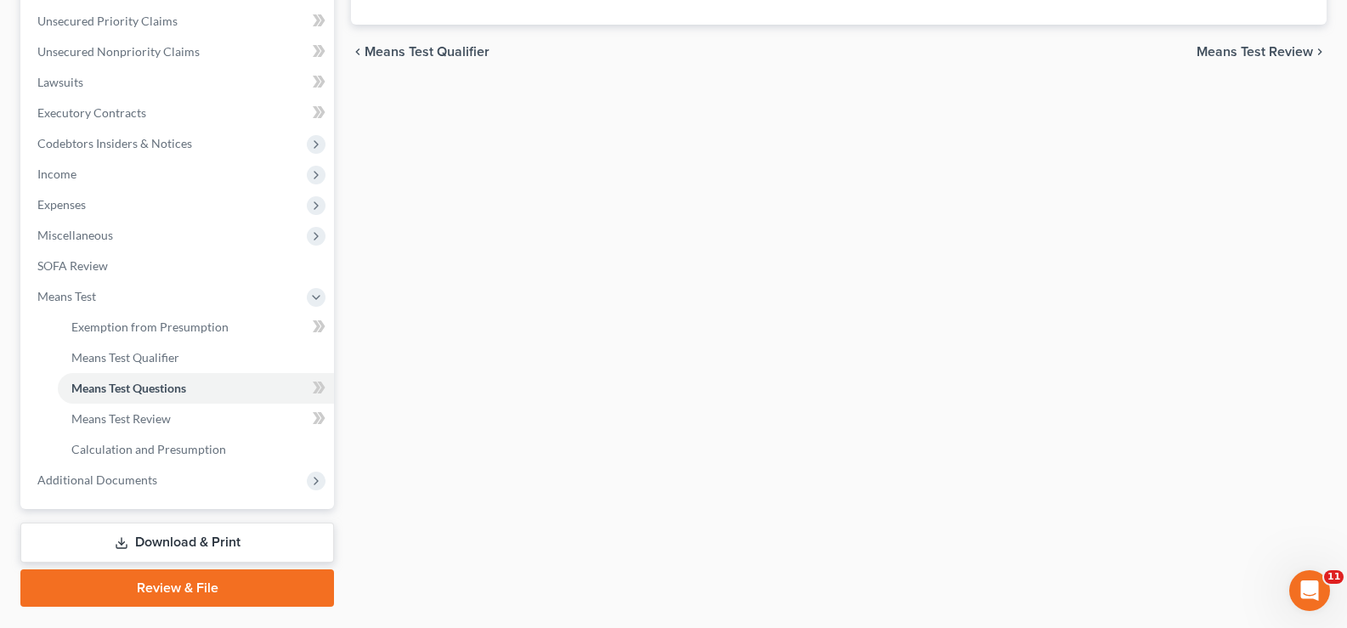
scroll to position [404, 0]
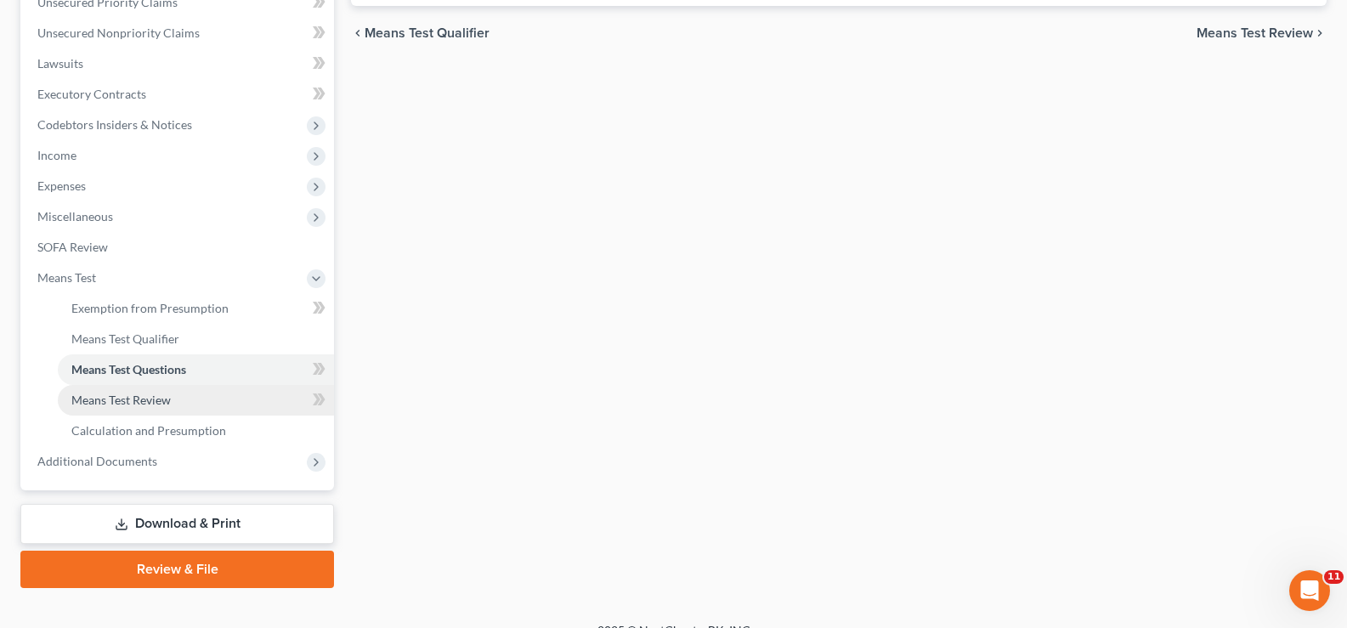
click at [177, 405] on link "Means Test Review" at bounding box center [196, 400] width 276 height 31
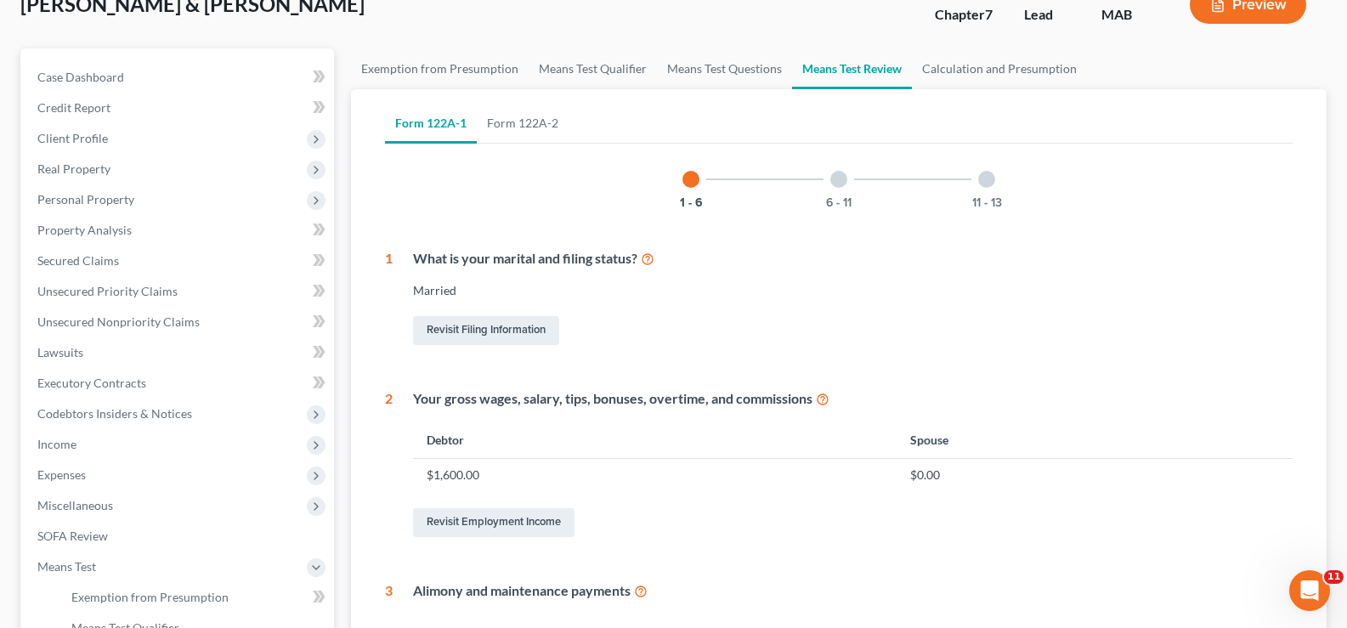
scroll to position [297, 0]
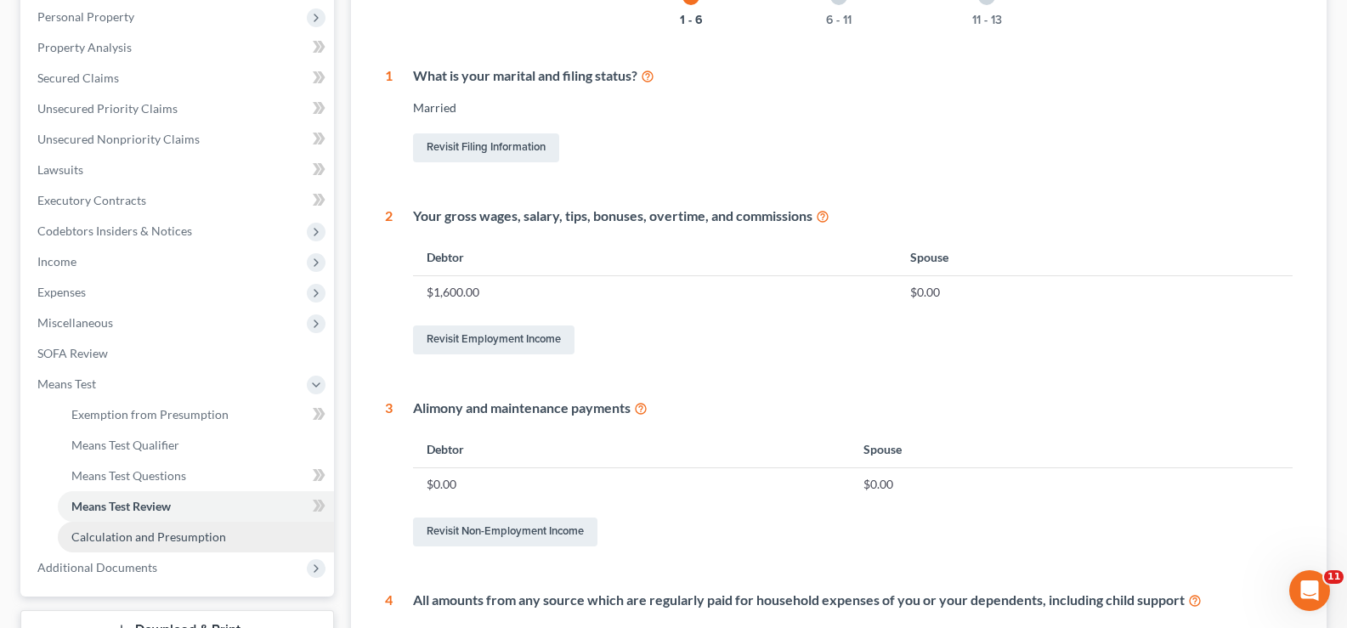
click at [162, 533] on span "Calculation and Presumption" at bounding box center [148, 536] width 155 height 14
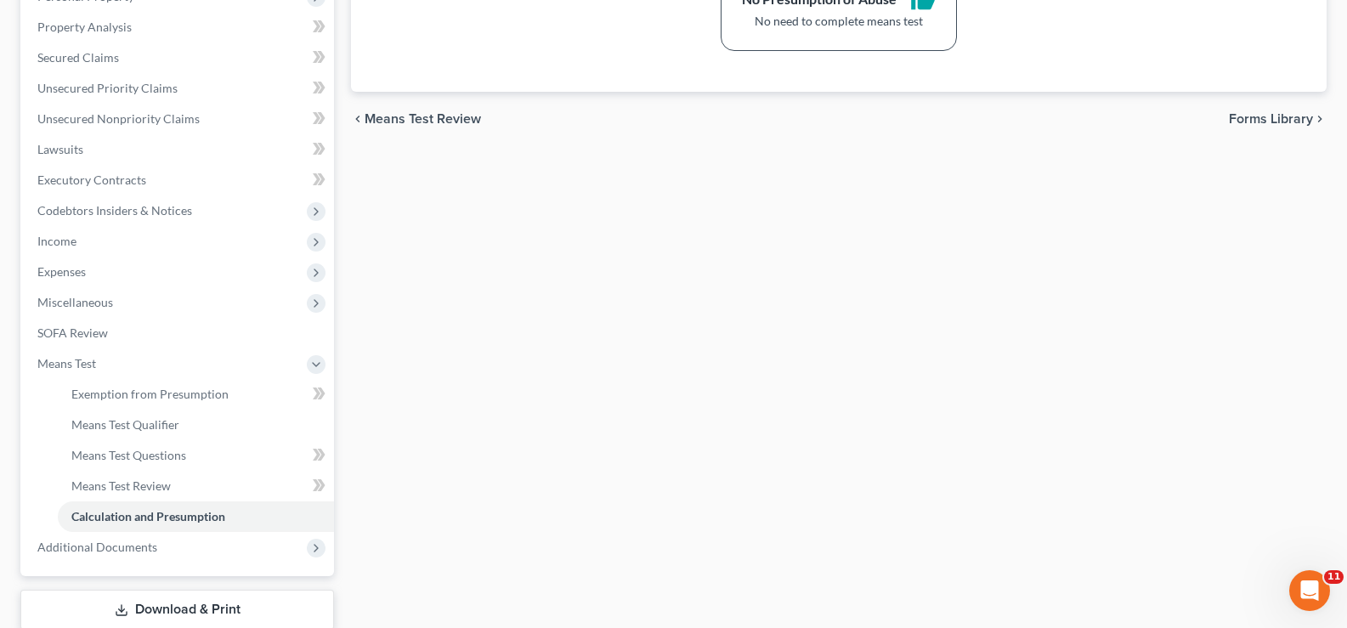
scroll to position [319, 0]
click at [211, 602] on link "Download & Print" at bounding box center [177, 609] width 314 height 40
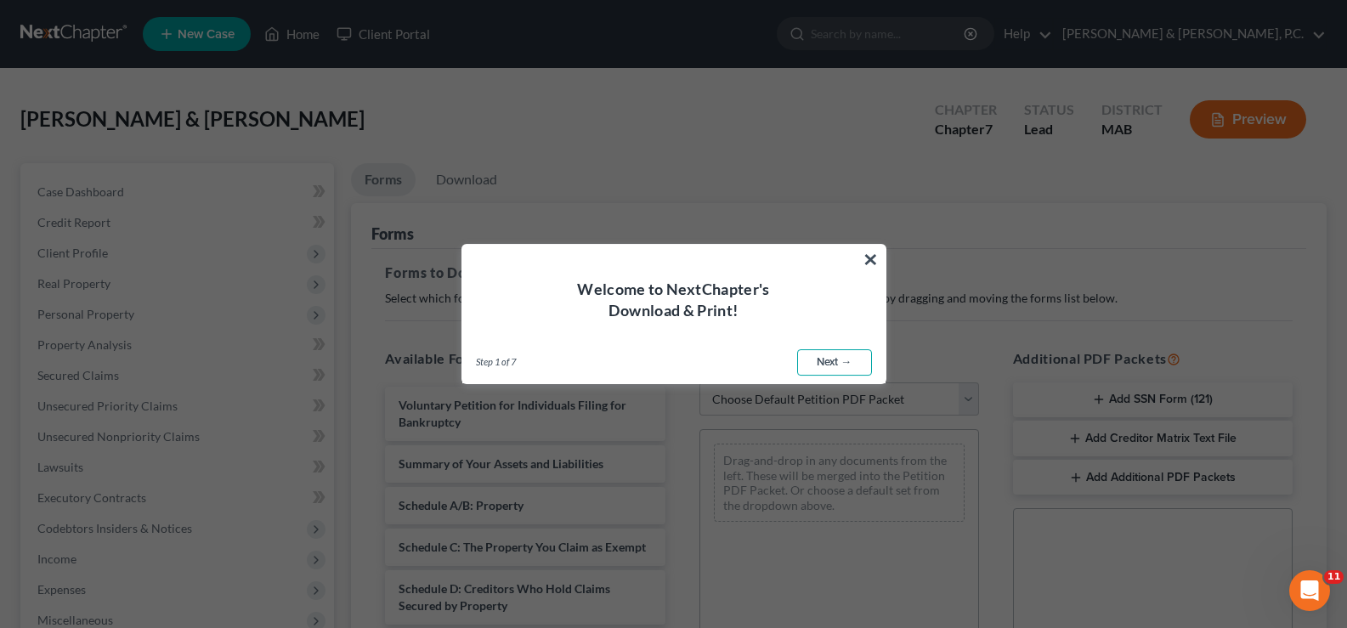
click at [843, 360] on link "Next →" at bounding box center [834, 362] width 75 height 27
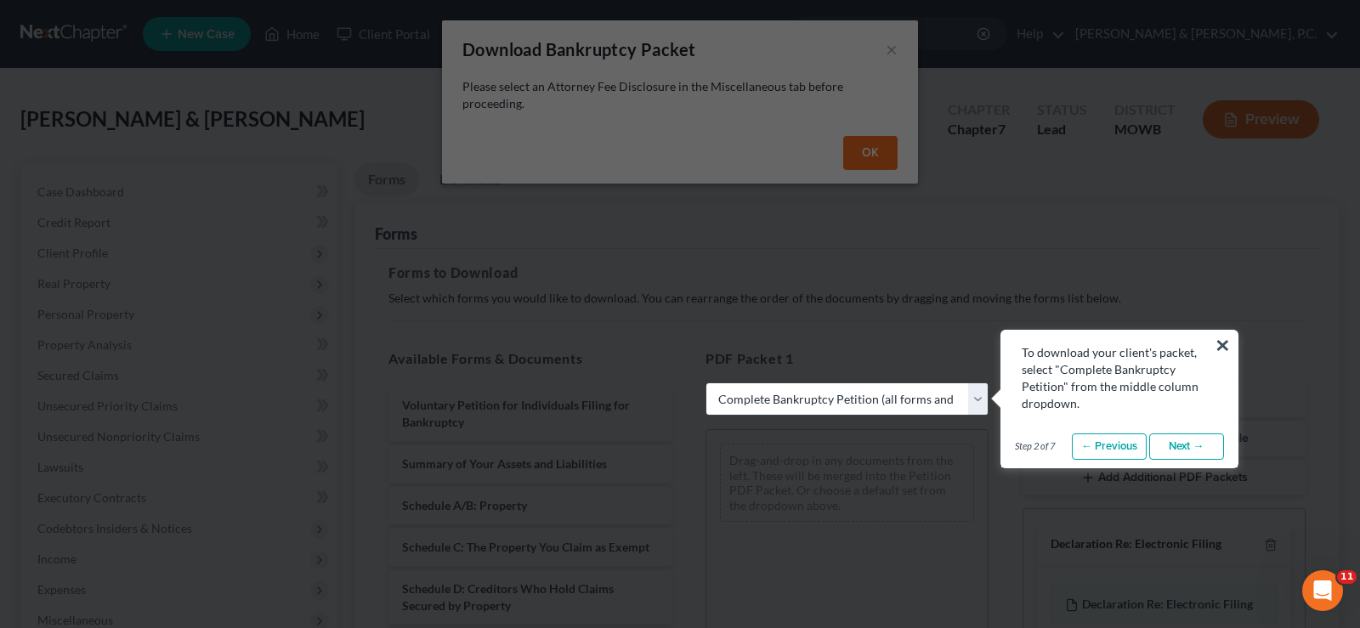
click at [1225, 342] on button "×" at bounding box center [1222, 344] width 16 height 27
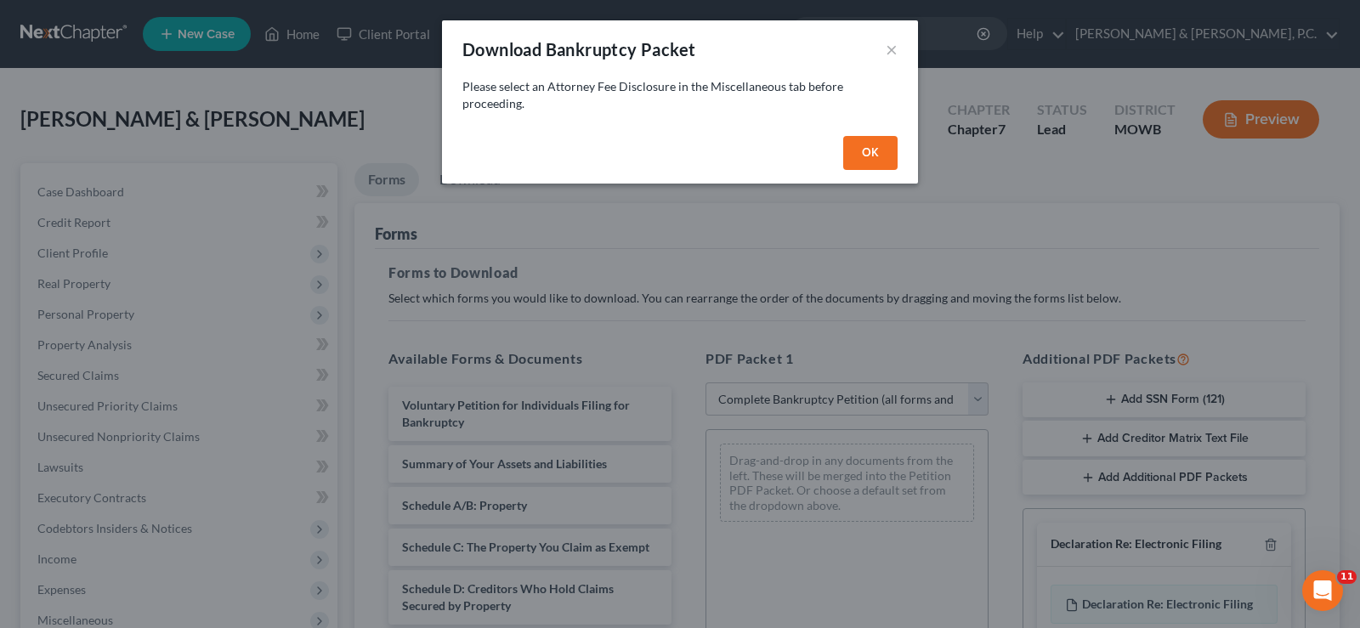
click at [871, 139] on button "OK" at bounding box center [870, 153] width 54 height 34
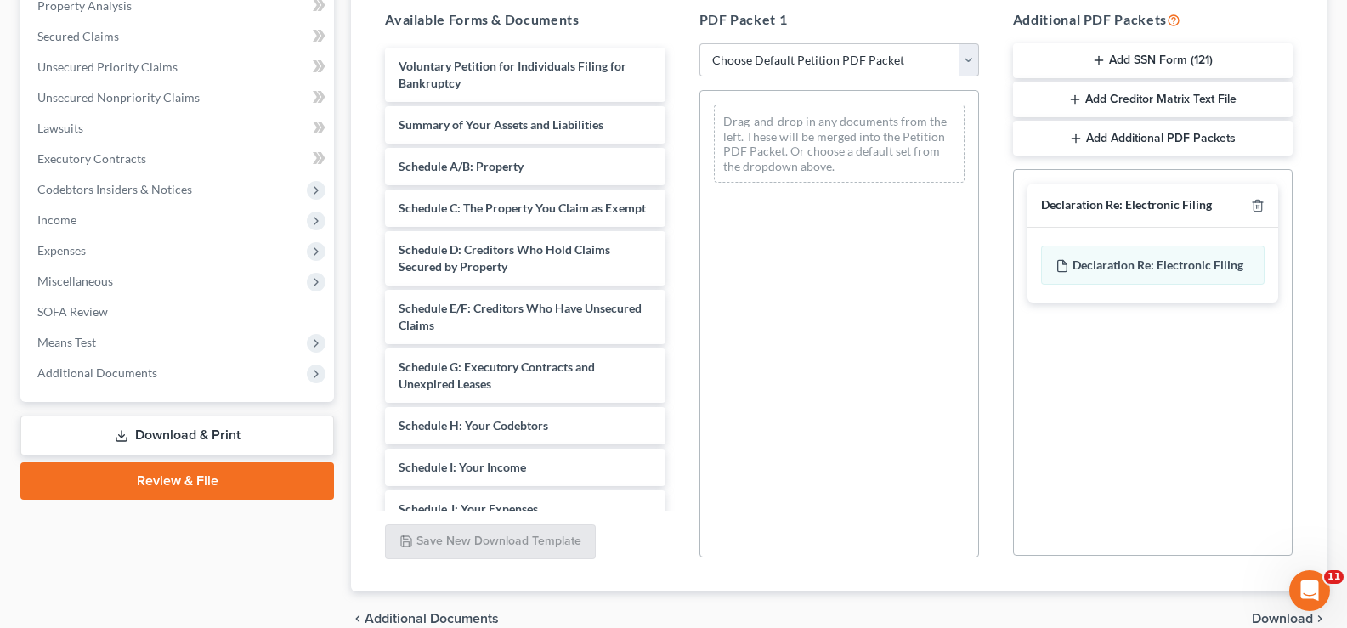
scroll to position [340, 0]
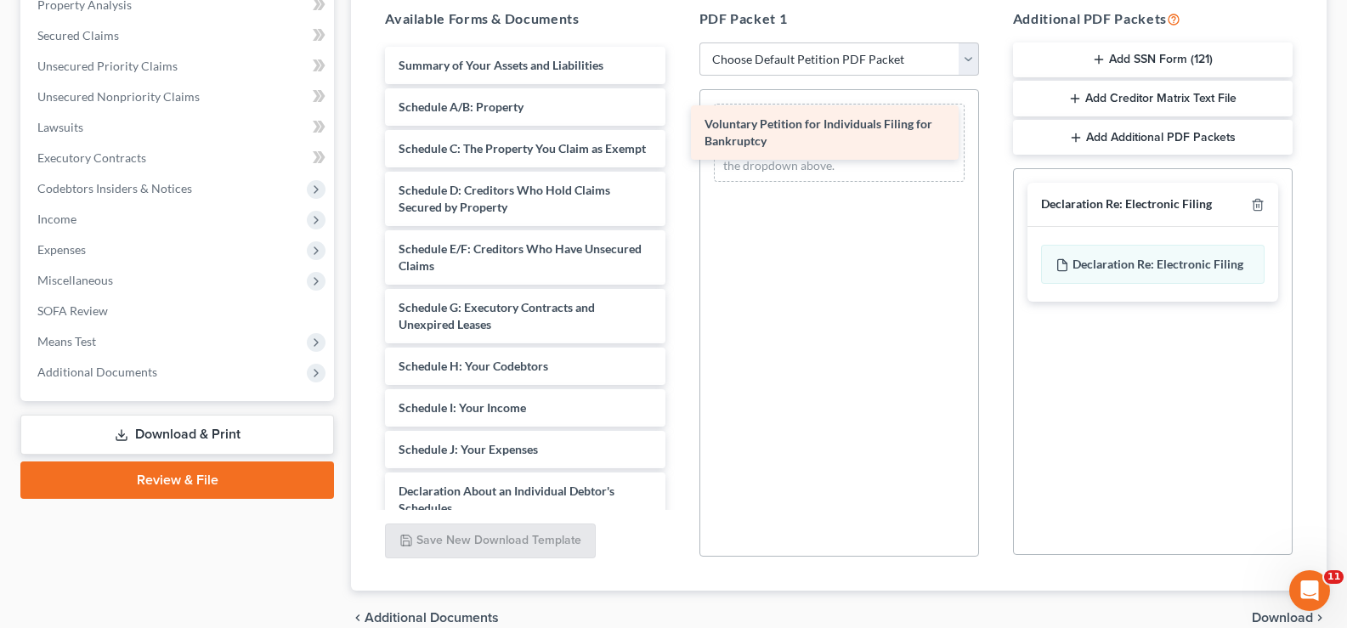
drag, startPoint x: 613, startPoint y: 62, endPoint x: 919, endPoint y: 121, distance: 311.5
click at [678, 121] on div "Voluntary Petition for Individuals Filing for Bankruptcy Voluntary Petition for…" at bounding box center [524, 466] width 307 height 839
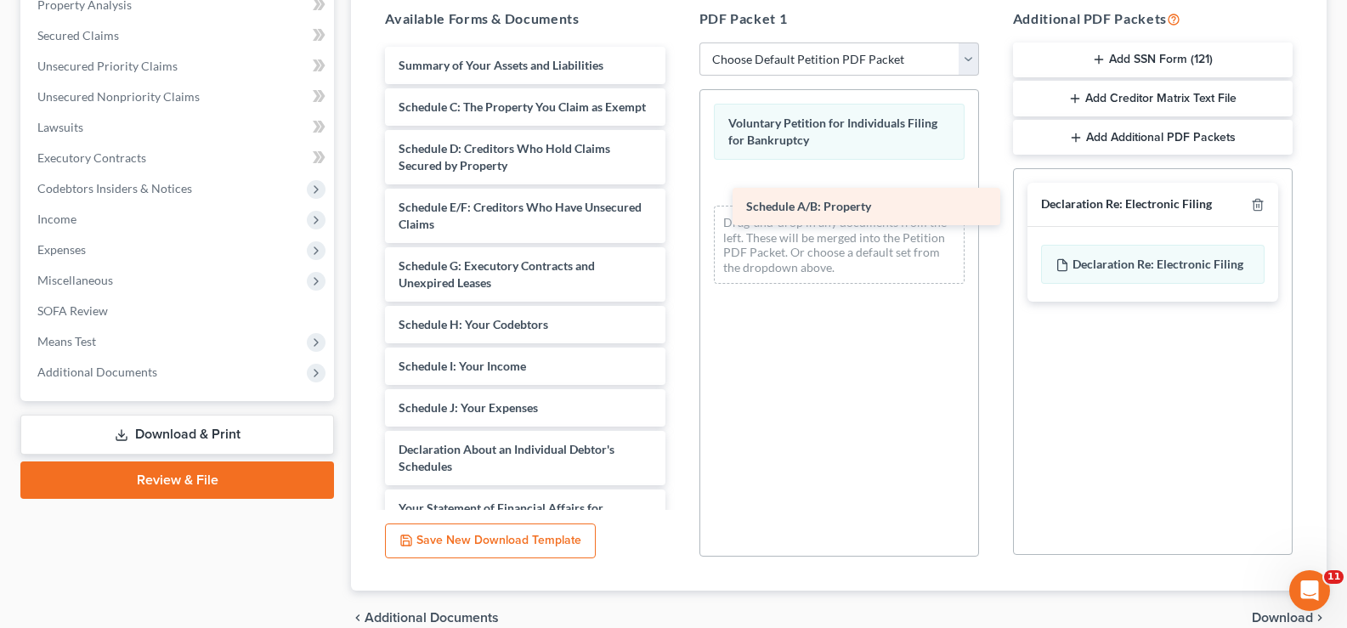
drag, startPoint x: 587, startPoint y: 92, endPoint x: 920, endPoint y: 176, distance: 343.5
click at [678, 176] on div "Schedule A/B: Property Summary of Your Assets and Liabilities Schedule A/B: Pro…" at bounding box center [524, 446] width 307 height 798
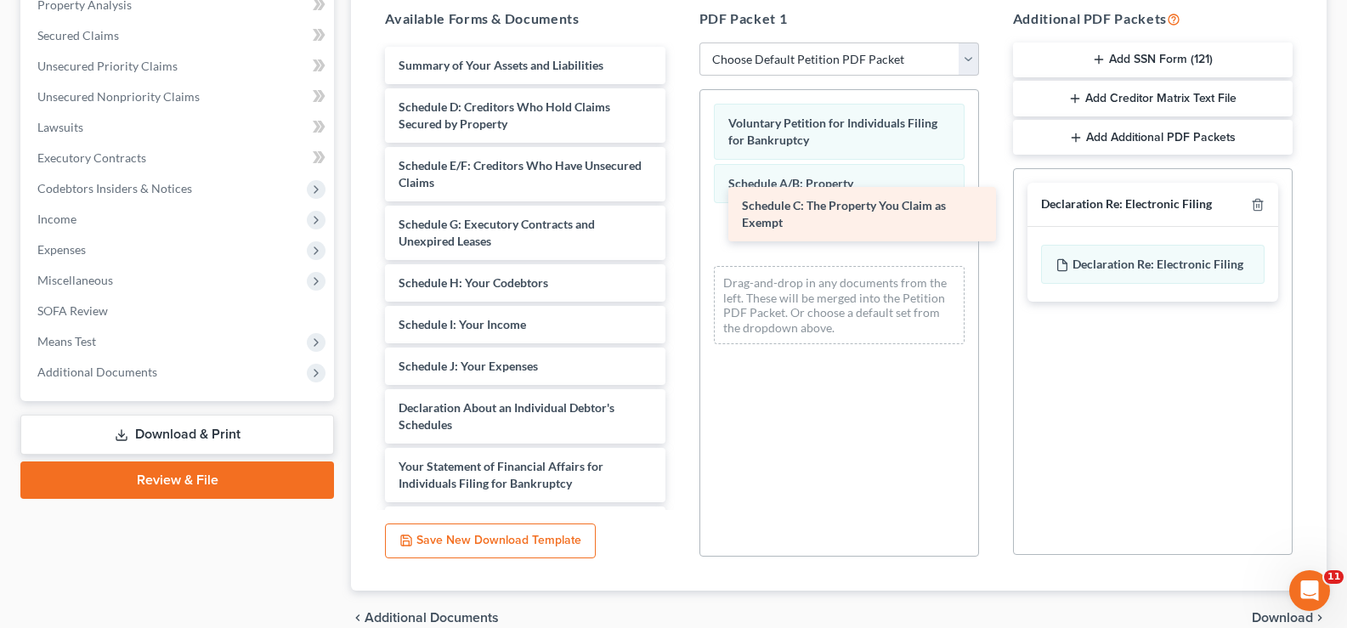
drag, startPoint x: 607, startPoint y: 117, endPoint x: 953, endPoint y: 210, distance: 358.0
click at [678, 210] on div "Schedule C: The Property You Claim as Exempt Summary of Your Assets and Liabili…" at bounding box center [524, 425] width 307 height 756
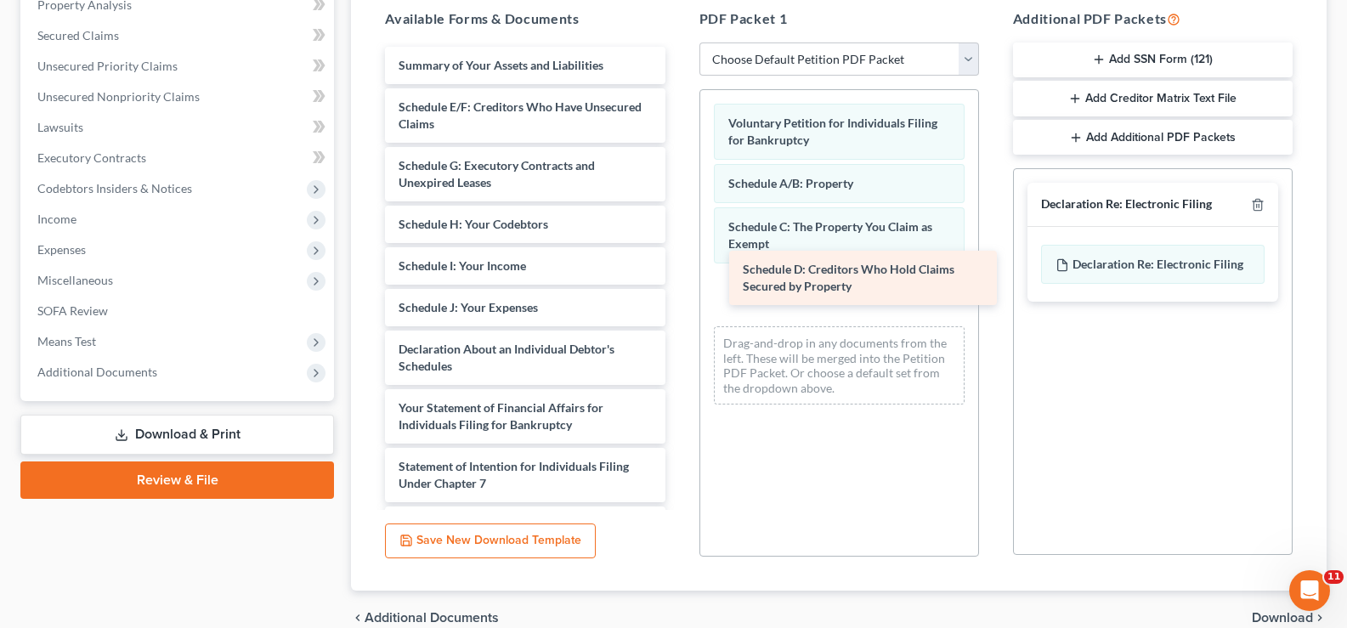
drag, startPoint x: 588, startPoint y: 105, endPoint x: 930, endPoint y: 266, distance: 378.6
click at [678, 266] on div "Schedule D: Creditors Who Hold Claims Secured by Property Summary of Your Asset…" at bounding box center [524, 396] width 307 height 698
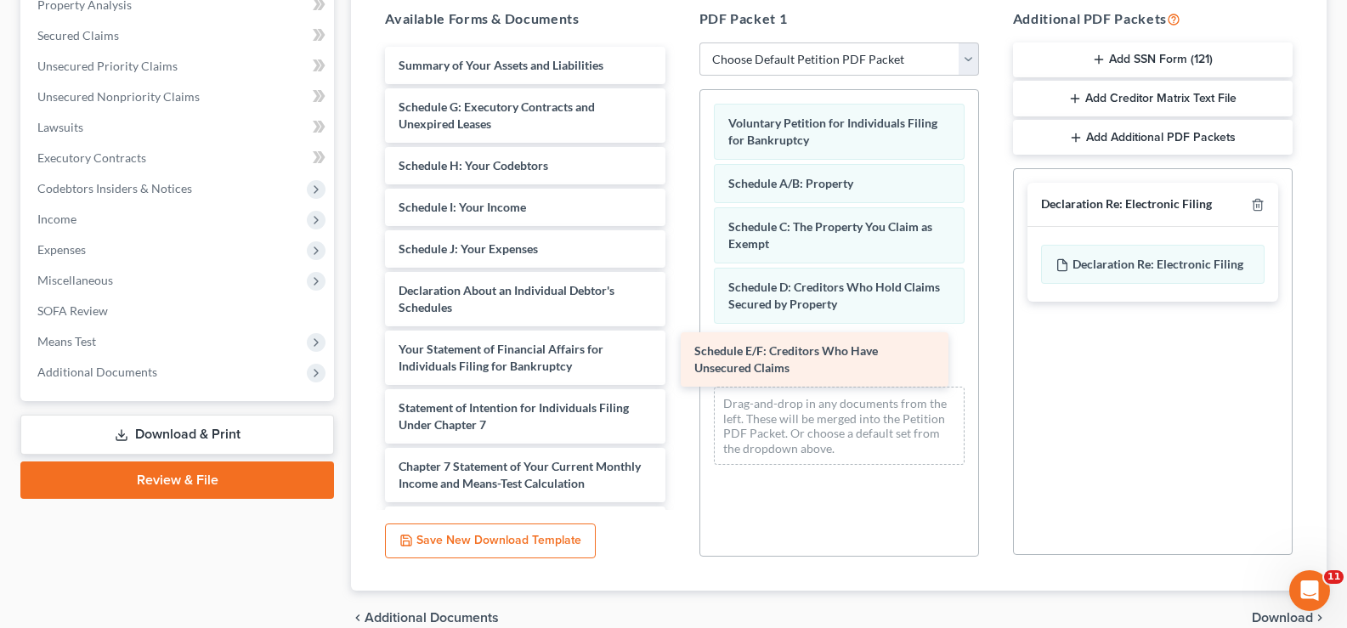
drag, startPoint x: 614, startPoint y: 126, endPoint x: 905, endPoint y: 365, distance: 376.1
click at [678, 364] on div "Schedule E/F: Creditors Who Have Unsecured Claims Summary of Your Assets and Li…" at bounding box center [524, 366] width 307 height 639
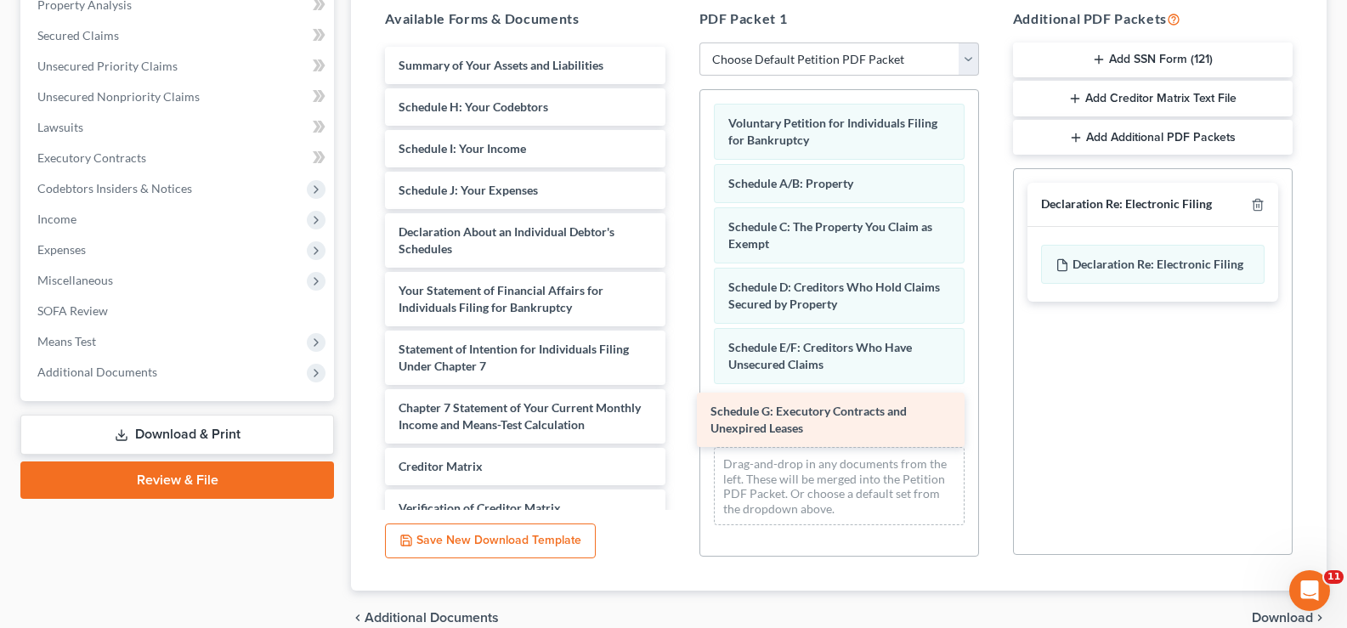
drag, startPoint x: 587, startPoint y: 102, endPoint x: 899, endPoint y: 406, distance: 435.6
click at [678, 406] on div "Schedule G: Executory Contracts and Unexpired Leases Summary of Your Assets and…" at bounding box center [524, 337] width 307 height 580
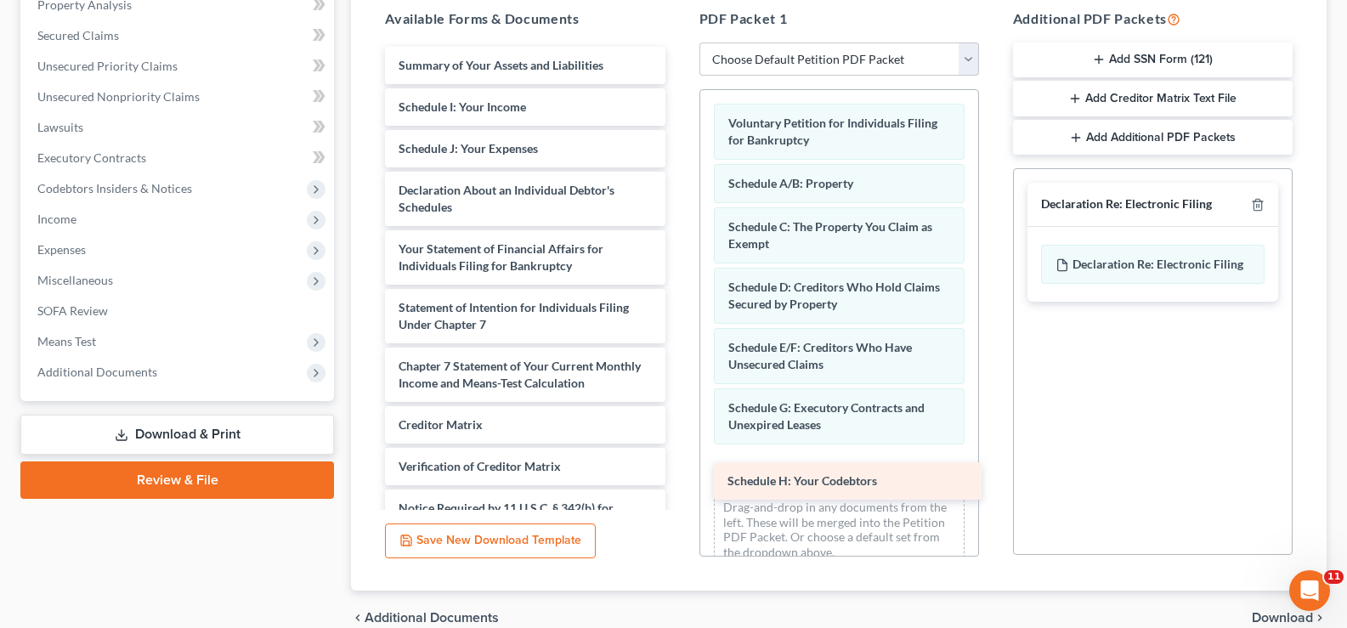
drag, startPoint x: 595, startPoint y: 109, endPoint x: 918, endPoint y: 478, distance: 490.1
click at [678, 480] on div "Schedule H: Your Codebtors Summary of Your Assets and Liabilities Schedule H: Y…" at bounding box center [524, 316] width 307 height 539
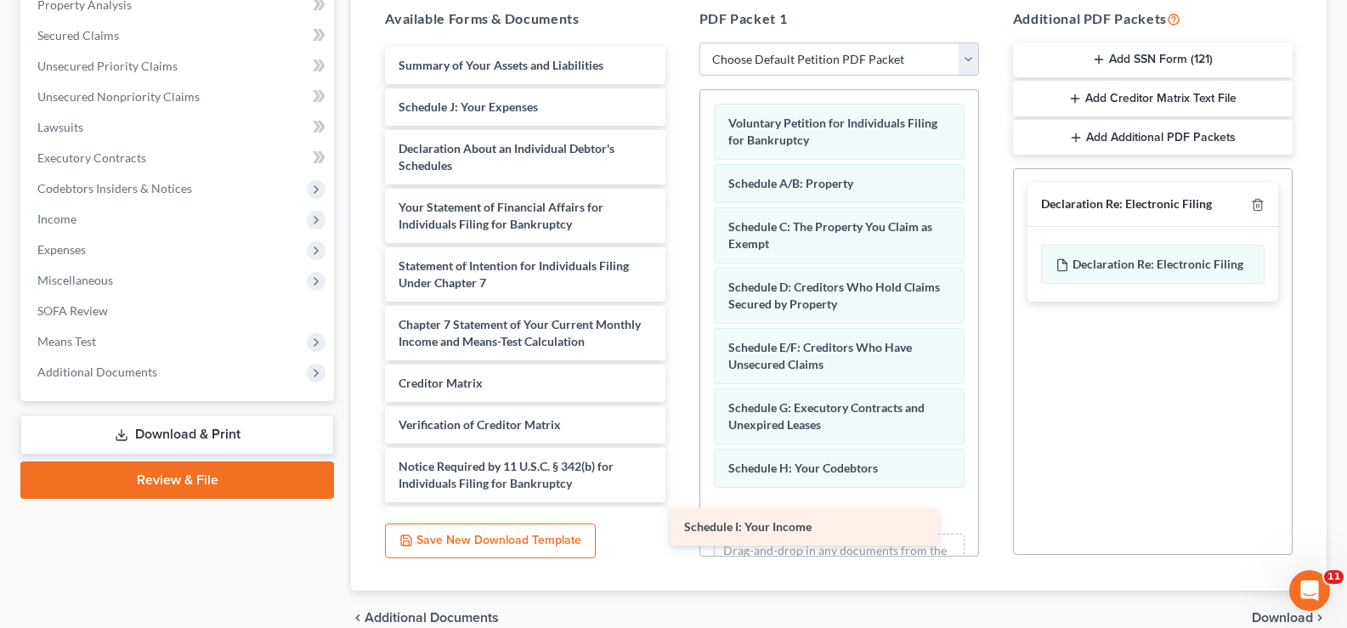
drag, startPoint x: 600, startPoint y: 105, endPoint x: 907, endPoint y: 497, distance: 498.2
click at [678, 497] on div "Schedule I: Your Income Summary of Your Assets and Liabilities Schedule I: Your…" at bounding box center [524, 295] width 307 height 497
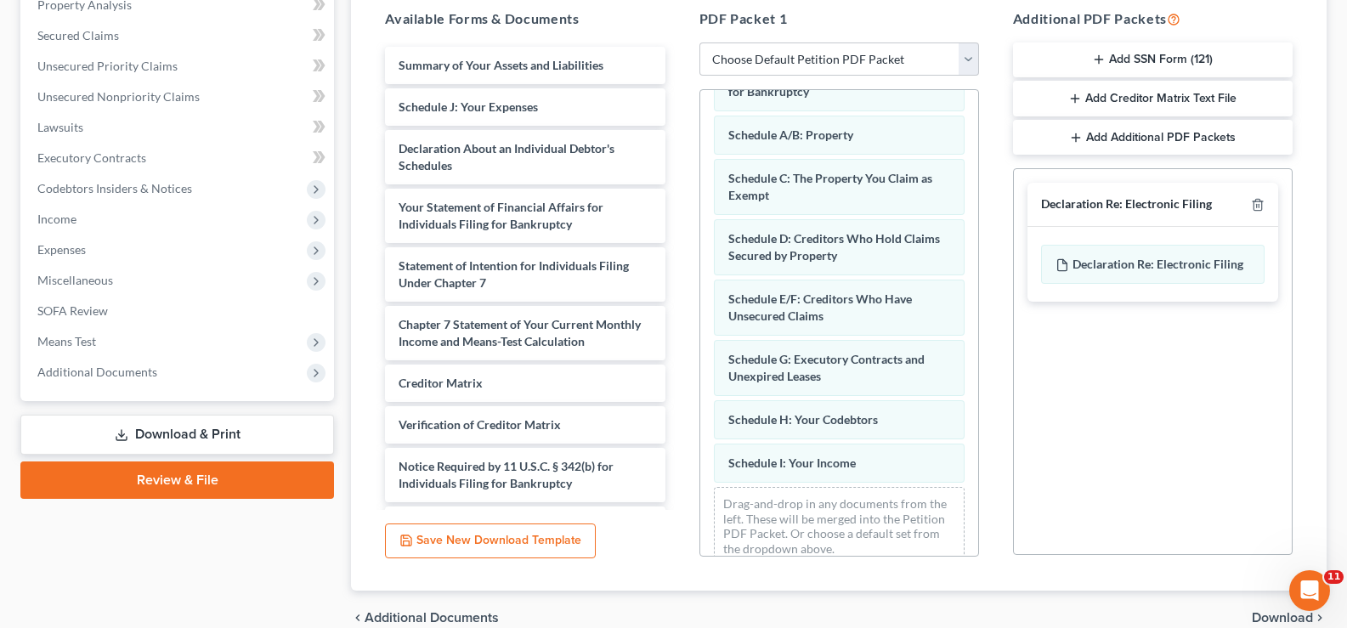
scroll to position [71, 0]
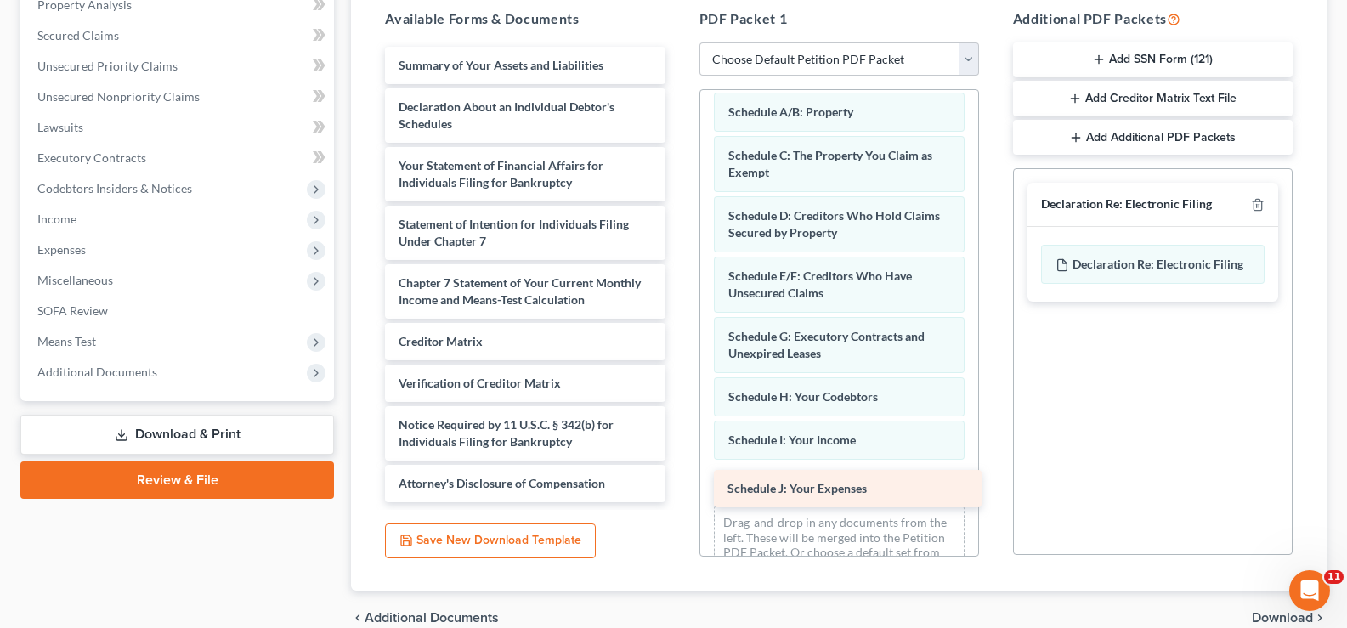
drag, startPoint x: 615, startPoint y: 108, endPoint x: 945, endPoint y: 481, distance: 497.8
click at [678, 483] on div "Schedule J: Your Expenses Summary of Your Assets and Liabilities Schedule J: Yo…" at bounding box center [524, 274] width 307 height 455
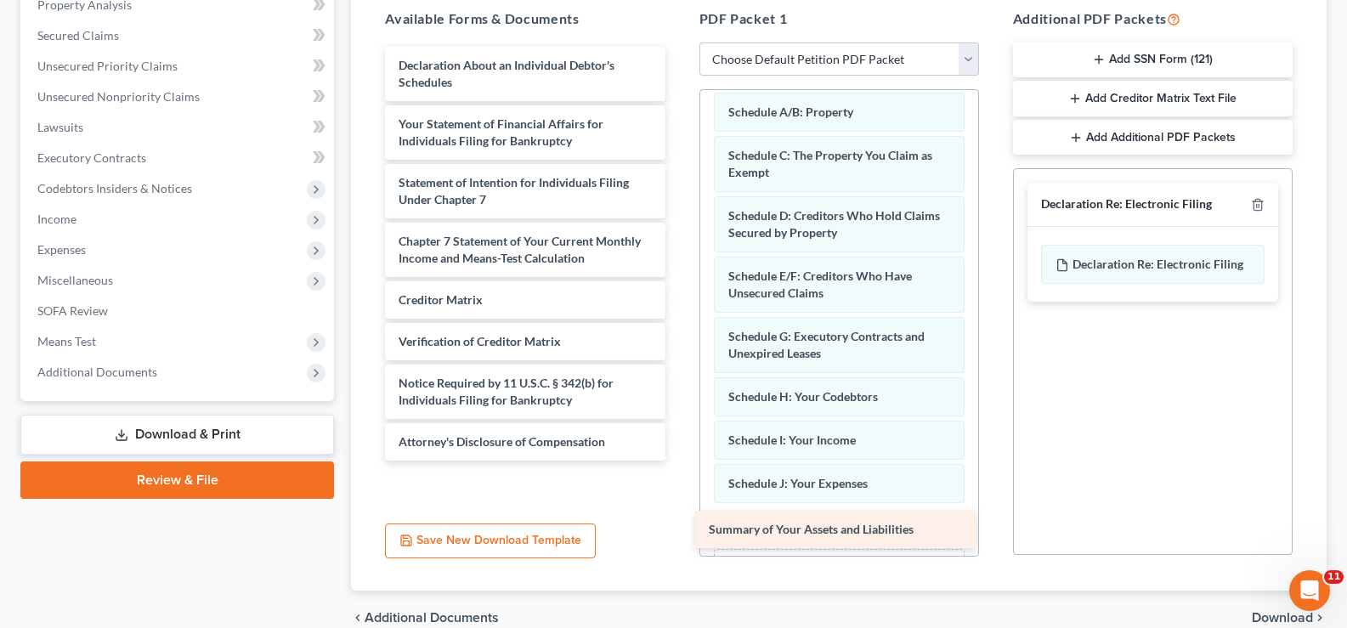
drag, startPoint x: 497, startPoint y: 65, endPoint x: 806, endPoint y: 523, distance: 552.6
click at [678, 461] on div "Summary of Your Assets and Liabilities Summary of Your Assets and Liabilities D…" at bounding box center [524, 254] width 307 height 414
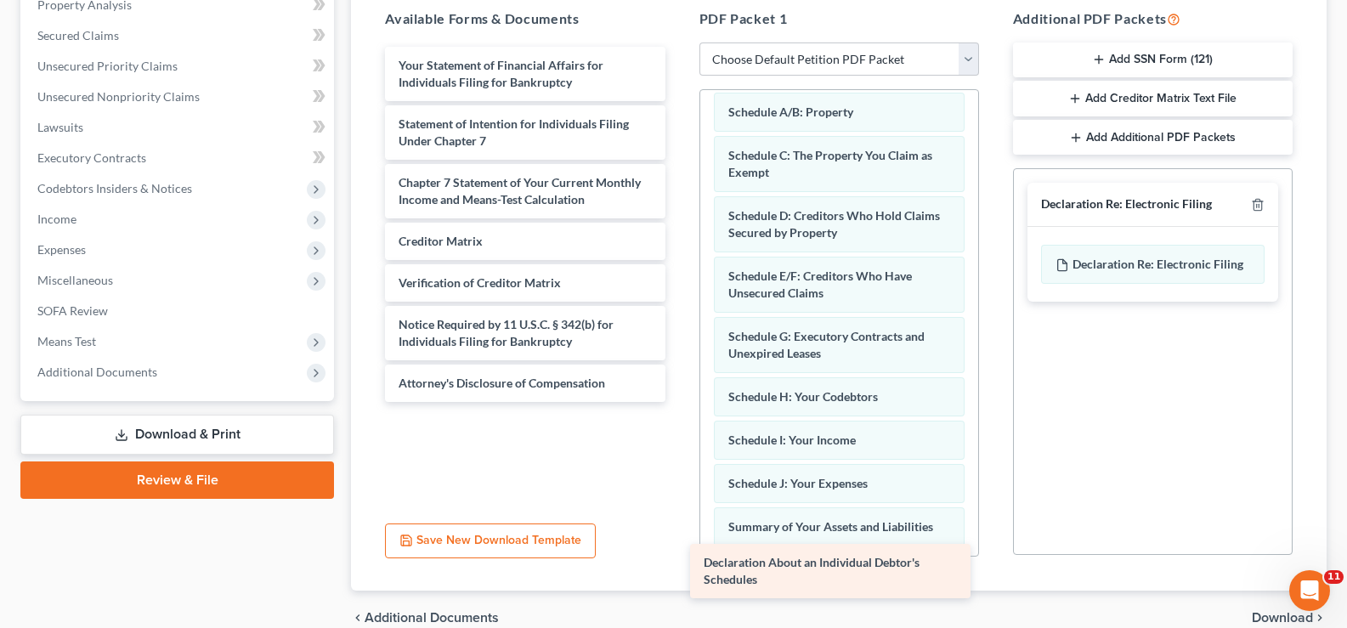
drag, startPoint x: 512, startPoint y: 54, endPoint x: 817, endPoint y: 551, distance: 583.2
click at [678, 402] on div "Declaration About an Individual Debtor's Schedules Declaration About an Individ…" at bounding box center [524, 224] width 307 height 355
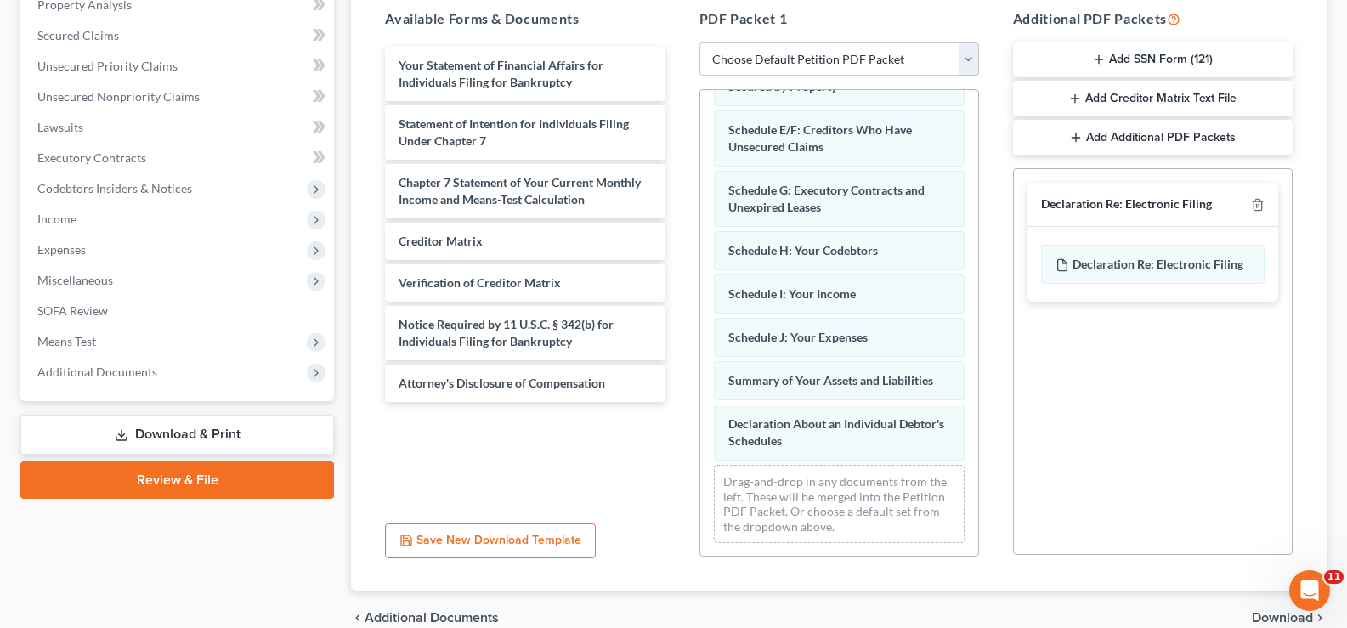
scroll to position [218, 0]
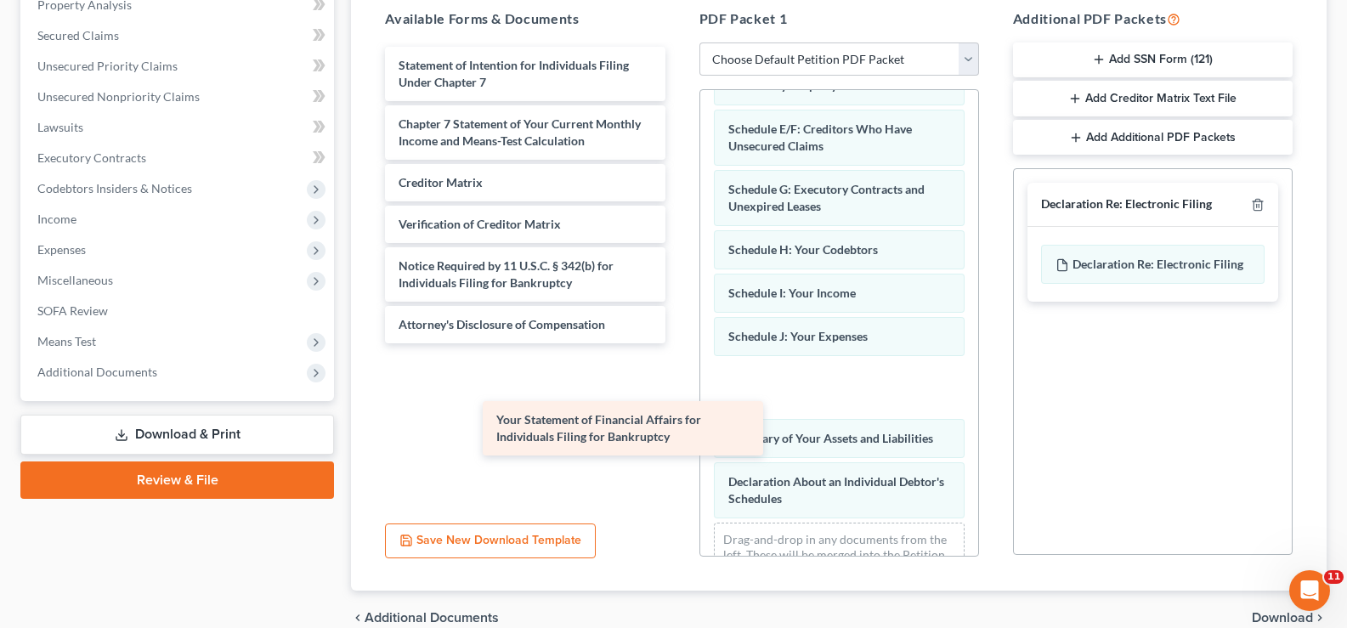
drag, startPoint x: 640, startPoint y: 54, endPoint x: 738, endPoint y: 409, distance: 367.5
click at [678, 343] on div "Your Statement of Financial Affairs for Individuals Filing for Bankruptcy Your …" at bounding box center [524, 195] width 307 height 297
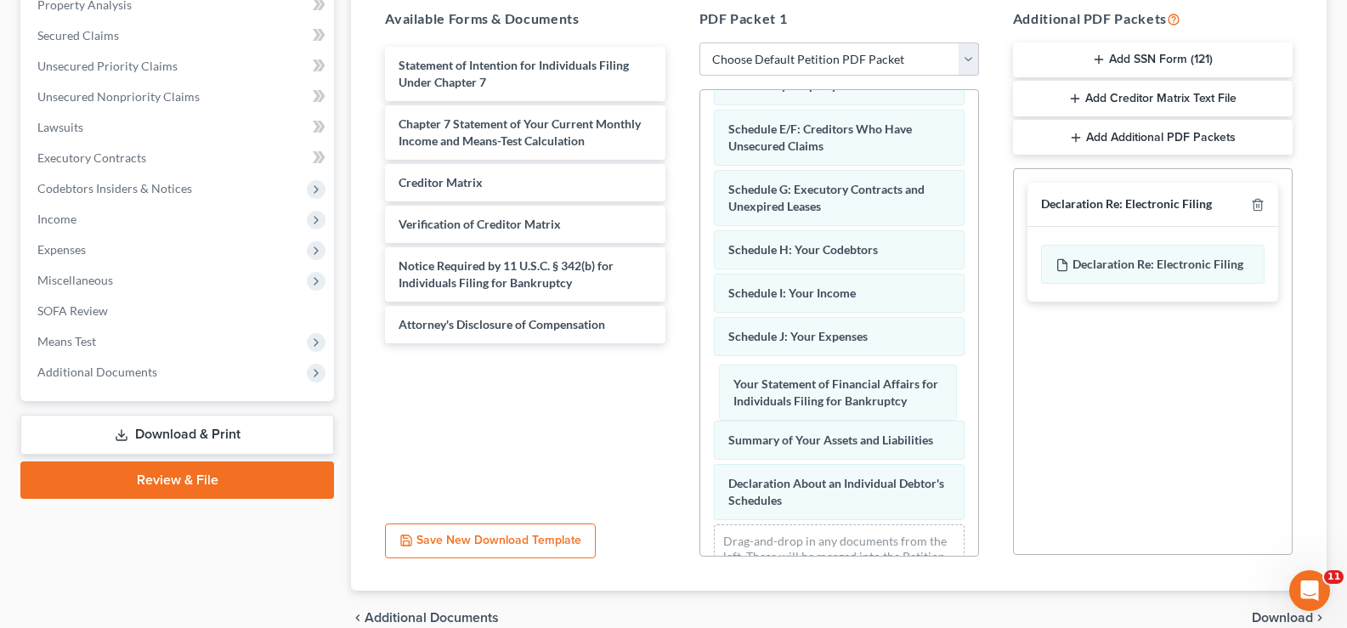
click at [789, 391] on div "Your Statement of Financial Affairs for Individuals Filing for Bankruptcy Volun…" at bounding box center [839, 244] width 278 height 744
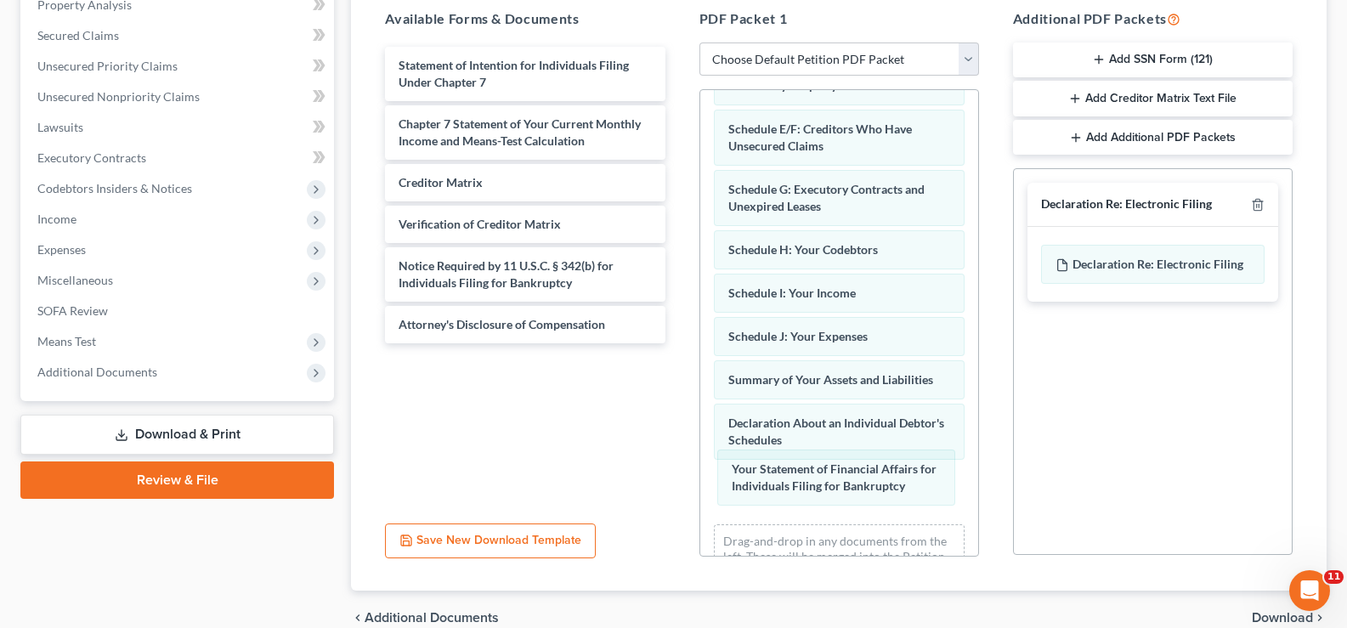
drag, startPoint x: 755, startPoint y: 386, endPoint x: 749, endPoint y: 472, distance: 86.9
click at [755, 475] on div "Your Statement of Financial Affairs for Individuals Filing for Bankruptcy Volun…" at bounding box center [839, 244] width 278 height 744
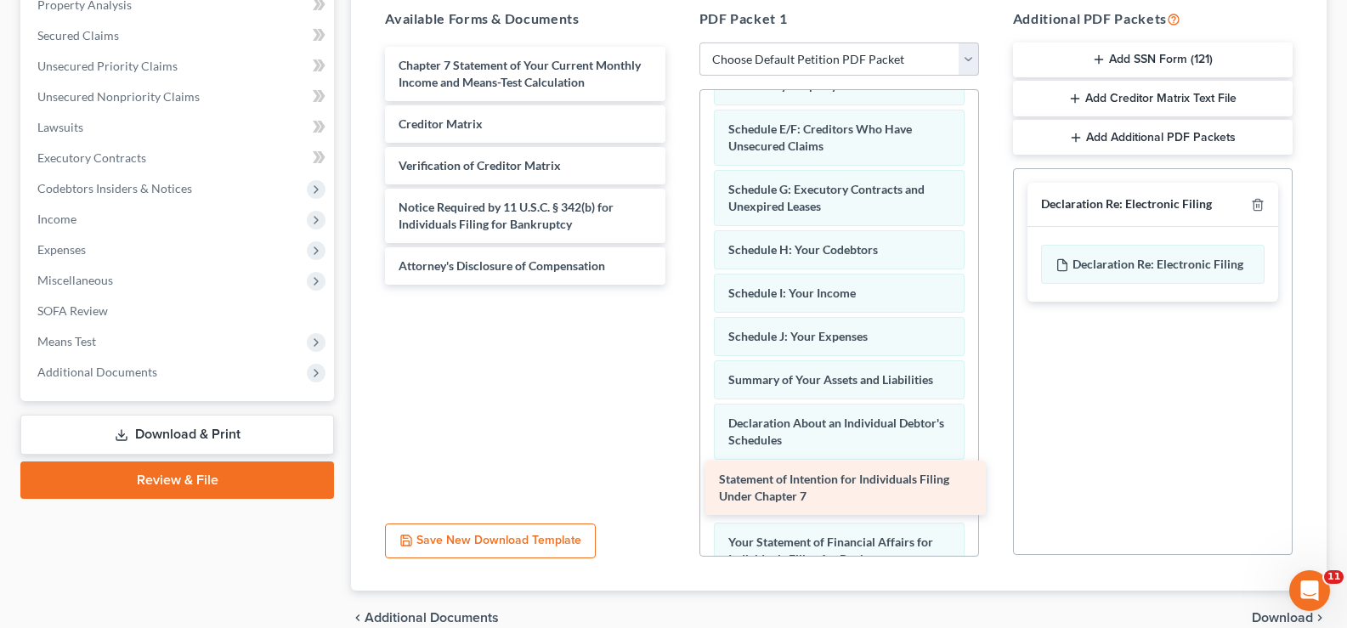
drag, startPoint x: 539, startPoint y: 65, endPoint x: 859, endPoint y: 478, distance: 523.3
click at [678, 285] on div "Statement of Intention for Individuals Filing Under Chapter 7 Statement of Inte…" at bounding box center [524, 166] width 307 height 238
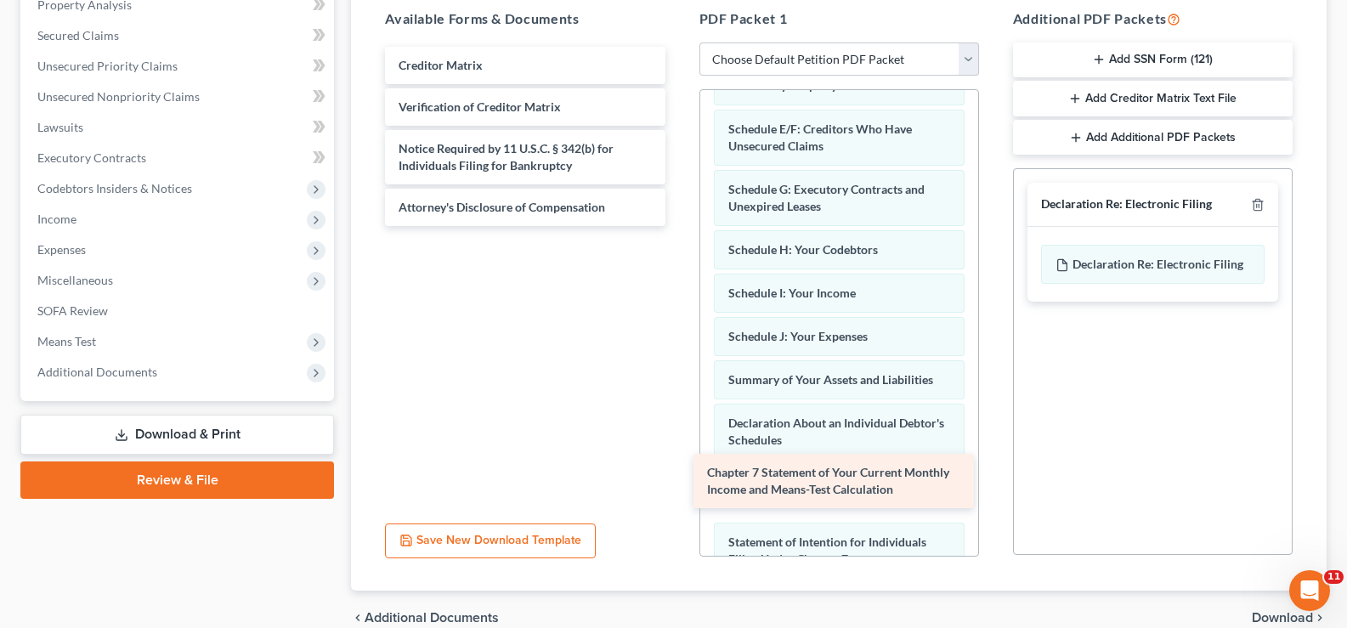
drag, startPoint x: 562, startPoint y: 60, endPoint x: 870, endPoint y: 467, distance: 510.7
click at [678, 226] on div "Chapter 7 Statement of Your Current Monthly Income and Means-Test Calculation C…" at bounding box center [524, 136] width 307 height 179
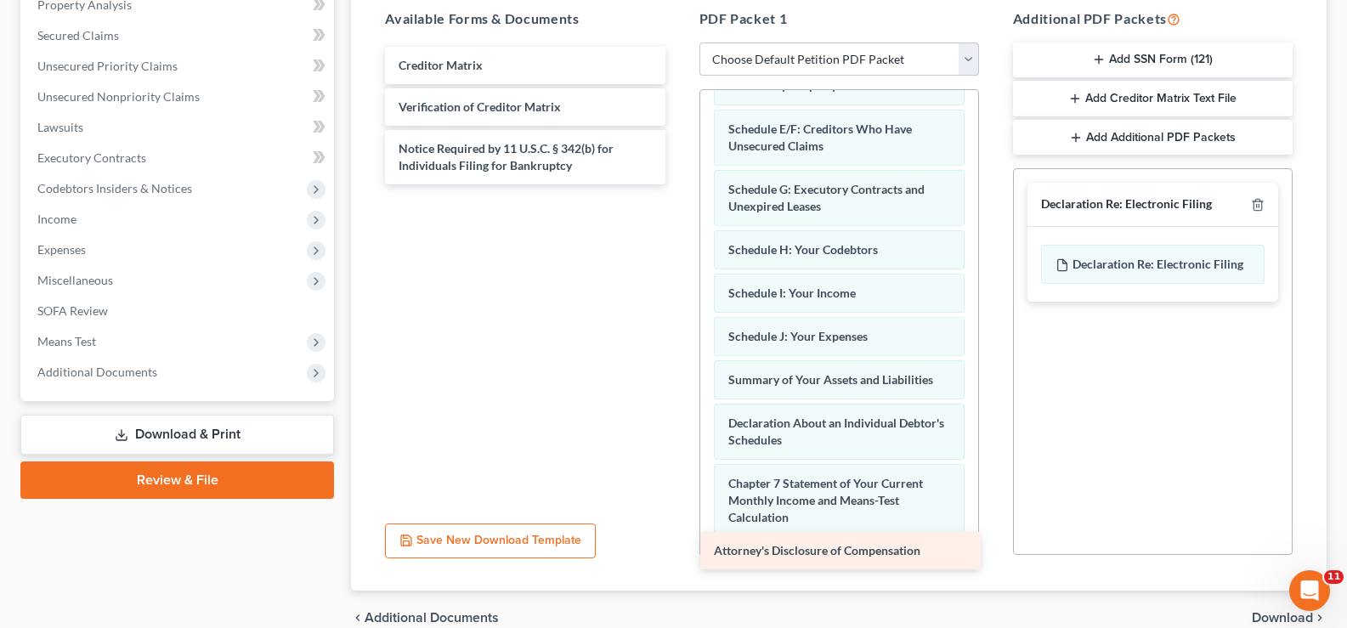
drag, startPoint x: 529, startPoint y: 206, endPoint x: 844, endPoint y: 549, distance: 466.1
click at [678, 184] on div "Attorney's Disclosure of Compensation Creditor Matrix Verification of Creditor …" at bounding box center [524, 116] width 307 height 138
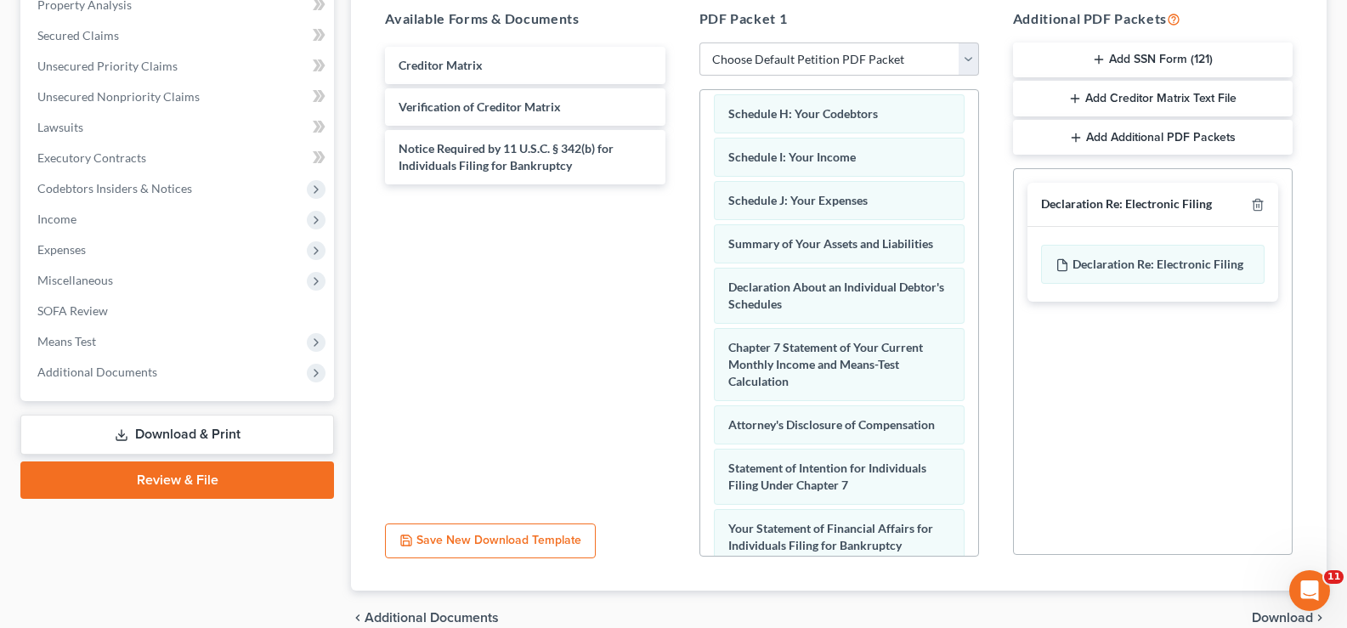
scroll to position [359, 0]
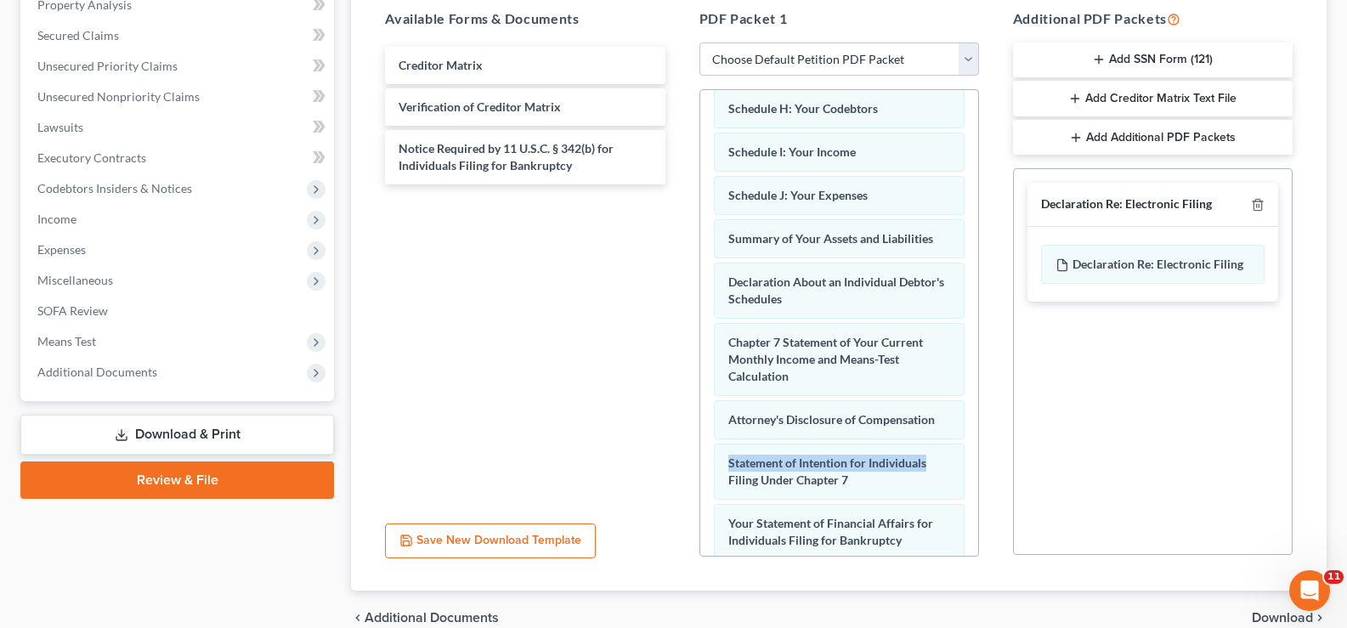
drag, startPoint x: 982, startPoint y: 429, endPoint x: 990, endPoint y: 457, distance: 29.1
click at [990, 456] on div "PDF Packet 1 Choose Default Petition PDF Packet Complete Bankruptcy Petition (a…" at bounding box center [839, 283] width 314 height 576
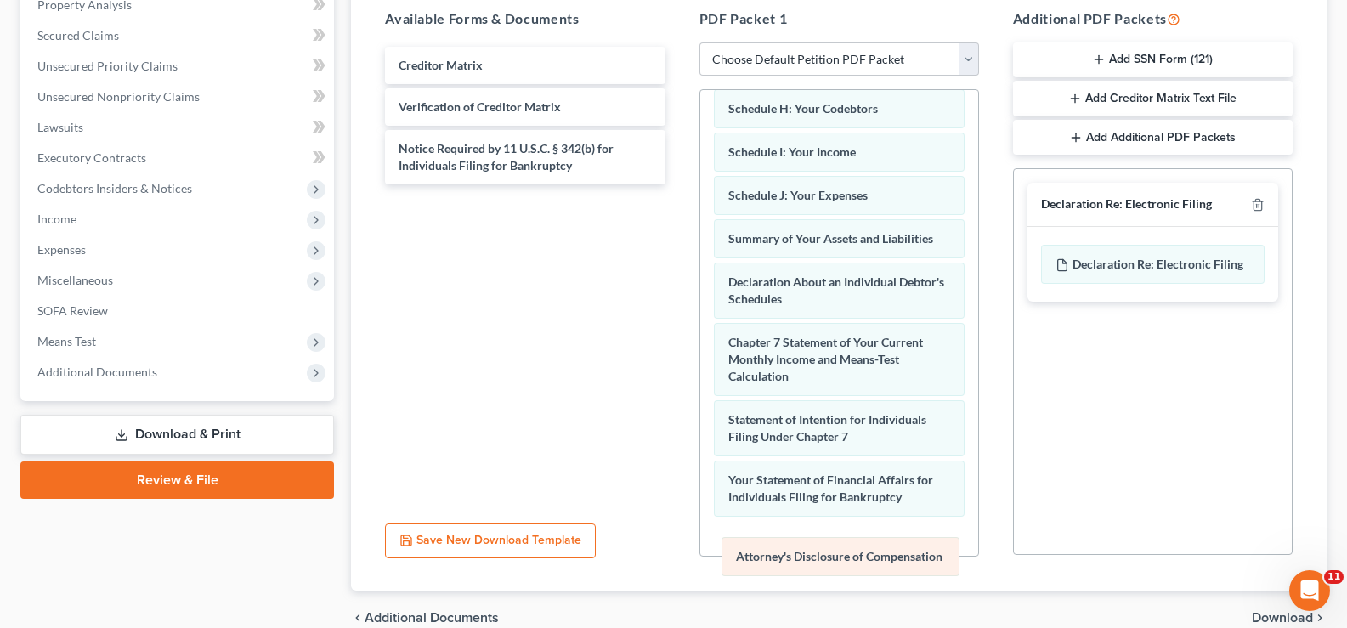
drag, startPoint x: 903, startPoint y: 414, endPoint x: 904, endPoint y: 538, distance: 124.1
click at [905, 539] on div "Attorney's Disclosure of Compensation Voluntary Petition for Individuals Filing…" at bounding box center [839, 193] width 278 height 925
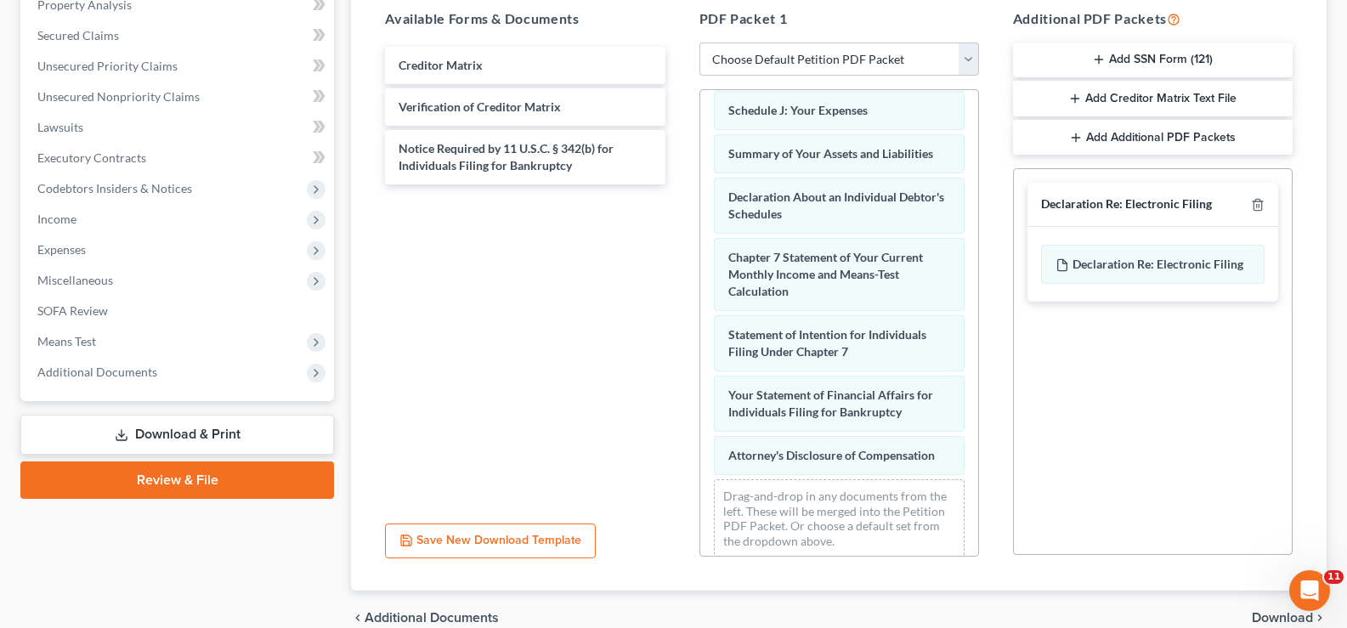
scroll to position [460, 0]
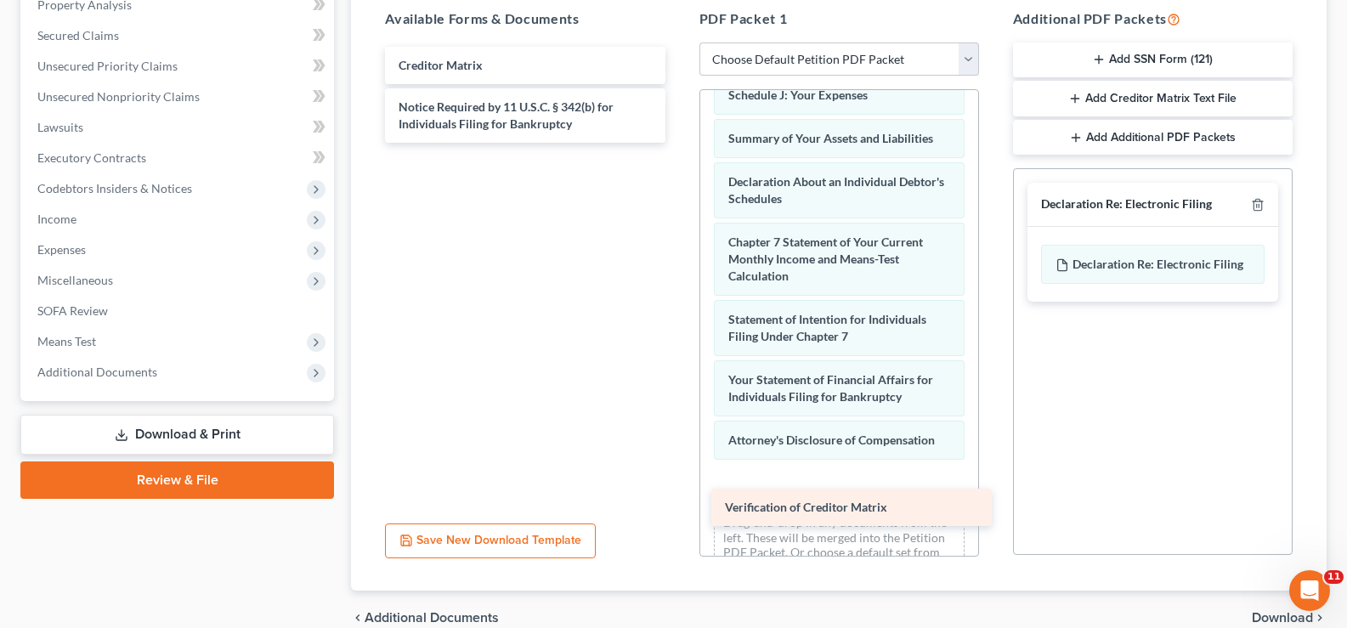
drag, startPoint x: 532, startPoint y: 100, endPoint x: 860, endPoint y: 490, distance: 509.6
click at [678, 143] on div "Verification of Creditor Matrix Creditor Matrix Verification of Creditor Matrix…" at bounding box center [524, 95] width 307 height 96
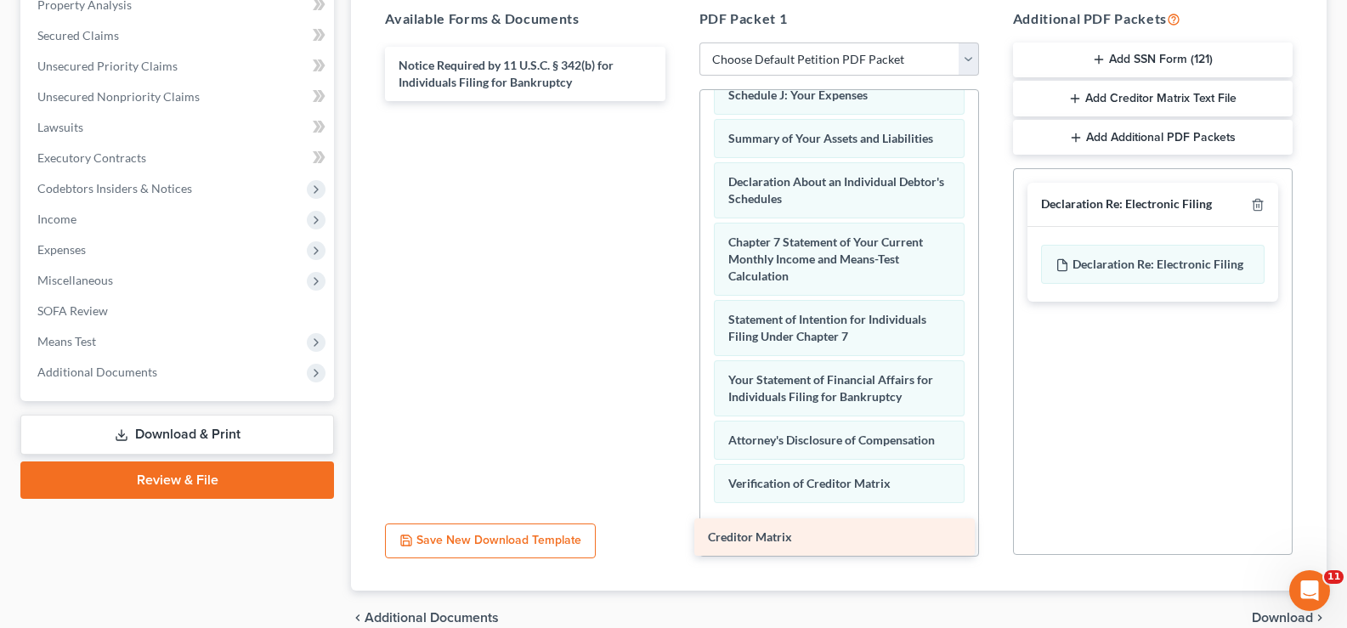
drag, startPoint x: 533, startPoint y: 75, endPoint x: 844, endPoint y: 543, distance: 562.1
click at [678, 101] on div "Creditor Matrix Creditor Matrix Notice Required by 11 U.S.C. § 342(b) for Indiv…" at bounding box center [524, 74] width 307 height 54
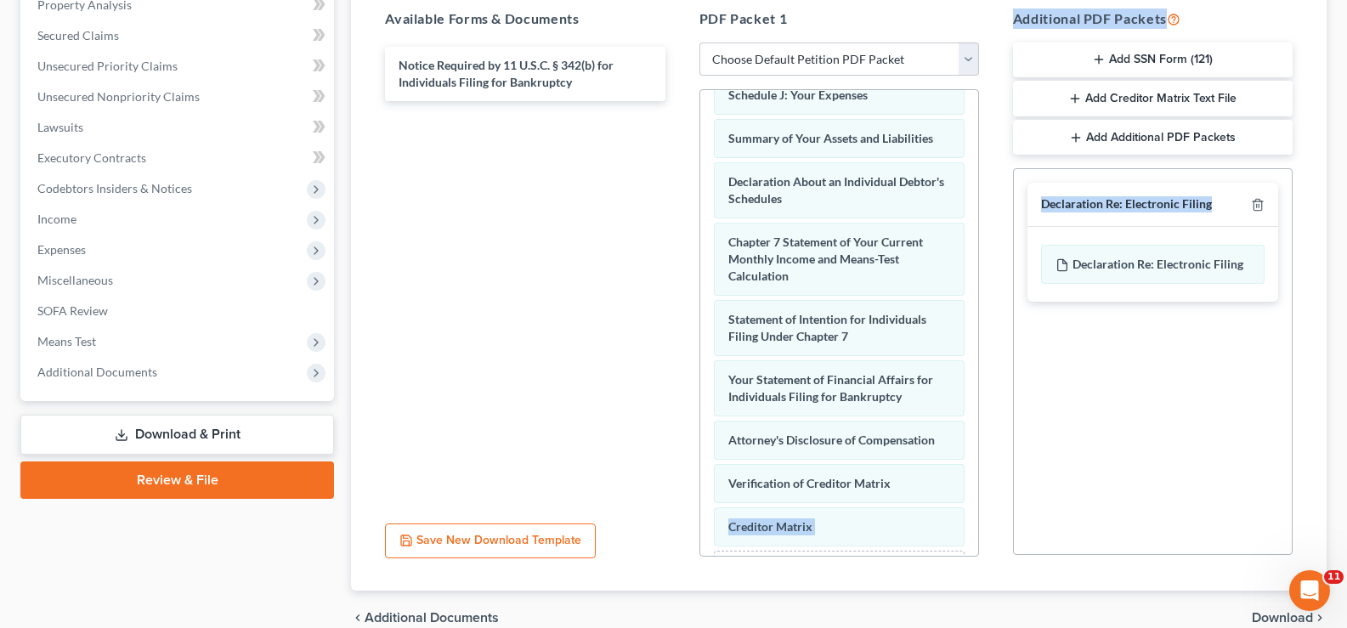
drag, startPoint x: 992, startPoint y: 472, endPoint x: 1006, endPoint y: 475, distance: 13.8
click at [998, 472] on div "Available Forms & Documents Notice Required by 11 U.S.C. § 342(b) for Individua…" at bounding box center [838, 283] width 941 height 576
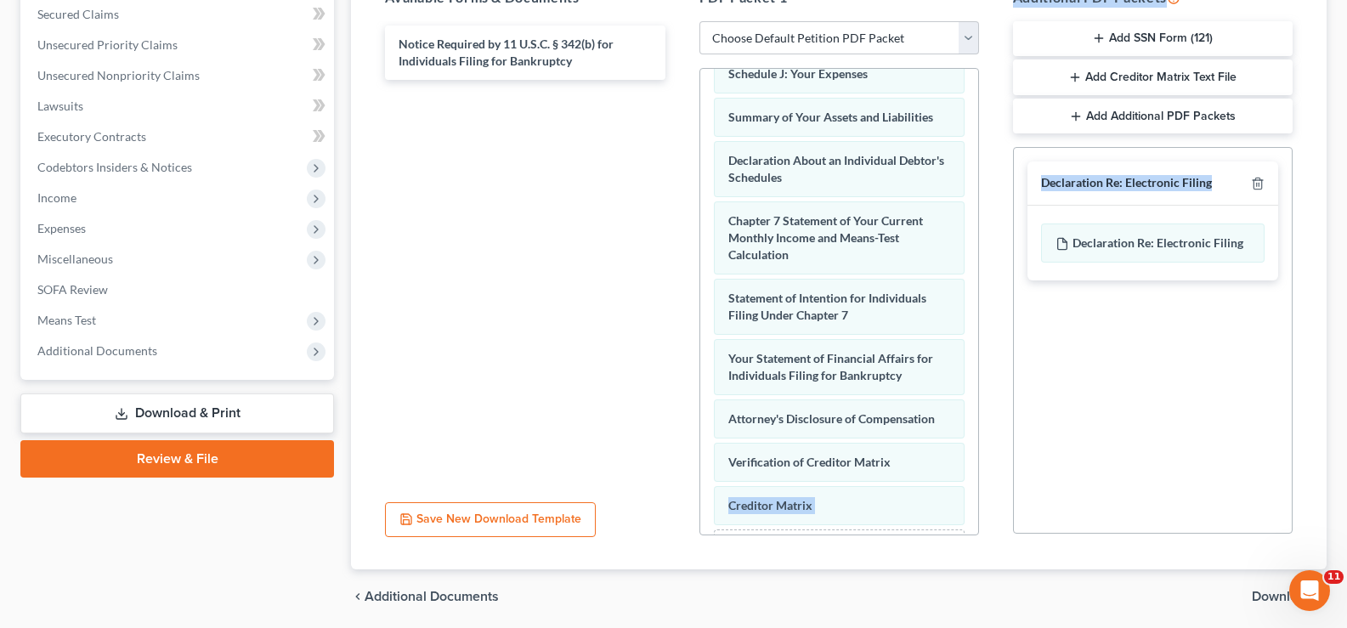
scroll to position [382, 0]
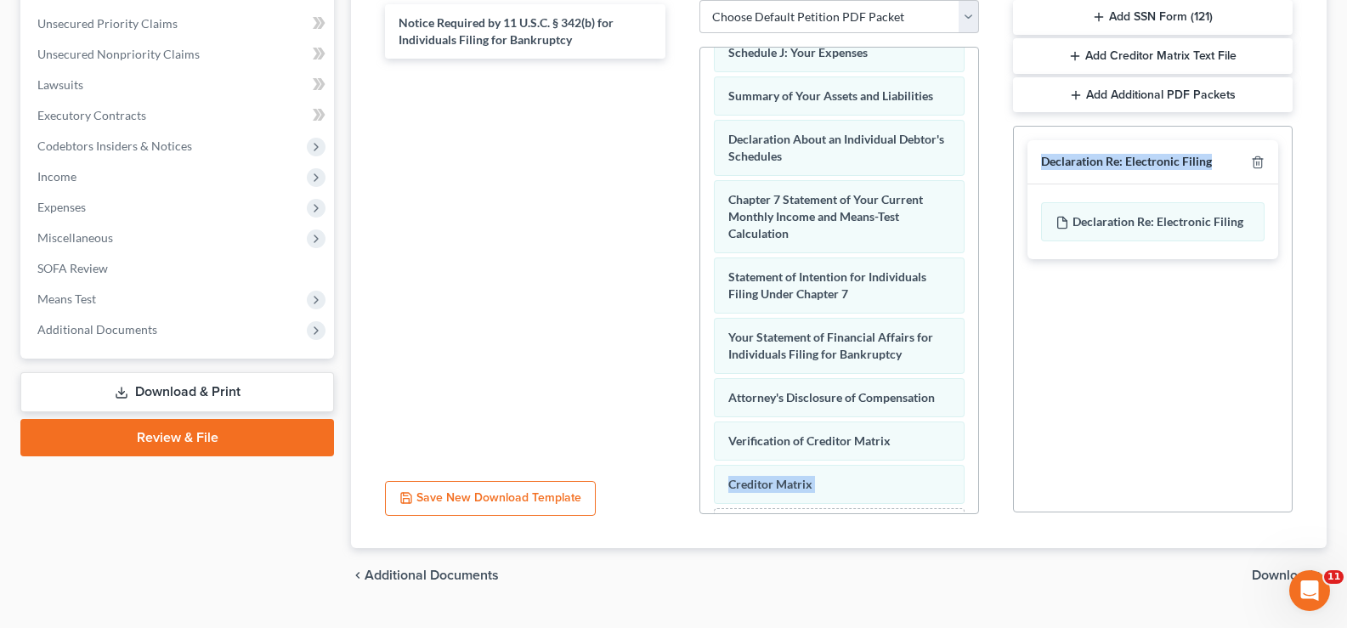
click at [1019, 356] on div "Social Security Number Statement of Social Security Number Creditor Matrix Text…" at bounding box center [1153, 319] width 280 height 387
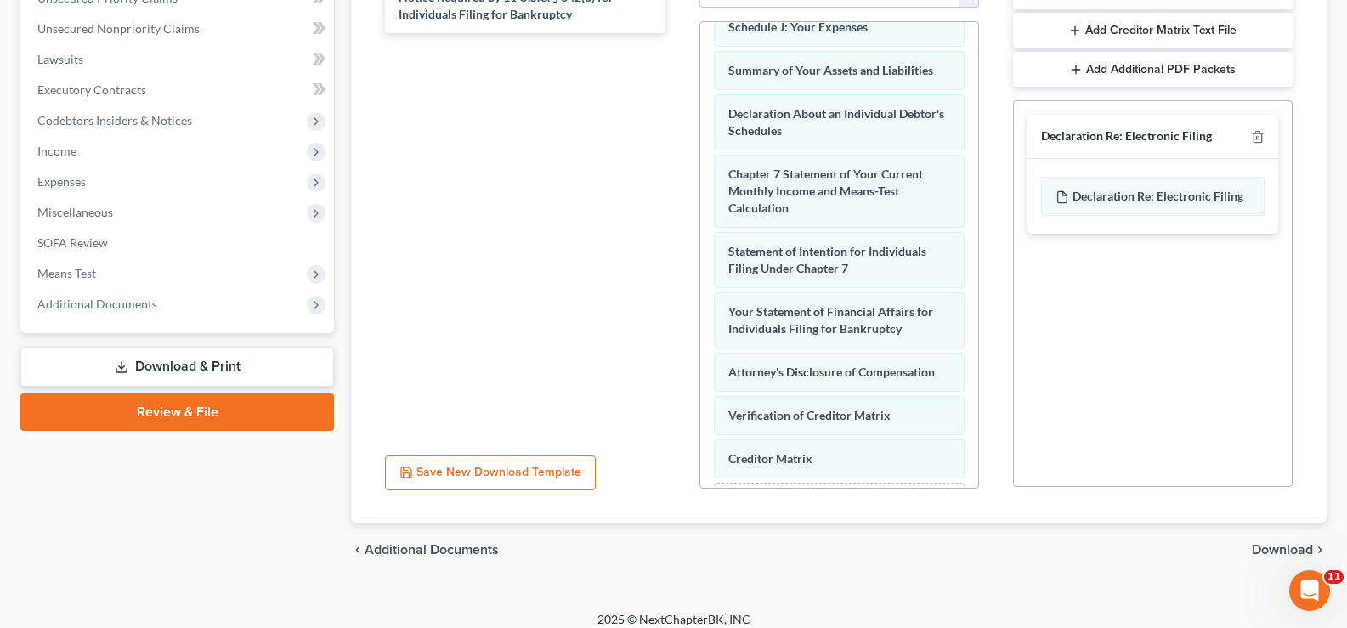
scroll to position [421, 0]
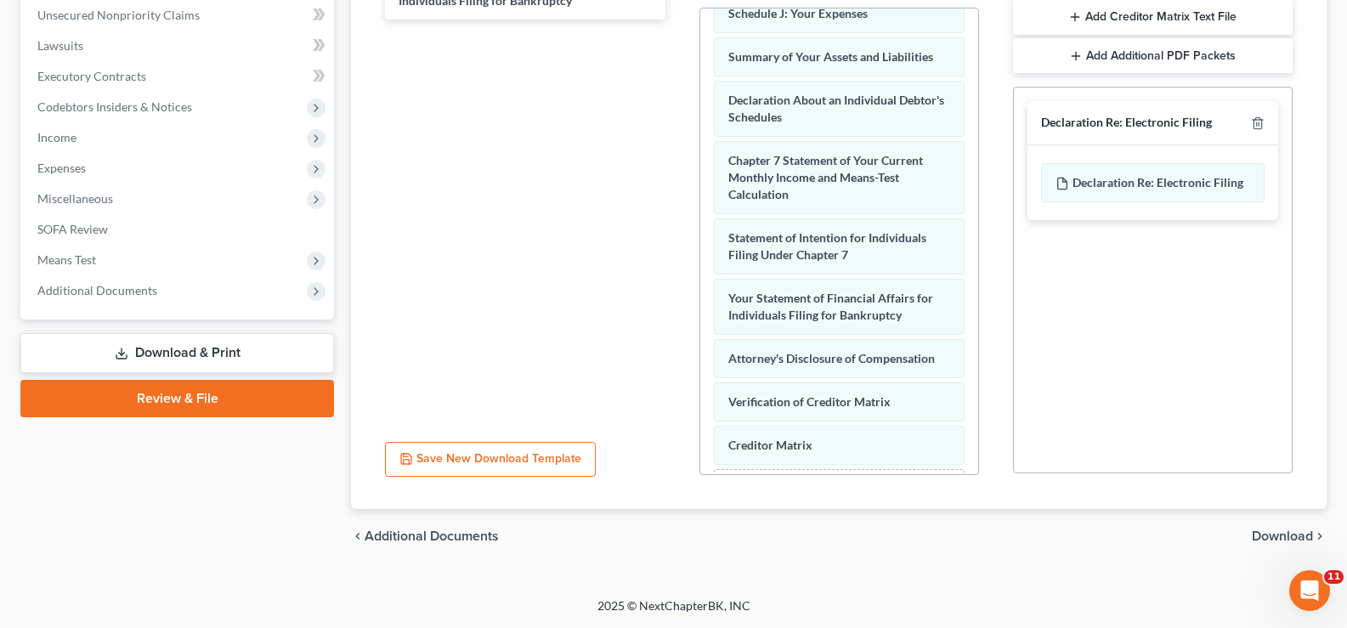
click at [1274, 536] on span "Download" at bounding box center [1282, 536] width 61 height 14
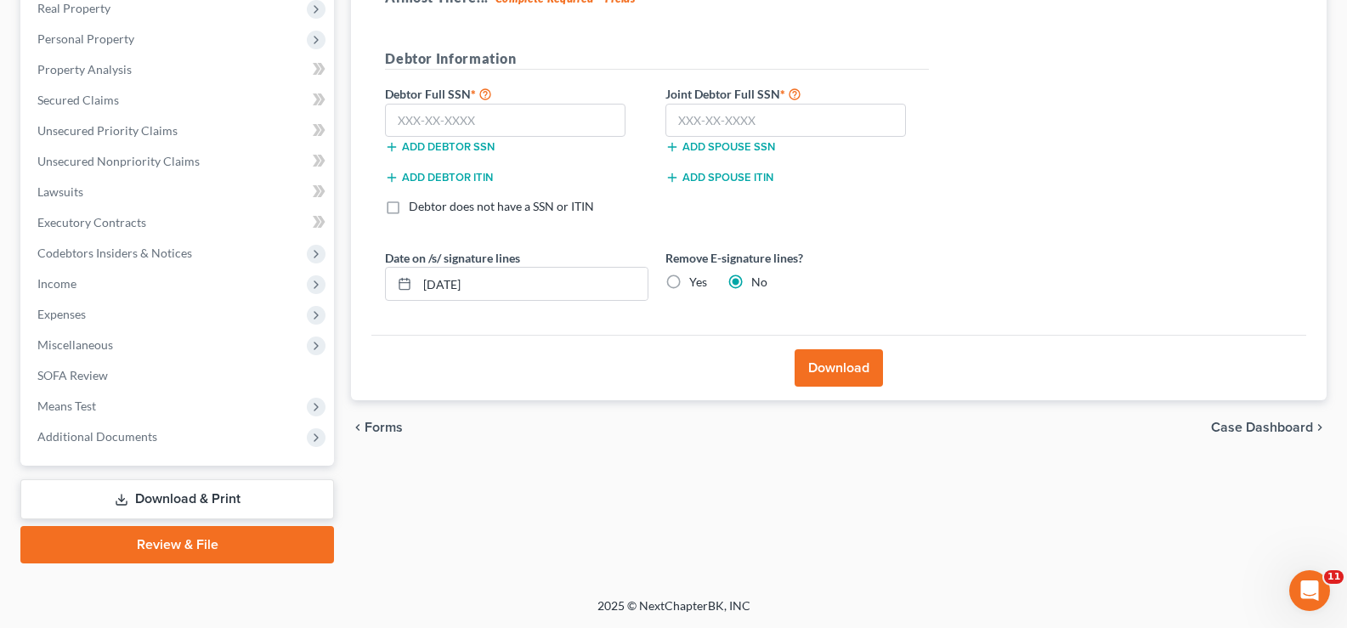
scroll to position [275, 0]
click at [492, 123] on input "text" at bounding box center [505, 121] width 240 height 34
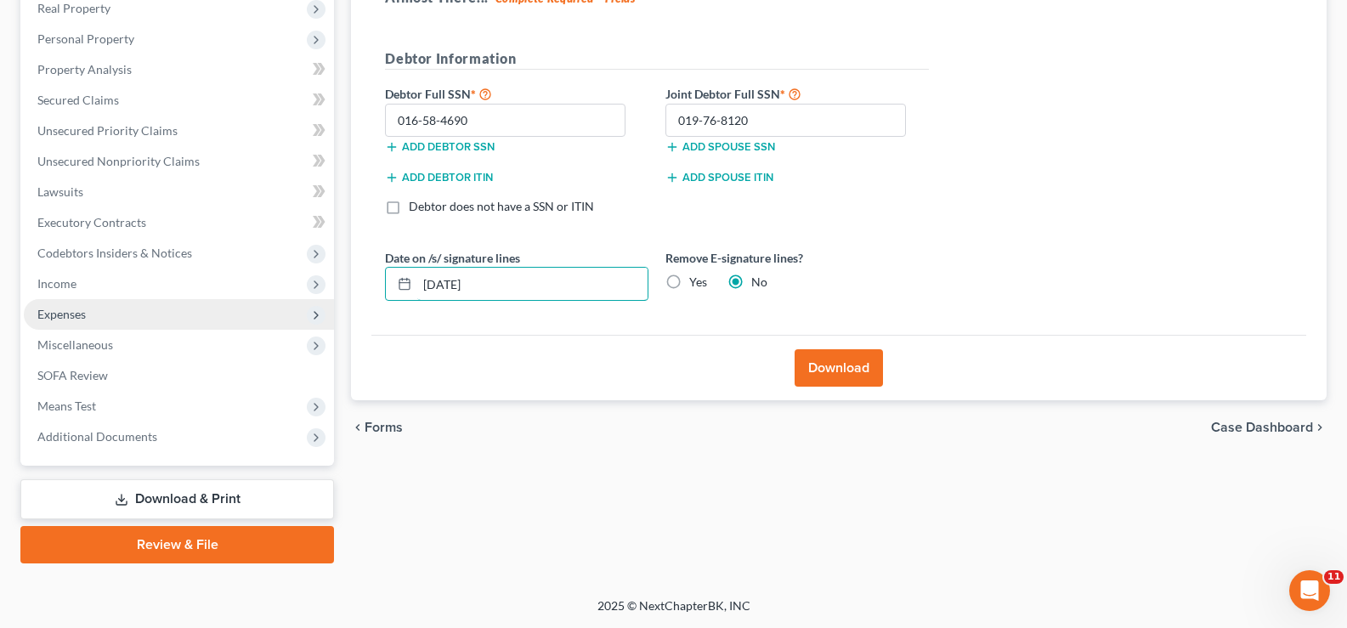
drag, startPoint x: 506, startPoint y: 288, endPoint x: 286, endPoint y: 316, distance: 221.8
click at [283, 316] on div "Petition Navigation Case Dashboard Payments Invoices Payments Payments Credit R…" at bounding box center [673, 226] width 1323 height 676
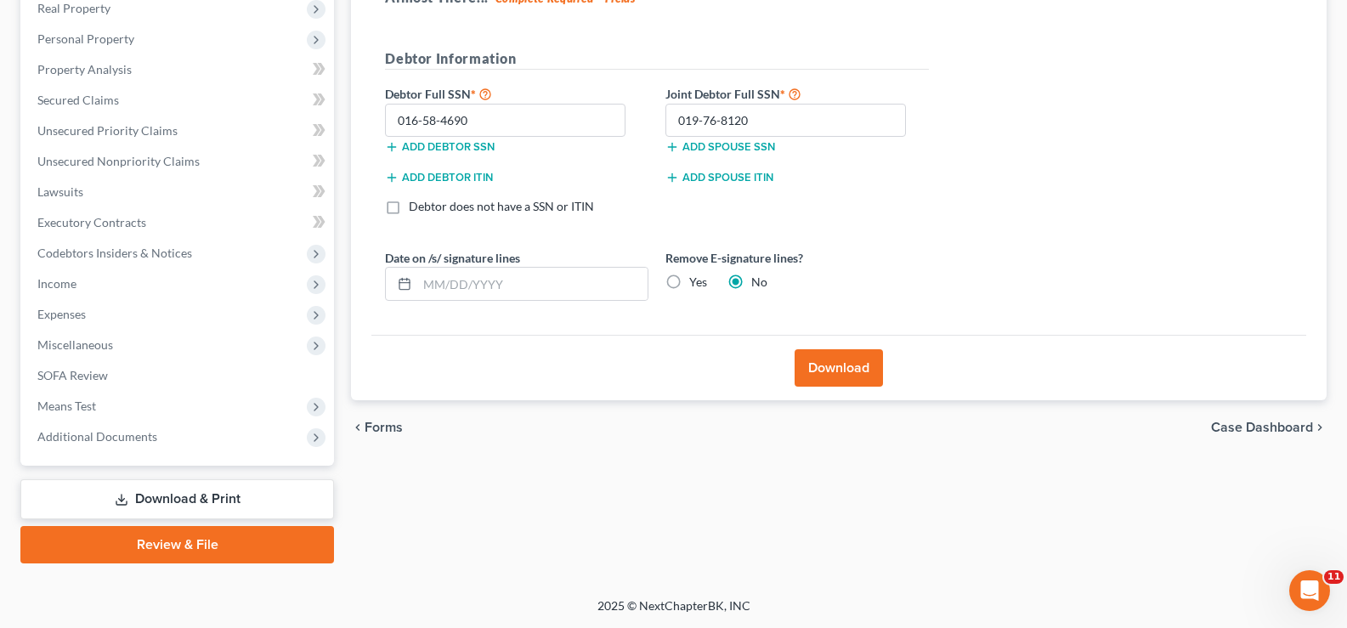
click at [689, 283] on label "Yes" at bounding box center [698, 282] width 18 height 17
click at [696, 283] on input "Yes" at bounding box center [701, 279] width 11 height 11
click at [870, 370] on button "Download" at bounding box center [838, 367] width 88 height 37
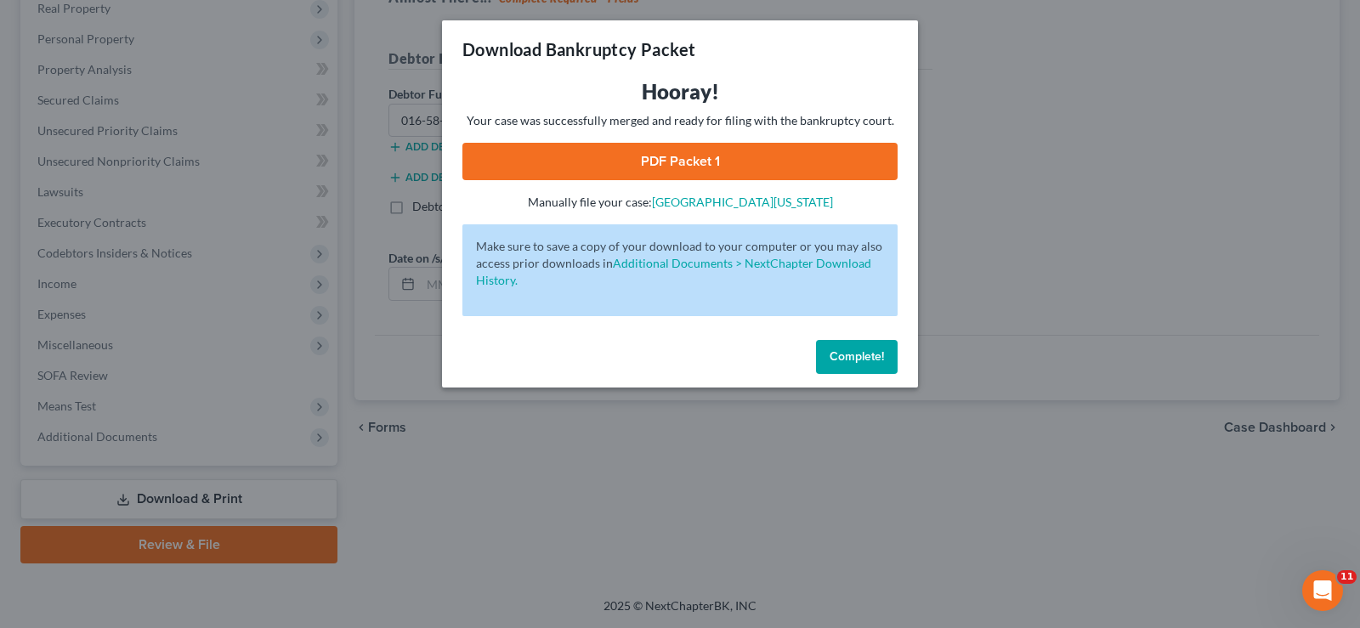
drag, startPoint x: 728, startPoint y: 165, endPoint x: 706, endPoint y: 158, distance: 23.1
click at [706, 158] on link "PDF Packet 1" at bounding box center [679, 161] width 435 height 37
click at [873, 370] on button "Complete!" at bounding box center [857, 357] width 82 height 34
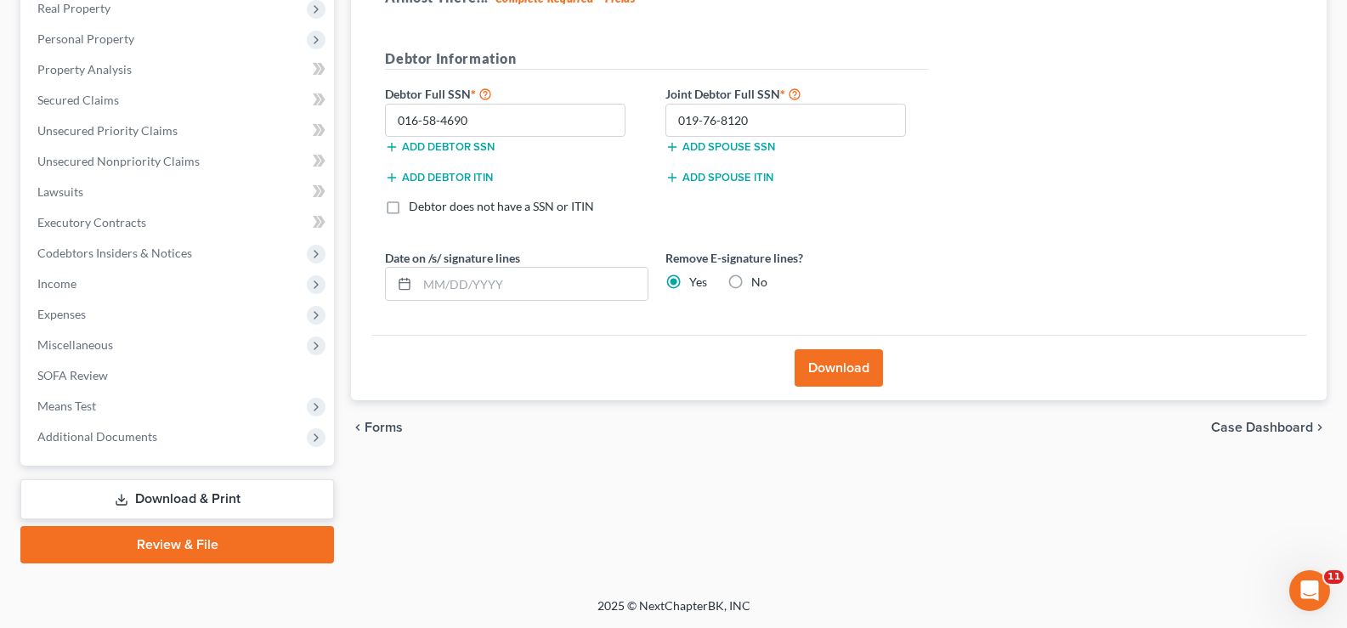
click at [834, 368] on button "Download" at bounding box center [838, 367] width 88 height 37
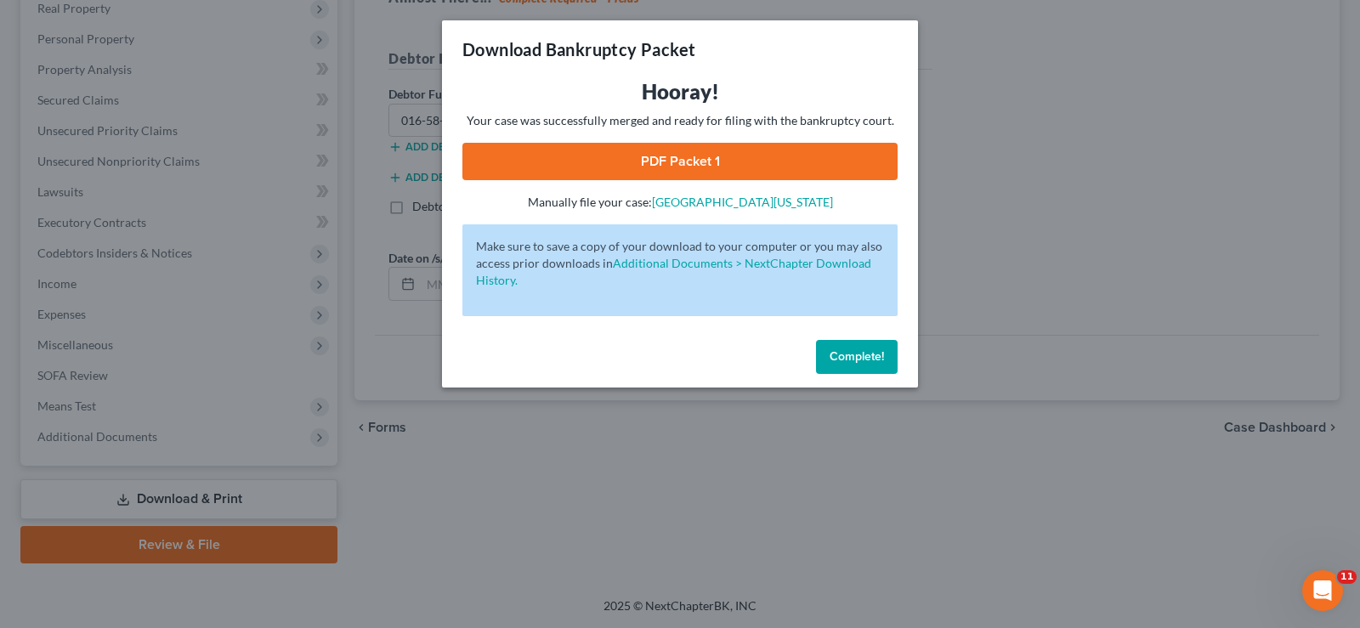
click at [879, 360] on span "Complete!" at bounding box center [856, 356] width 54 height 14
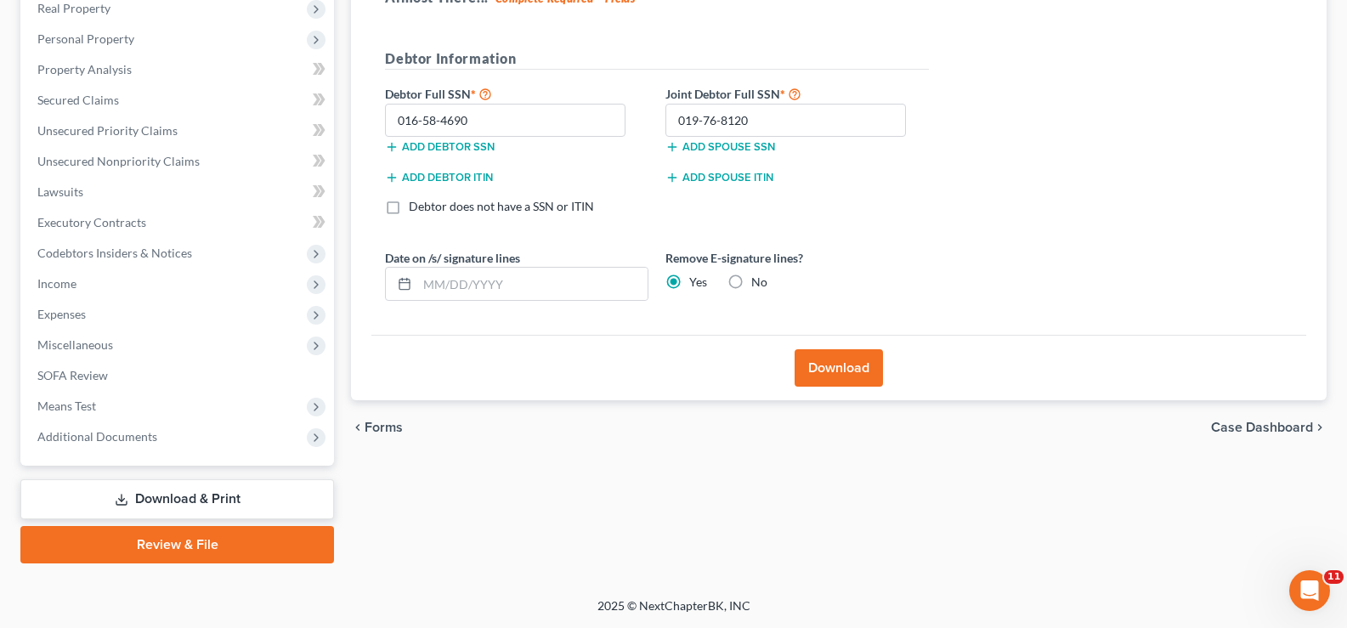
click at [234, 489] on link "Download & Print" at bounding box center [177, 499] width 314 height 40
click at [241, 491] on link "Download & Print" at bounding box center [177, 499] width 314 height 40
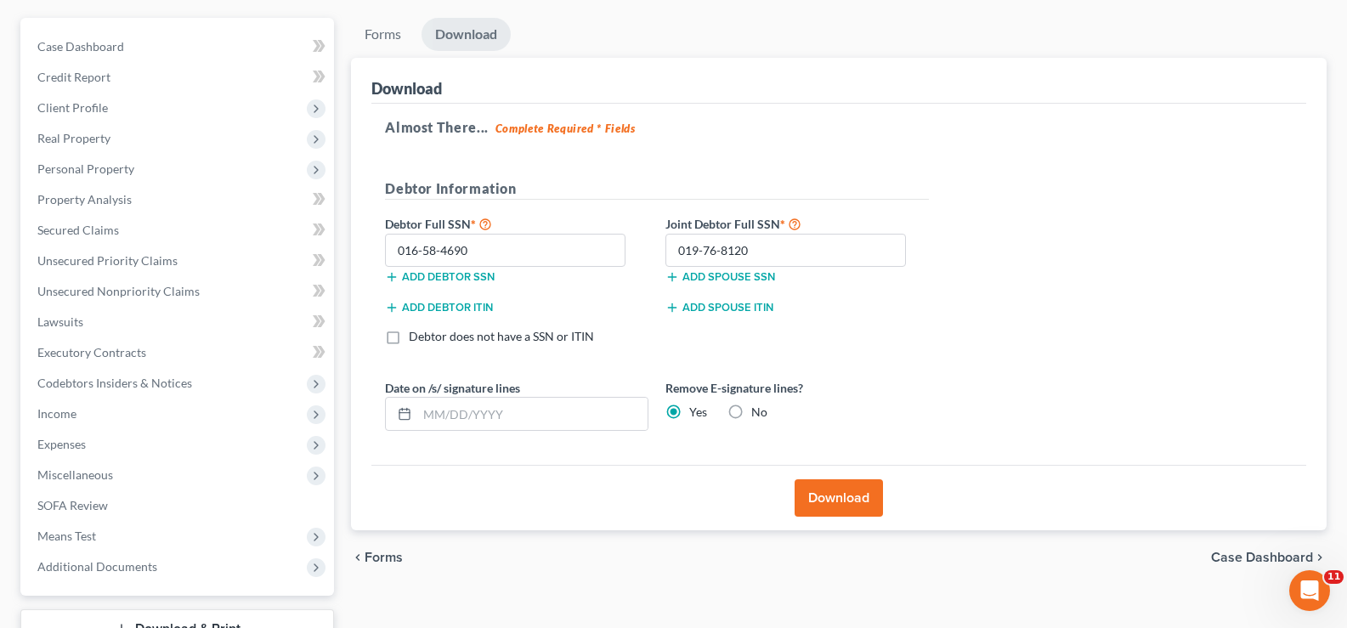
scroll to position [233, 0]
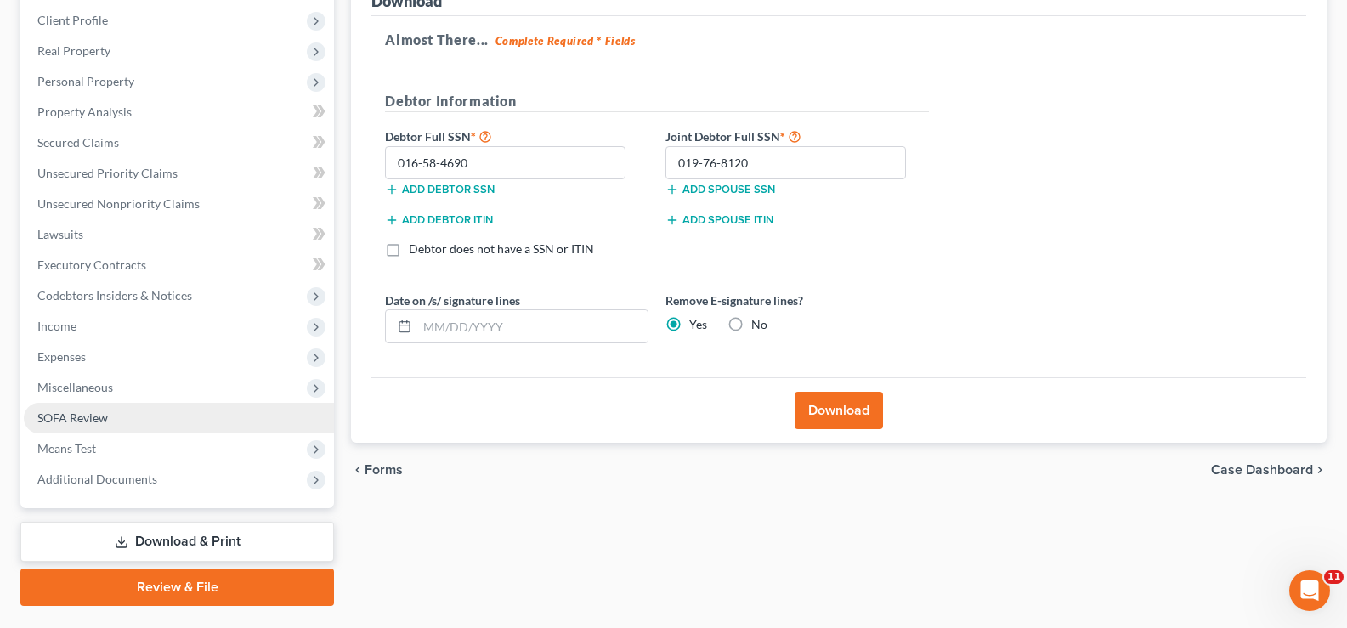
click at [93, 414] on span "SOFA Review" at bounding box center [72, 417] width 71 height 14
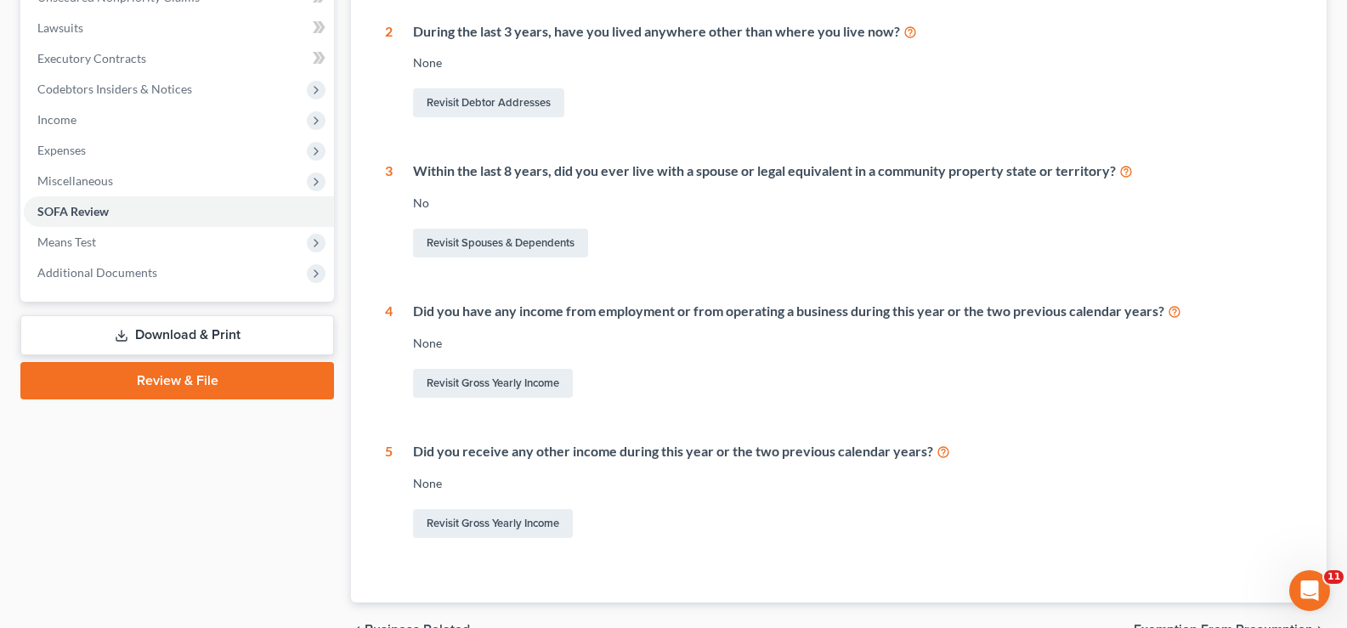
scroll to position [446, 0]
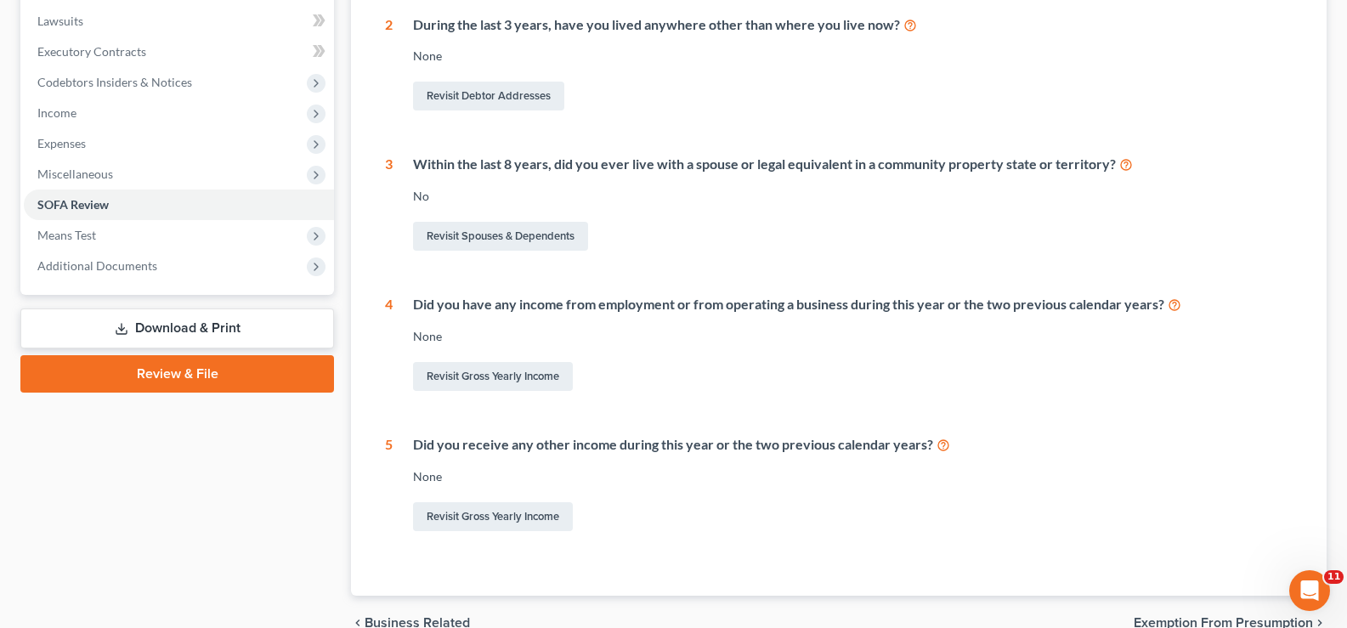
click at [258, 329] on link "Download & Print" at bounding box center [177, 328] width 314 height 40
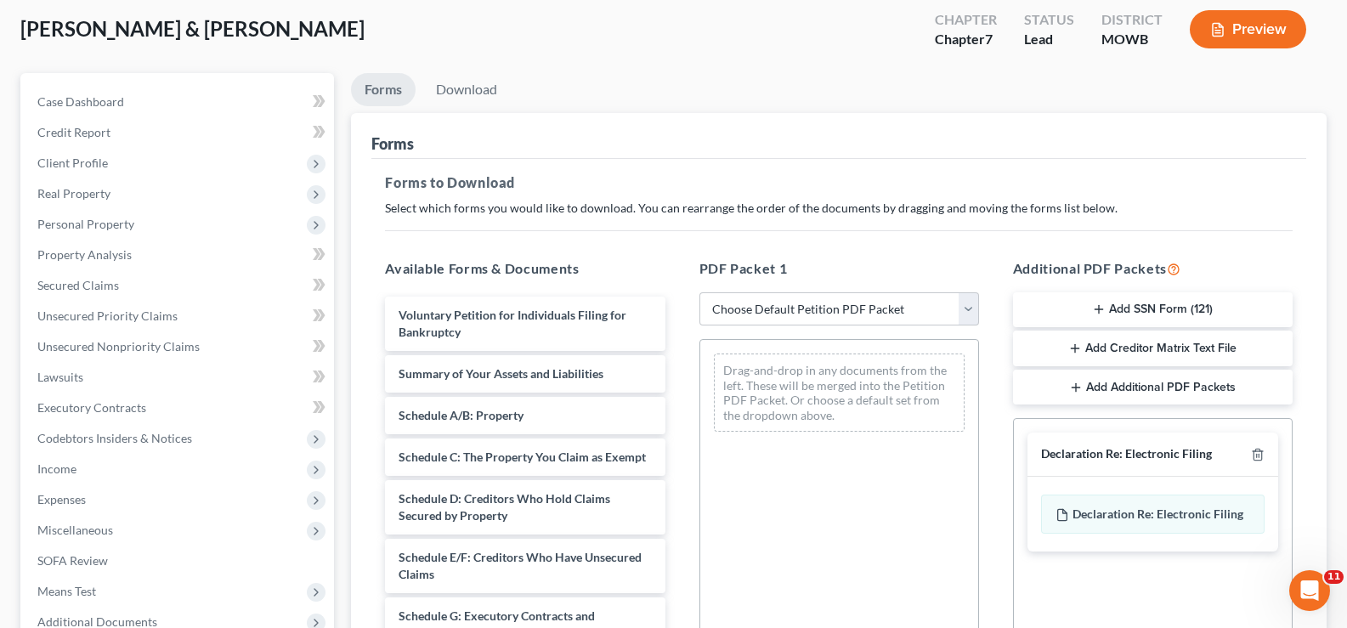
scroll to position [234, 0]
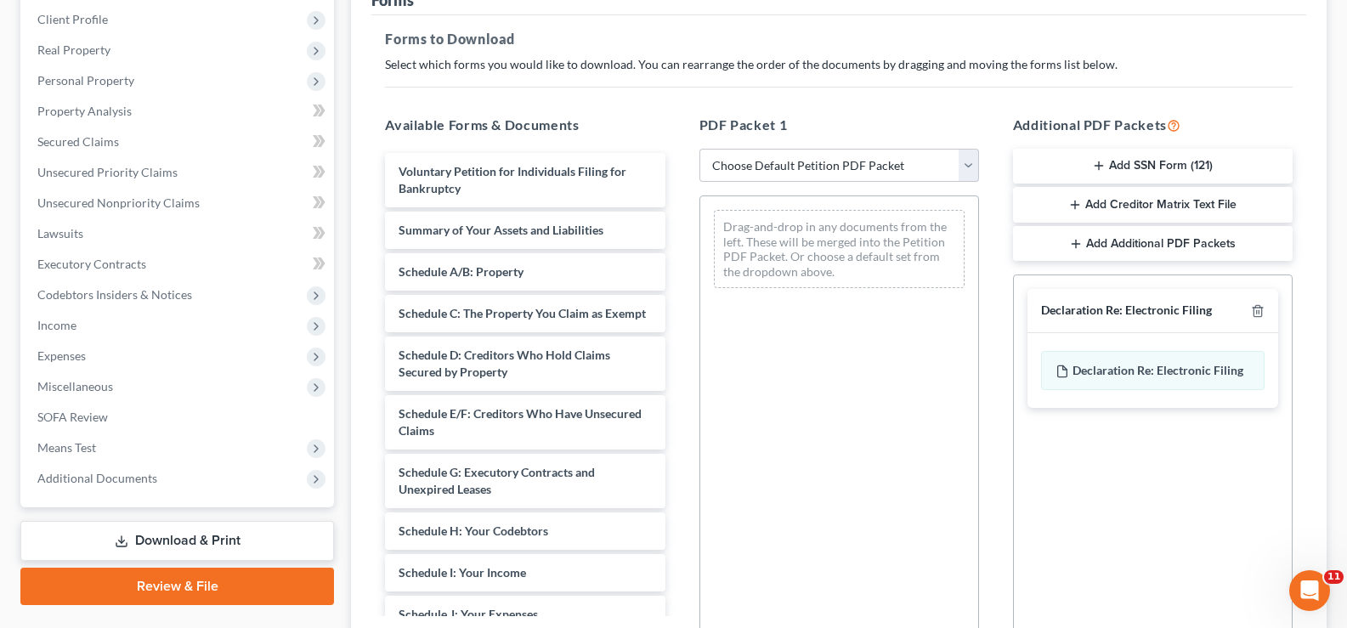
click at [1116, 160] on button "Add SSN Form (121)" at bounding box center [1153, 167] width 280 height 36
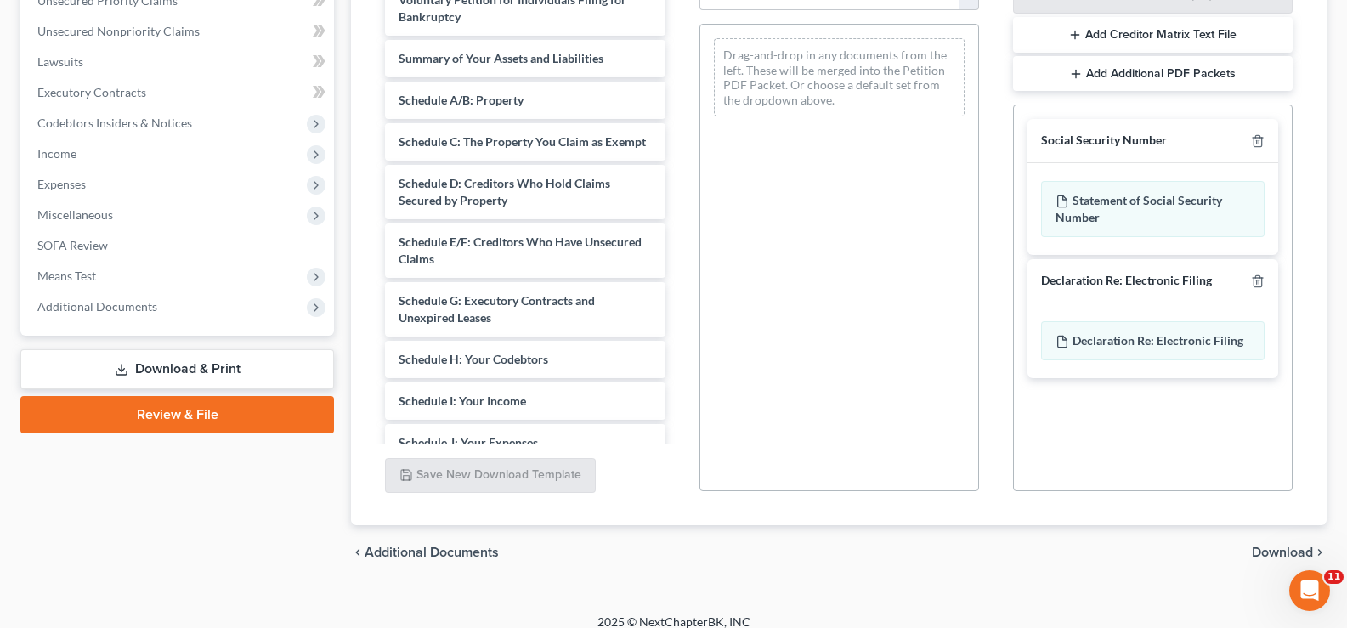
scroll to position [421, 0]
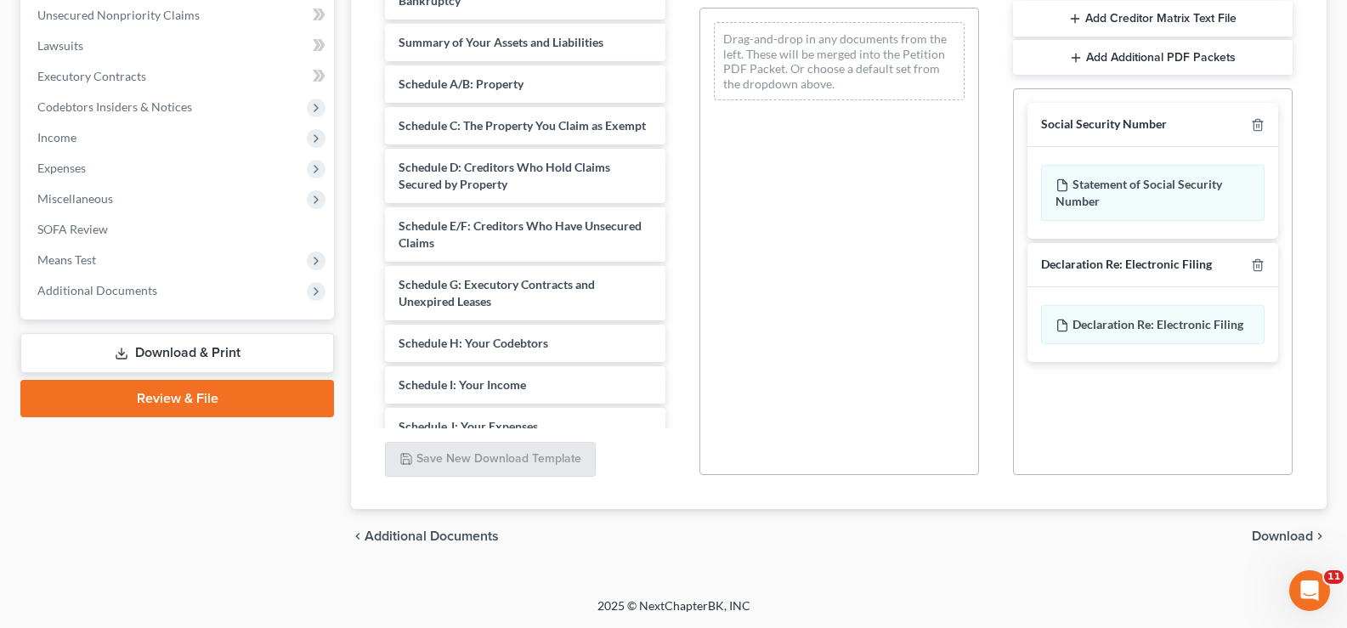
click at [1292, 534] on span "Download" at bounding box center [1282, 536] width 61 height 14
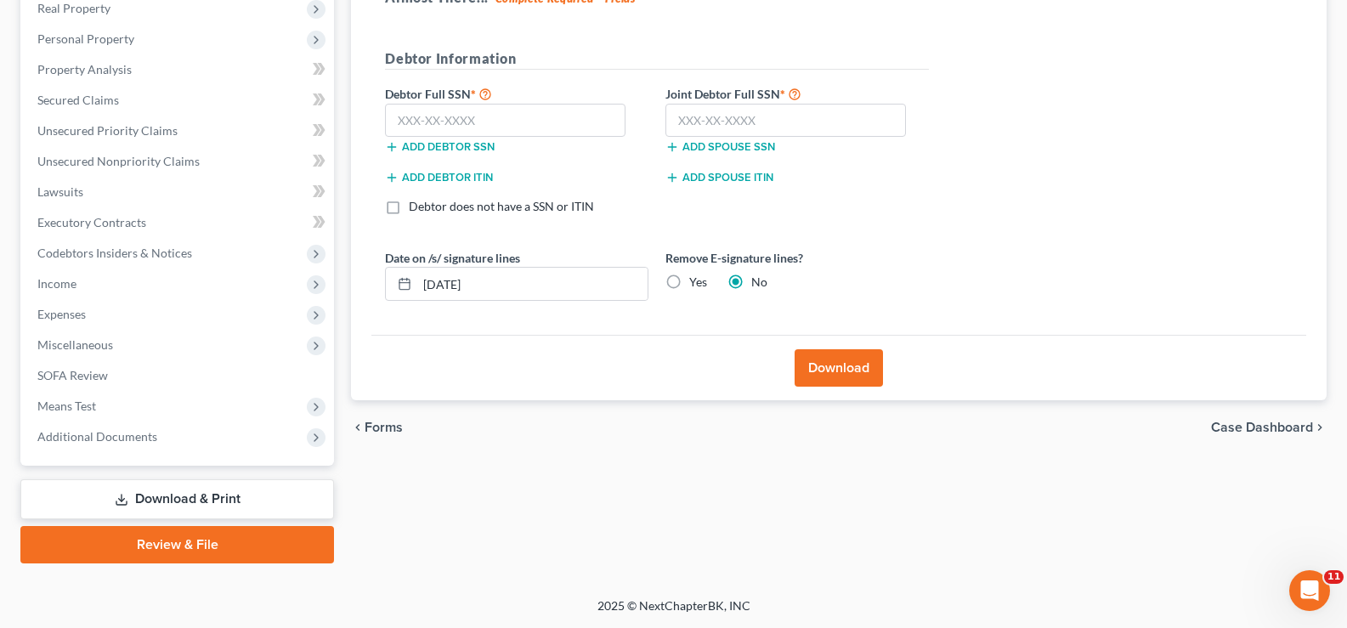
scroll to position [275, 0]
drag, startPoint x: 504, startPoint y: 286, endPoint x: 450, endPoint y: 267, distance: 57.0
click at [375, 274] on div "Almost There... Complete Required * Fields Debtor Information Debtor Full SSN *…" at bounding box center [838, 155] width 935 height 362
drag, startPoint x: 663, startPoint y: 274, endPoint x: 674, endPoint y: 281, distance: 13.4
click at [689, 276] on label "Yes" at bounding box center [698, 282] width 18 height 17
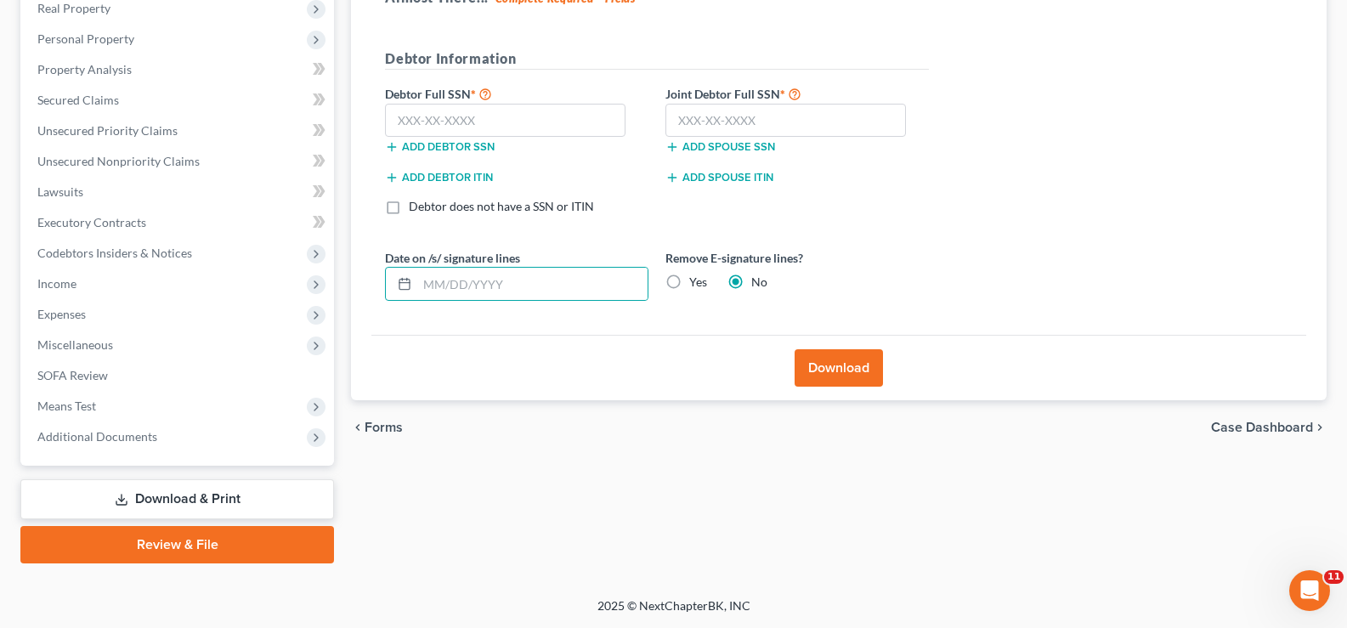
click at [696, 276] on input "Yes" at bounding box center [701, 279] width 11 height 11
click at [689, 281] on label "Yes" at bounding box center [698, 282] width 18 height 17
click at [696, 281] on input "Yes" at bounding box center [701, 279] width 11 height 11
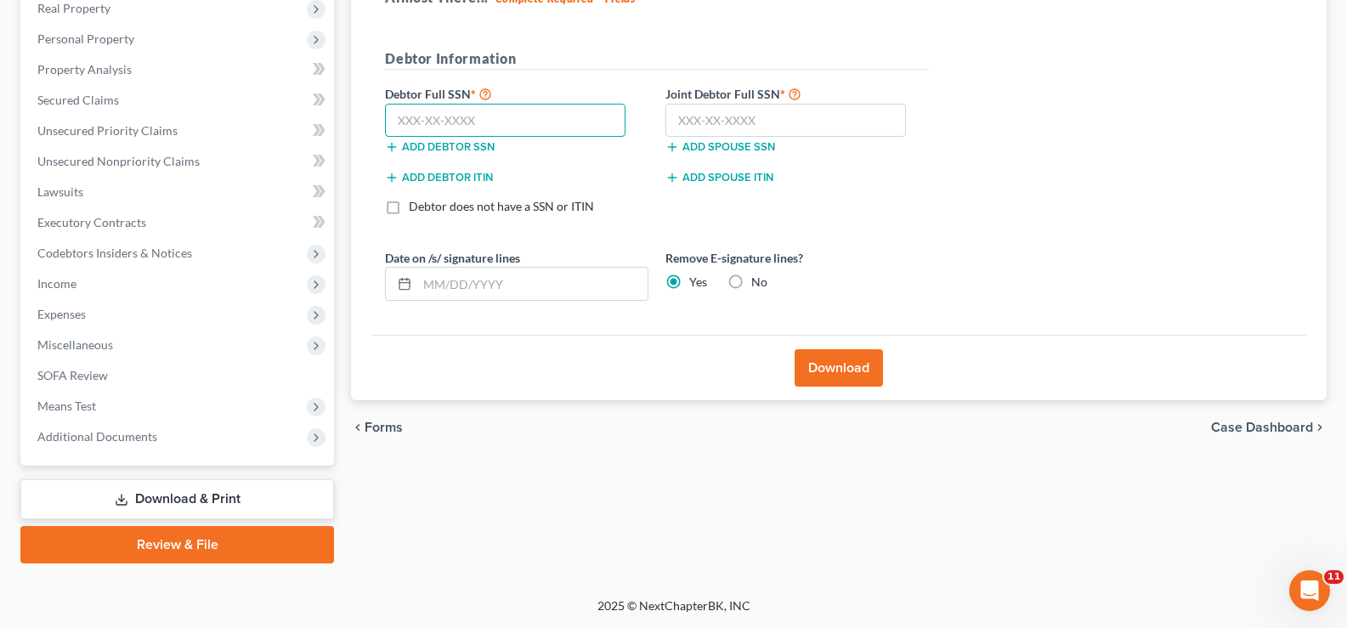
click at [512, 122] on input "text" at bounding box center [505, 121] width 240 height 34
click at [822, 361] on button "Download" at bounding box center [838, 367] width 88 height 37
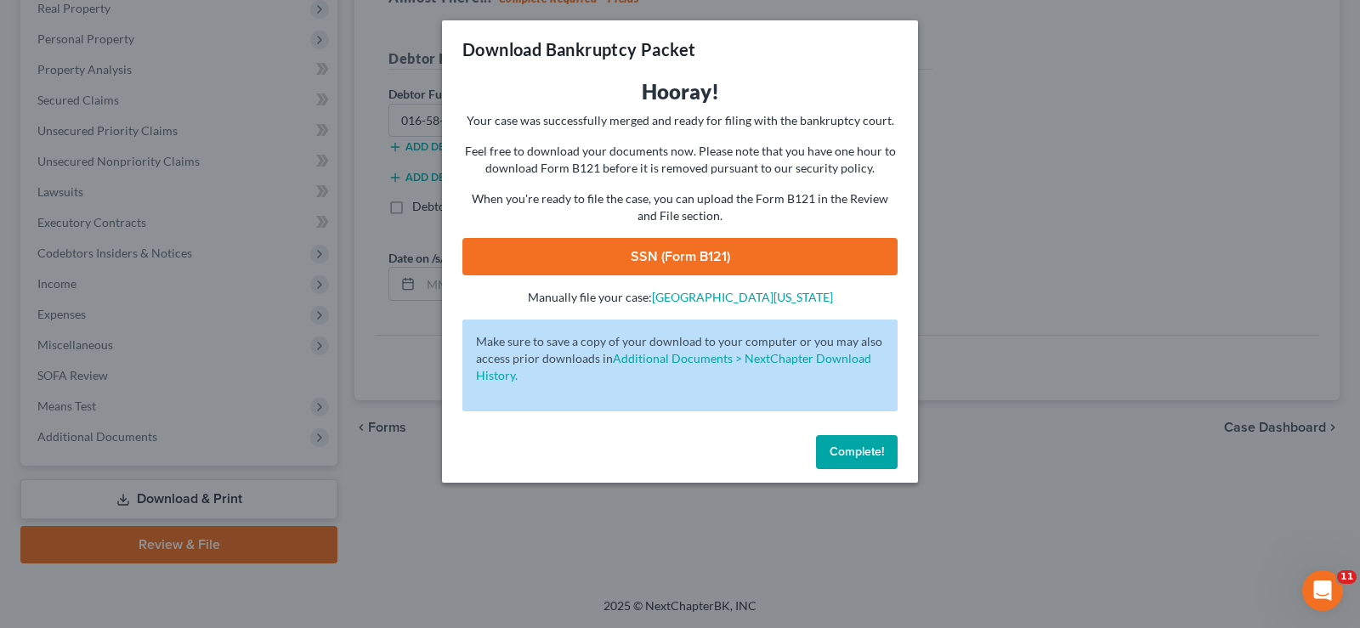
click at [652, 262] on link "SSN (Form B121)" at bounding box center [679, 256] width 435 height 37
click at [844, 455] on span "Complete!" at bounding box center [856, 451] width 54 height 14
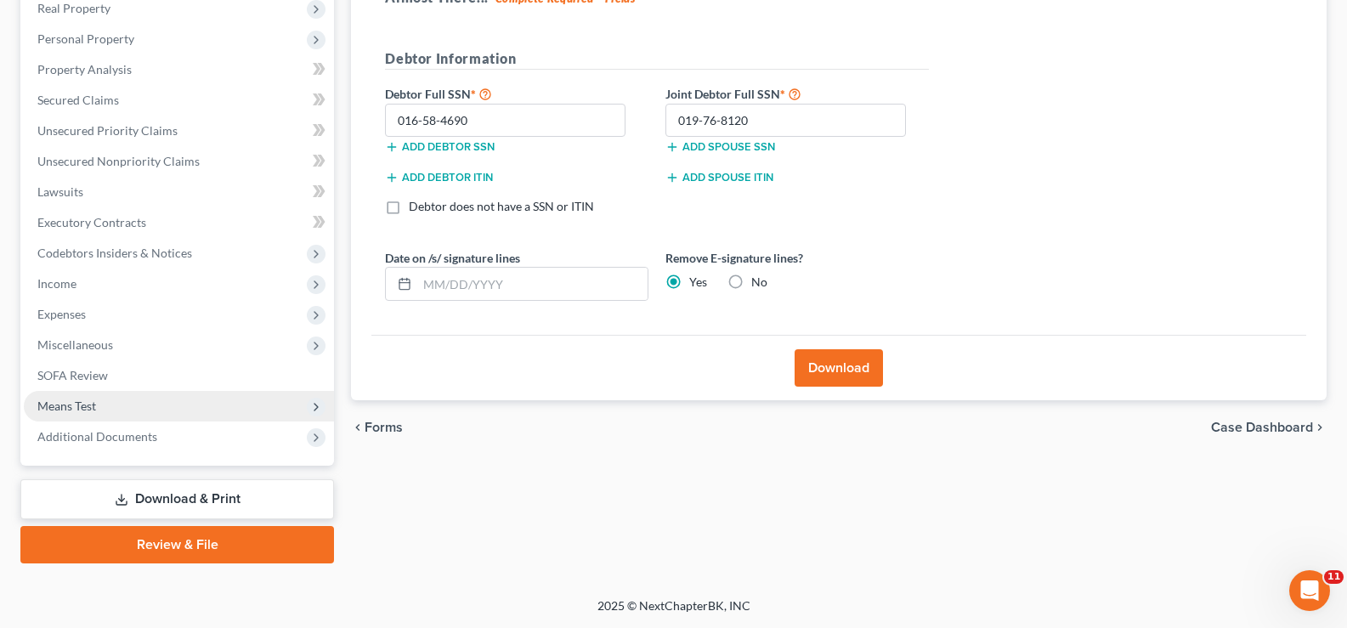
click at [142, 391] on span "Means Test" at bounding box center [179, 406] width 310 height 31
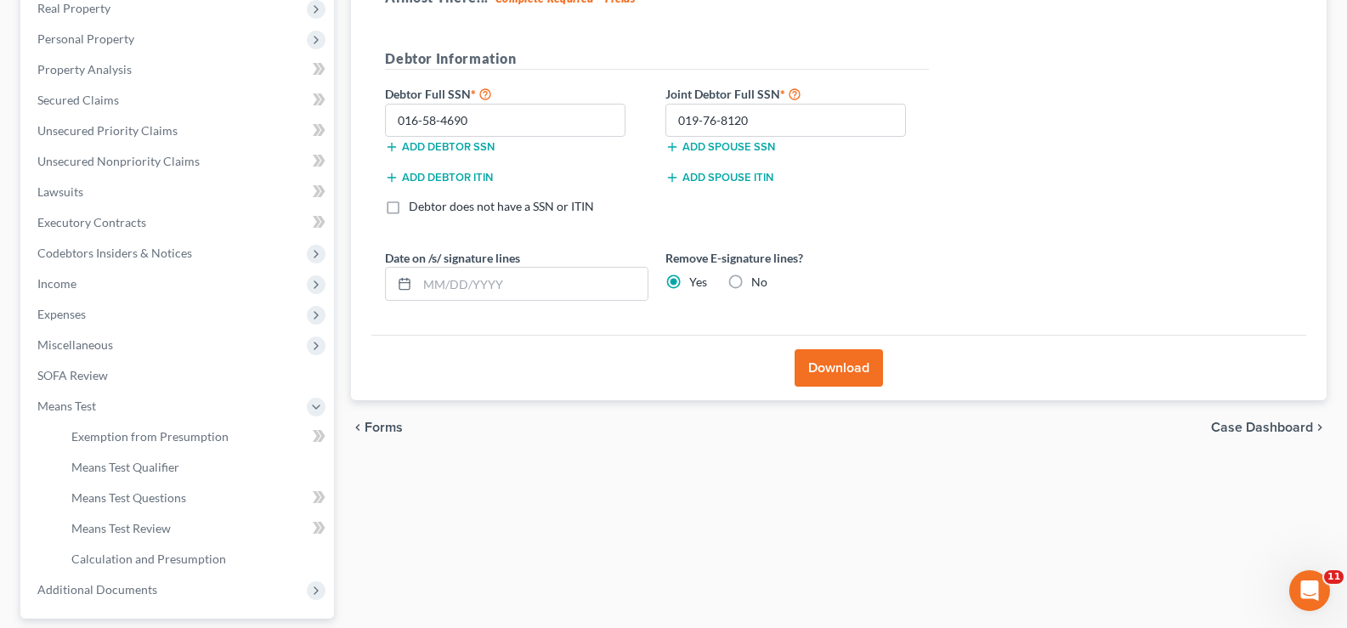
scroll to position [428, 0]
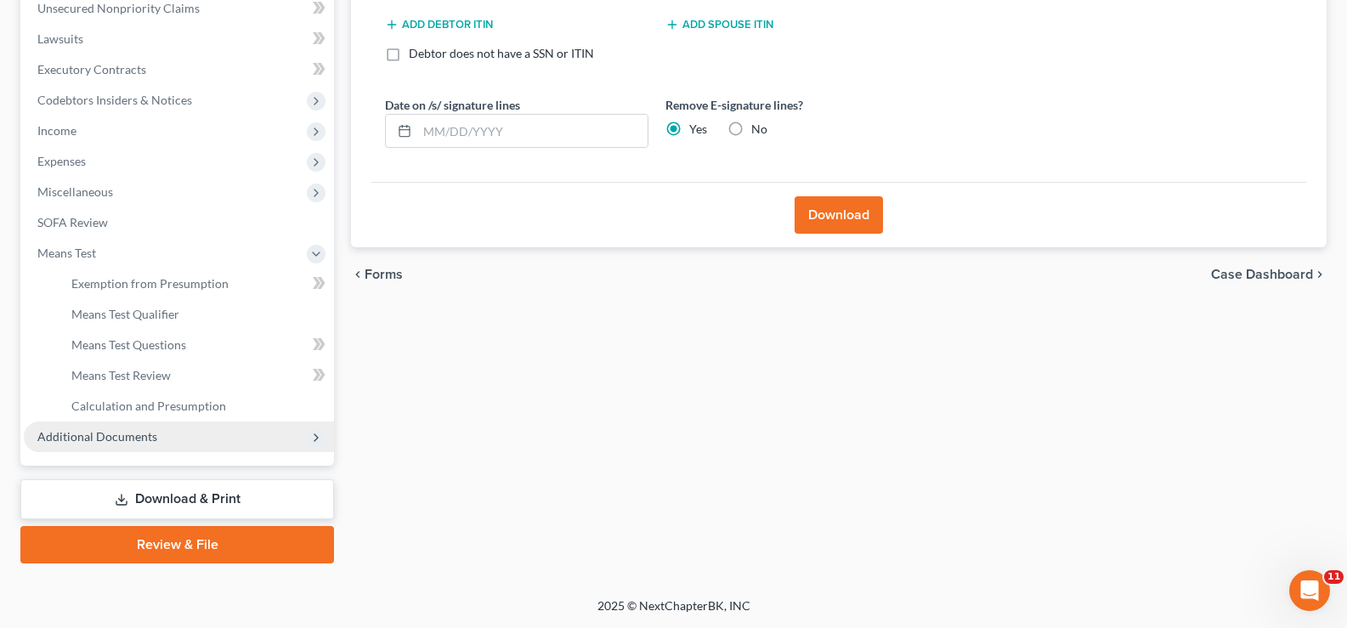
click at [197, 447] on span "Additional Documents" at bounding box center [179, 436] width 310 height 31
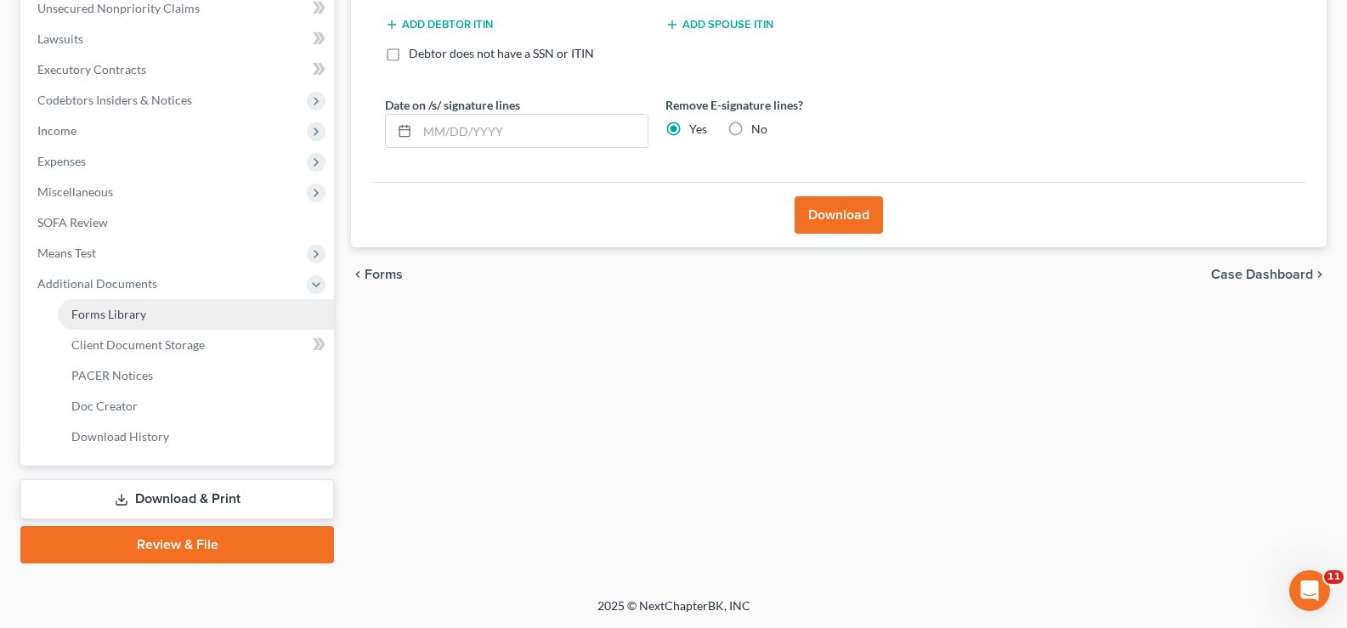
click at [110, 321] on link "Forms Library" at bounding box center [196, 314] width 276 height 31
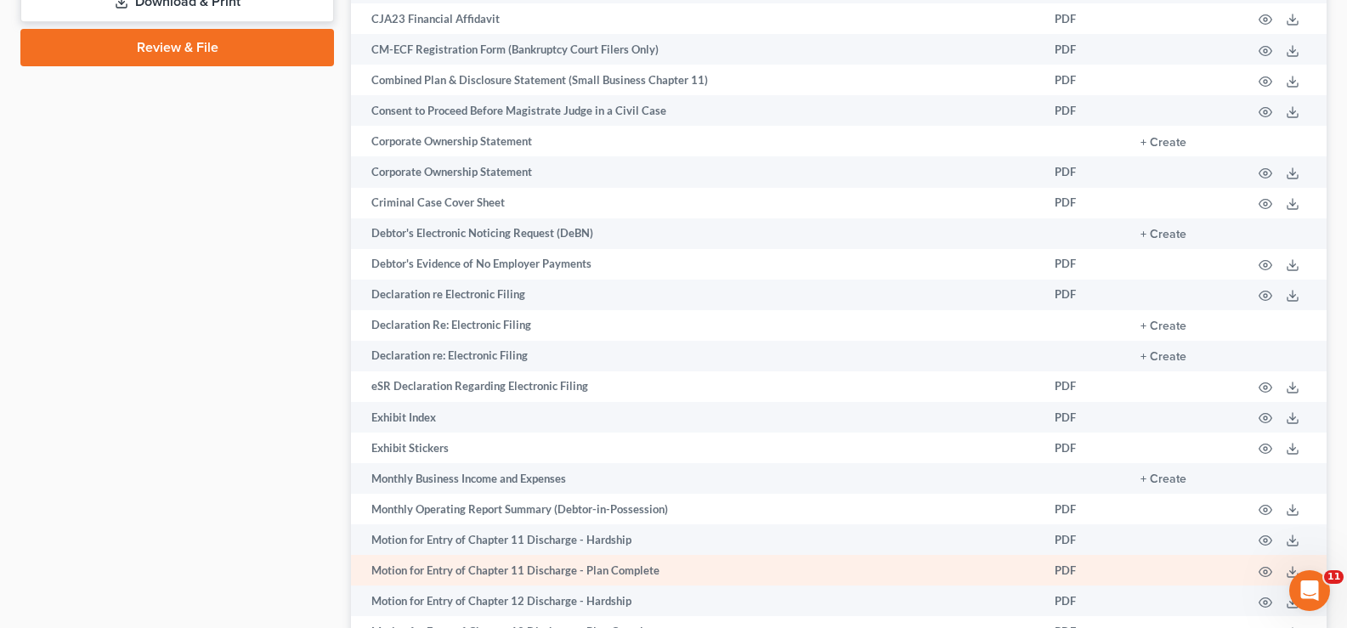
scroll to position [935, 0]
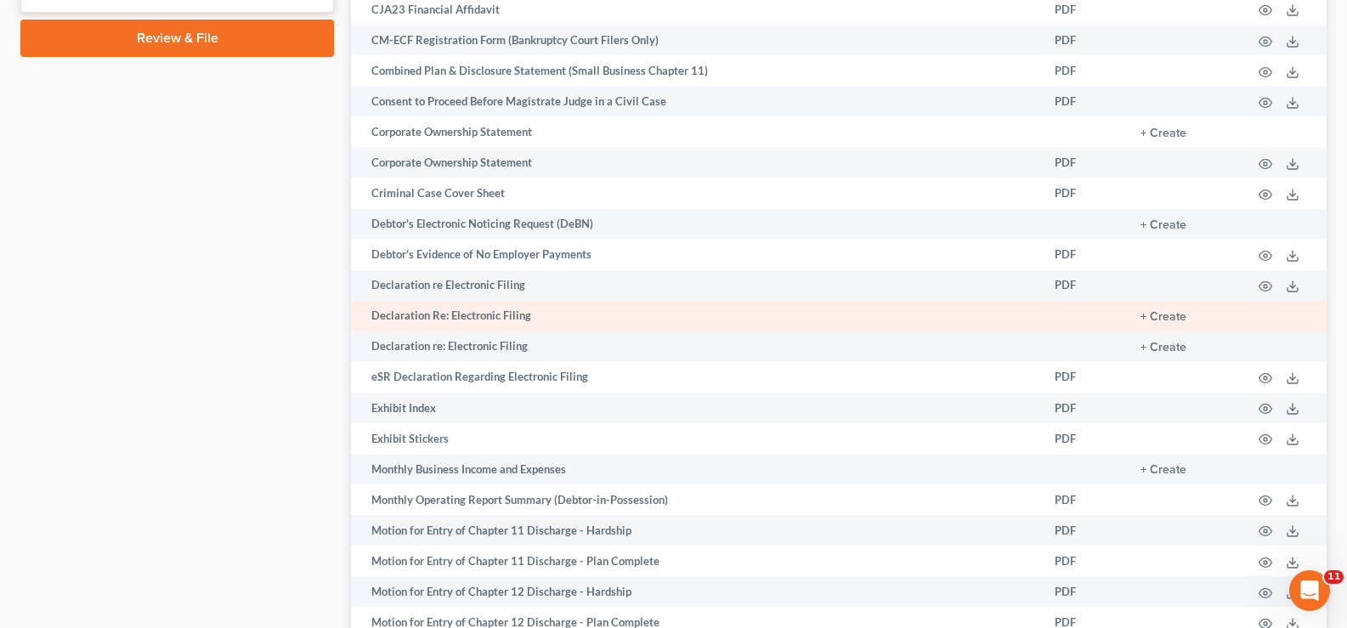
click at [1101, 320] on td at bounding box center [1084, 316] width 86 height 31
click at [1163, 315] on button "+ Create" at bounding box center [1163, 317] width 46 height 12
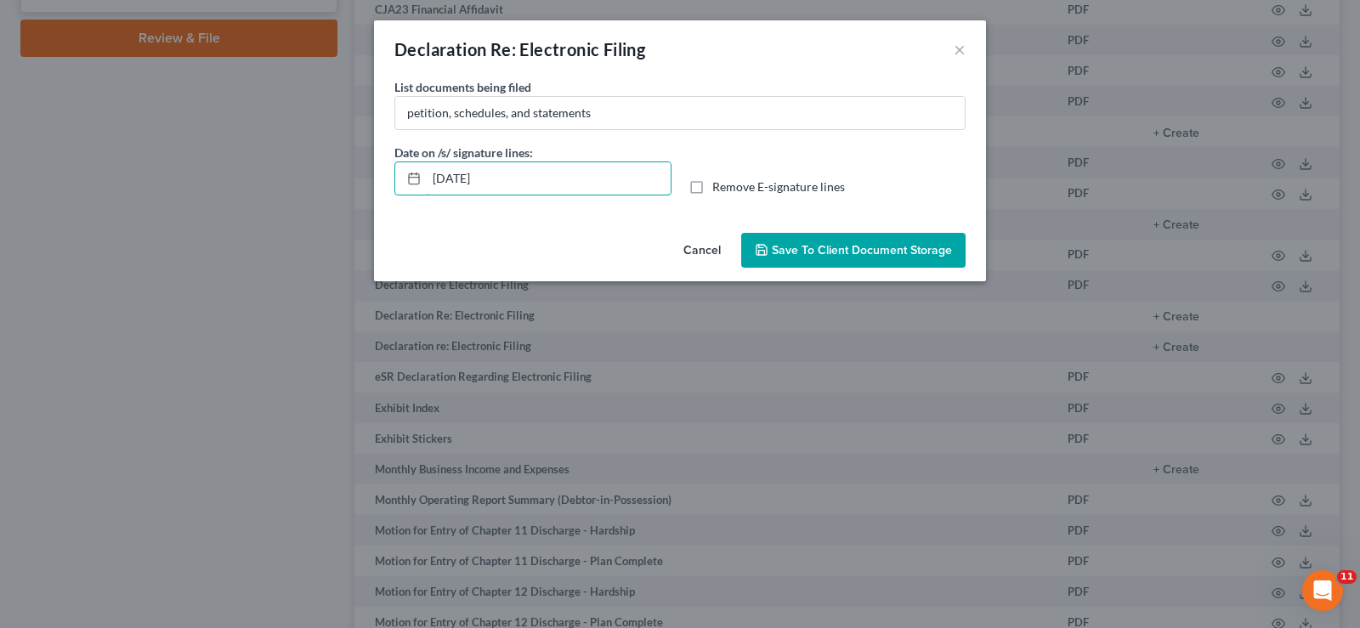
drag, startPoint x: 532, startPoint y: 165, endPoint x: 327, endPoint y: 206, distance: 208.8
click at [331, 201] on div "Declaration Re: Electronic Filing × No additional information is needed to gene…" at bounding box center [680, 314] width 1360 height 628
click at [712, 187] on label "Remove E-signature lines" at bounding box center [778, 186] width 133 height 17
click at [719, 187] on input "Remove E-signature lines" at bounding box center [724, 183] width 11 height 11
click at [826, 251] on span "Save to Client Document Storage" at bounding box center [862, 250] width 180 height 14
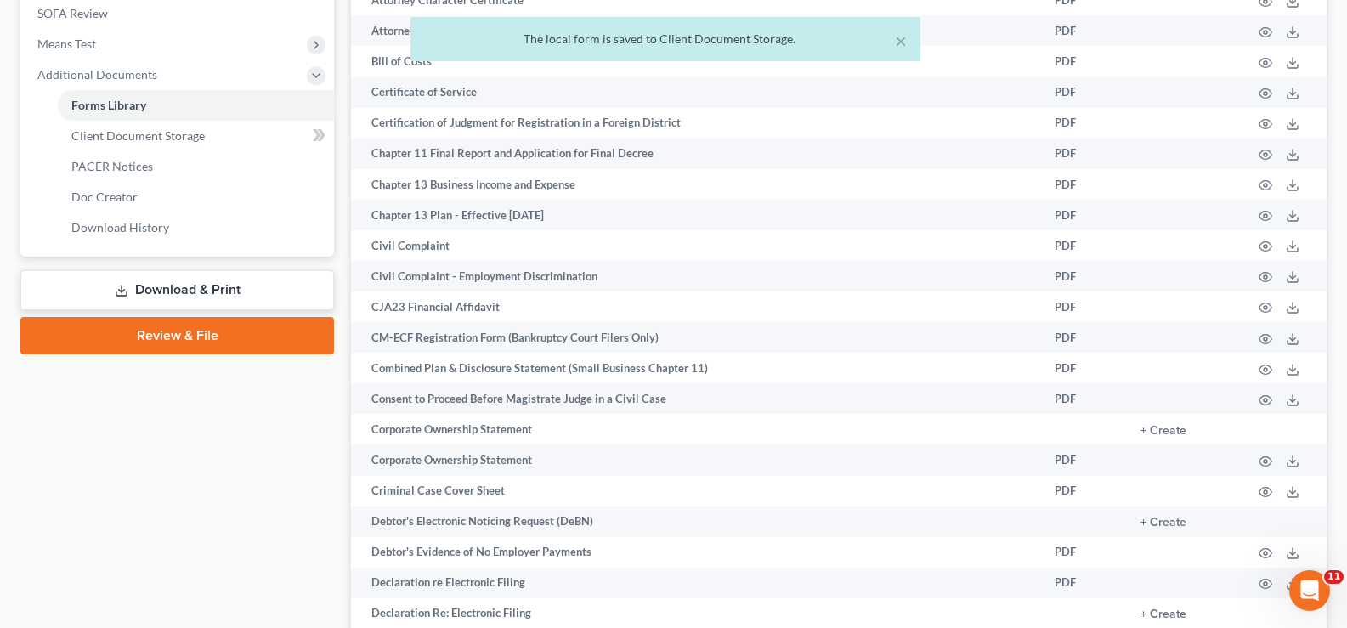
click at [240, 298] on link "Download & Print" at bounding box center [177, 290] width 314 height 40
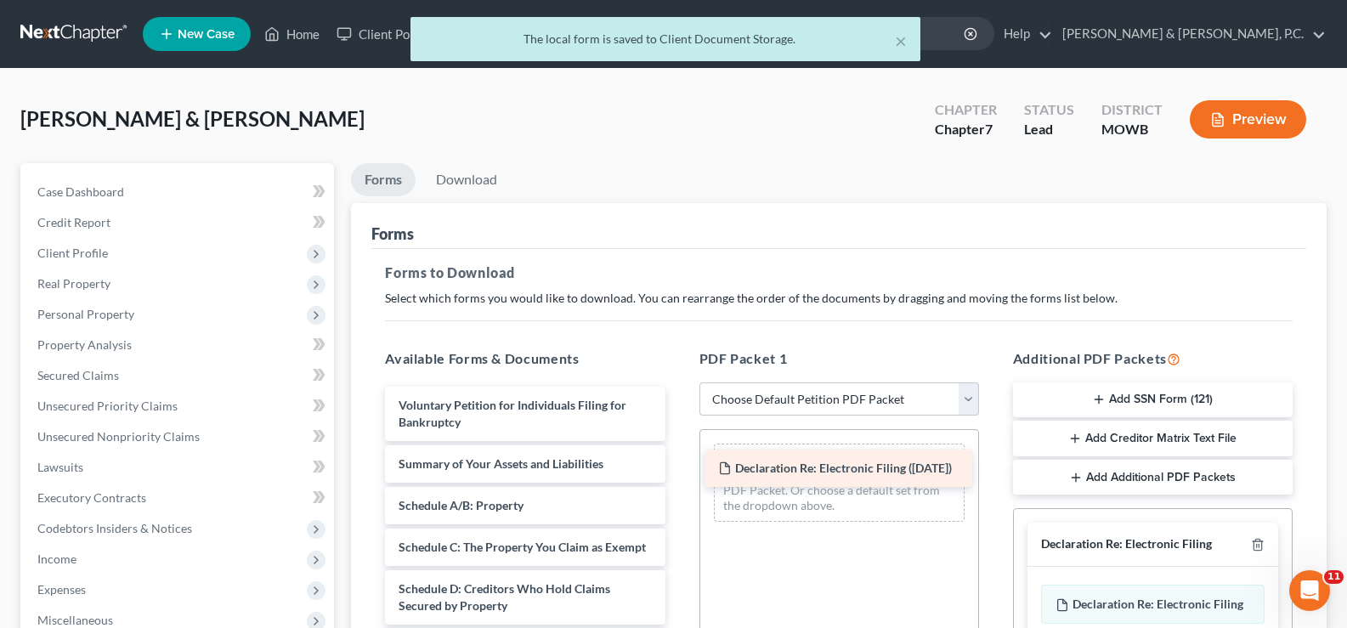
drag, startPoint x: 493, startPoint y: 417, endPoint x: 812, endPoint y: 480, distance: 325.6
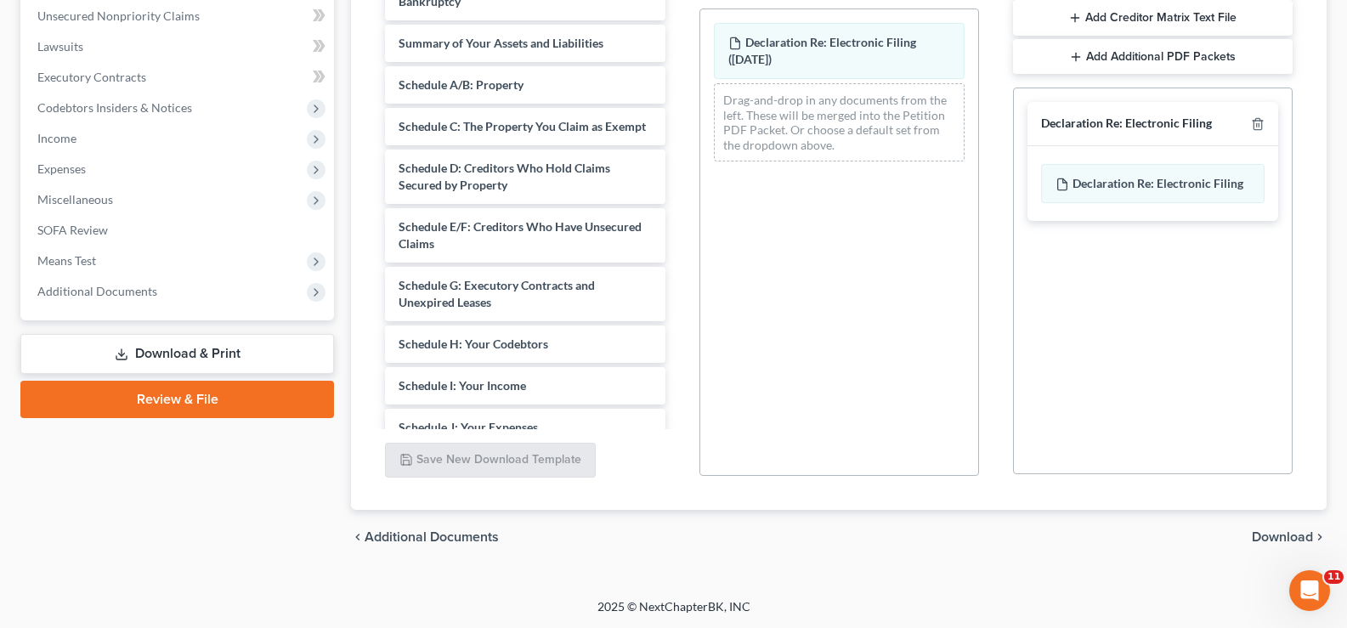
scroll to position [421, 0]
click at [1280, 532] on span "Download" at bounding box center [1282, 536] width 61 height 14
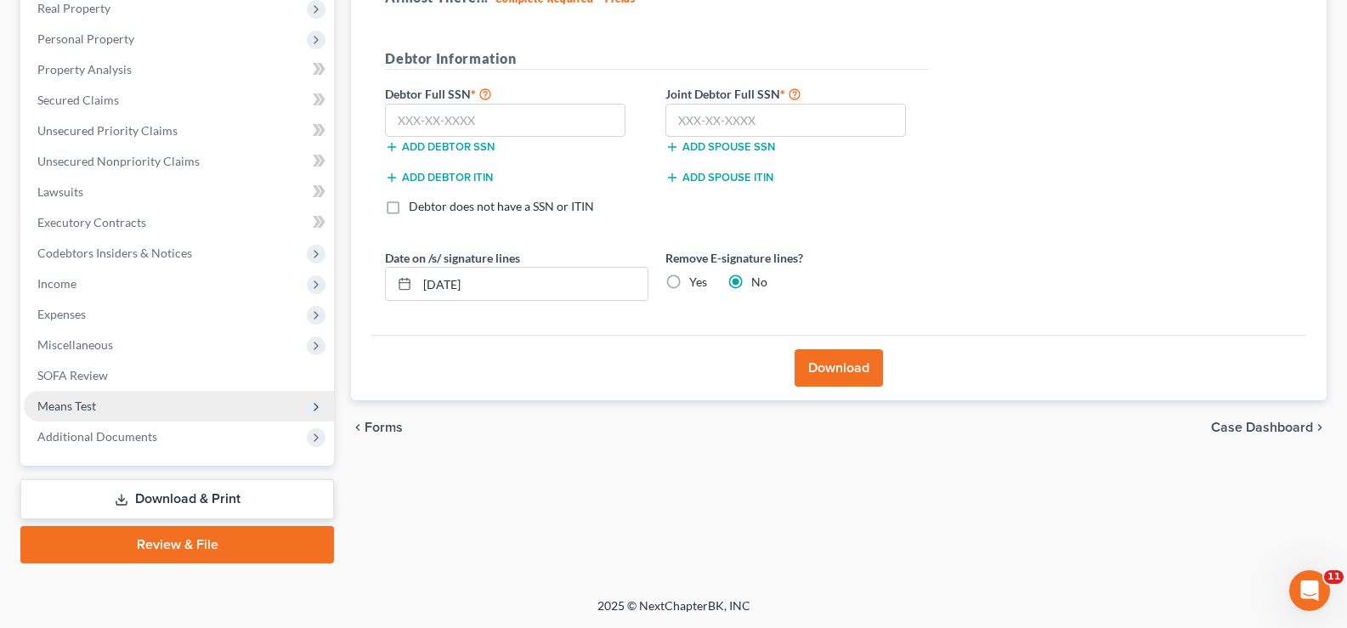
click at [170, 397] on span "Means Test" at bounding box center [179, 406] width 310 height 31
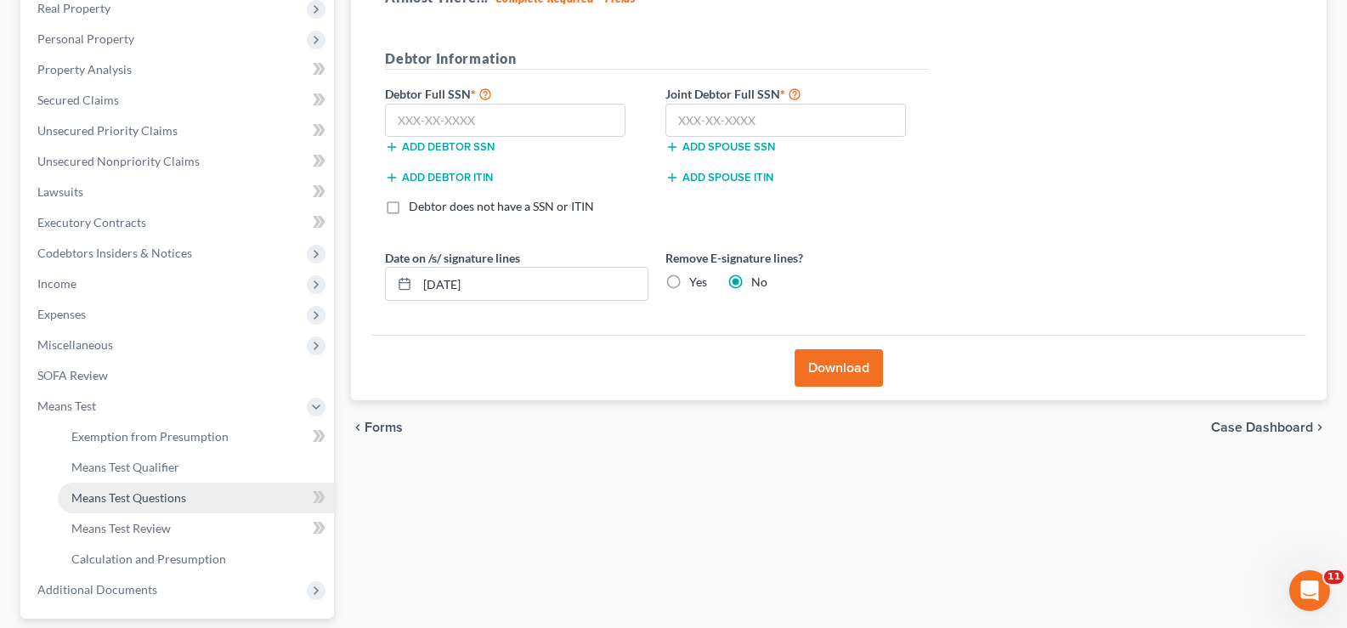
scroll to position [421, 0]
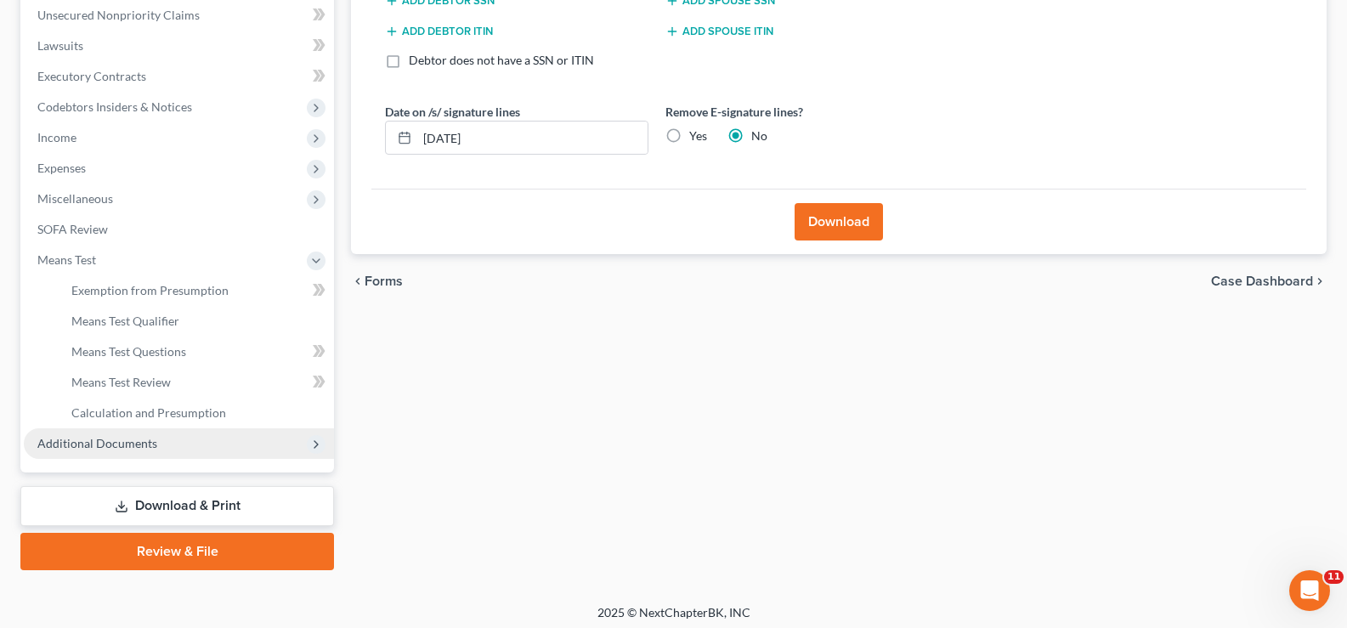
click at [156, 439] on span "Additional Documents" at bounding box center [179, 443] width 310 height 31
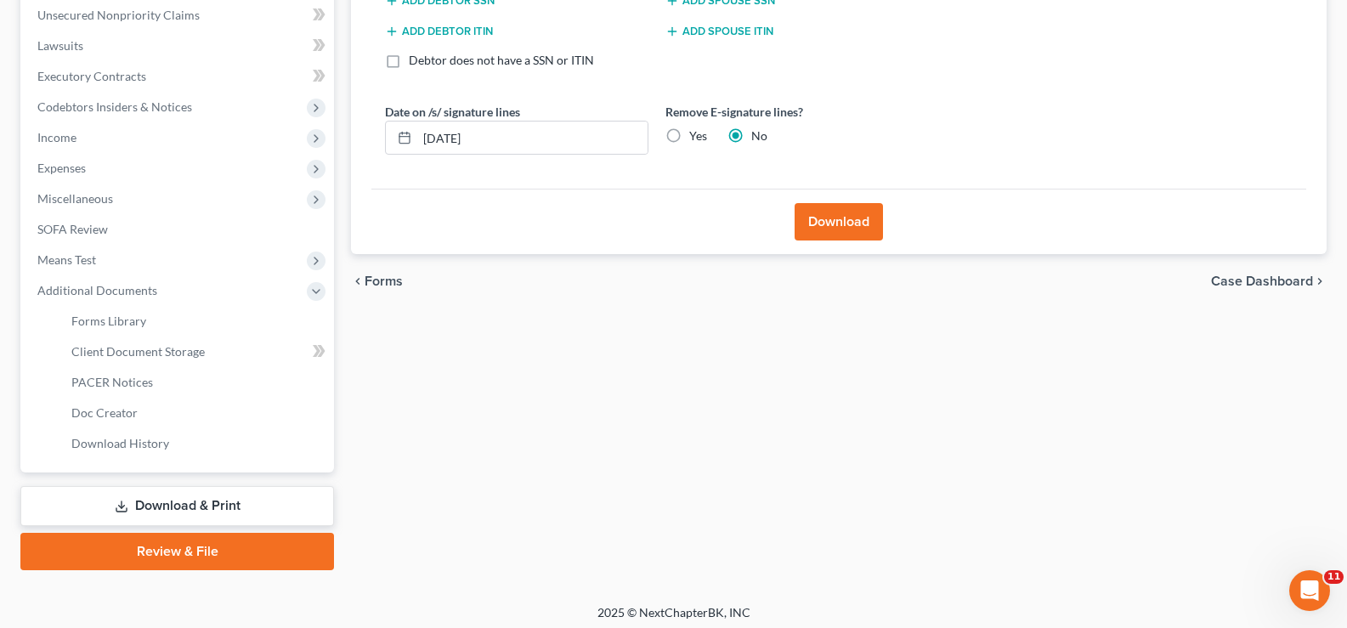
click at [256, 548] on link "Review & File" at bounding box center [177, 551] width 314 height 37
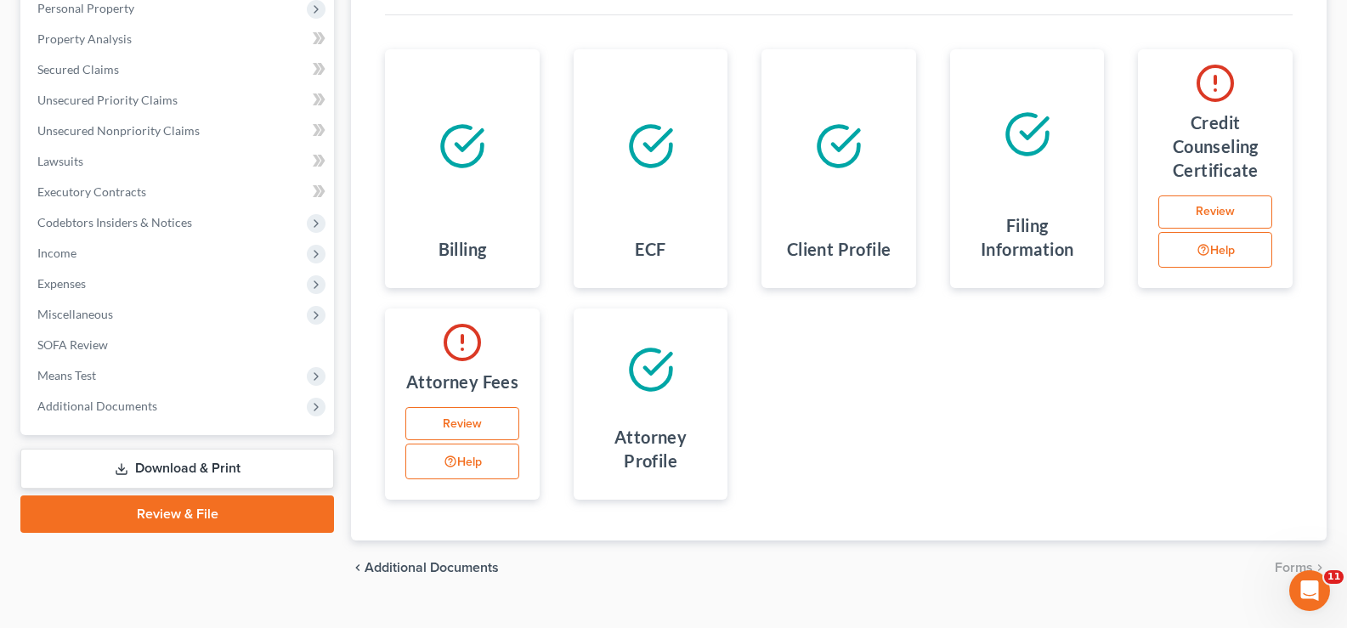
scroll to position [337, 0]
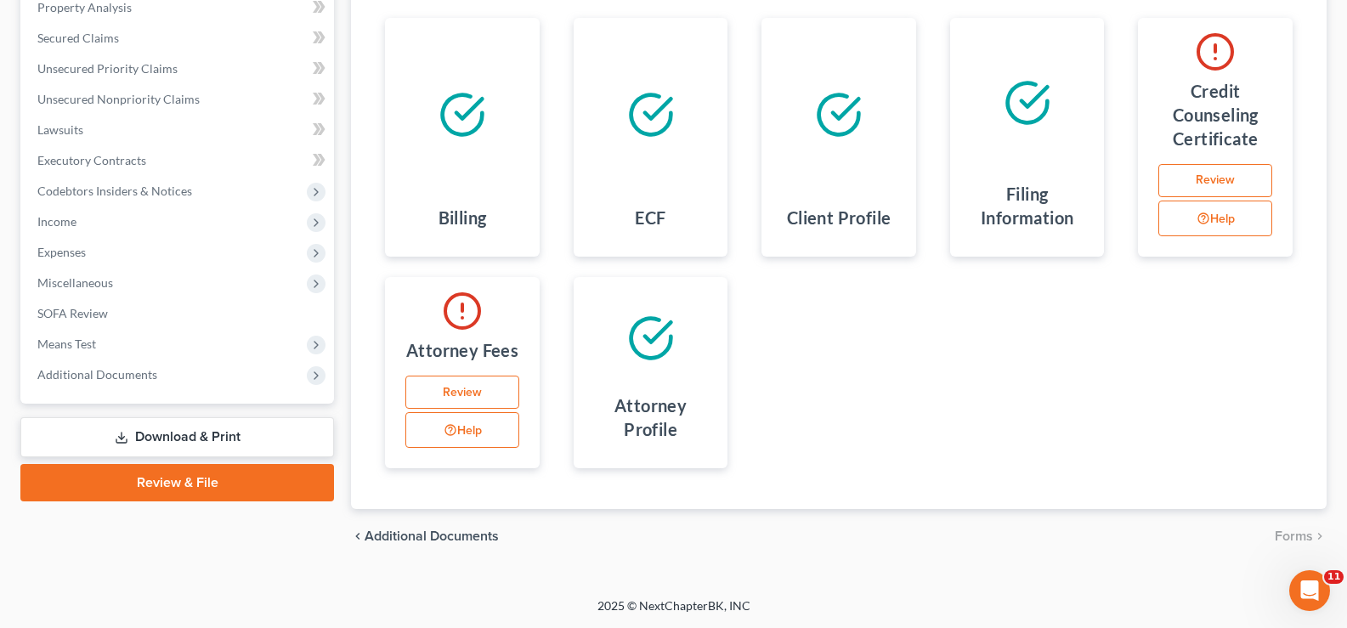
click at [177, 433] on link "Download & Print" at bounding box center [177, 437] width 314 height 40
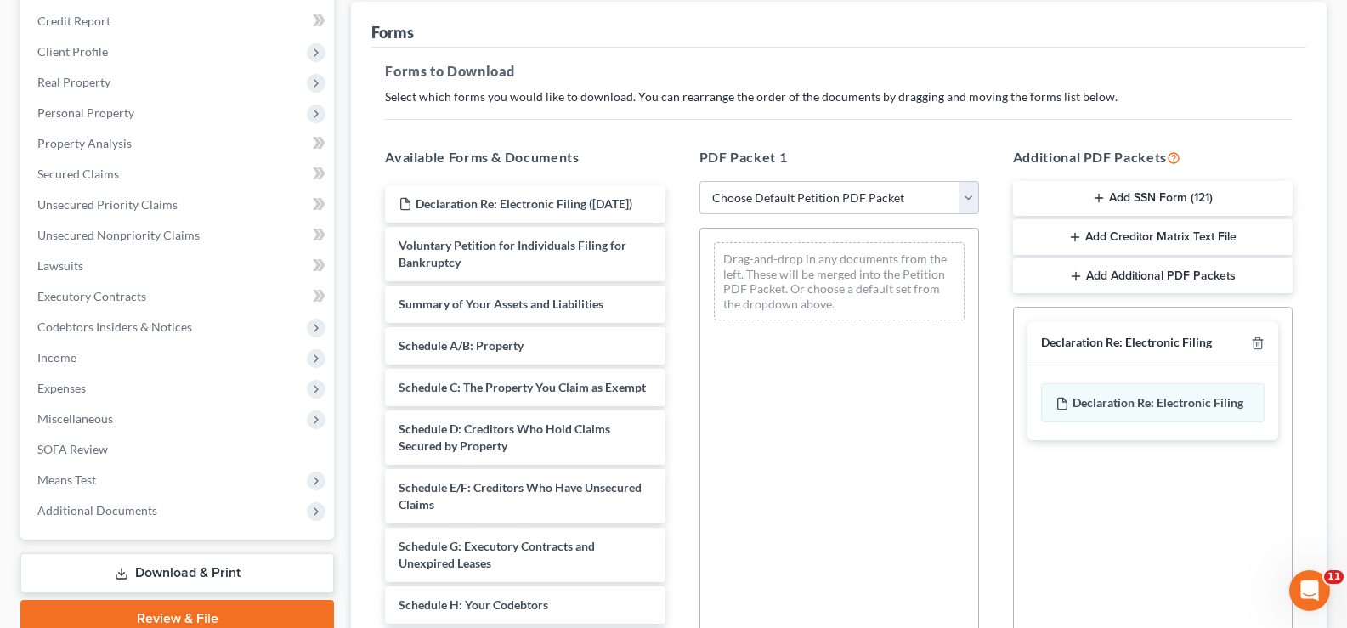
scroll to position [255, 0]
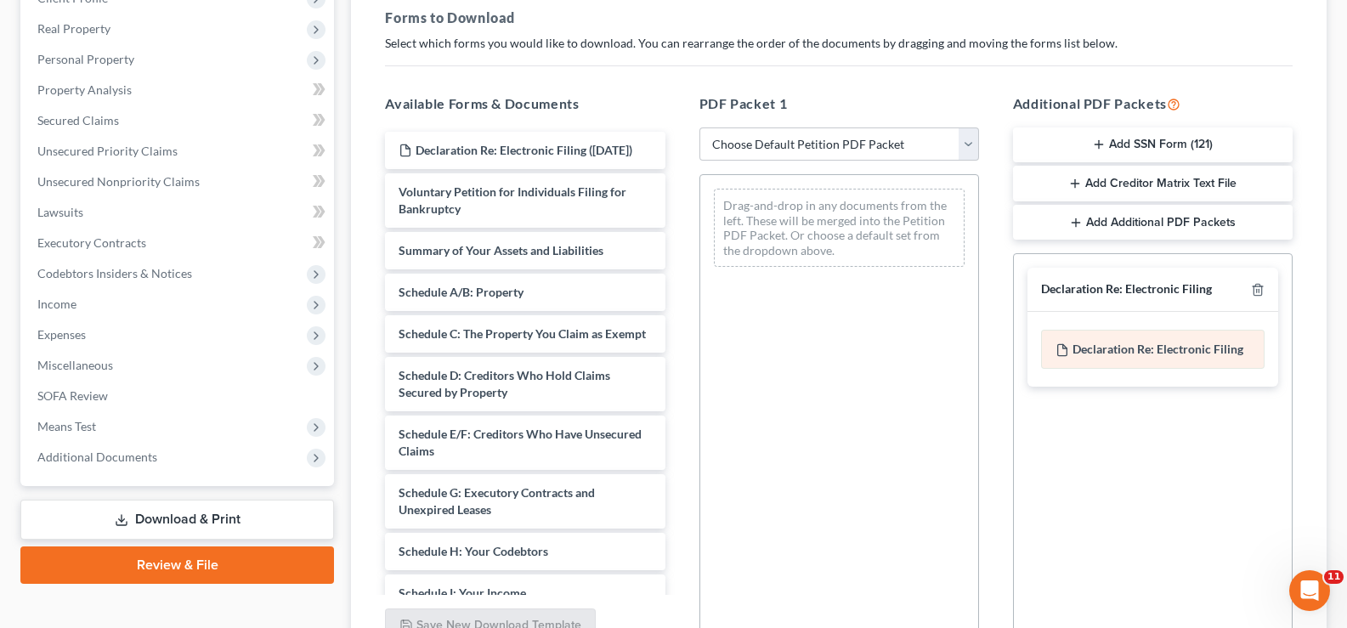
click at [1110, 356] on span "Declaration Re: Electronic Filing" at bounding box center [1157, 349] width 171 height 14
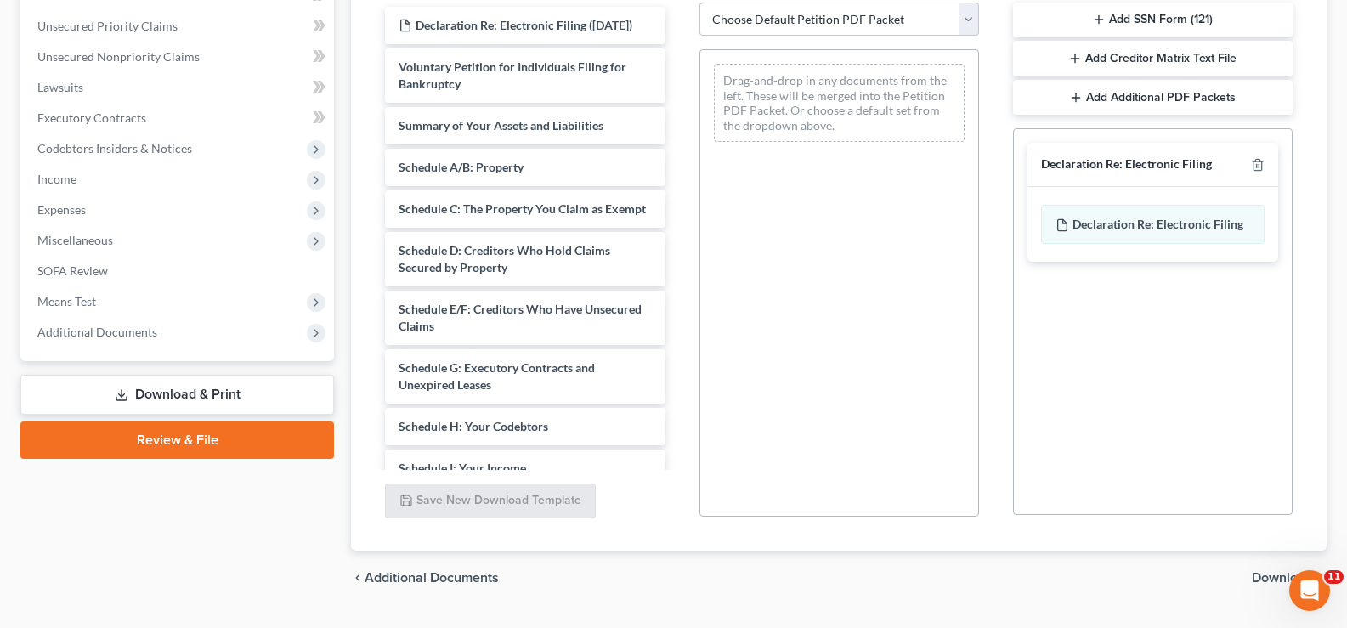
scroll to position [421, 0]
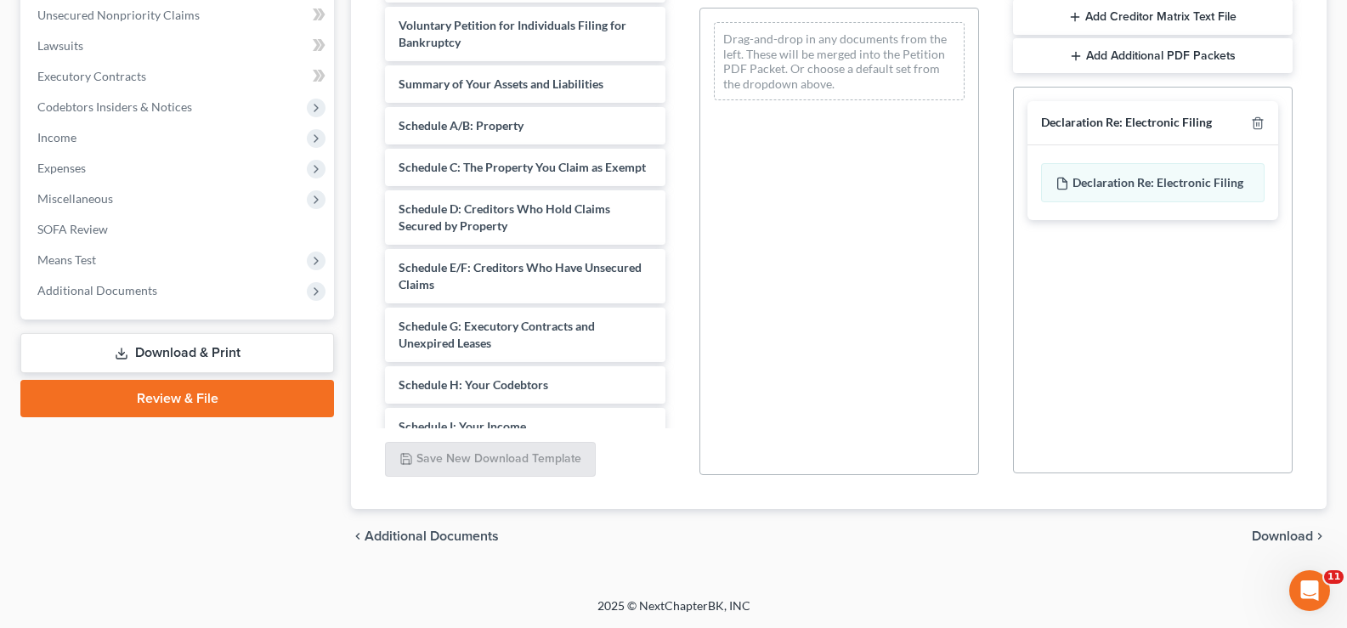
click at [1272, 532] on span "Download" at bounding box center [1282, 536] width 61 height 14
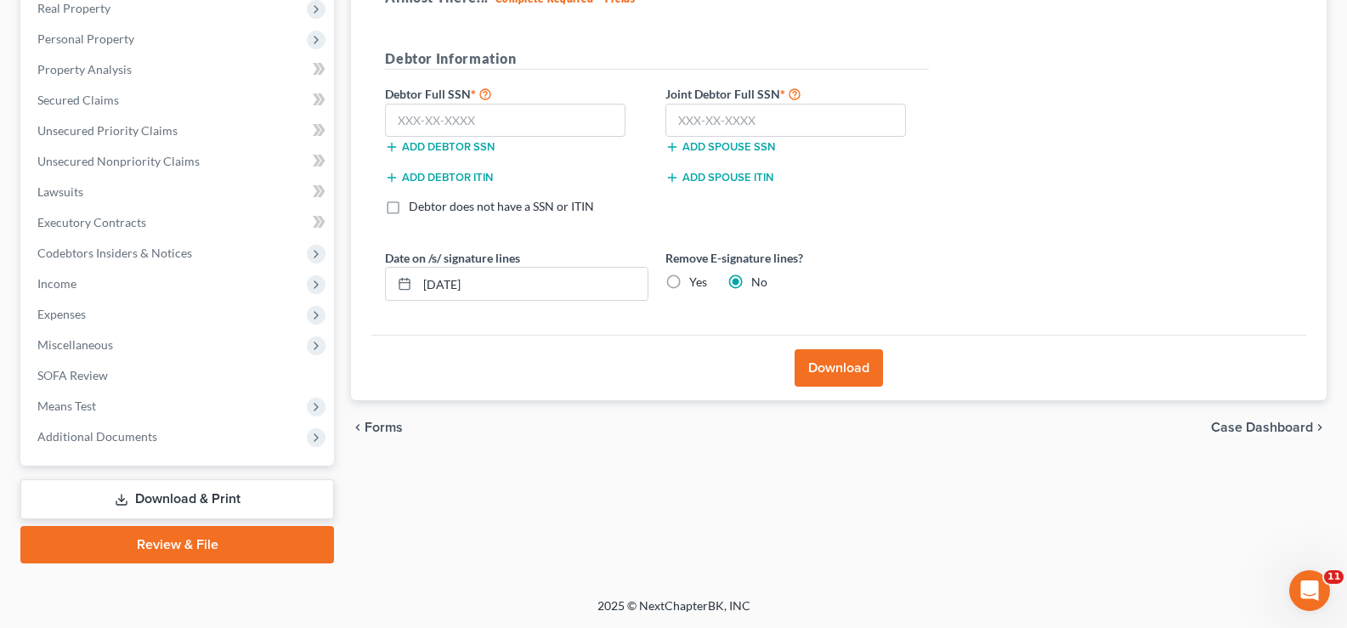
scroll to position [275, 0]
click at [183, 492] on link "Download & Print" at bounding box center [177, 499] width 314 height 40
click at [185, 542] on link "Review & File" at bounding box center [177, 544] width 314 height 37
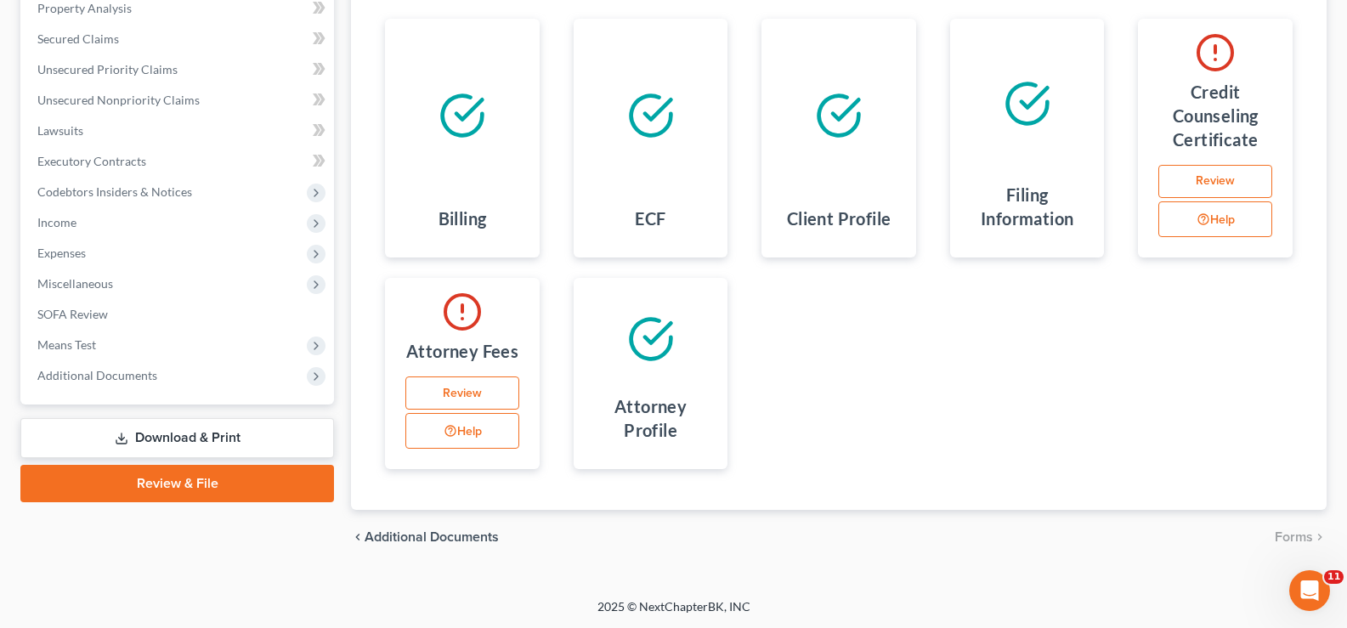
scroll to position [337, 0]
click at [233, 447] on link "Download & Print" at bounding box center [177, 437] width 314 height 40
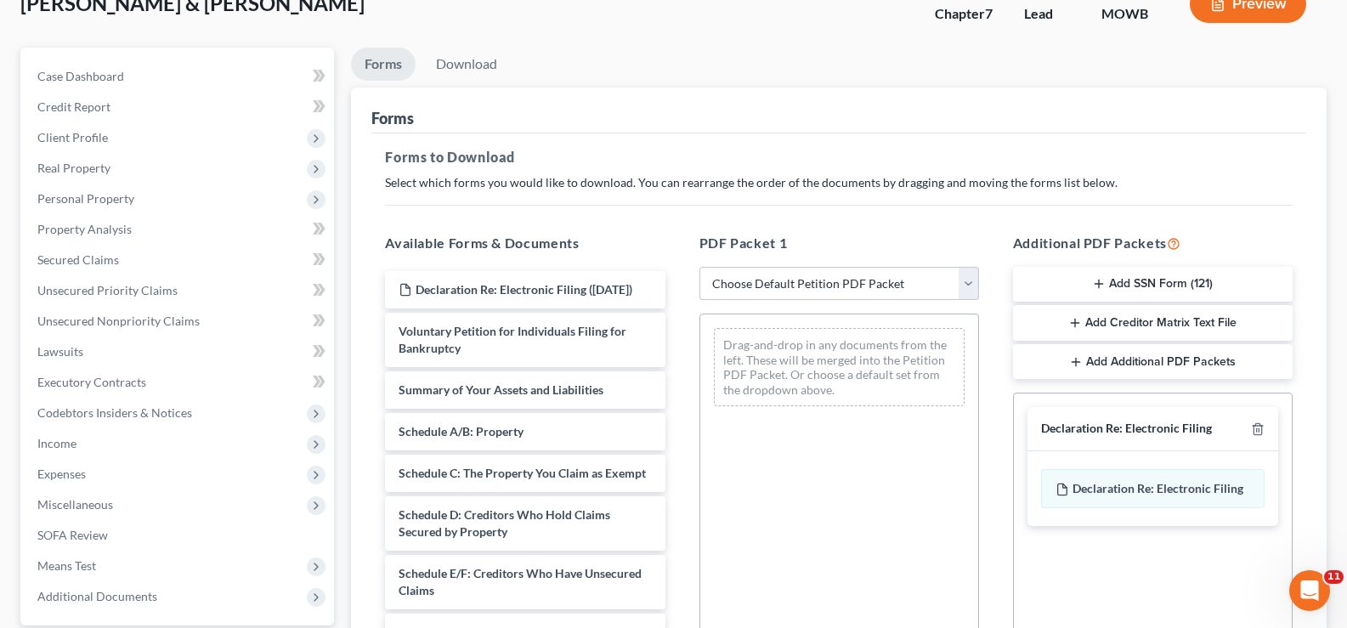
scroll to position [191, 0]
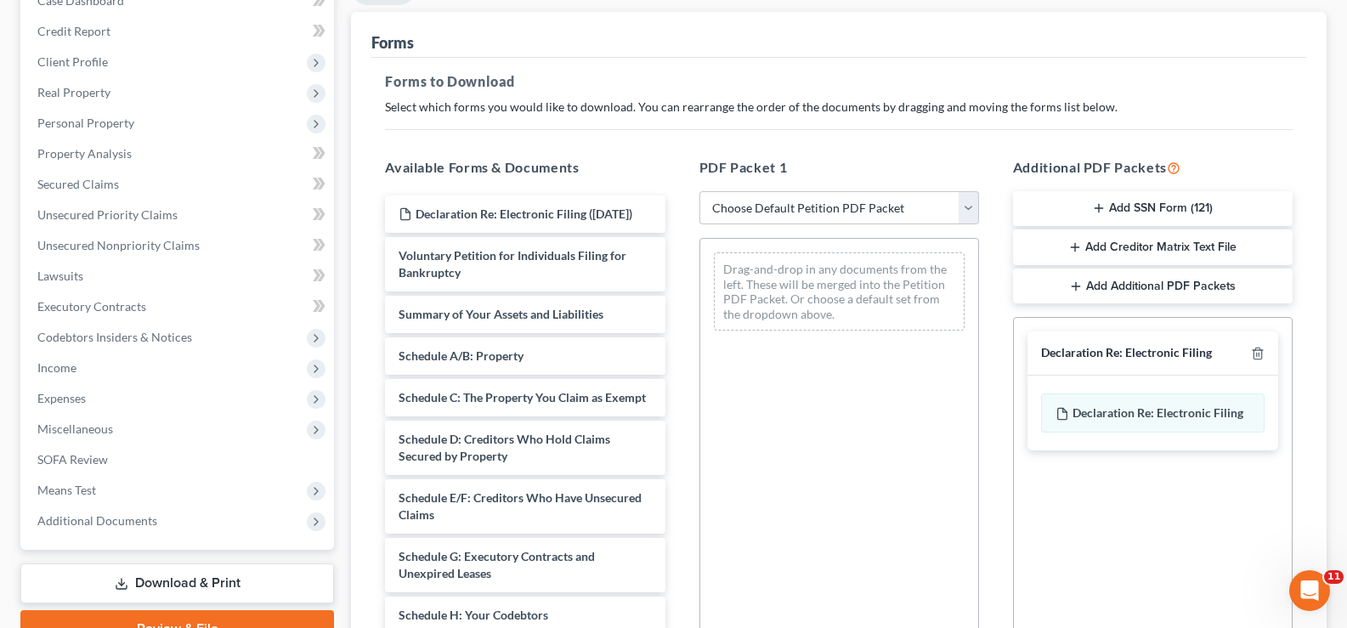
click at [1105, 361] on div "Declaration Re: Electronic Filing" at bounding box center [1126, 353] width 171 height 16
click at [1114, 414] on span "Declaration Re: Electronic Filing" at bounding box center [1157, 412] width 171 height 14
click at [1238, 416] on span "Declaration Re: Electronic Filing" at bounding box center [1157, 412] width 171 height 14
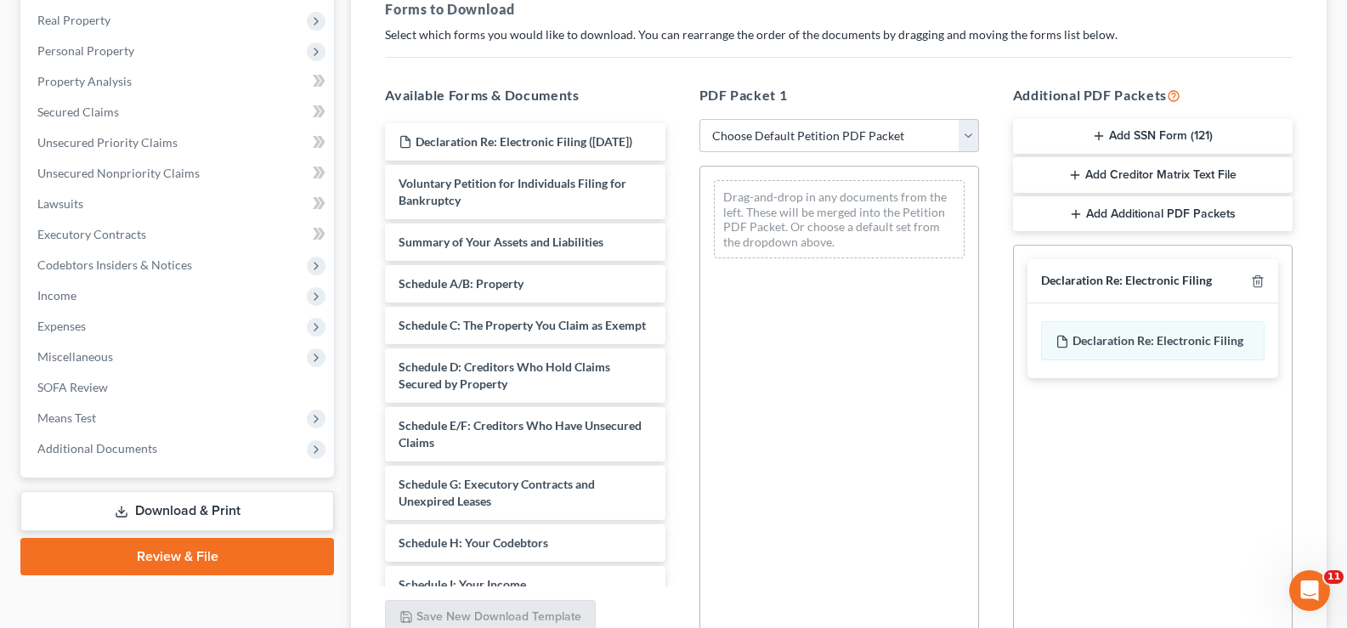
scroll to position [276, 0]
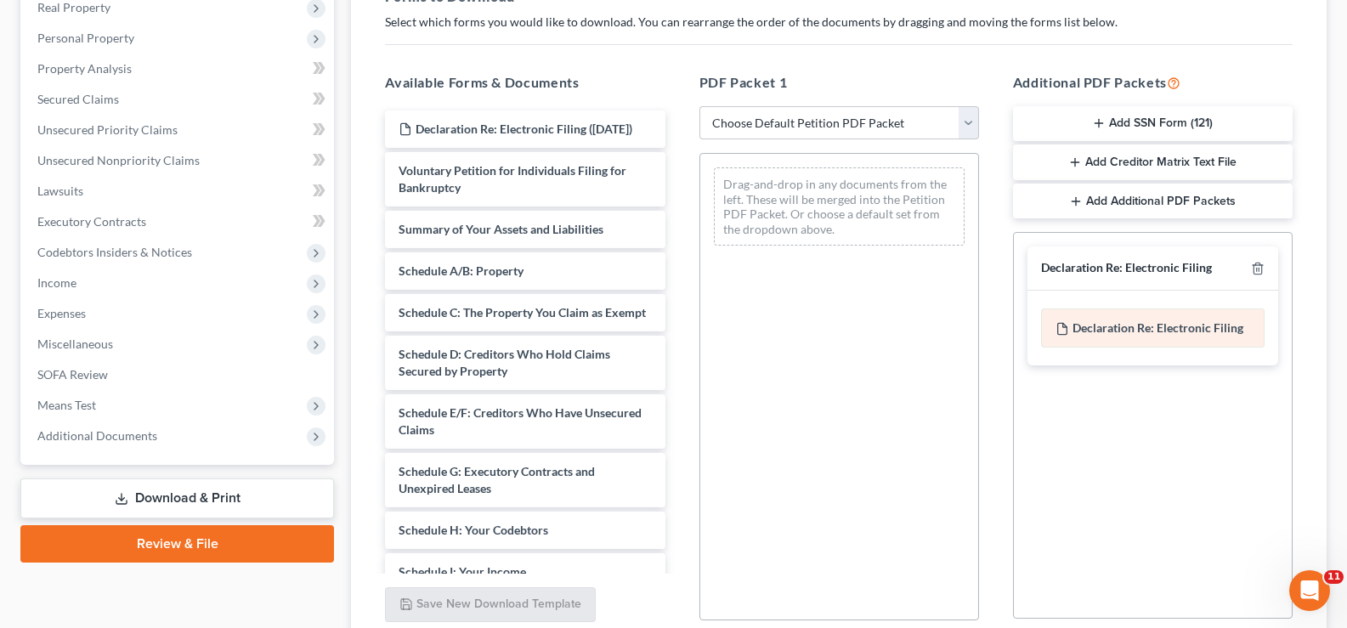
click at [1197, 324] on span "Declaration Re: Electronic Filing" at bounding box center [1157, 327] width 171 height 14
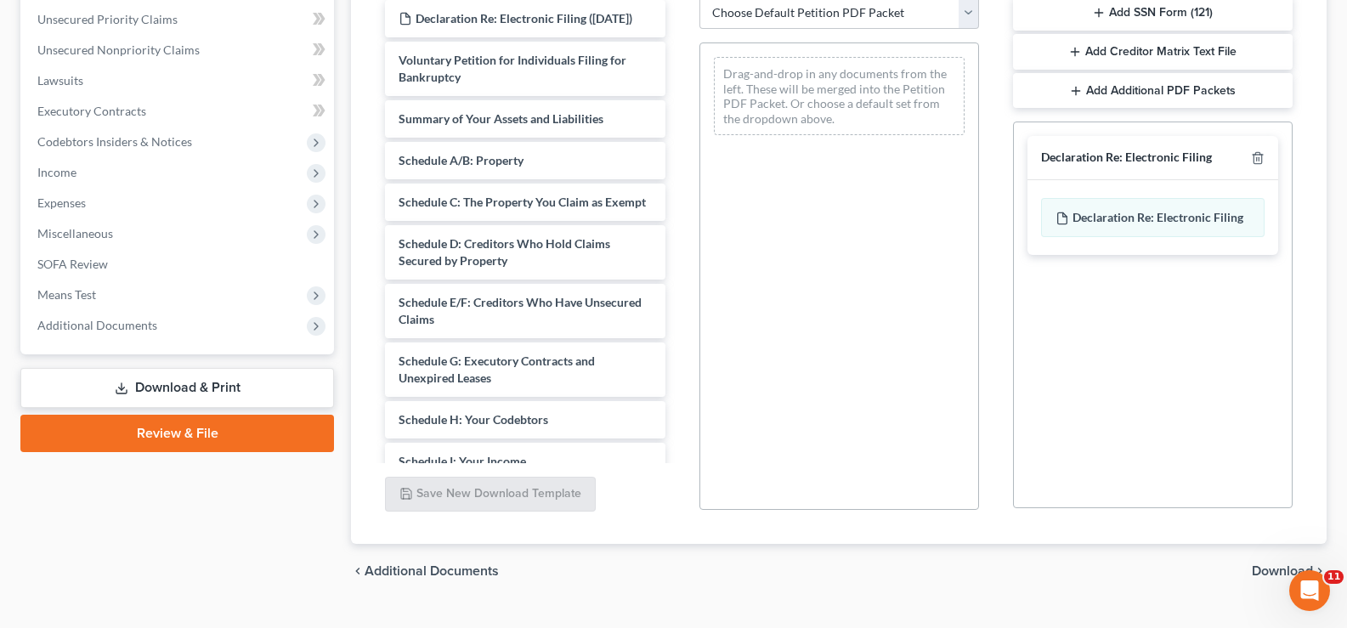
scroll to position [421, 0]
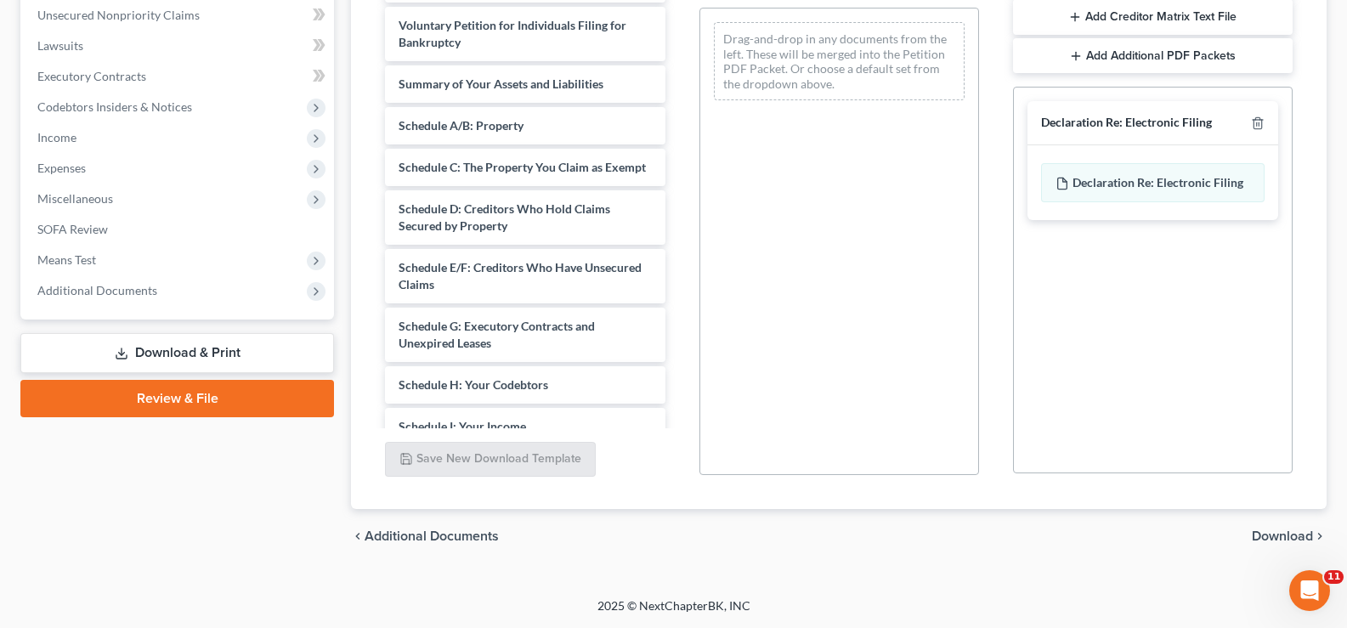
click at [1280, 534] on span "Download" at bounding box center [1282, 536] width 61 height 14
